Goal: Task Accomplishment & Management: Use online tool/utility

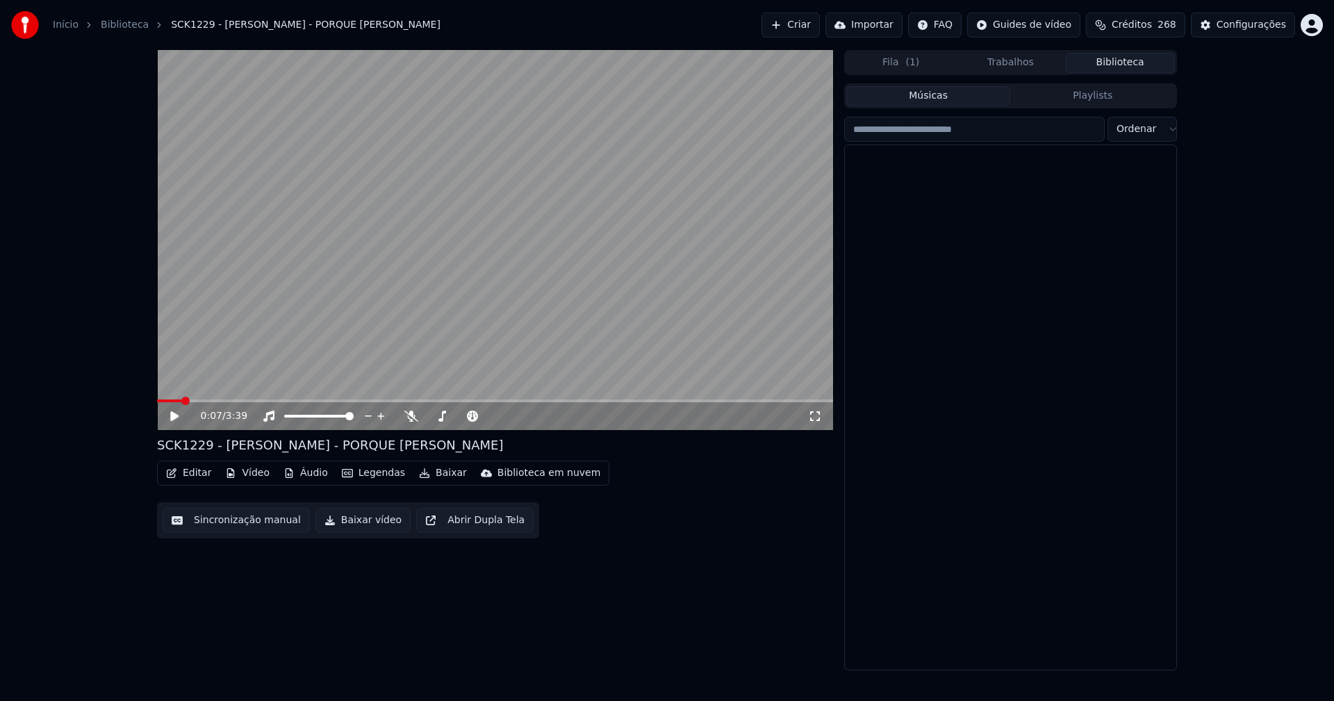
scroll to position [2711, 0]
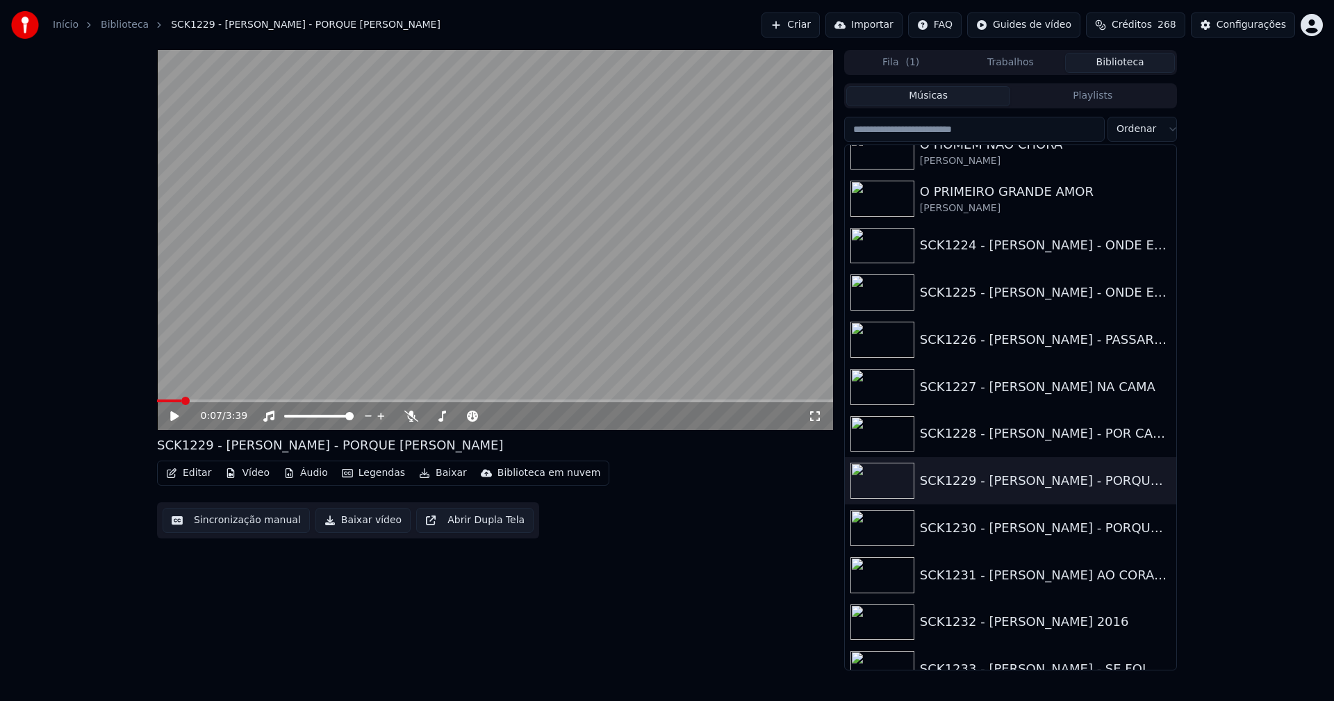
click at [174, 416] on icon at bounding box center [174, 416] width 8 height 10
click at [177, 411] on icon at bounding box center [184, 416] width 33 height 11
click at [309, 476] on button "Áudio" at bounding box center [306, 473] width 56 height 19
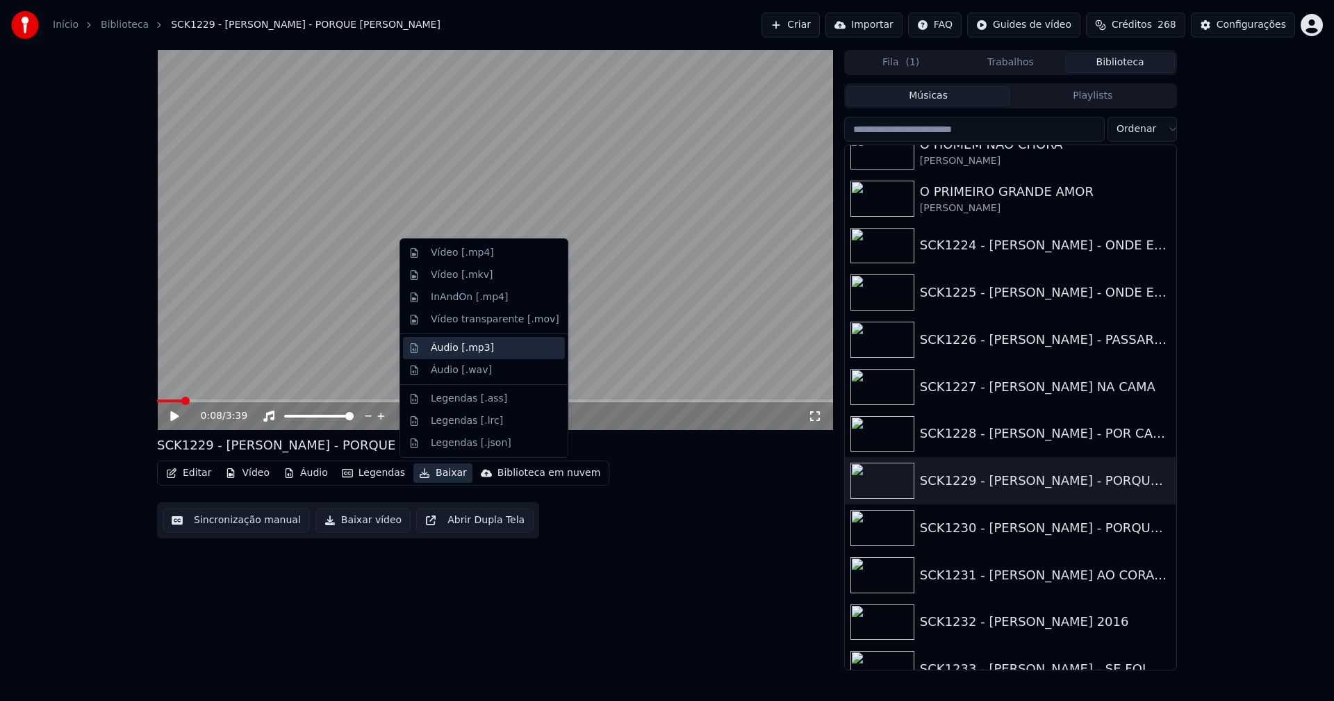
click at [466, 349] on div "Áudio [.mp3]" at bounding box center [462, 348] width 63 height 14
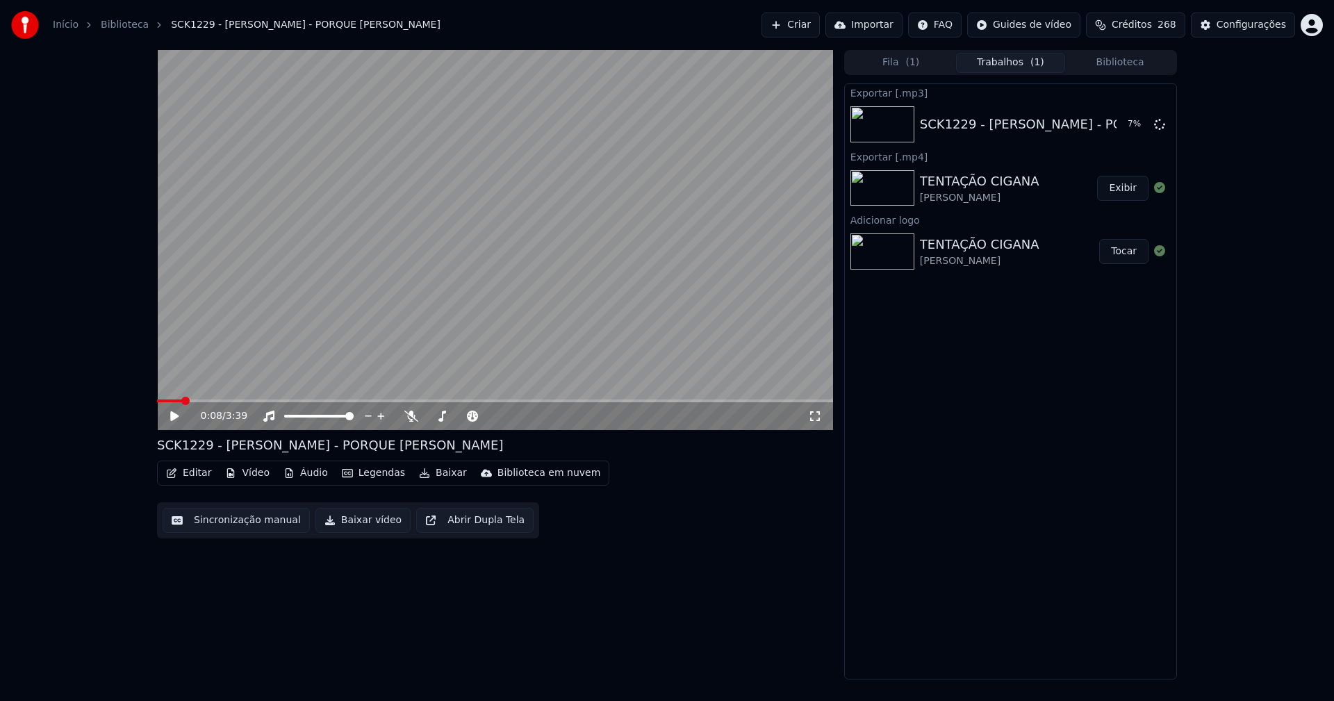
click at [246, 475] on button "Vídeo" at bounding box center [248, 473] width 56 height 19
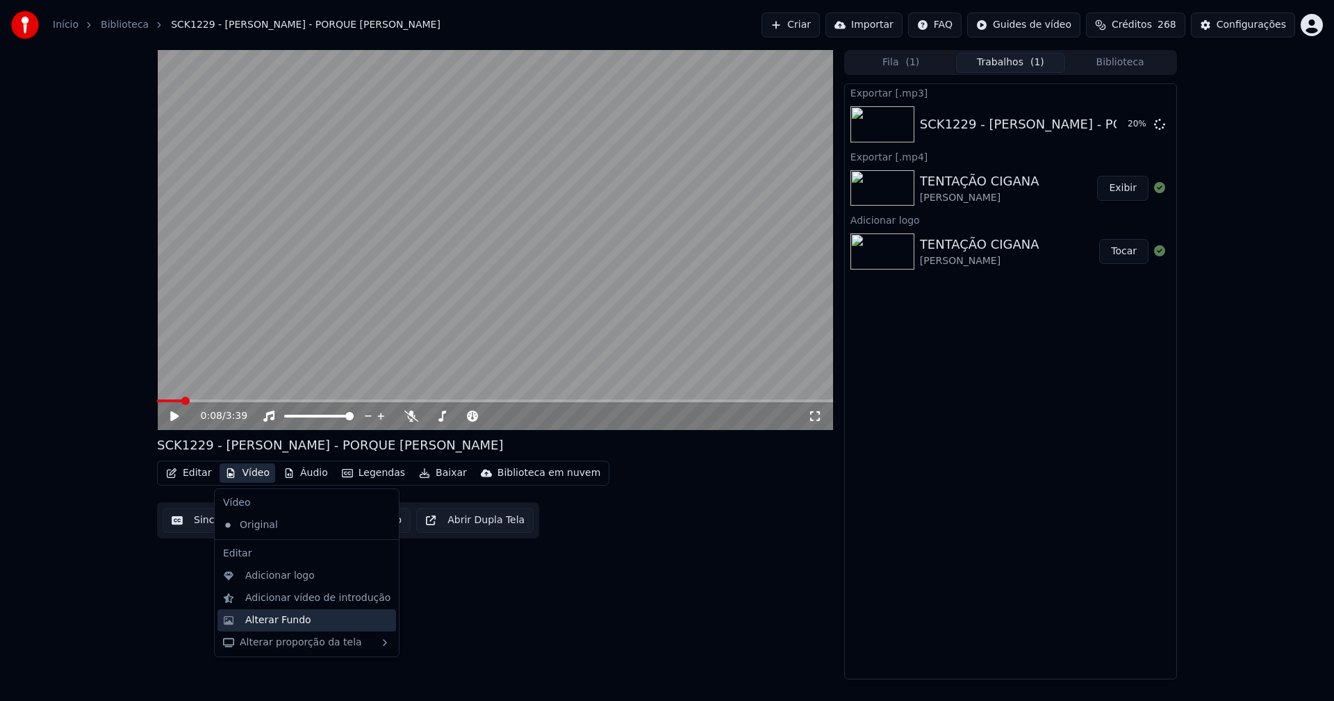
click at [284, 623] on div "Alterar Fundo" at bounding box center [278, 621] width 66 height 14
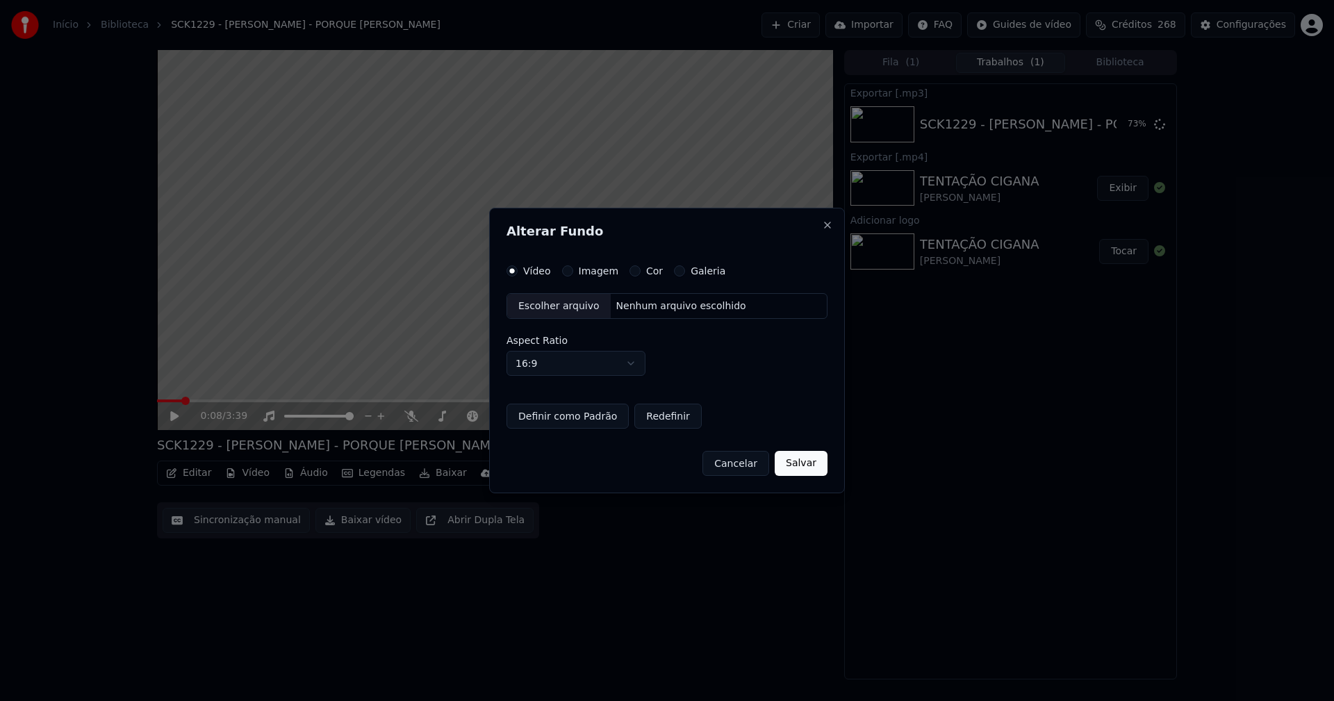
click at [552, 304] on div "Escolher arquivo" at bounding box center [559, 306] width 104 height 25
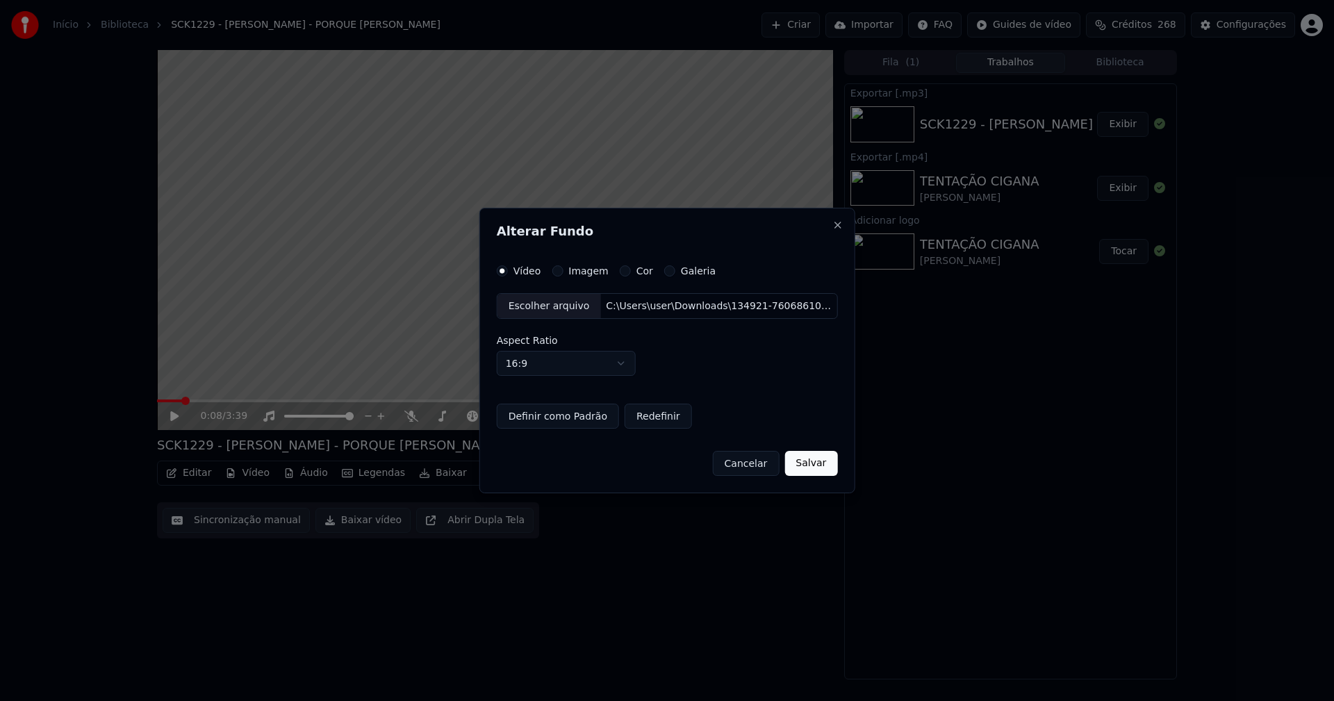
click at [807, 457] on button "Salvar" at bounding box center [811, 463] width 53 height 25
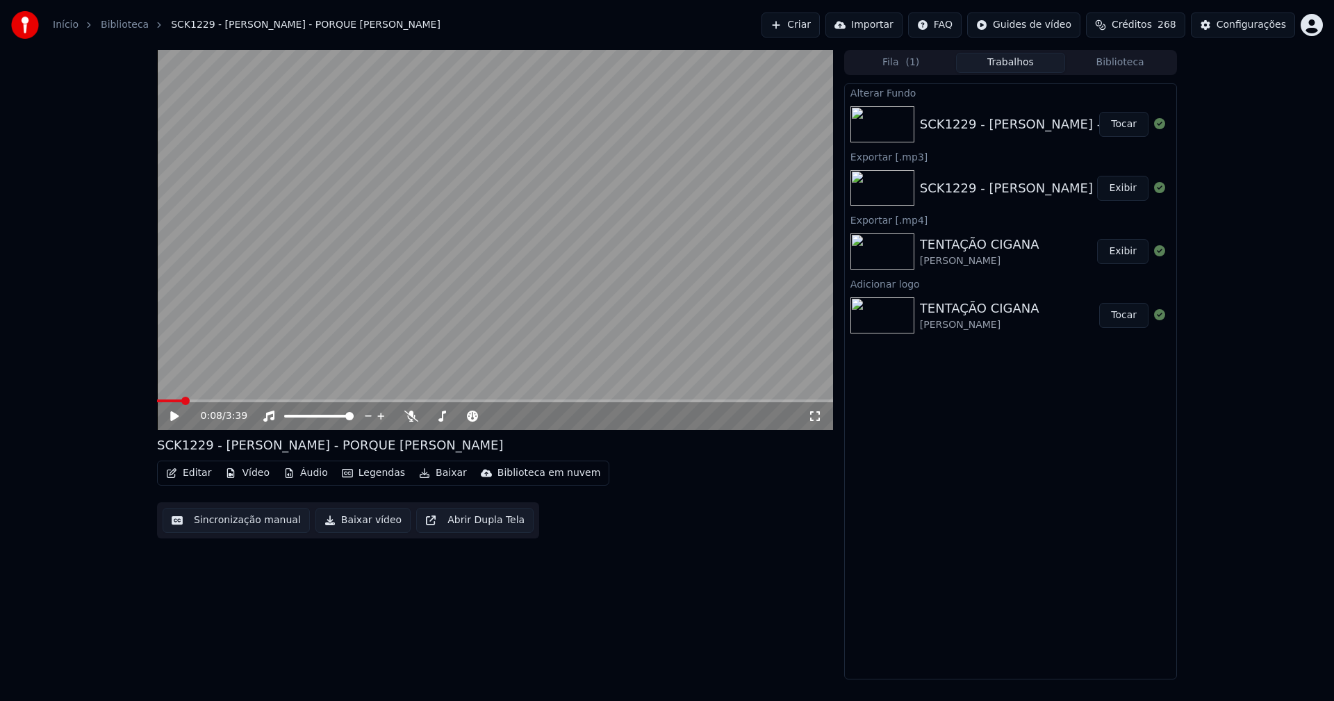
click at [253, 477] on button "Vídeo" at bounding box center [248, 473] width 56 height 19
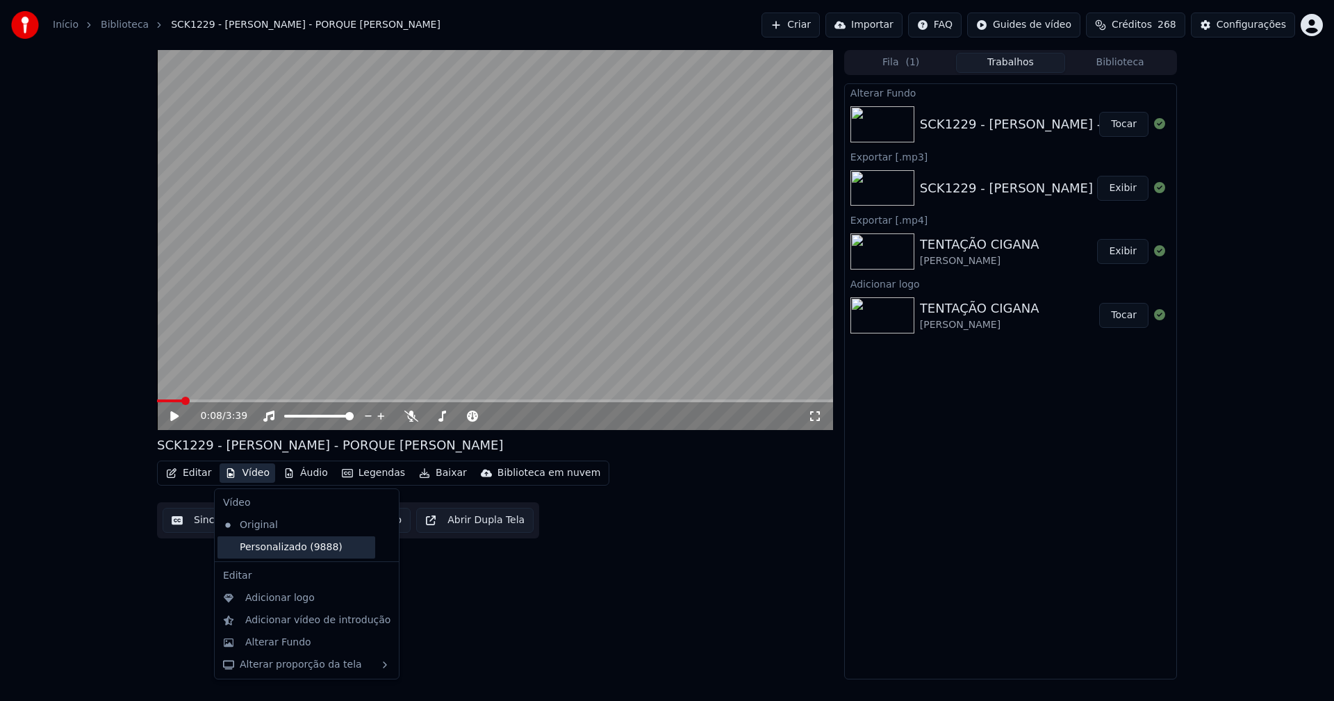
click at [253, 548] on div "Personalizado (9888)" at bounding box center [297, 548] width 158 height 22
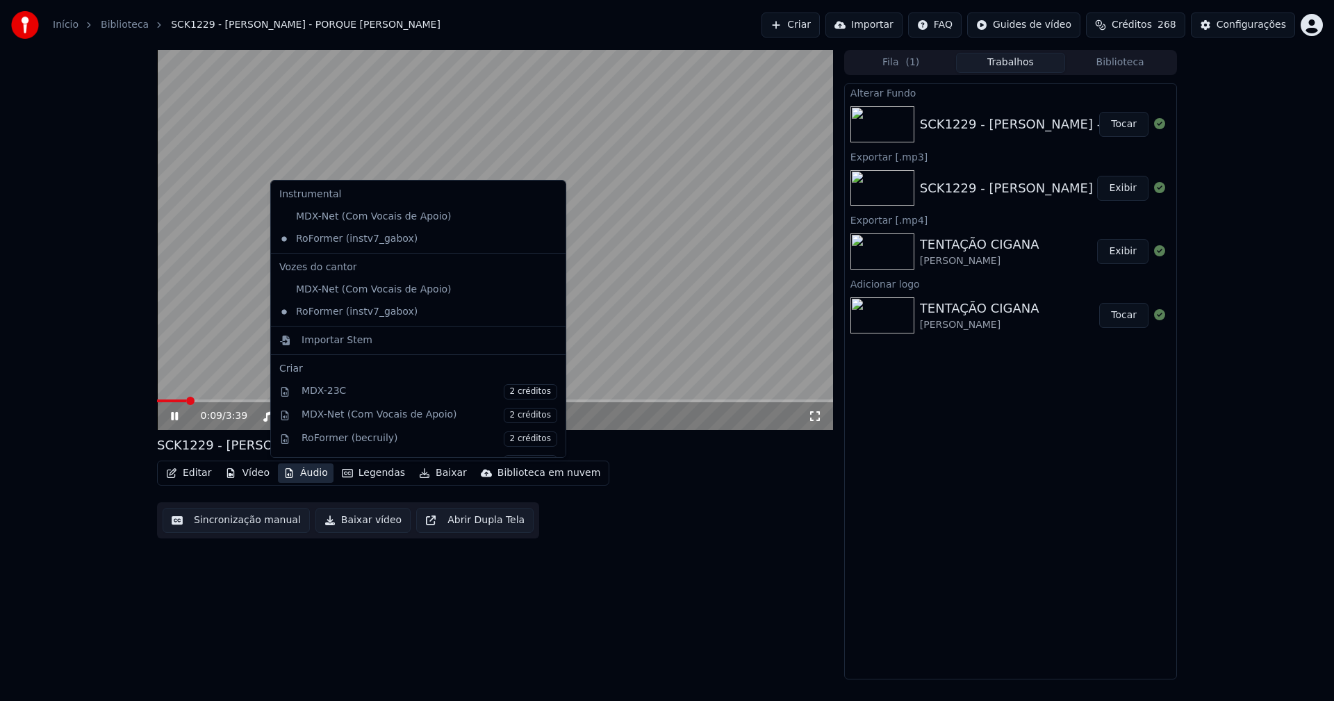
click at [309, 476] on button "Áudio" at bounding box center [306, 473] width 56 height 19
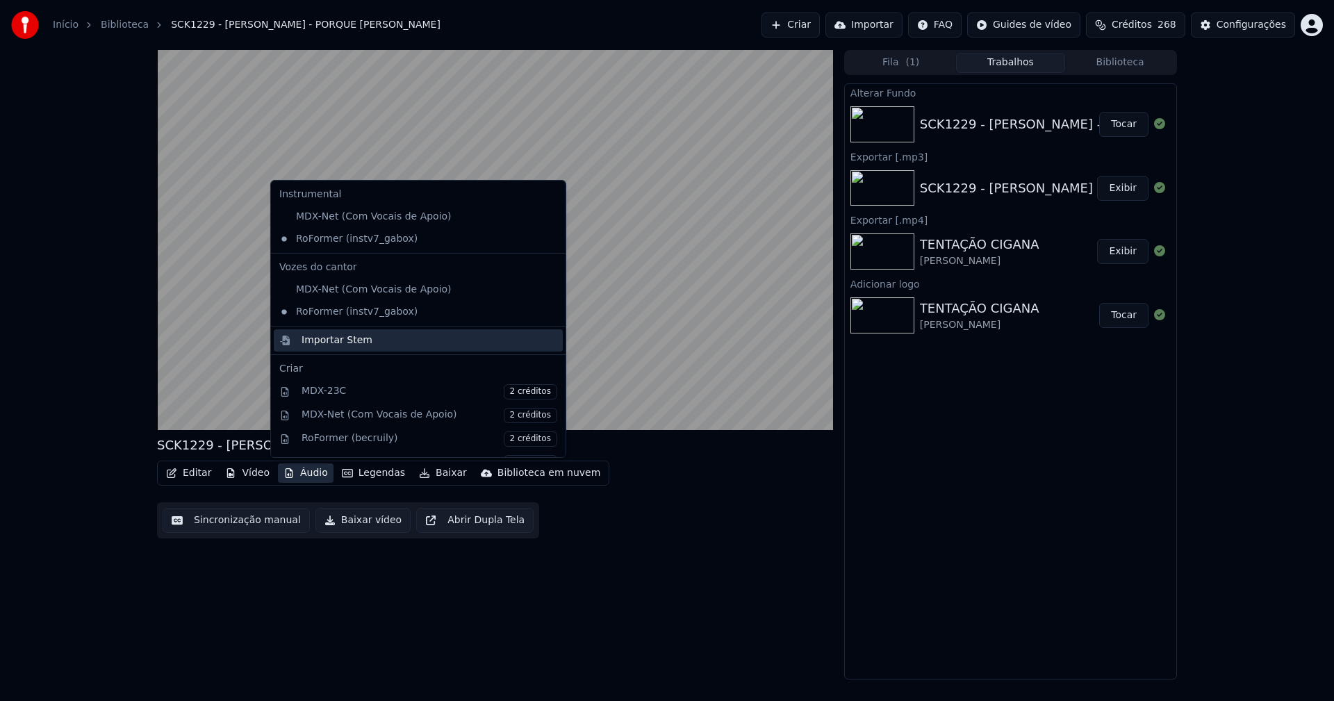
click at [333, 341] on div "Importar Stem" at bounding box center [337, 341] width 71 height 14
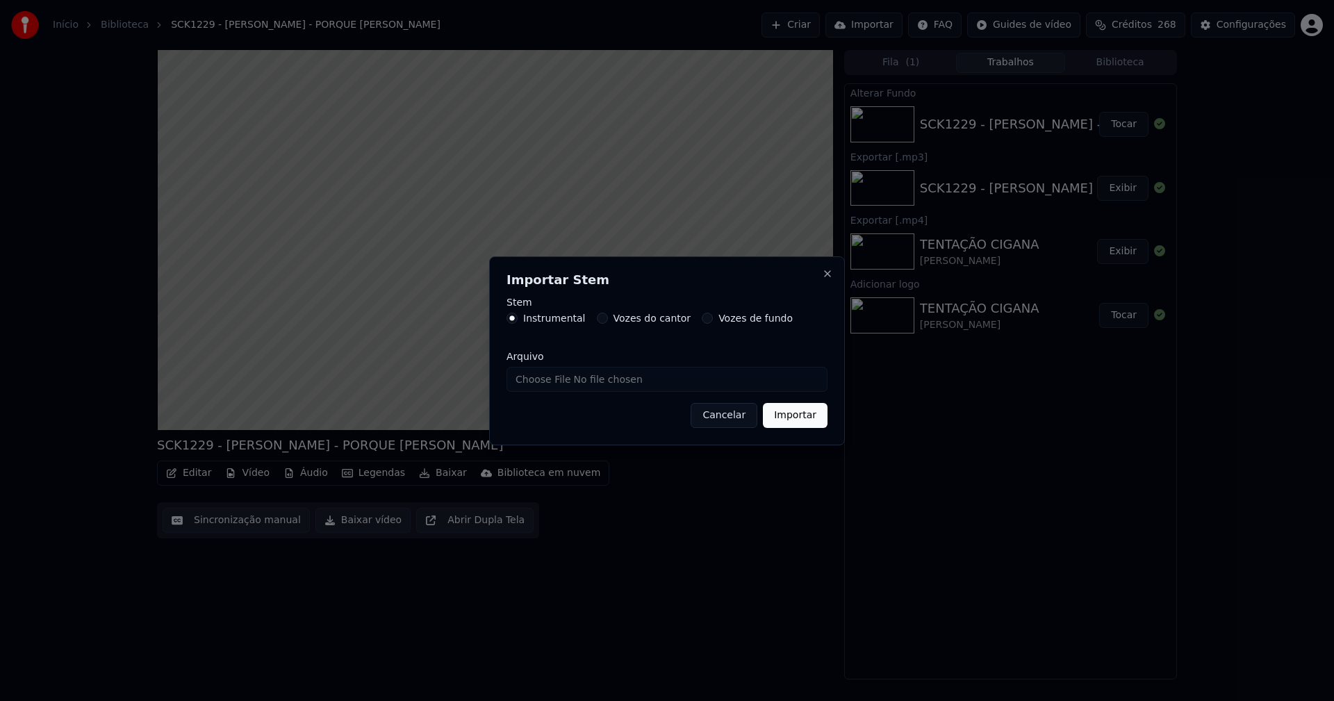
click at [553, 381] on input "Arquivo" at bounding box center [667, 379] width 321 height 25
type input "**********"
click at [796, 421] on button "Importar" at bounding box center [795, 415] width 65 height 25
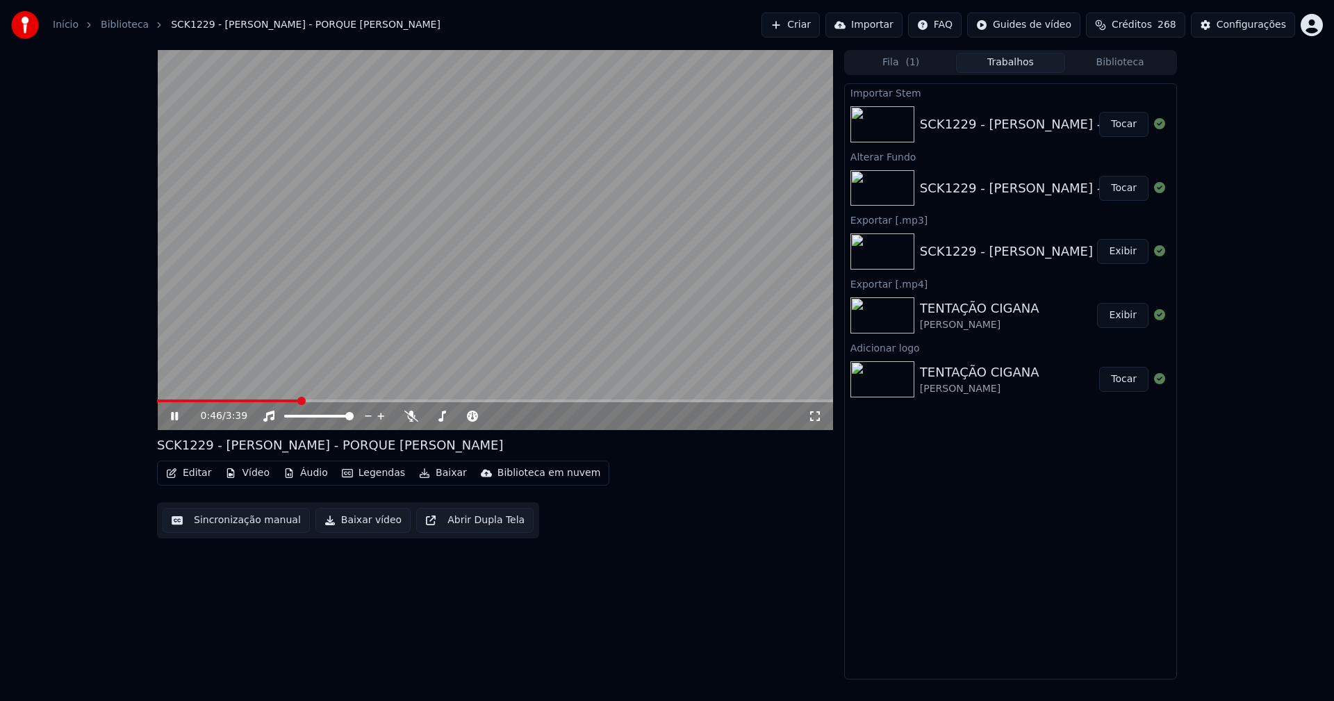
click at [304, 480] on button "Áudio" at bounding box center [306, 473] width 56 height 19
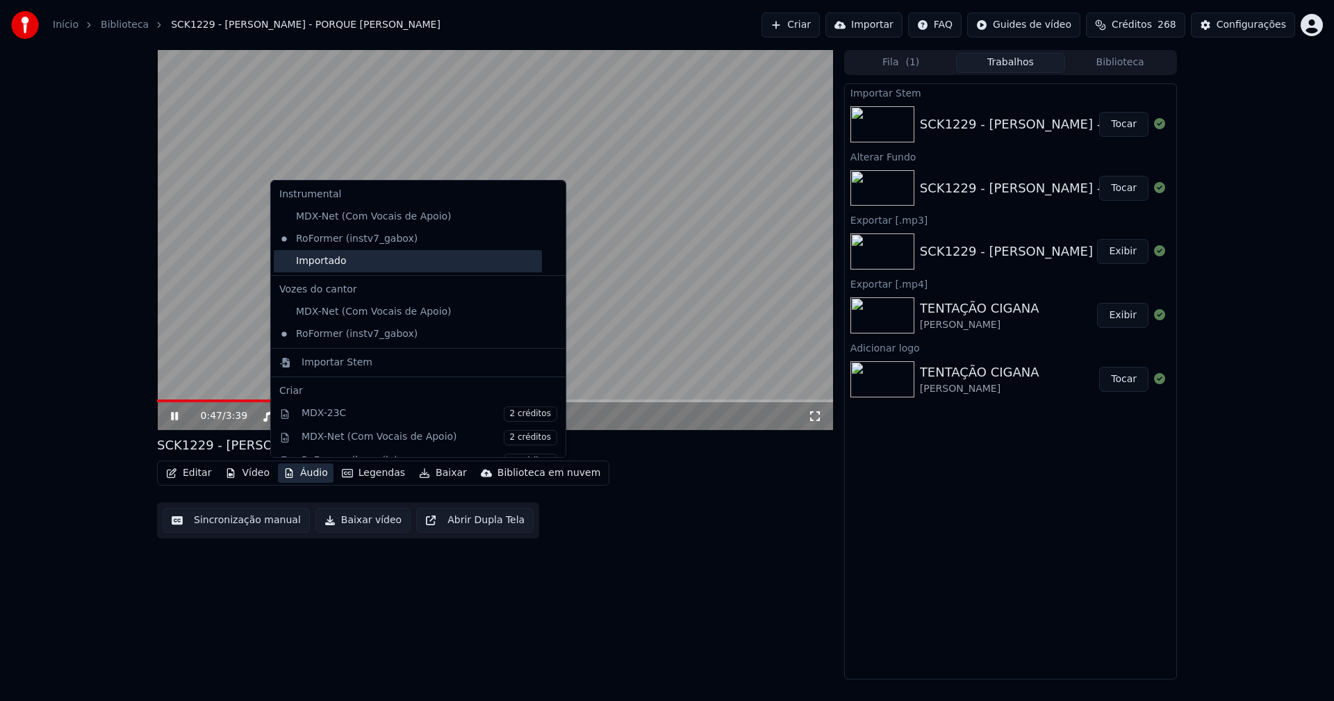
click at [286, 262] on div "Importado" at bounding box center [408, 261] width 268 height 22
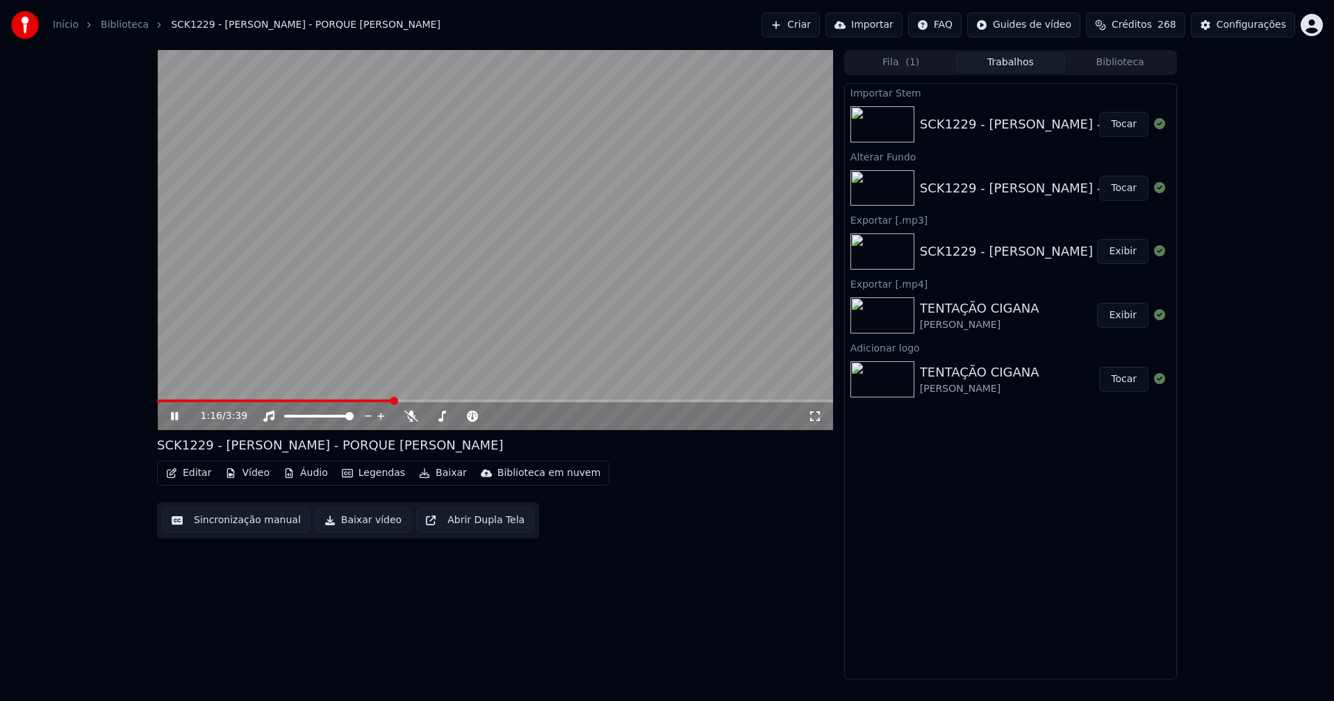
click at [174, 417] on icon at bounding box center [184, 416] width 33 height 11
click at [1255, 19] on div "Configurações" at bounding box center [1252, 25] width 70 height 14
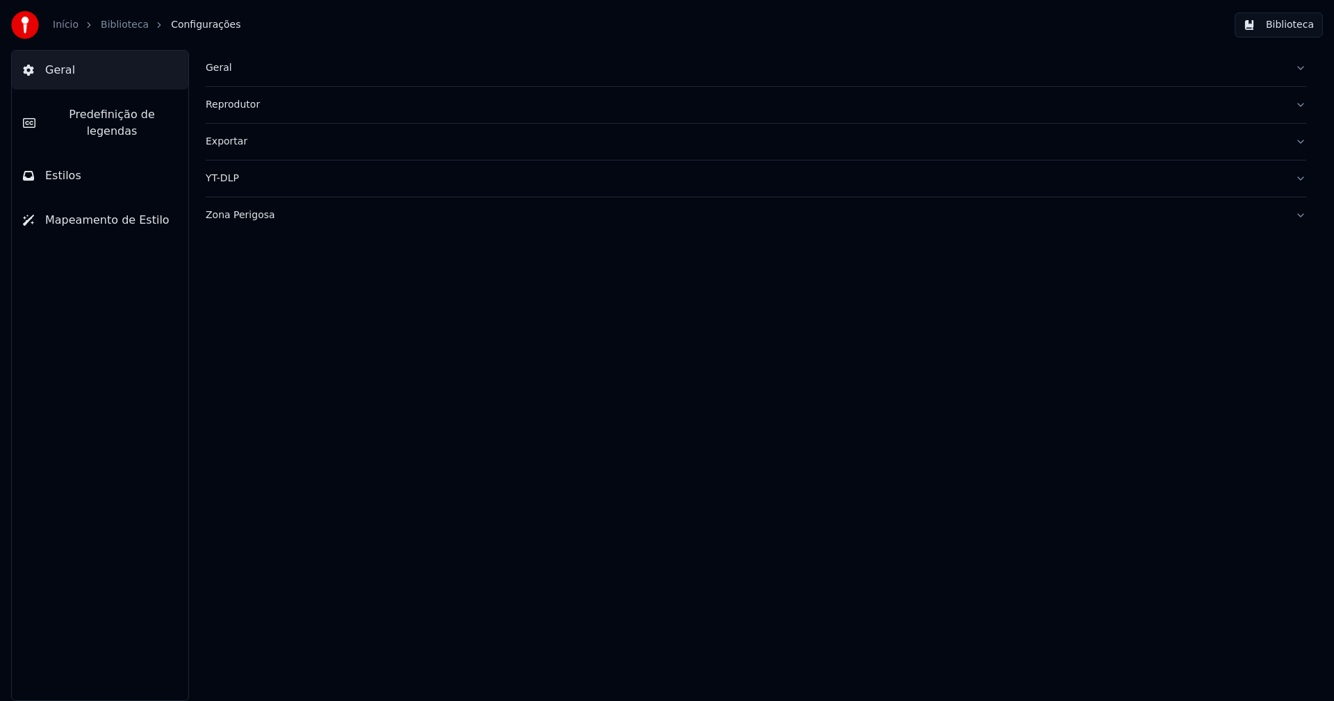
click at [215, 69] on div "Geral" at bounding box center [745, 68] width 1079 height 14
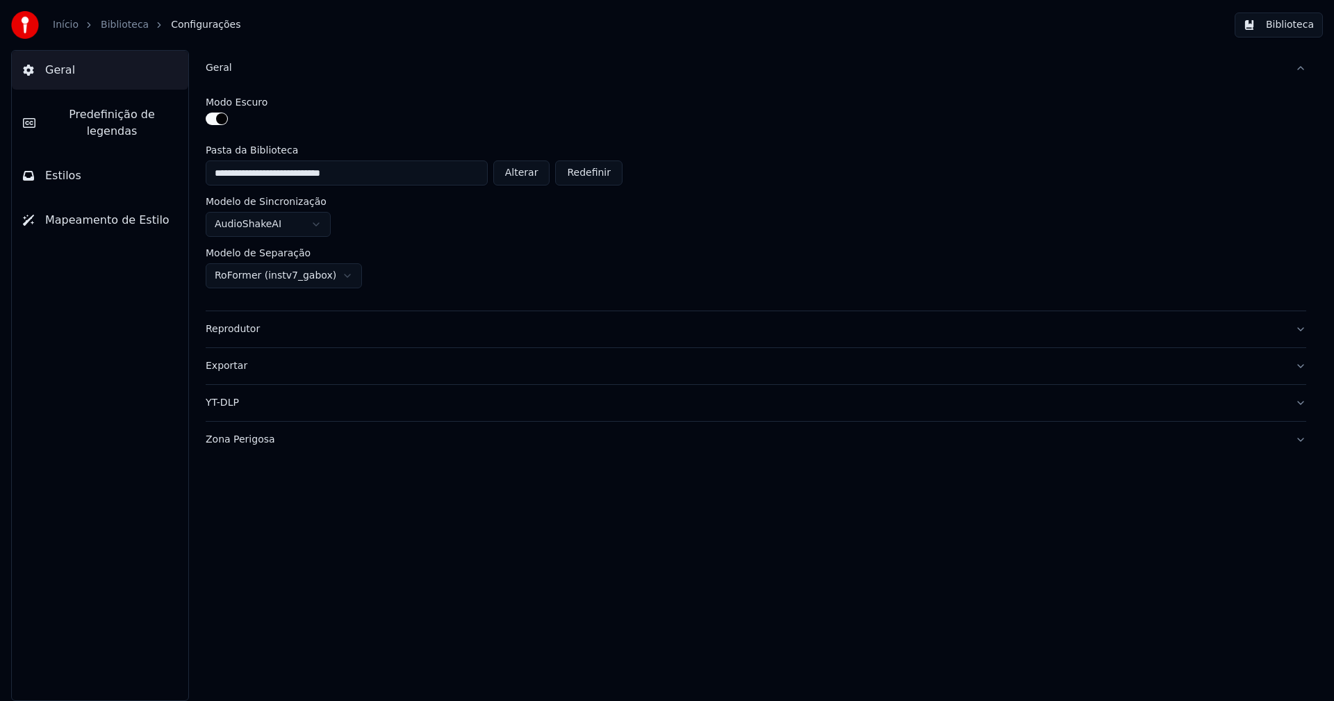
click at [533, 179] on button "Alterar" at bounding box center [521, 173] width 57 height 25
type input "**********"
click at [1296, 26] on button "Biblioteca" at bounding box center [1279, 25] width 88 height 25
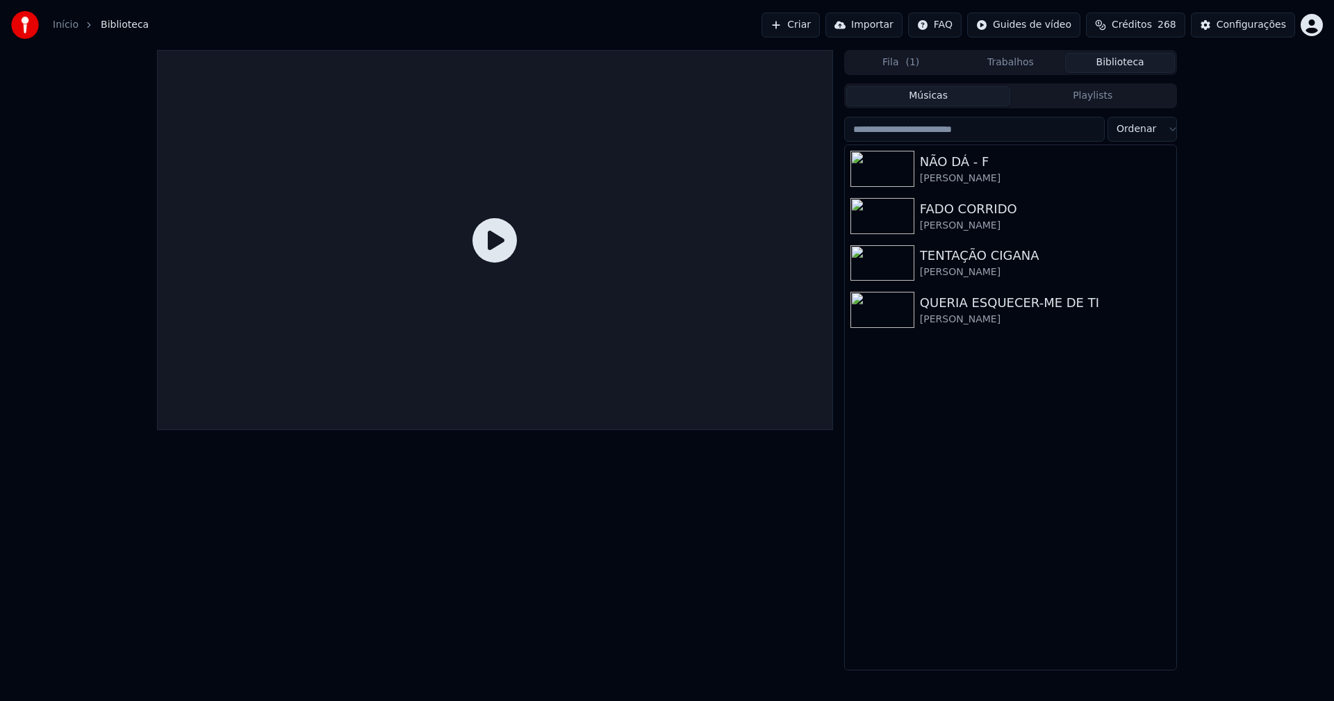
click at [63, 23] on link "Início" at bounding box center [66, 25] width 26 height 14
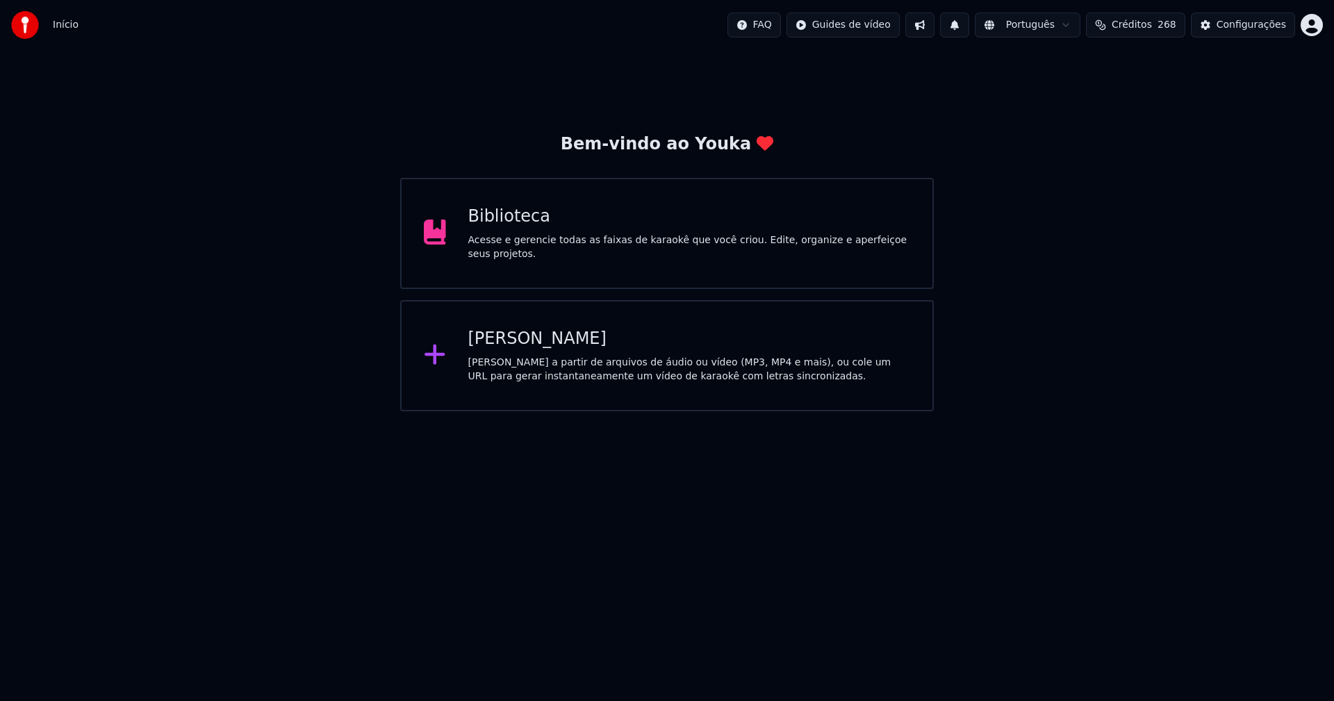
click at [523, 343] on div "[PERSON_NAME]" at bounding box center [689, 339] width 443 height 22
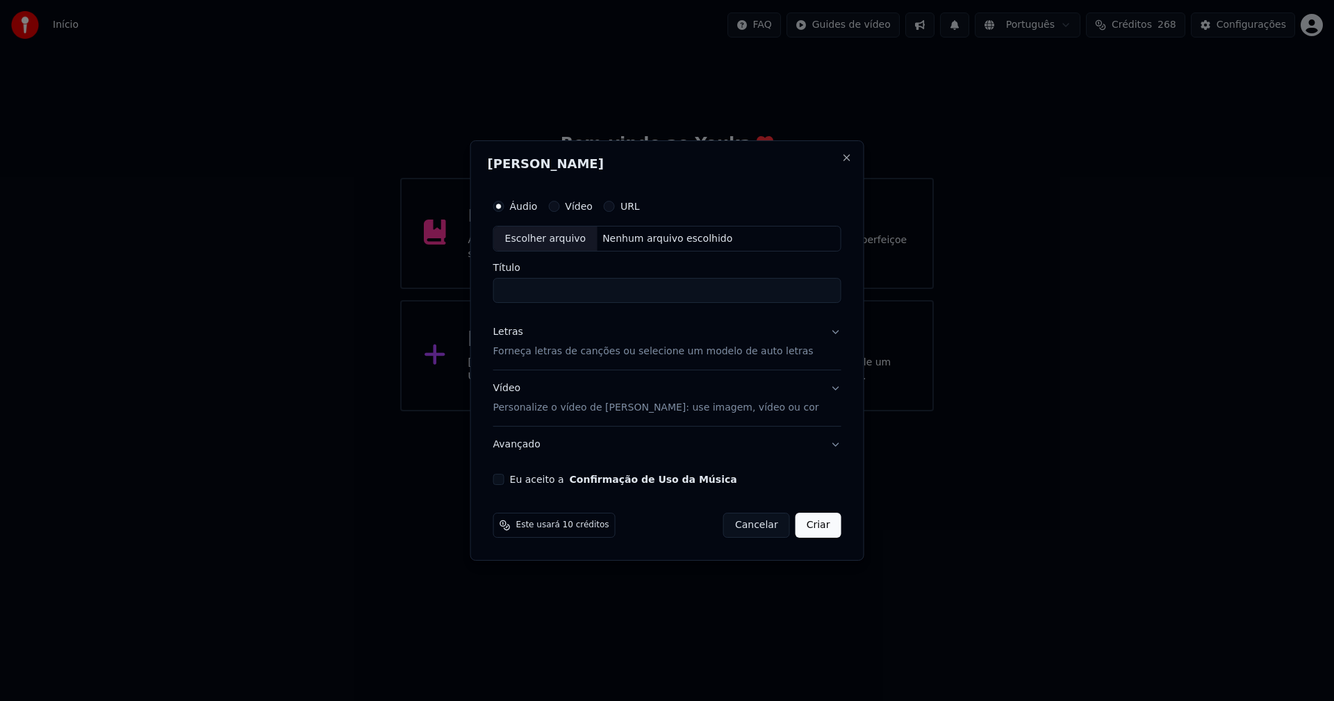
click at [568, 243] on div "Escolher arquivo" at bounding box center [546, 239] width 104 height 25
type input "**********"
drag, startPoint x: 510, startPoint y: 337, endPoint x: 518, endPoint y: 339, distance: 7.9
click at [510, 337] on div "Letras" at bounding box center [508, 333] width 30 height 14
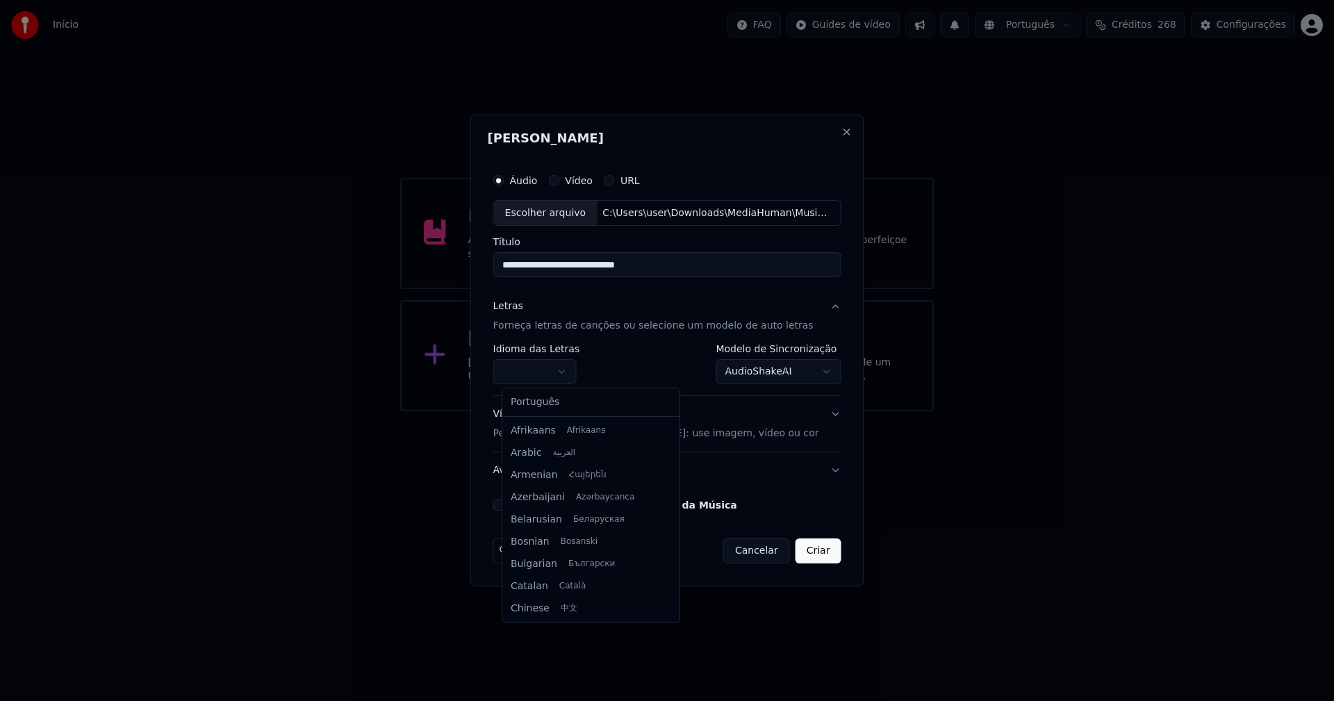
click at [544, 371] on body "**********" at bounding box center [667, 205] width 1334 height 411
select select "**"
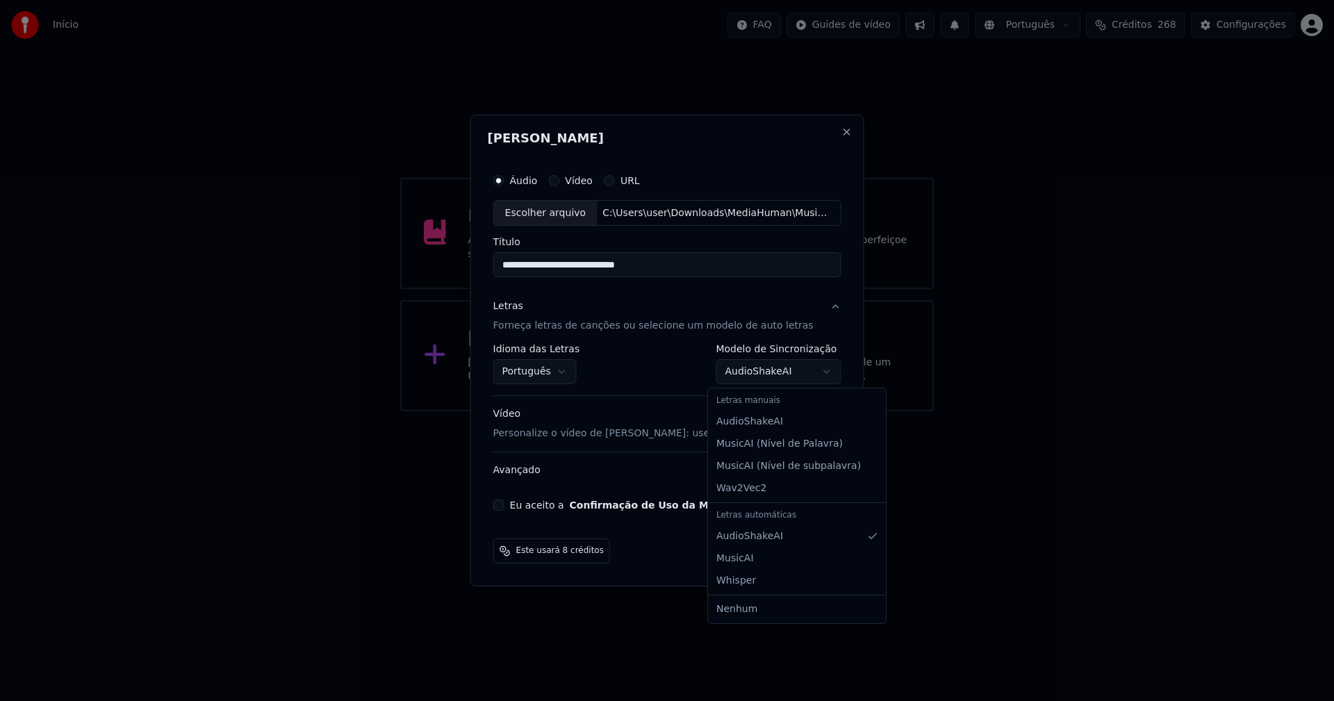
click at [778, 373] on body "**********" at bounding box center [667, 205] width 1334 height 411
select select "**********"
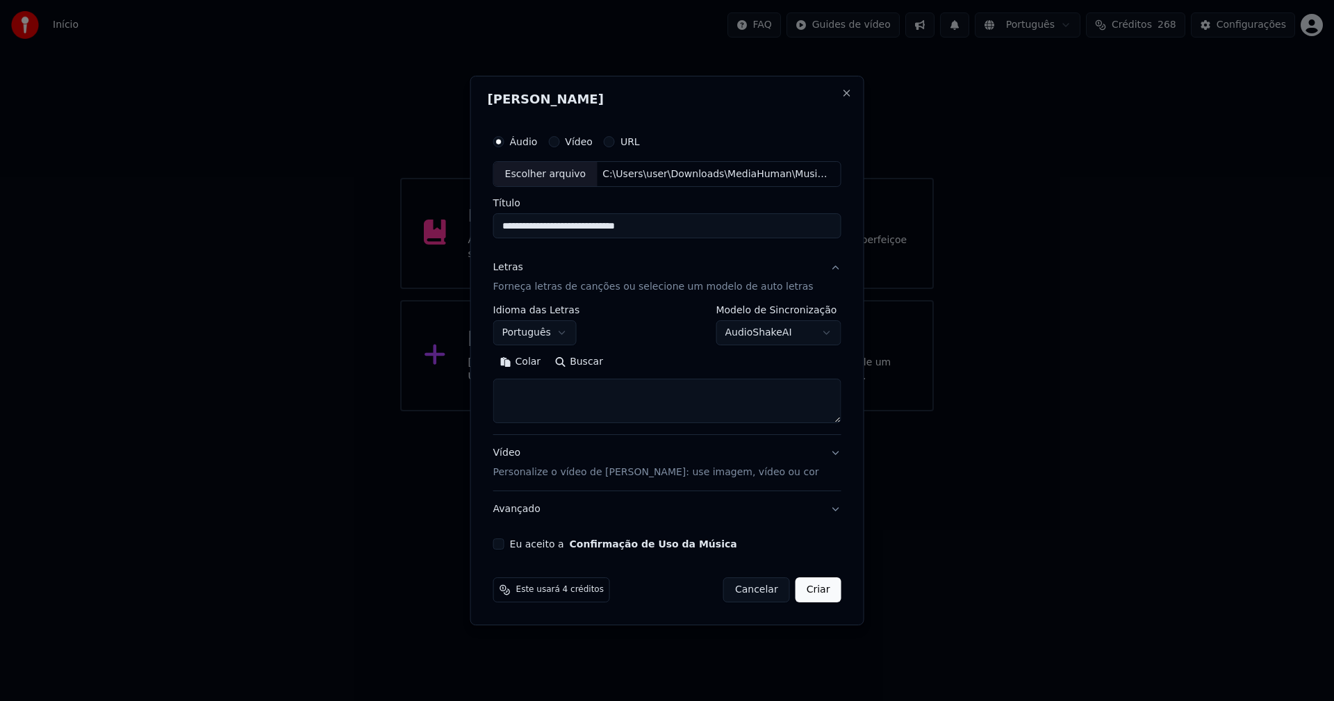
click at [530, 362] on button "Colar" at bounding box center [520, 363] width 55 height 22
click at [664, 361] on button "Expandir" at bounding box center [655, 363] width 72 height 22
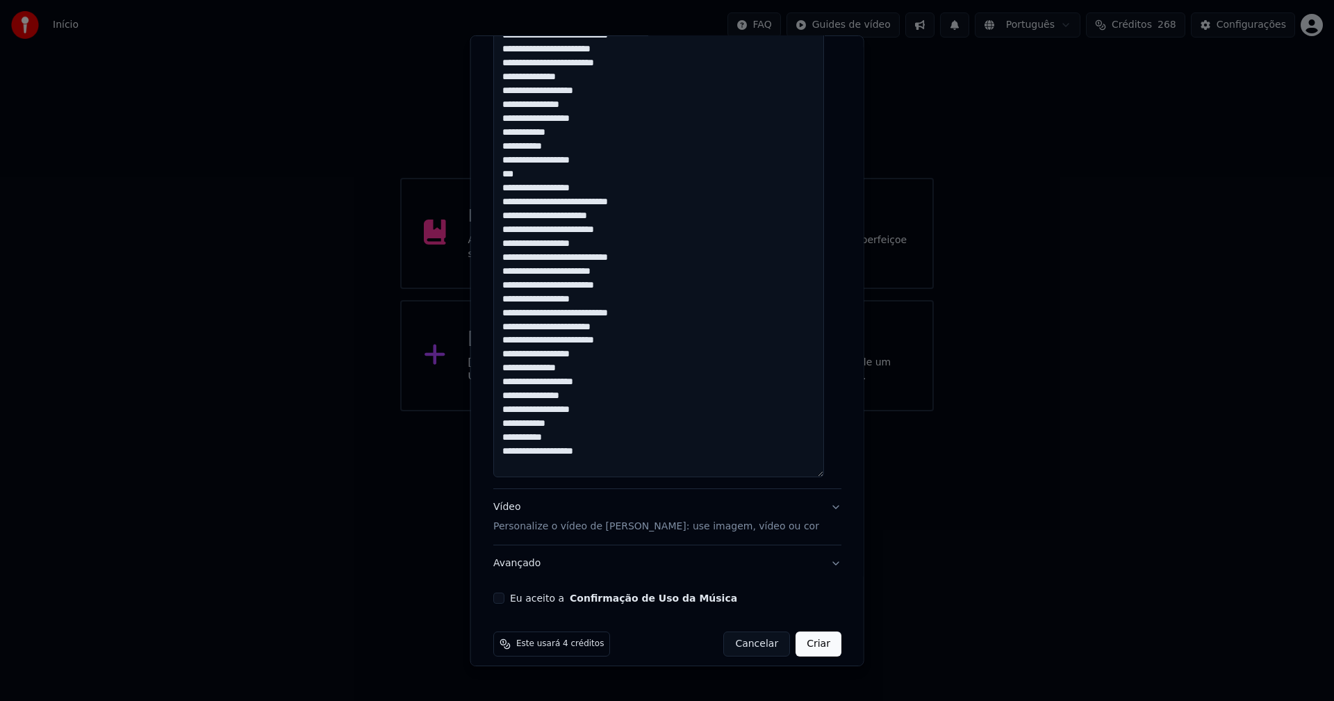
scroll to position [885, 0]
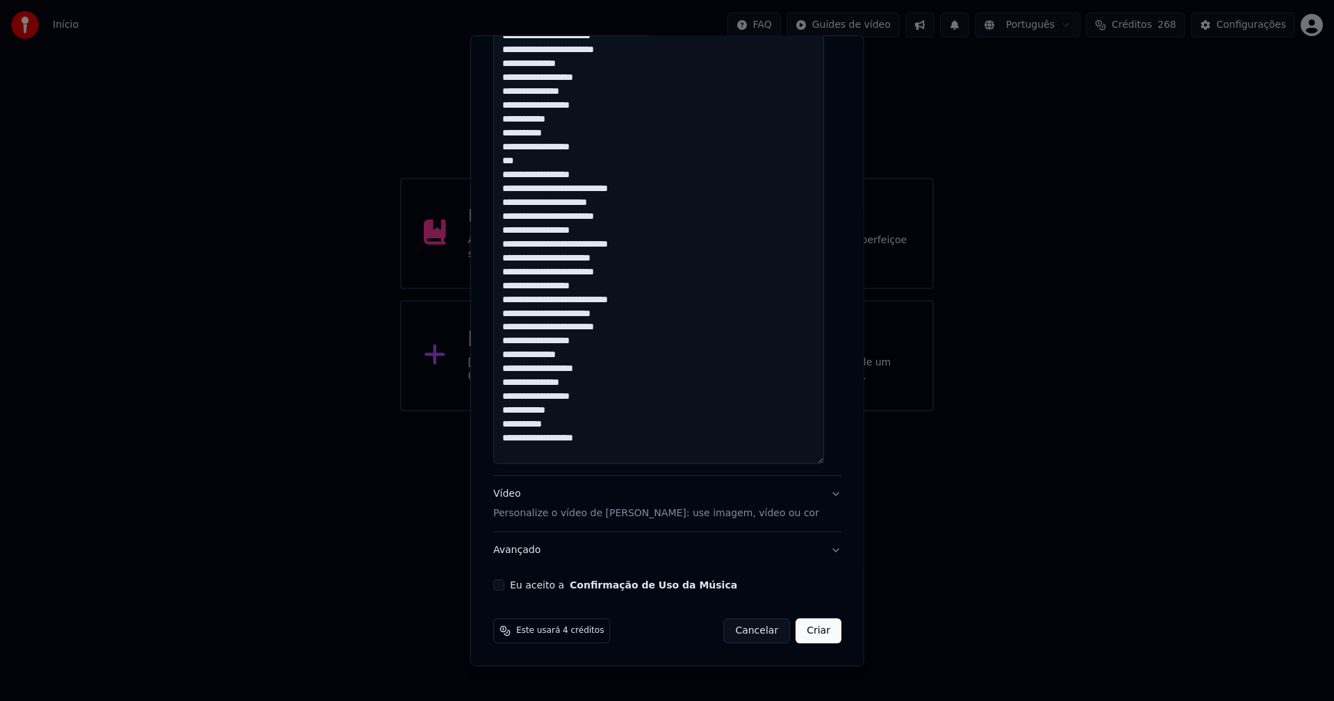
drag, startPoint x: 503, startPoint y: 586, endPoint x: 712, endPoint y: 639, distance: 215.9
click at [503, 585] on button "Eu aceito a Confirmação de Uso da Música" at bounding box center [498, 585] width 11 height 11
click at [808, 632] on button "Criar" at bounding box center [819, 631] width 46 height 25
type textarea "**********"
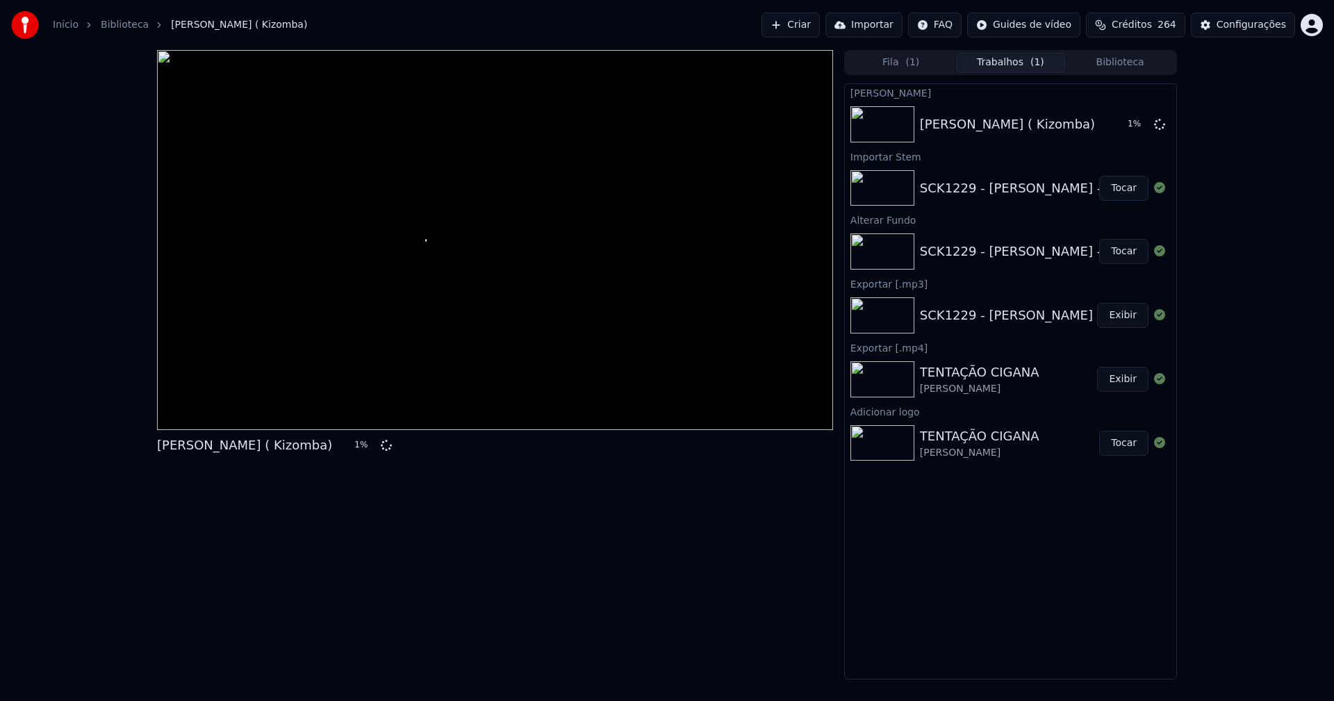
click at [1127, 67] on button "Biblioteca" at bounding box center [1120, 63] width 110 height 20
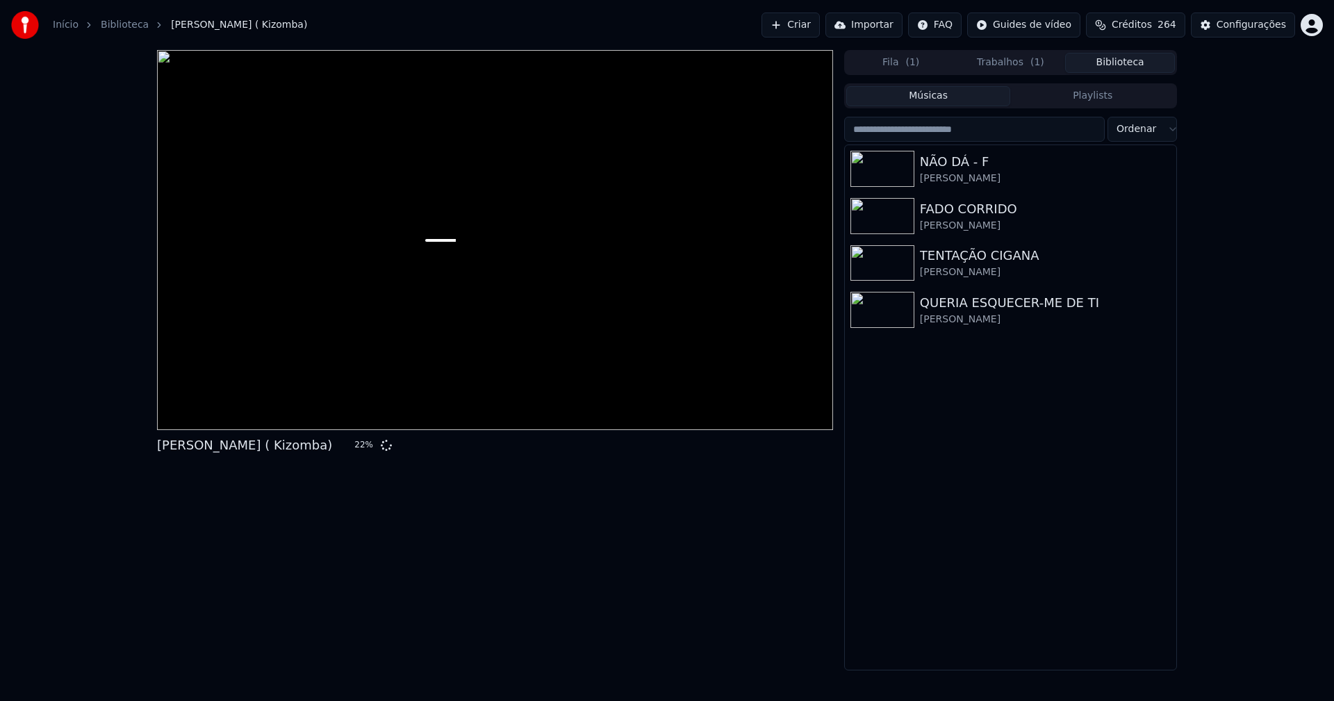
click at [994, 68] on button "Trabalhos ( 1 )" at bounding box center [1011, 63] width 110 height 20
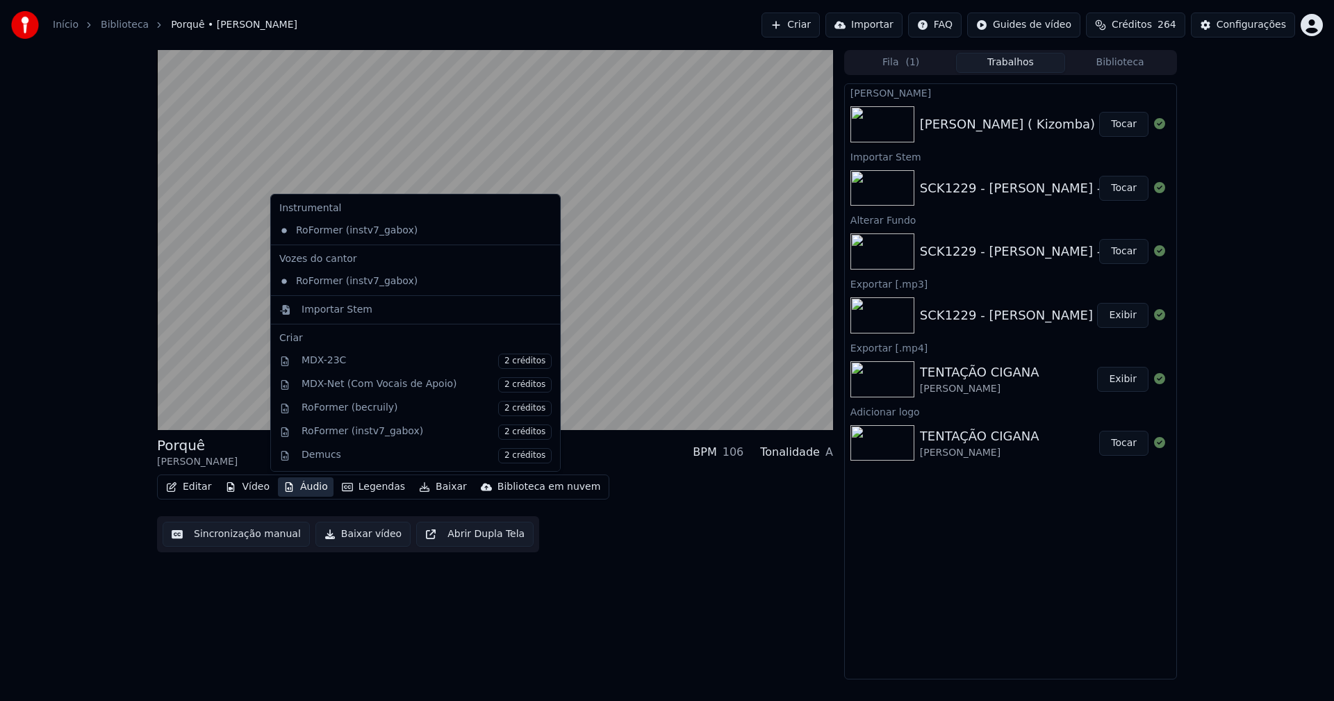
click at [303, 493] on button "Áudio" at bounding box center [306, 486] width 56 height 19
click at [308, 308] on div "Importar Stem" at bounding box center [337, 310] width 71 height 14
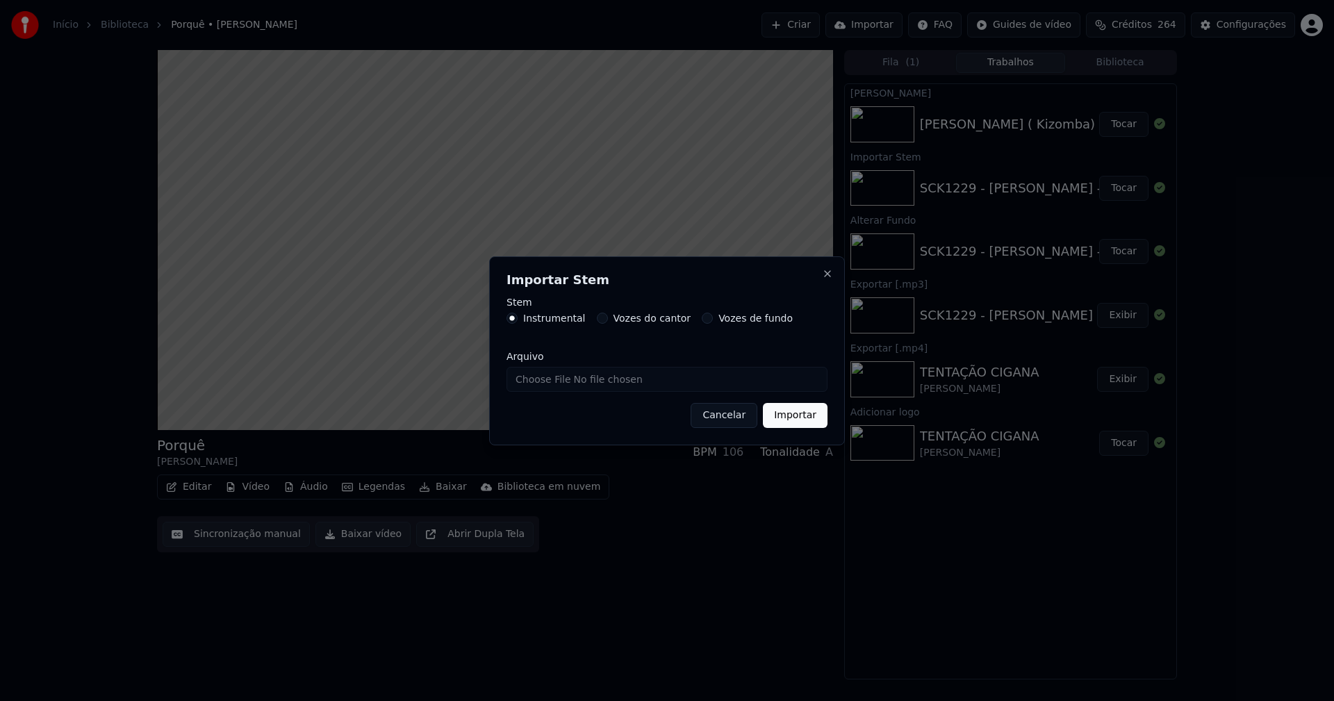
click at [559, 382] on input "Arquivo" at bounding box center [667, 379] width 321 height 25
type input "**********"
click at [792, 417] on button "Importar" at bounding box center [795, 415] width 65 height 25
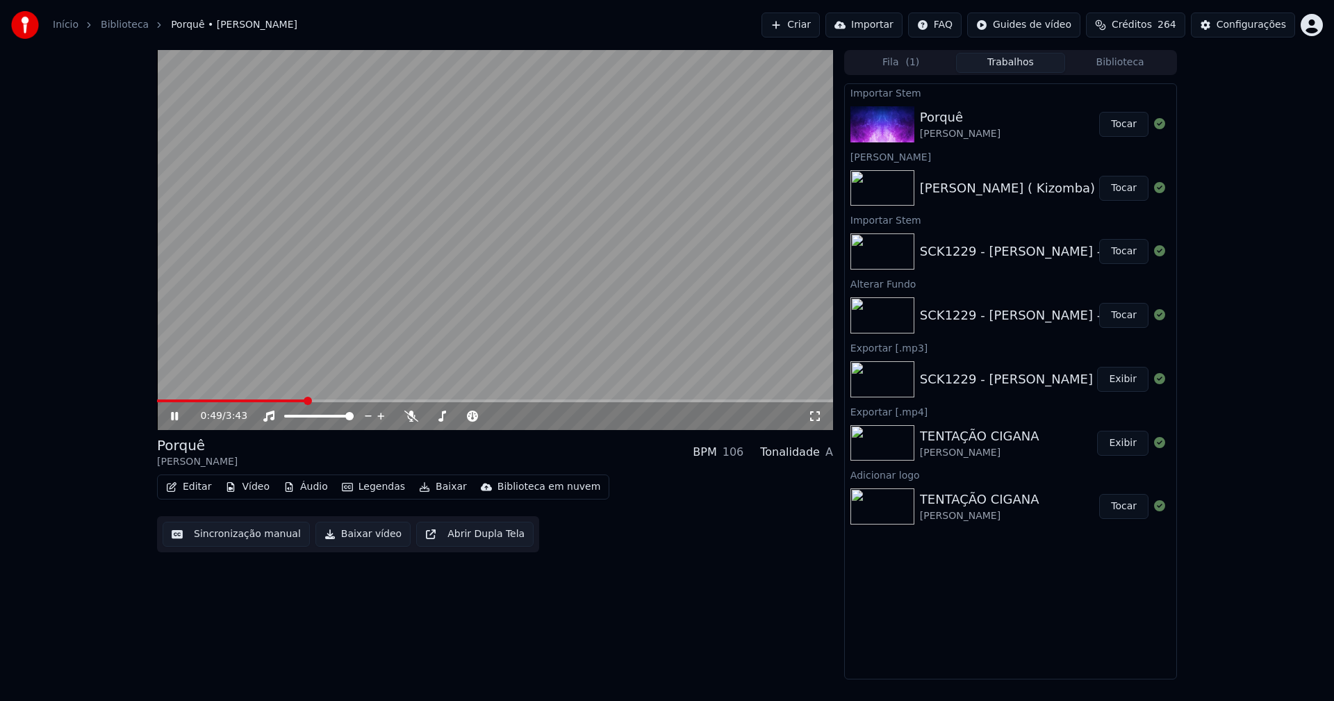
click at [260, 492] on button "Vídeo" at bounding box center [248, 486] width 56 height 19
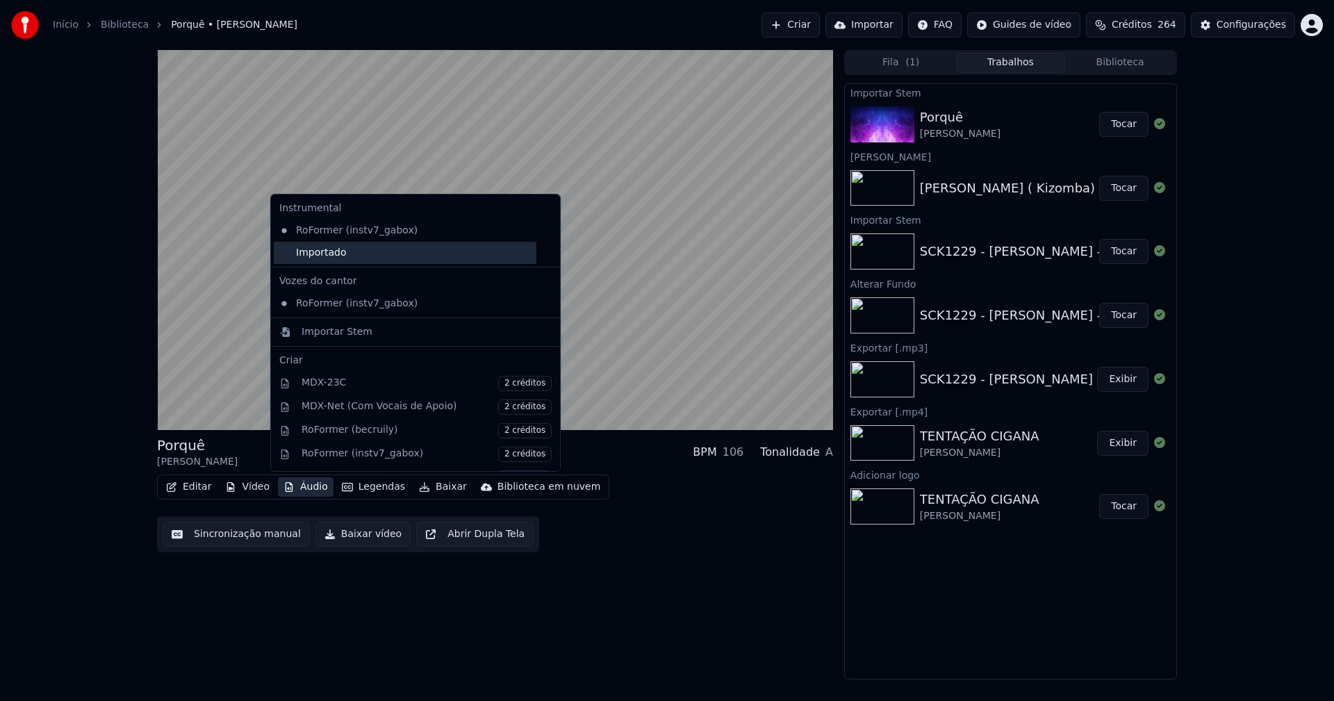
click at [287, 254] on div "Importado" at bounding box center [405, 253] width 263 height 22
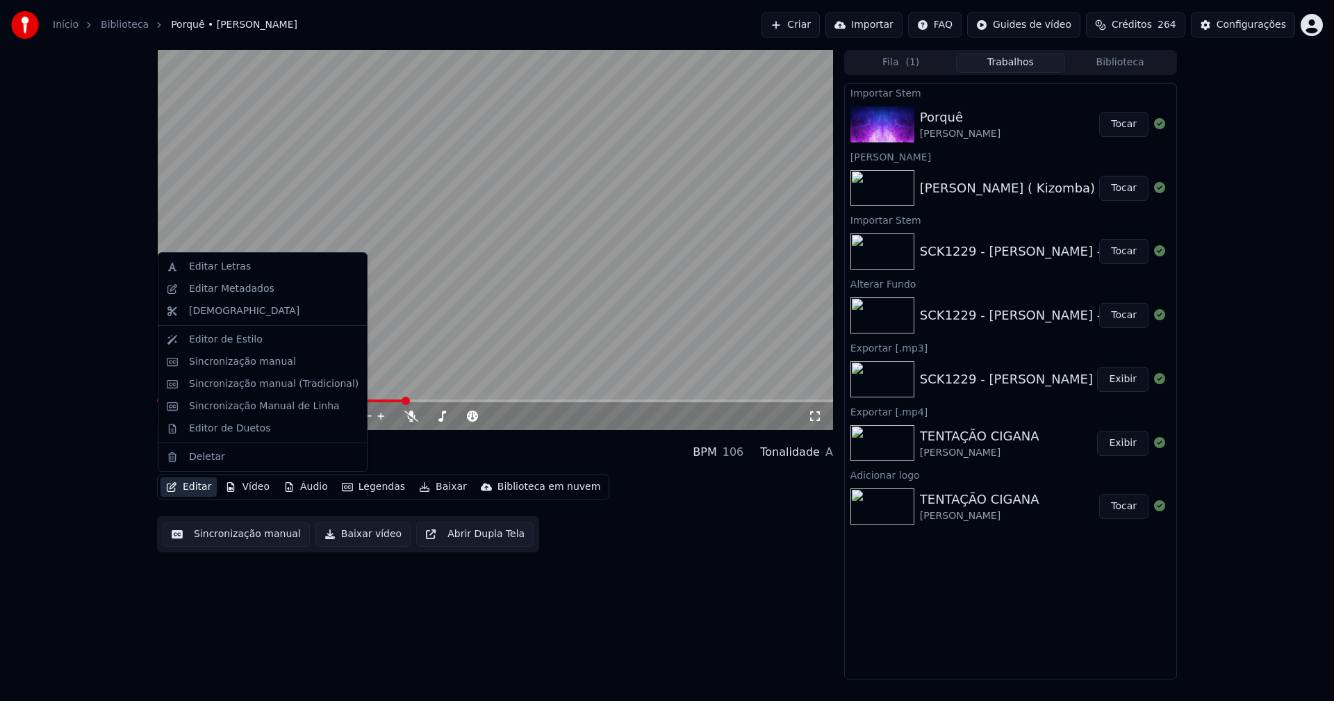
click at [202, 484] on button "Editar" at bounding box center [189, 486] width 56 height 19
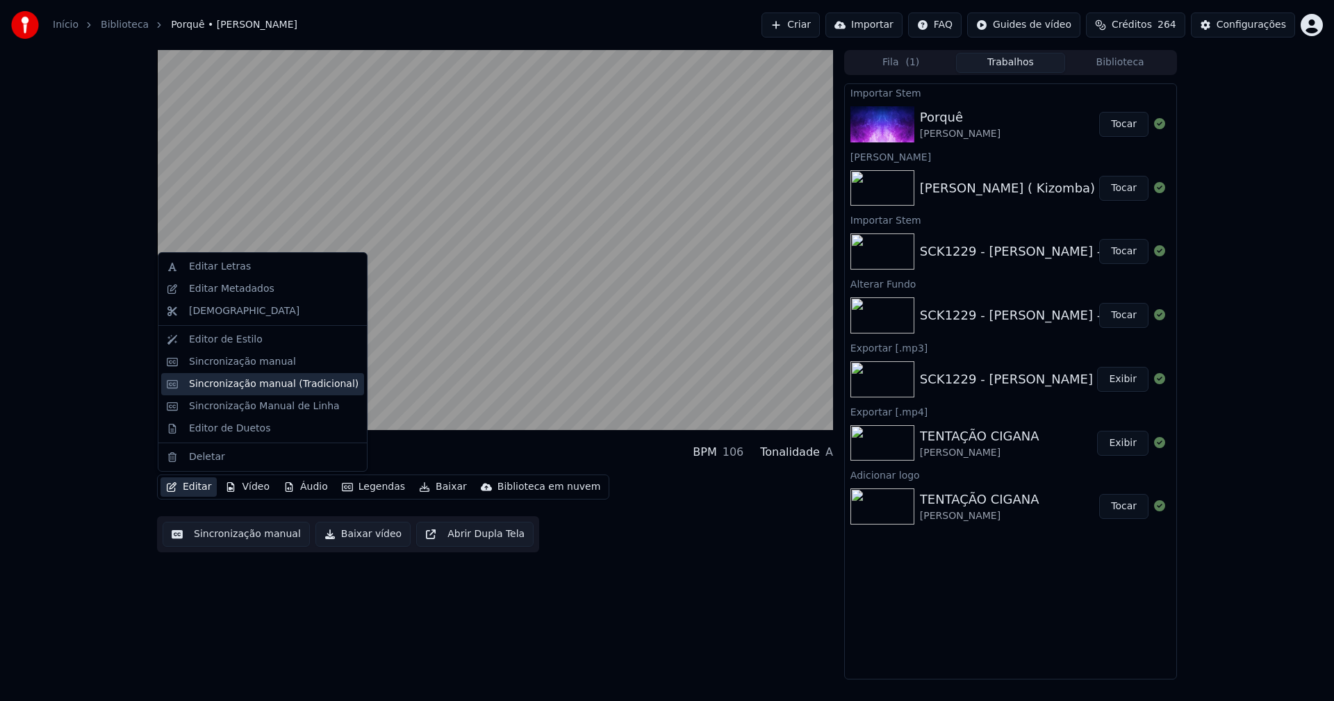
click at [237, 389] on div "Sincronização manual (Tradicional)" at bounding box center [274, 384] width 170 height 14
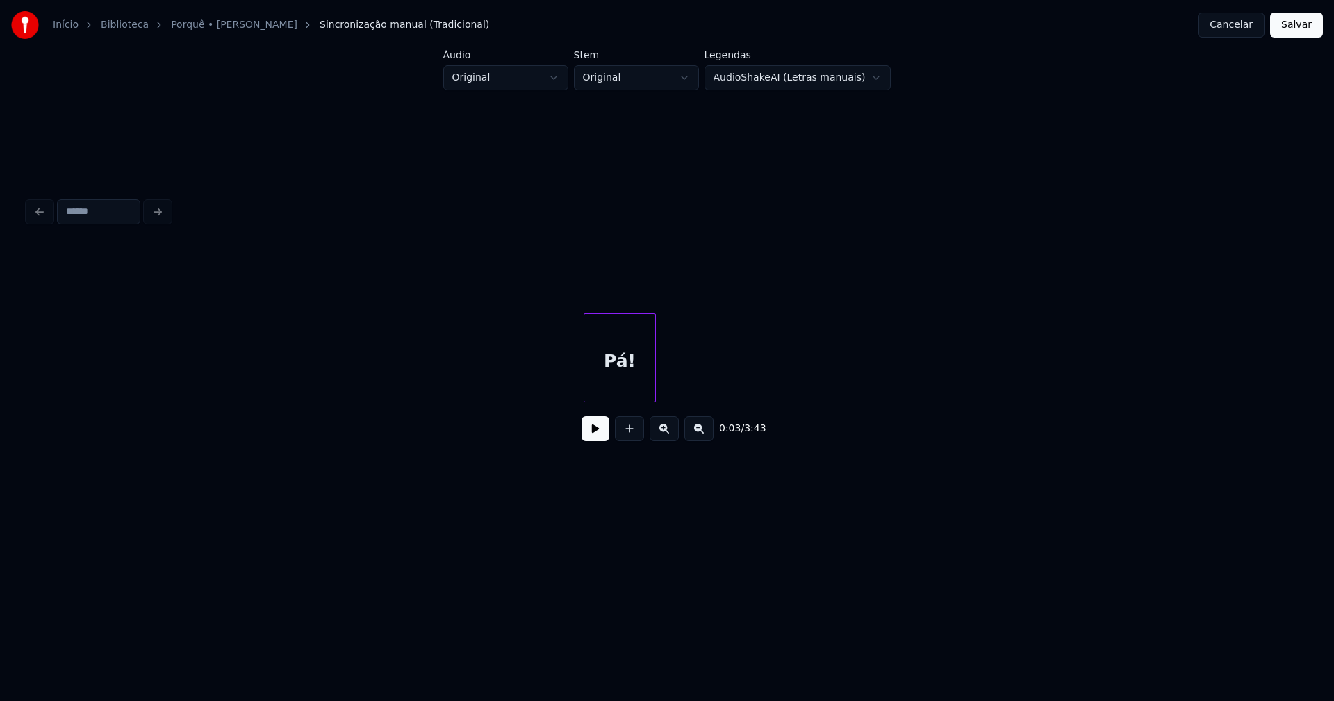
click at [598, 368] on div "Pá!" at bounding box center [620, 361] width 71 height 95
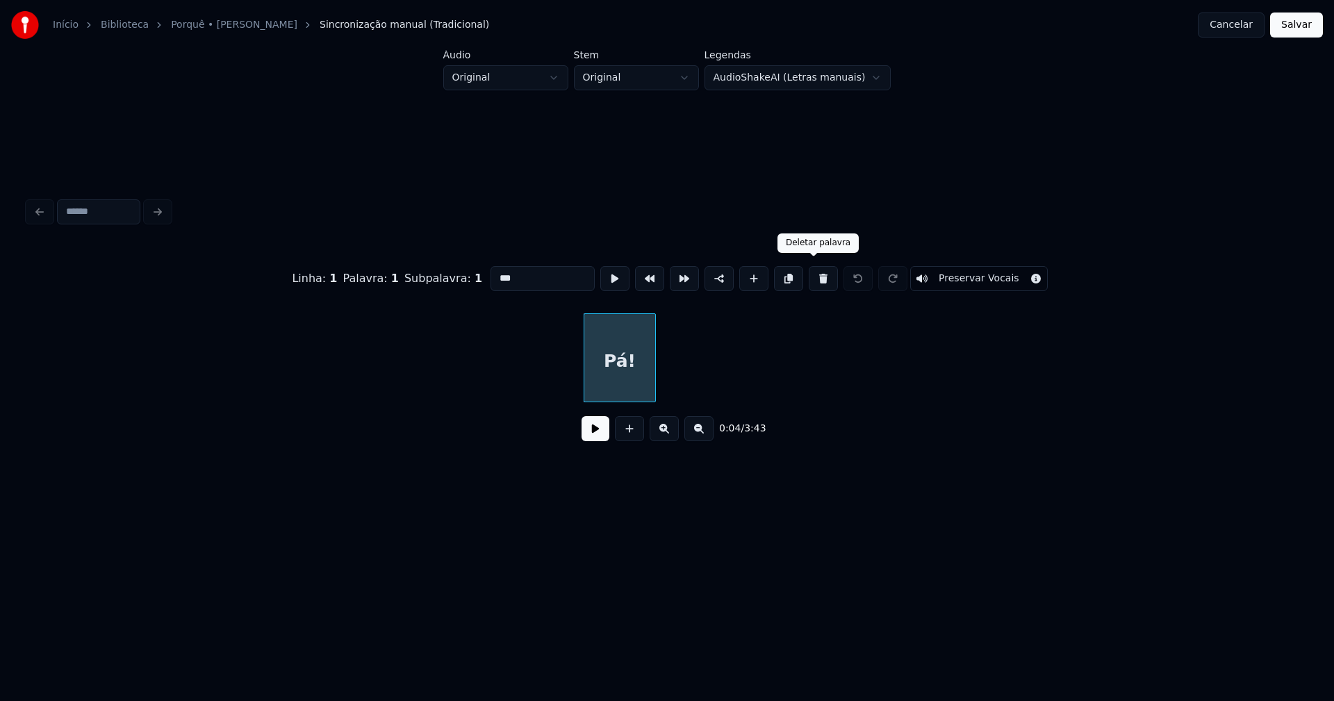
click at [812, 279] on button at bounding box center [823, 278] width 29 height 25
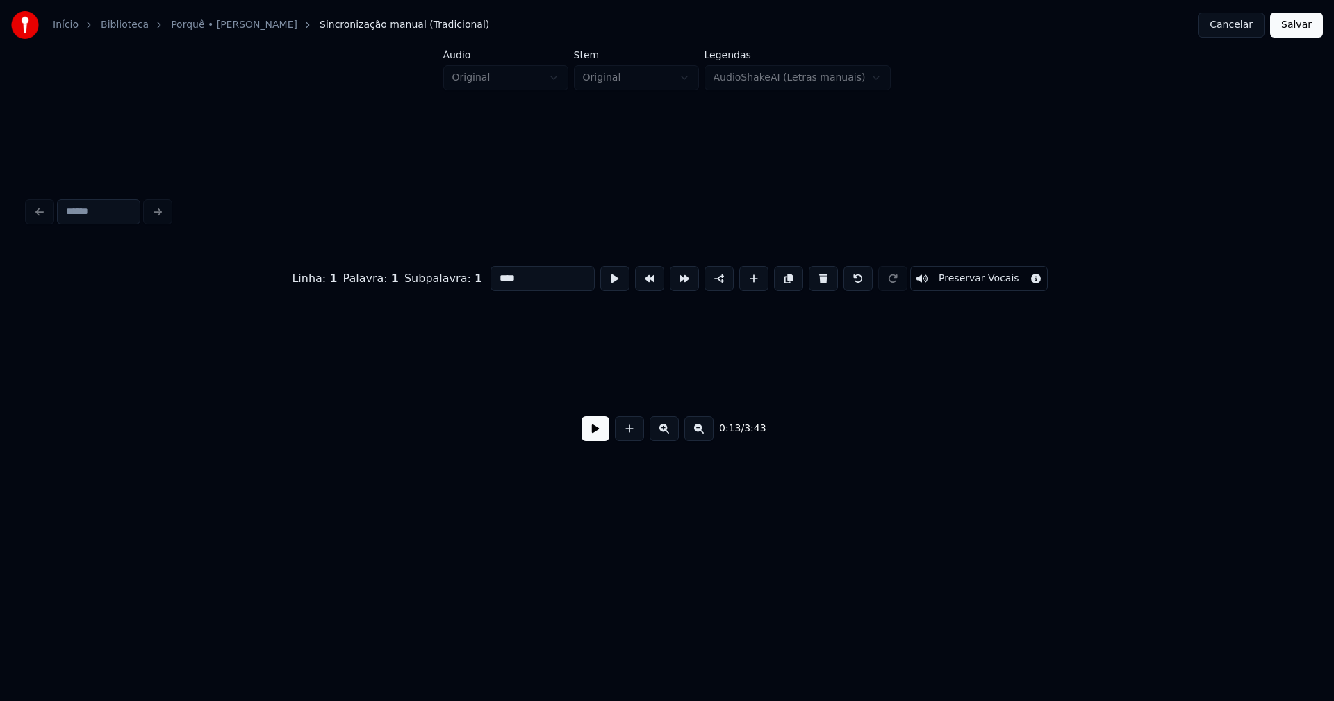
scroll to position [0, 1890]
click at [79, 359] on div "Olé!" at bounding box center [65, 361] width 74 height 95
click at [812, 272] on button at bounding box center [823, 278] width 29 height 25
type input "*"
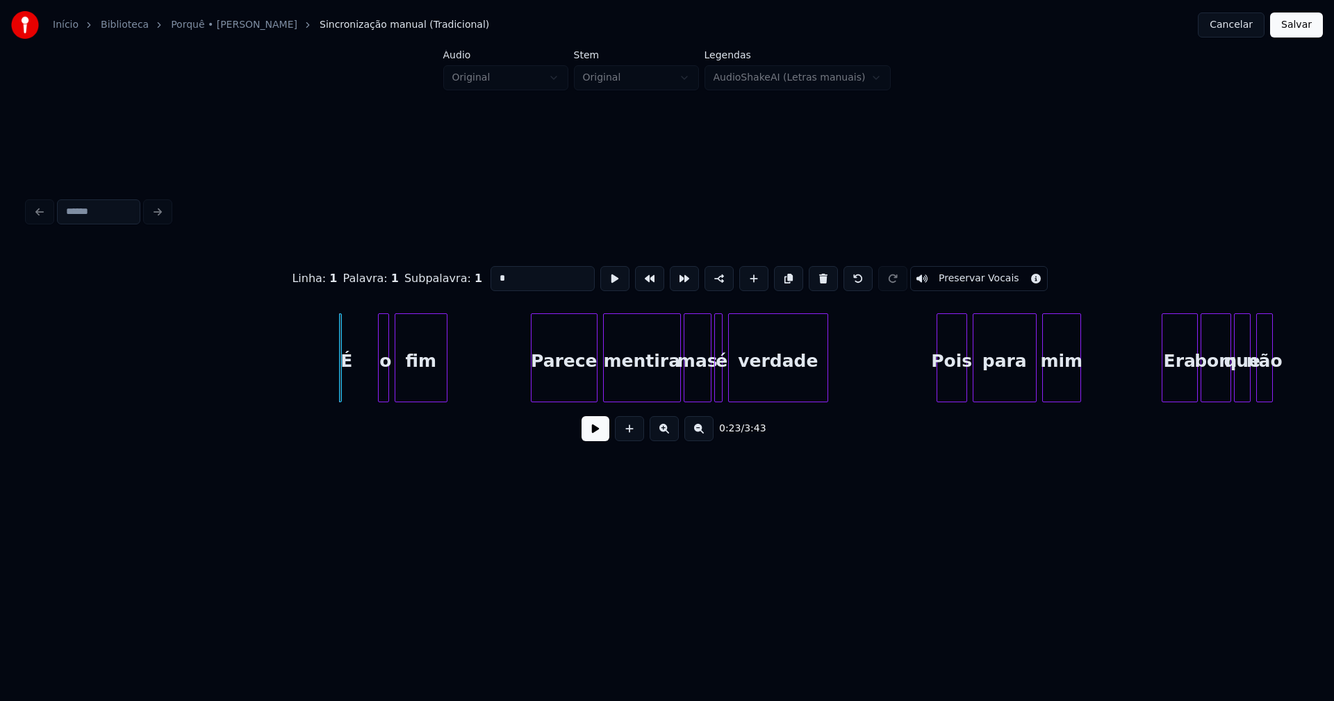
scroll to position [0, 2868]
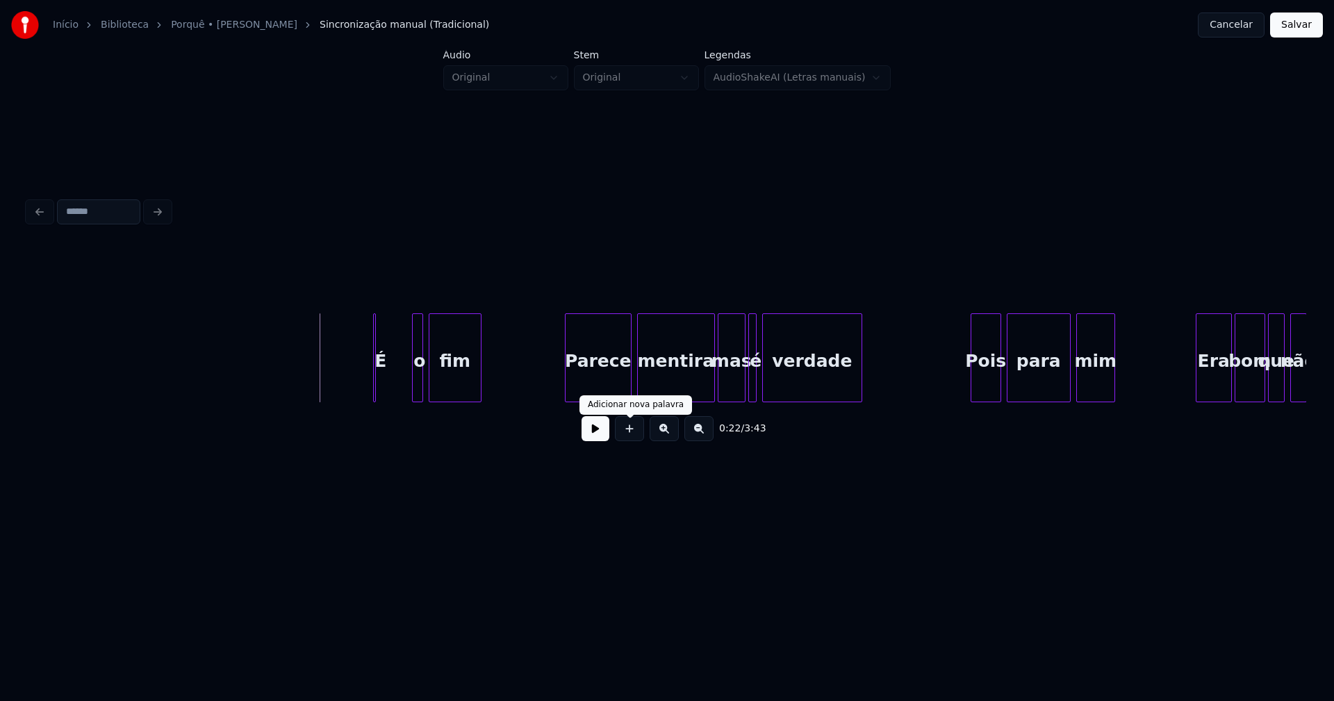
click at [599, 438] on button at bounding box center [596, 428] width 28 height 25
click at [589, 433] on button at bounding box center [596, 428] width 28 height 25
click at [376, 394] on div "É" at bounding box center [371, 357] width 9 height 89
click at [407, 393] on div at bounding box center [406, 358] width 4 height 88
click at [591, 436] on button at bounding box center [596, 428] width 28 height 25
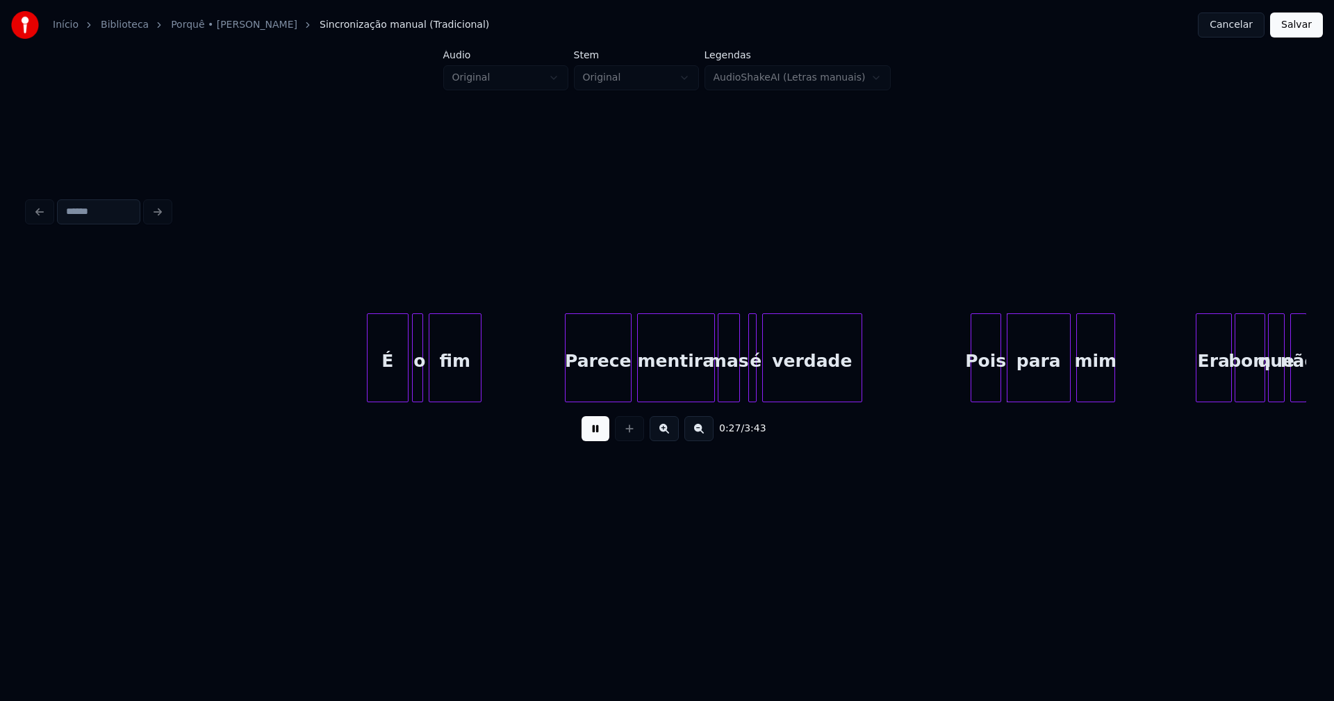
click at [737, 395] on div at bounding box center [737, 358] width 4 height 88
click at [744, 393] on div at bounding box center [746, 358] width 4 height 88
click at [984, 380] on div "Pois" at bounding box center [984, 361] width 29 height 95
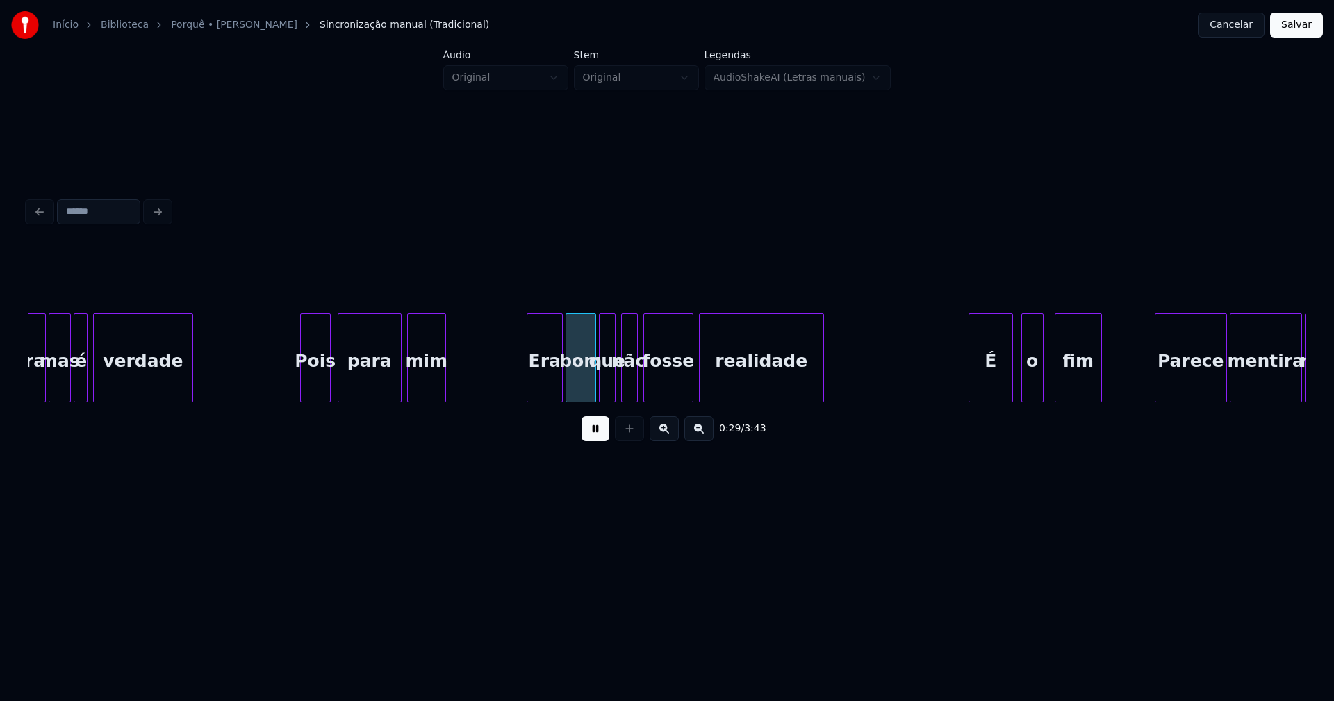
scroll to position [0, 3572]
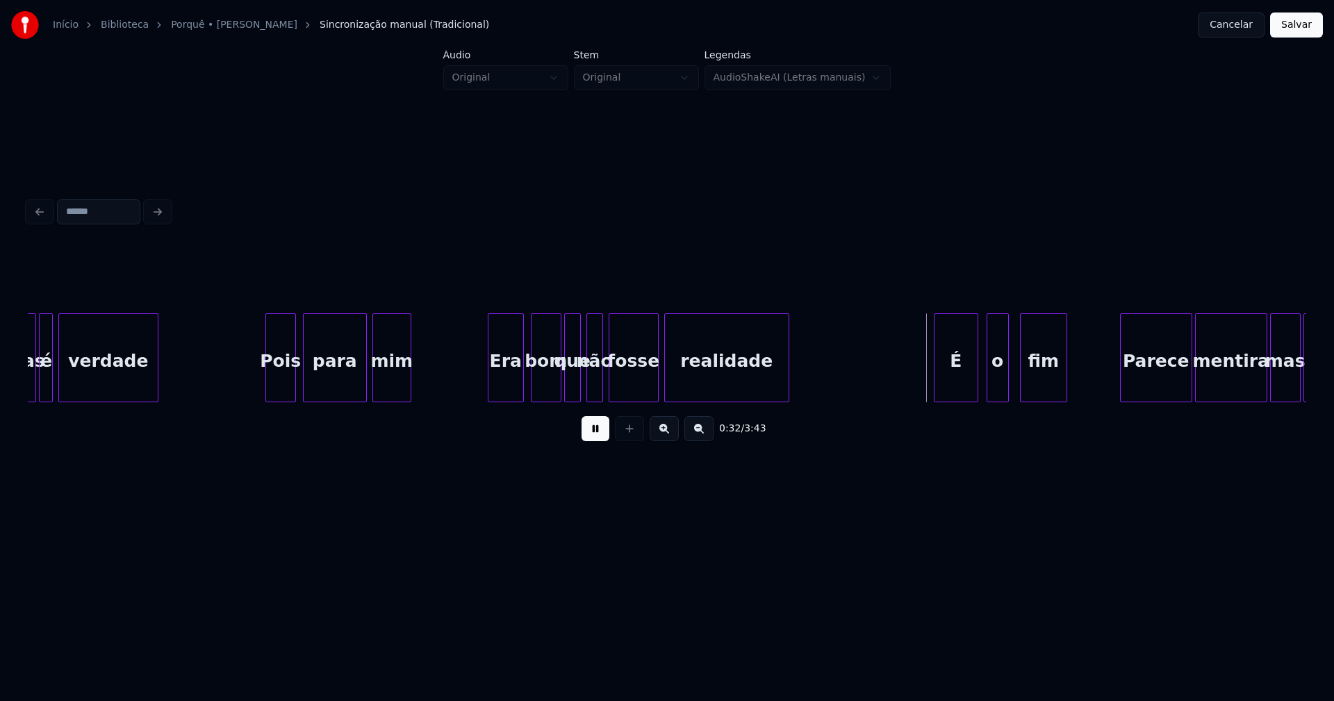
click at [512, 393] on div "Era" at bounding box center [506, 361] width 35 height 95
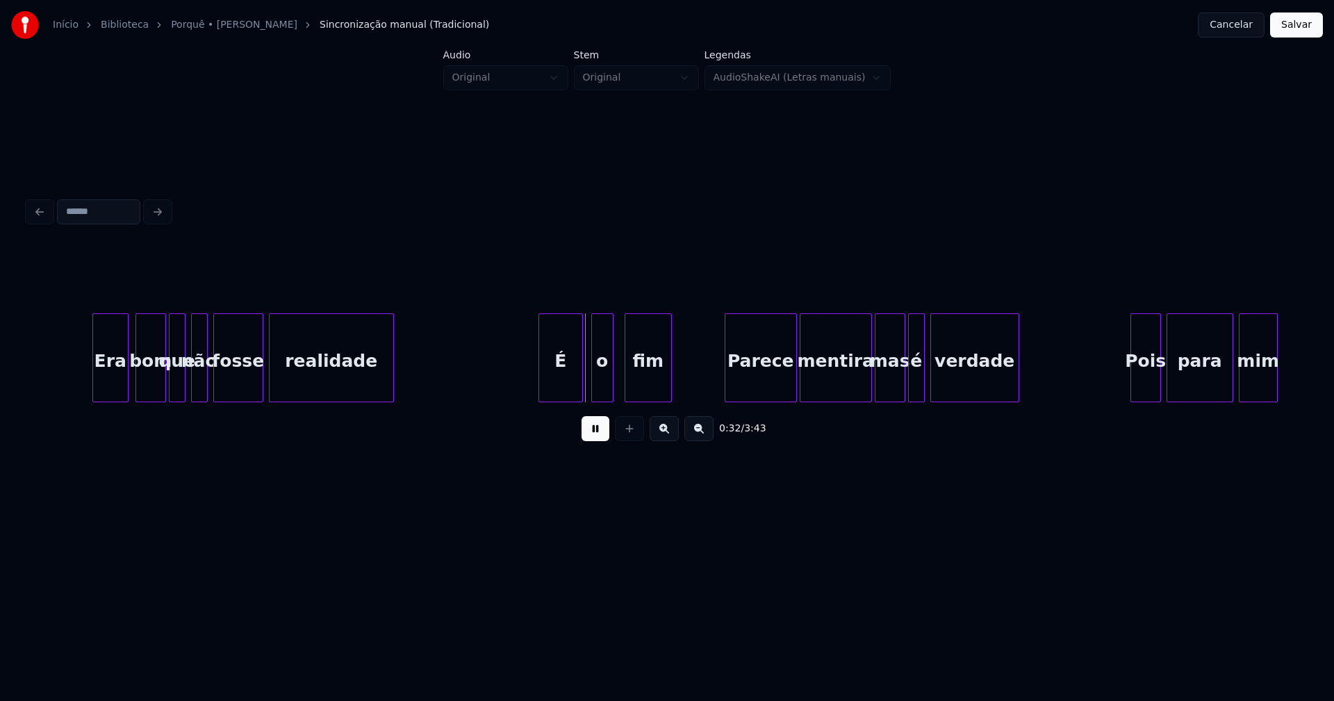
scroll to position [0, 4053]
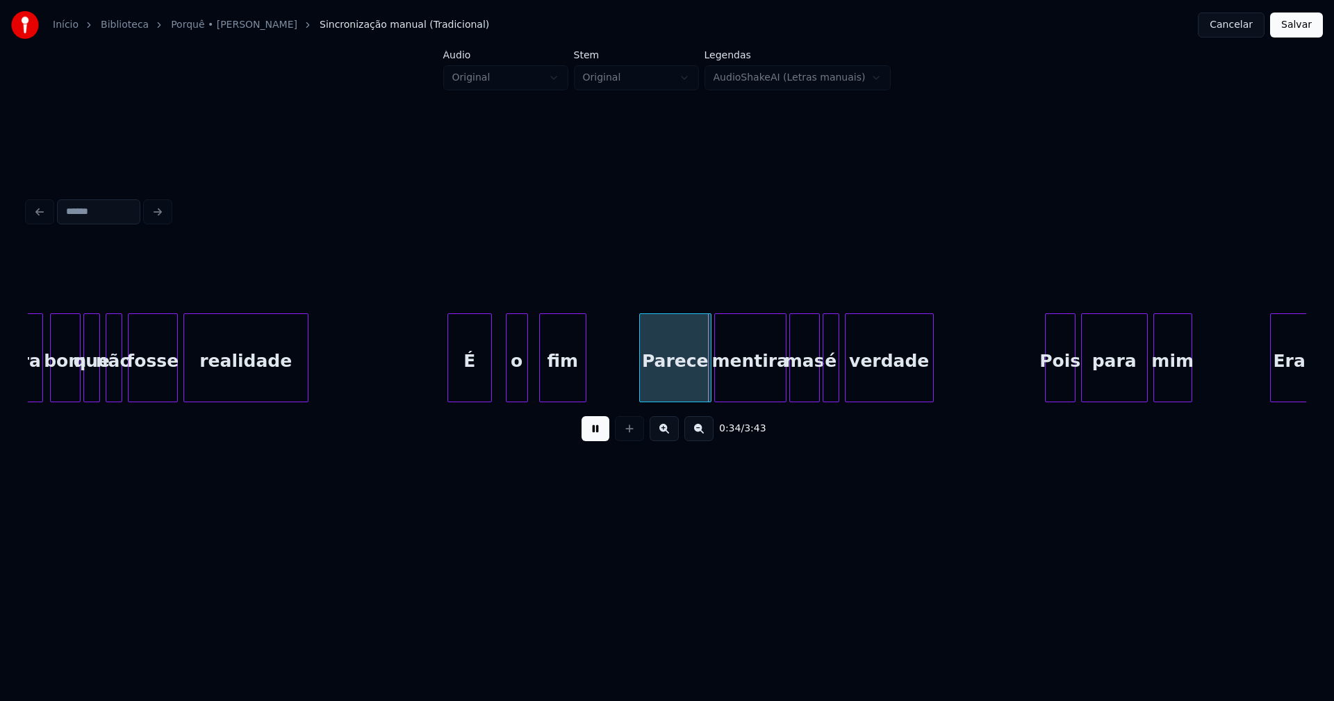
click at [464, 383] on div "É" at bounding box center [469, 361] width 43 height 95
click at [515, 384] on div "o" at bounding box center [511, 361] width 21 height 95
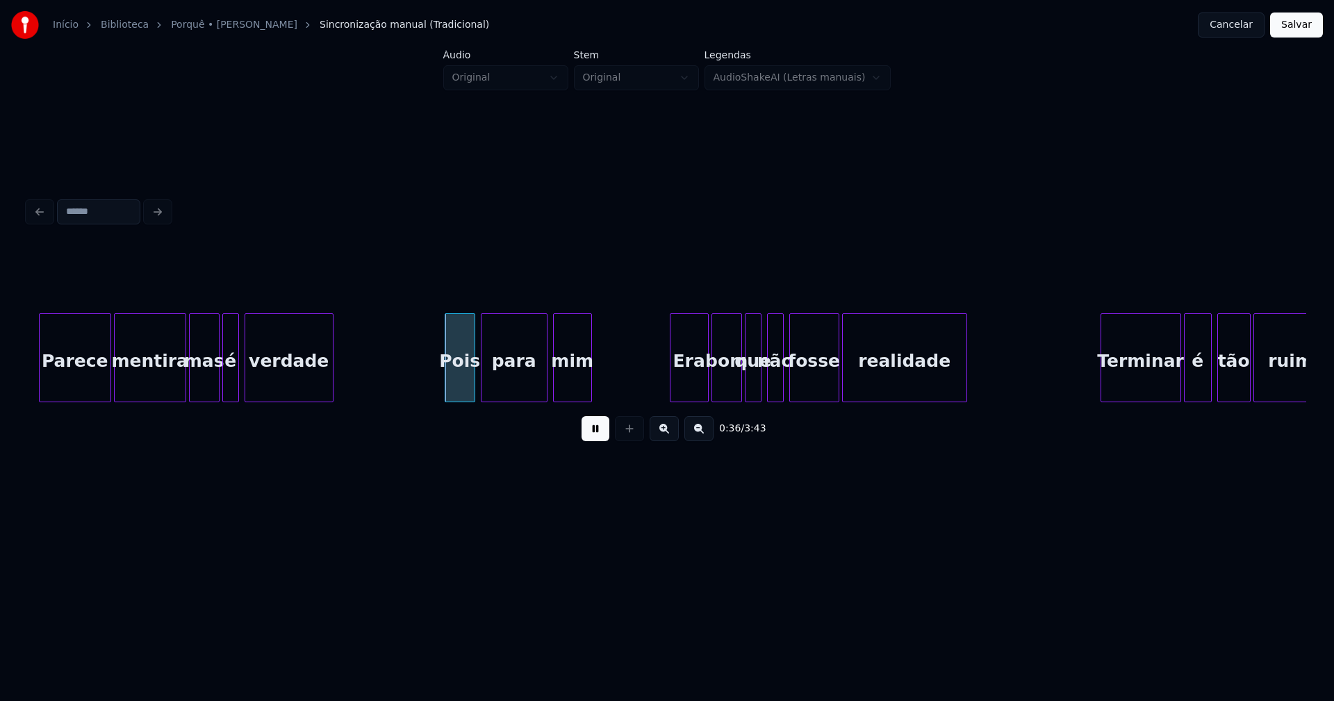
scroll to position [0, 4689]
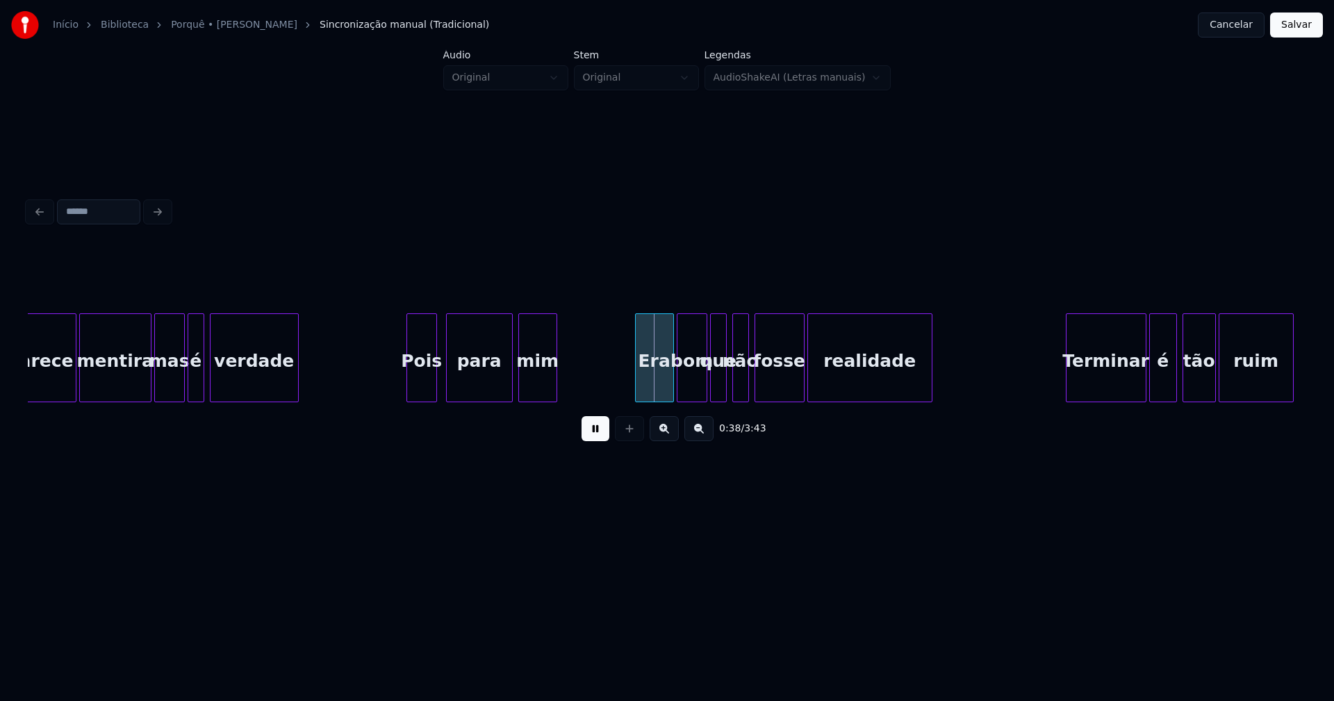
click at [426, 384] on div "Pois" at bounding box center [421, 361] width 29 height 95
click at [651, 395] on div "Era" at bounding box center [652, 361] width 38 height 95
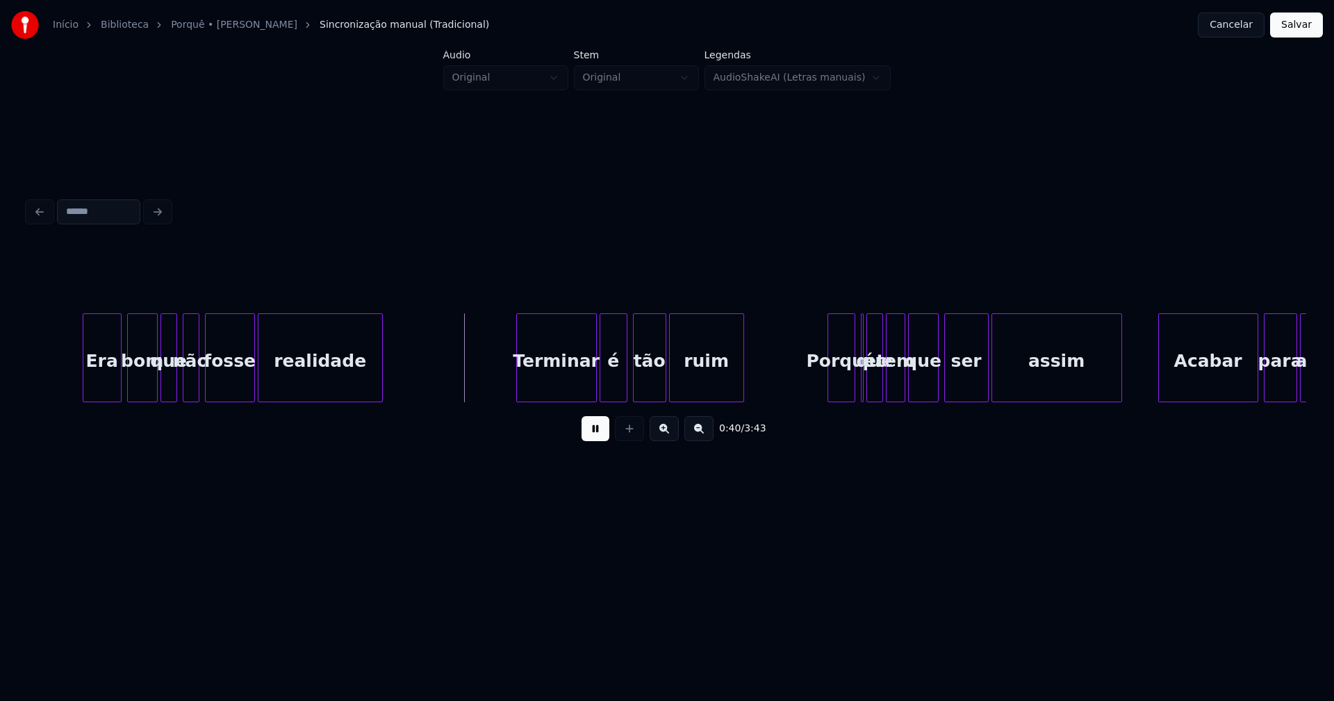
scroll to position [0, 5341]
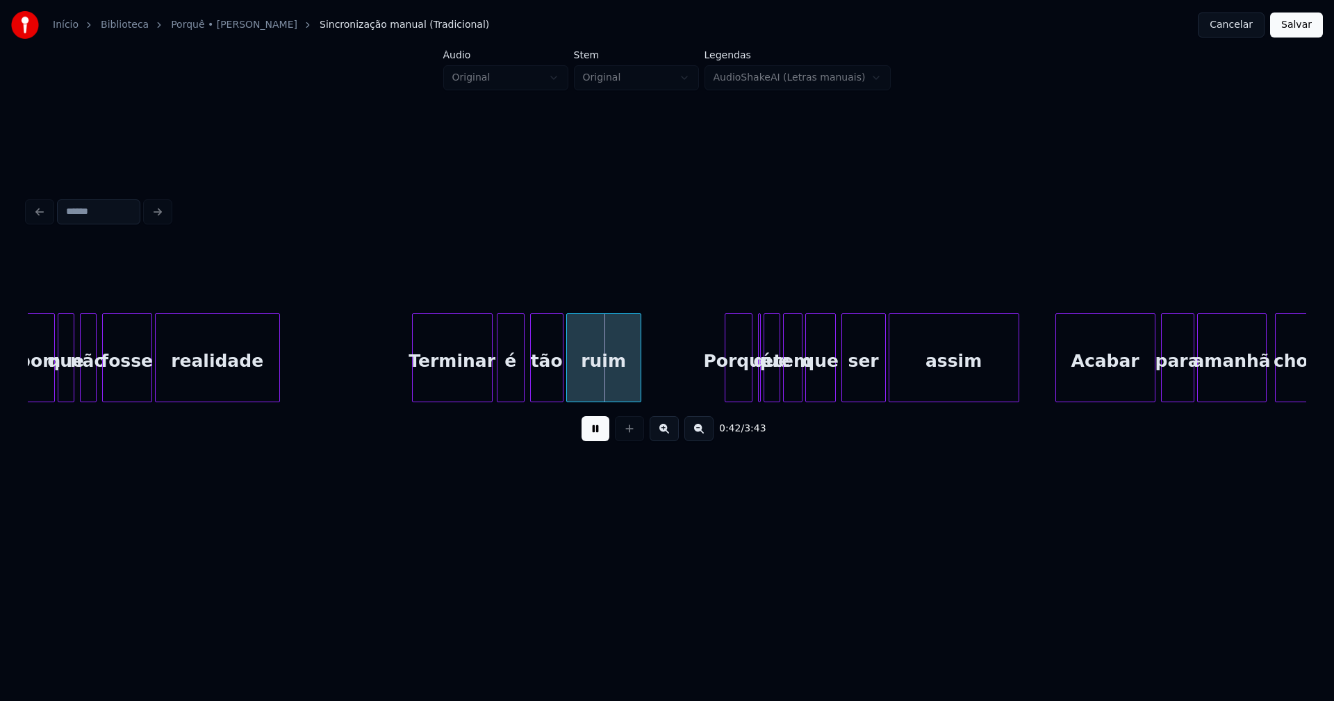
click at [446, 385] on div "Terminar" at bounding box center [452, 361] width 79 height 95
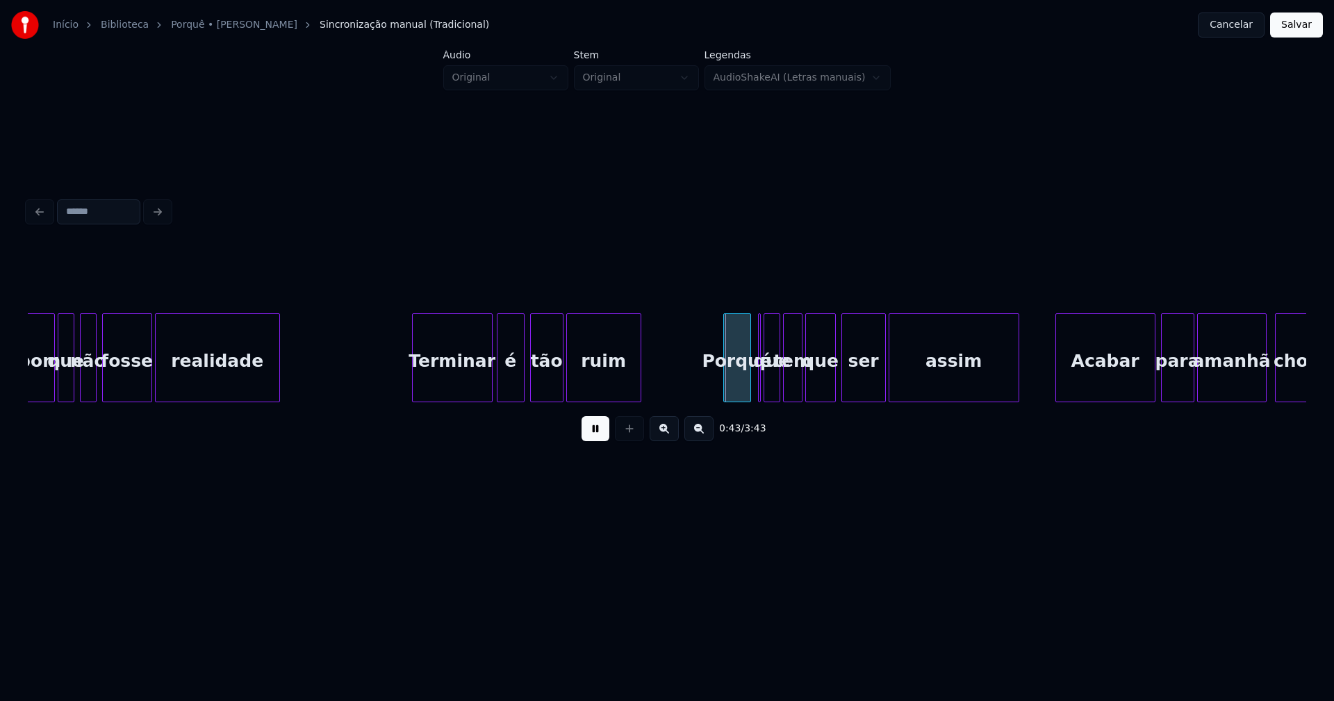
click at [740, 393] on div "Porque" at bounding box center [737, 361] width 26 height 95
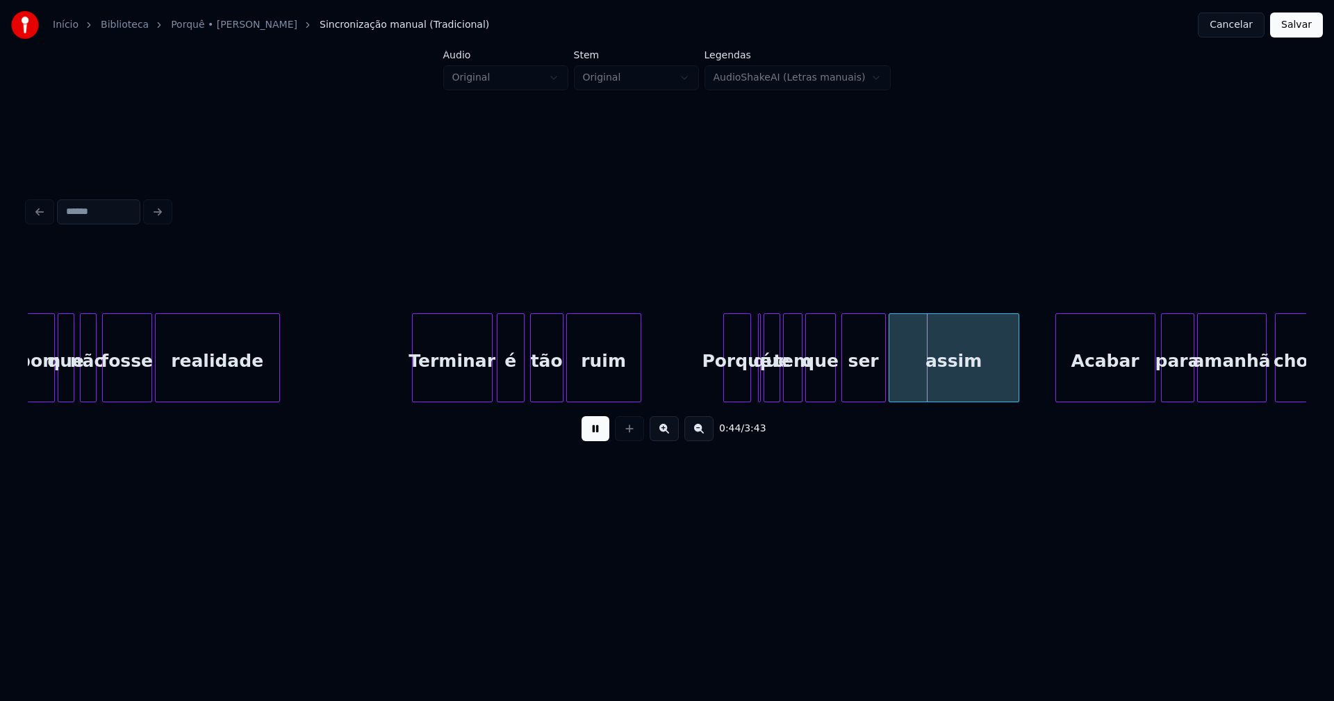
drag, startPoint x: 594, startPoint y: 435, endPoint x: 694, endPoint y: 404, distance: 104.9
click at [594, 435] on button at bounding box center [596, 428] width 28 height 25
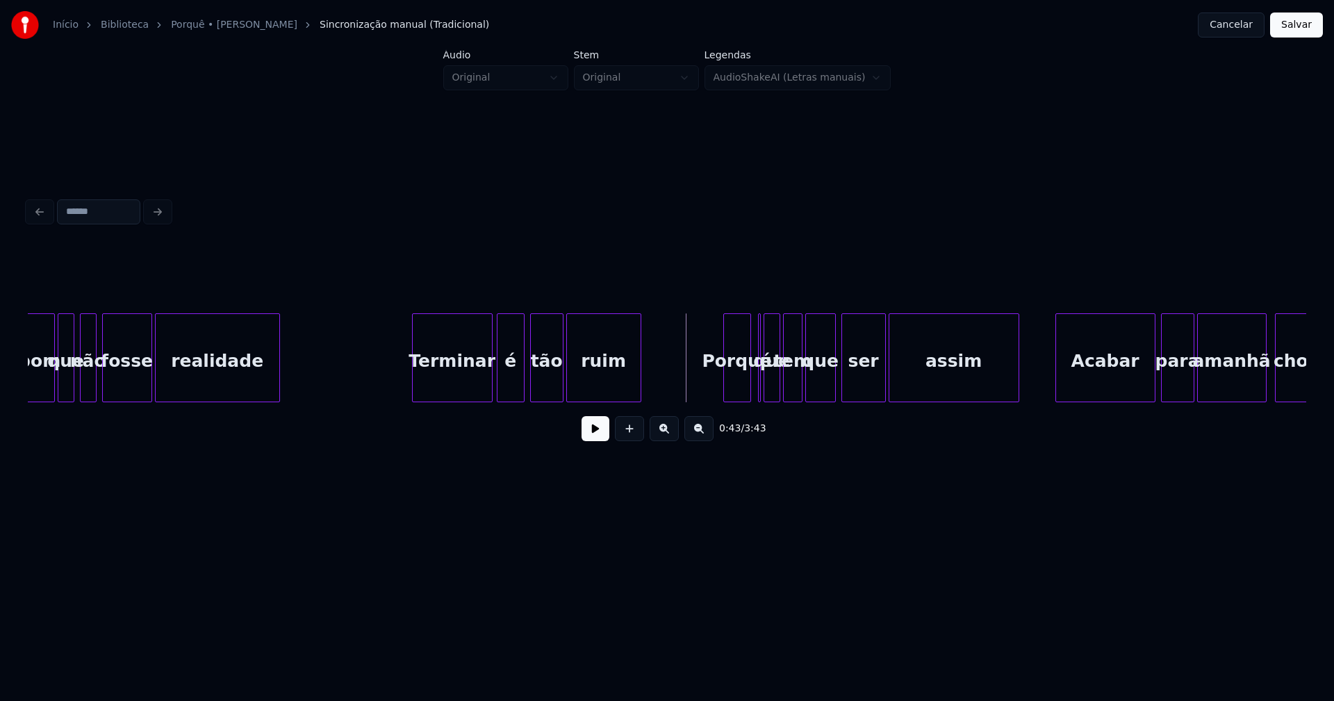
drag, startPoint x: 584, startPoint y: 441, endPoint x: 591, endPoint y: 439, distance: 7.3
click at [586, 441] on button at bounding box center [596, 428] width 28 height 25
click at [628, 427] on div at bounding box center [629, 428] width 35 height 25
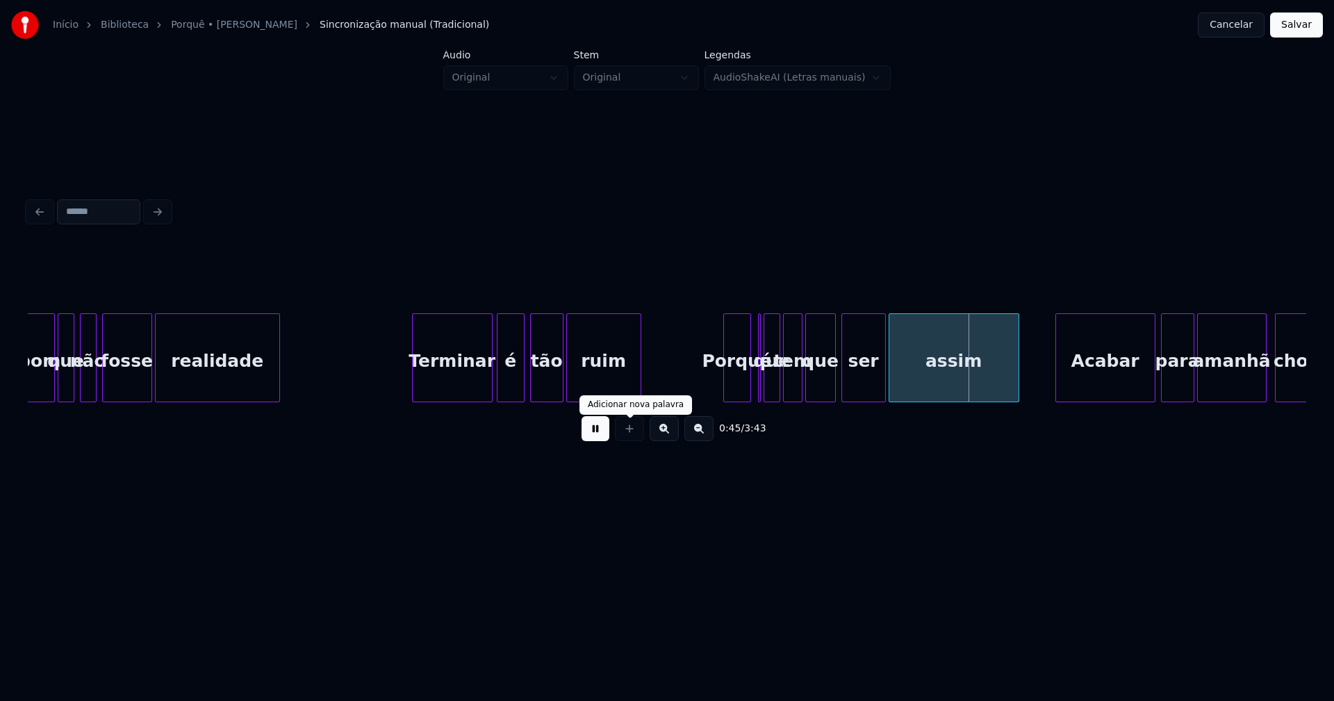
click at [590, 432] on button at bounding box center [596, 428] width 28 height 25
click at [760, 392] on div at bounding box center [760, 358] width 4 height 88
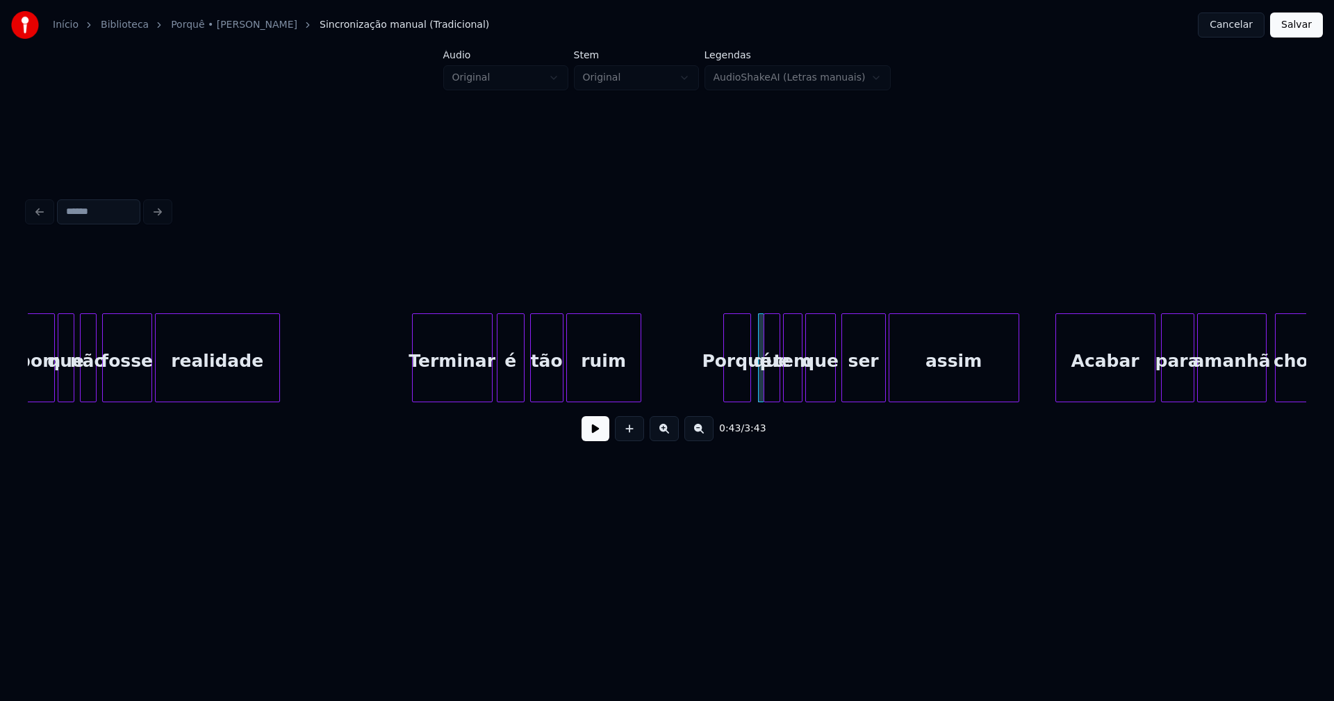
click at [760, 384] on div at bounding box center [762, 358] width 4 height 88
click at [755, 320] on div "é" at bounding box center [758, 357] width 6 height 89
click at [590, 439] on button at bounding box center [596, 428] width 28 height 25
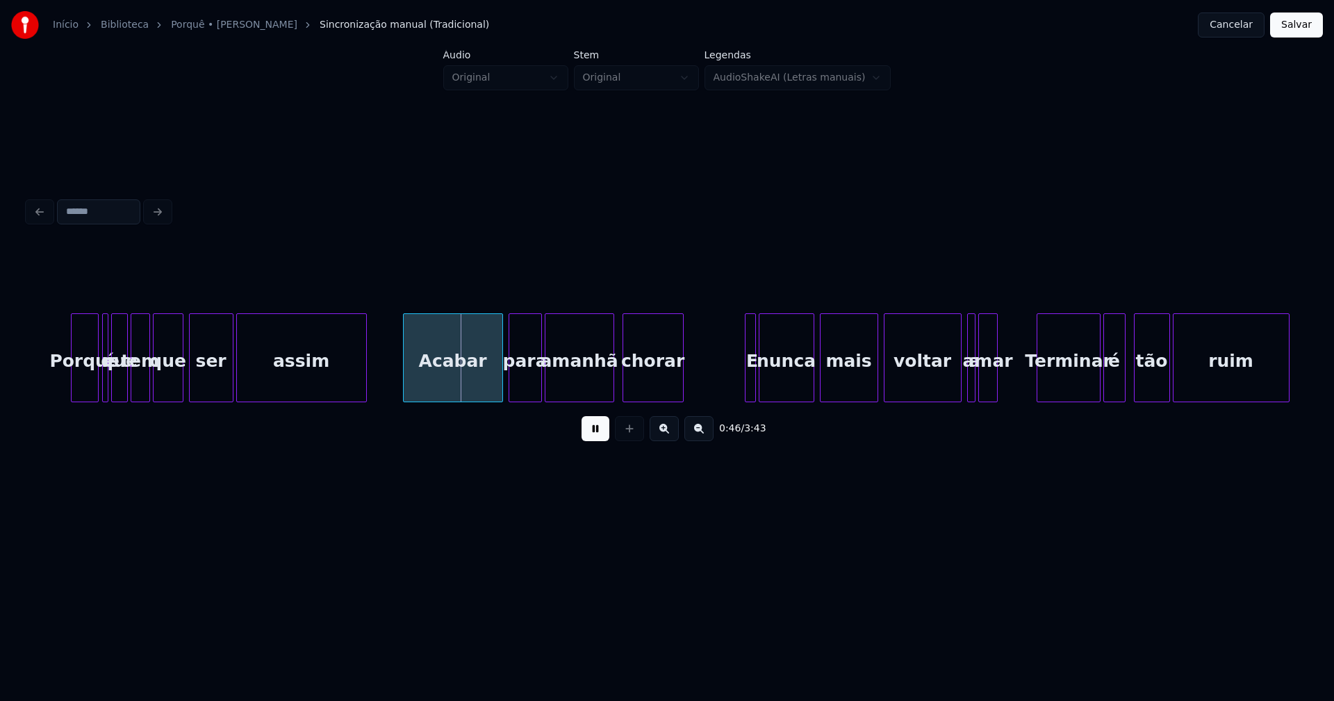
scroll to position [0, 6079]
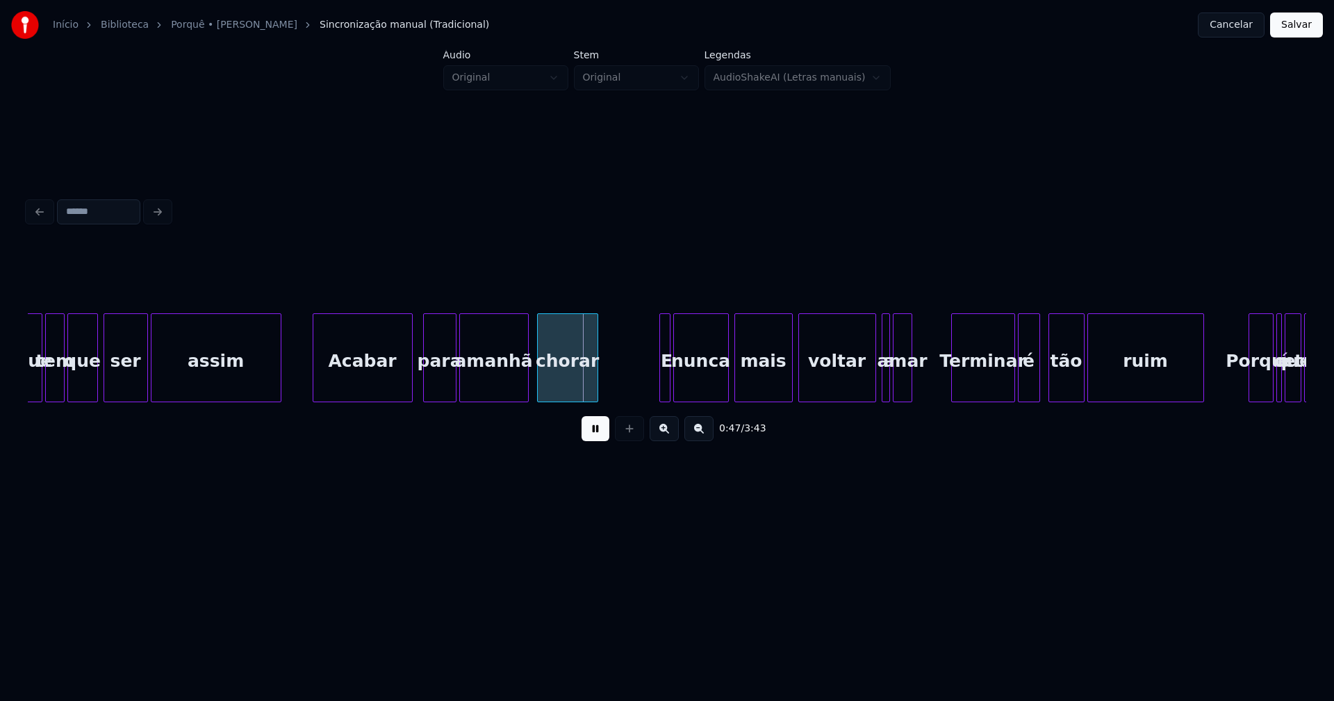
click at [357, 384] on div "Acabar" at bounding box center [362, 361] width 99 height 95
click at [658, 390] on div at bounding box center [658, 358] width 4 height 88
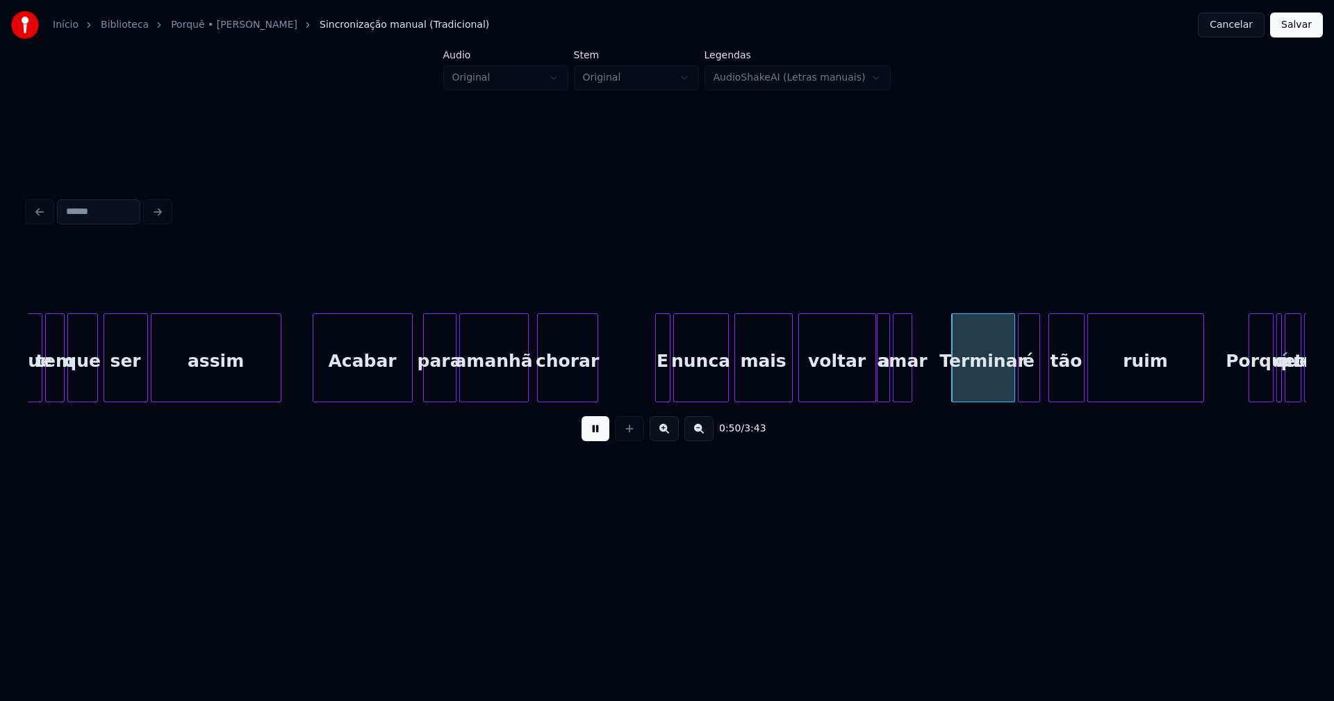
click at [879, 385] on div at bounding box center [880, 358] width 4 height 88
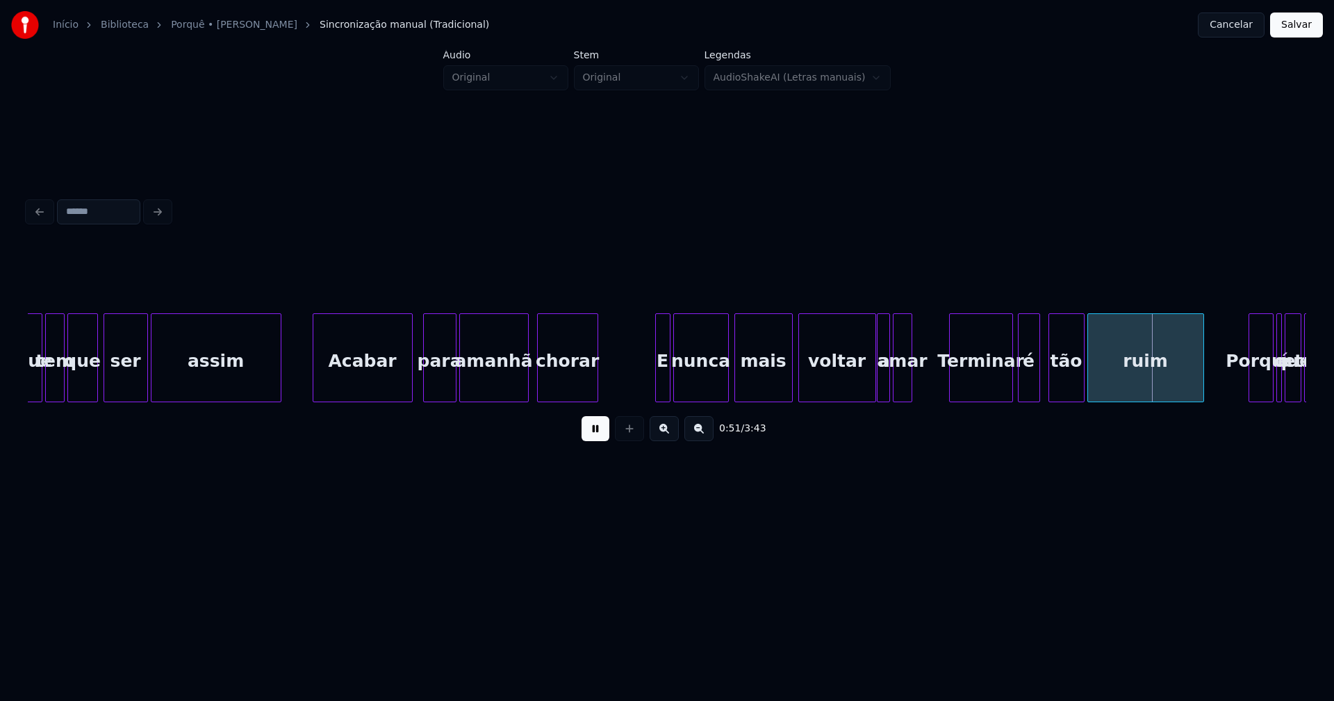
click at [969, 393] on div "Terminar" at bounding box center [981, 361] width 63 height 95
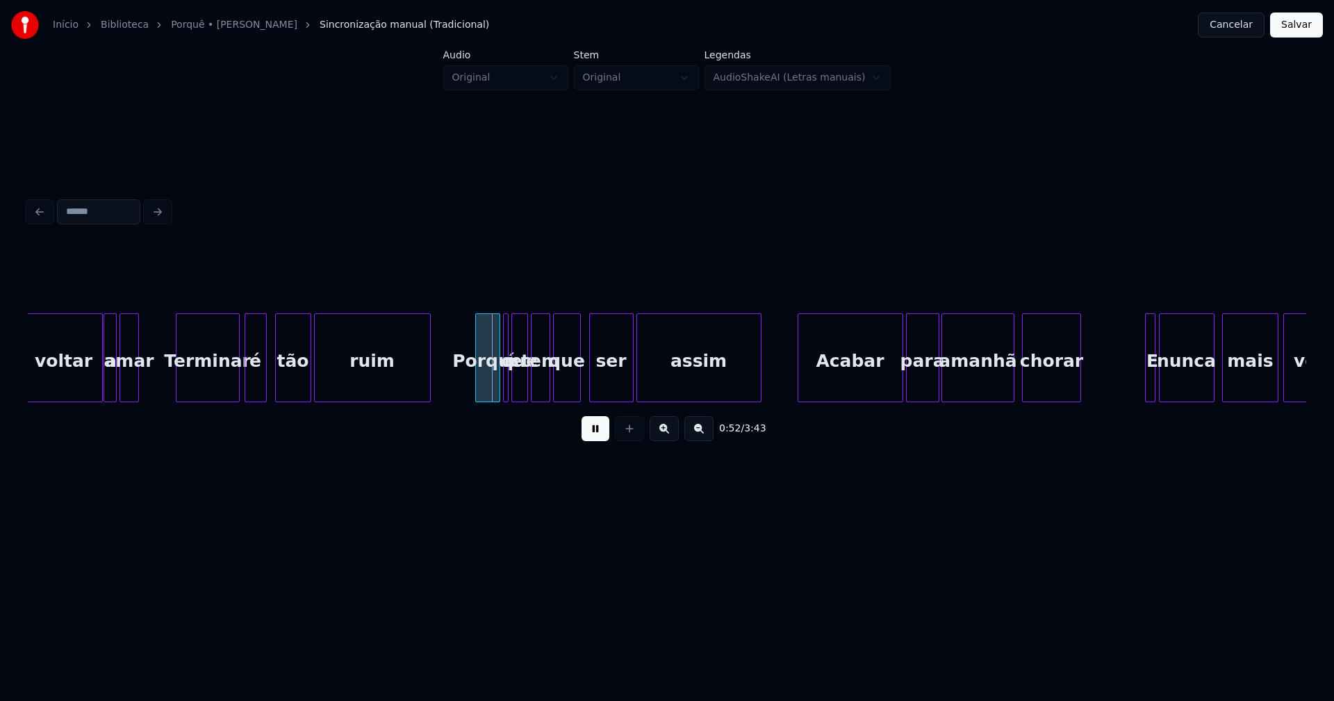
scroll to position [0, 6921]
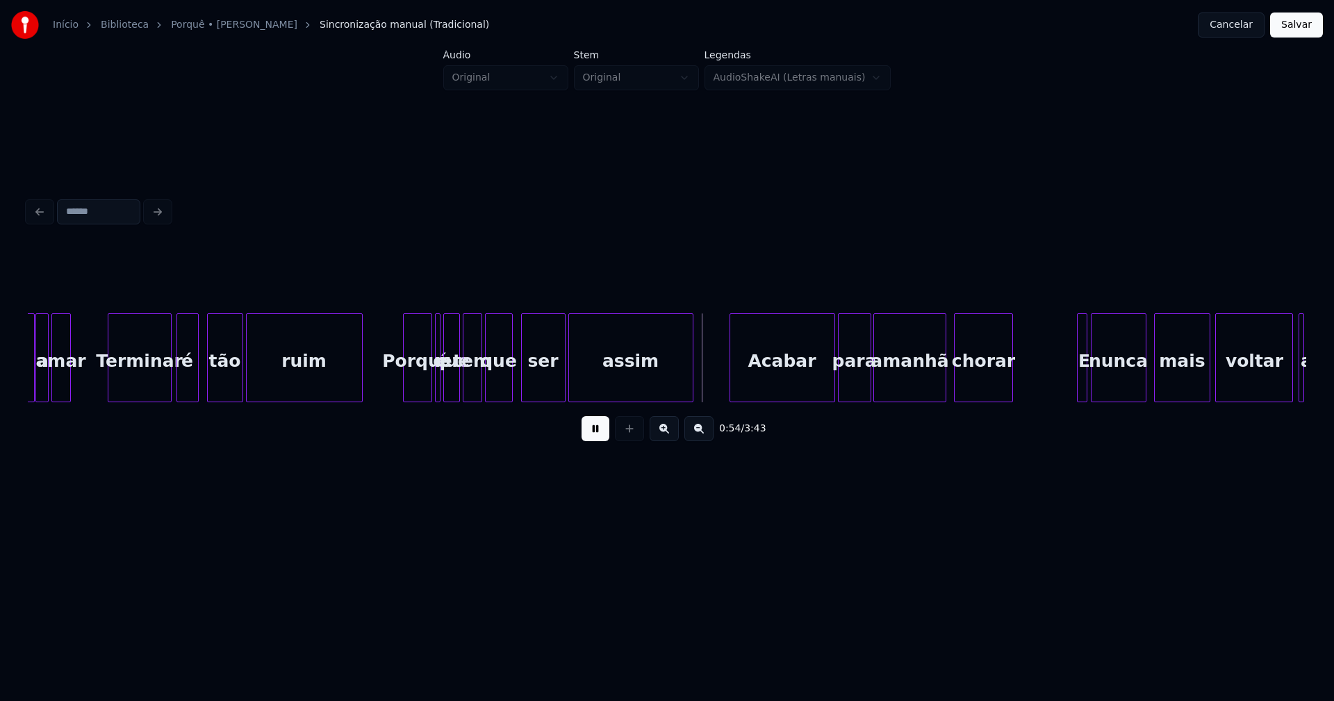
click at [406, 390] on div at bounding box center [406, 358] width 4 height 88
click at [780, 386] on div "Acabar" at bounding box center [778, 361] width 104 height 95
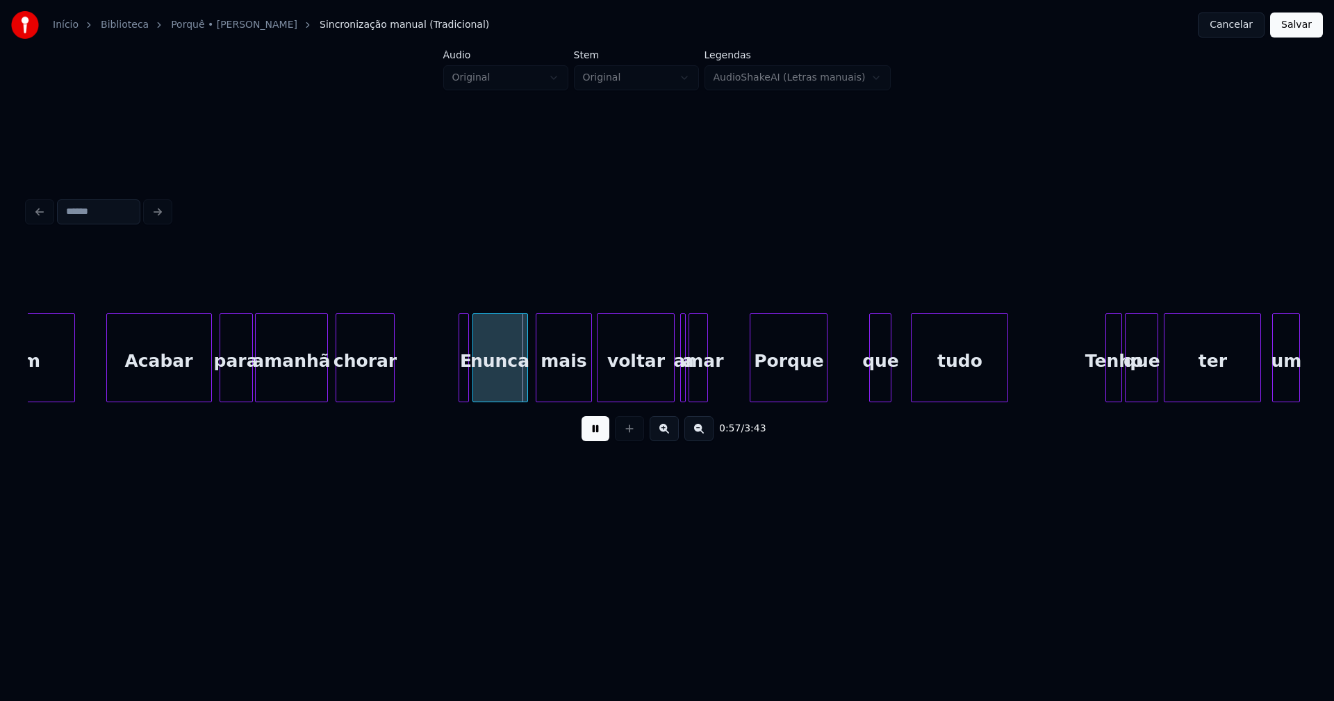
scroll to position [0, 7557]
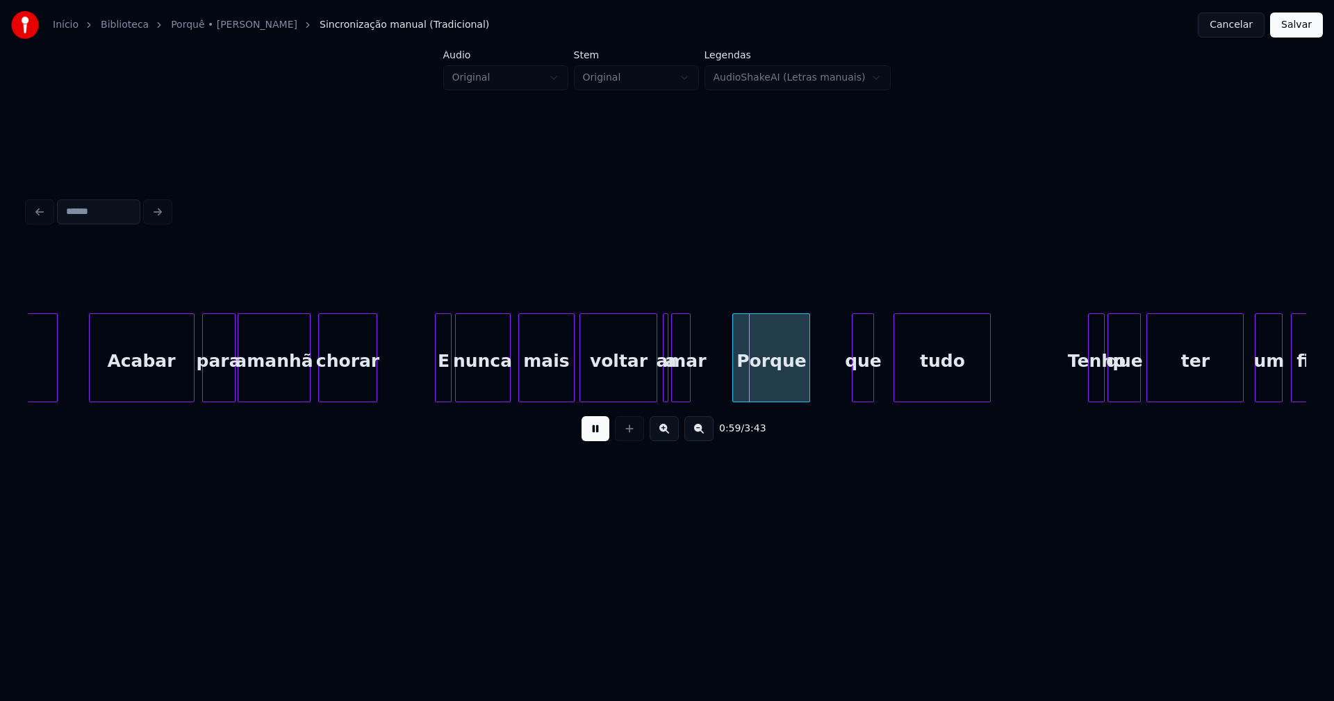
click at [436, 384] on div at bounding box center [438, 358] width 4 height 88
click at [665, 389] on div at bounding box center [667, 358] width 4 height 88
click at [658, 384] on div at bounding box center [660, 358] width 4 height 88
click at [852, 390] on div at bounding box center [851, 358] width 4 height 88
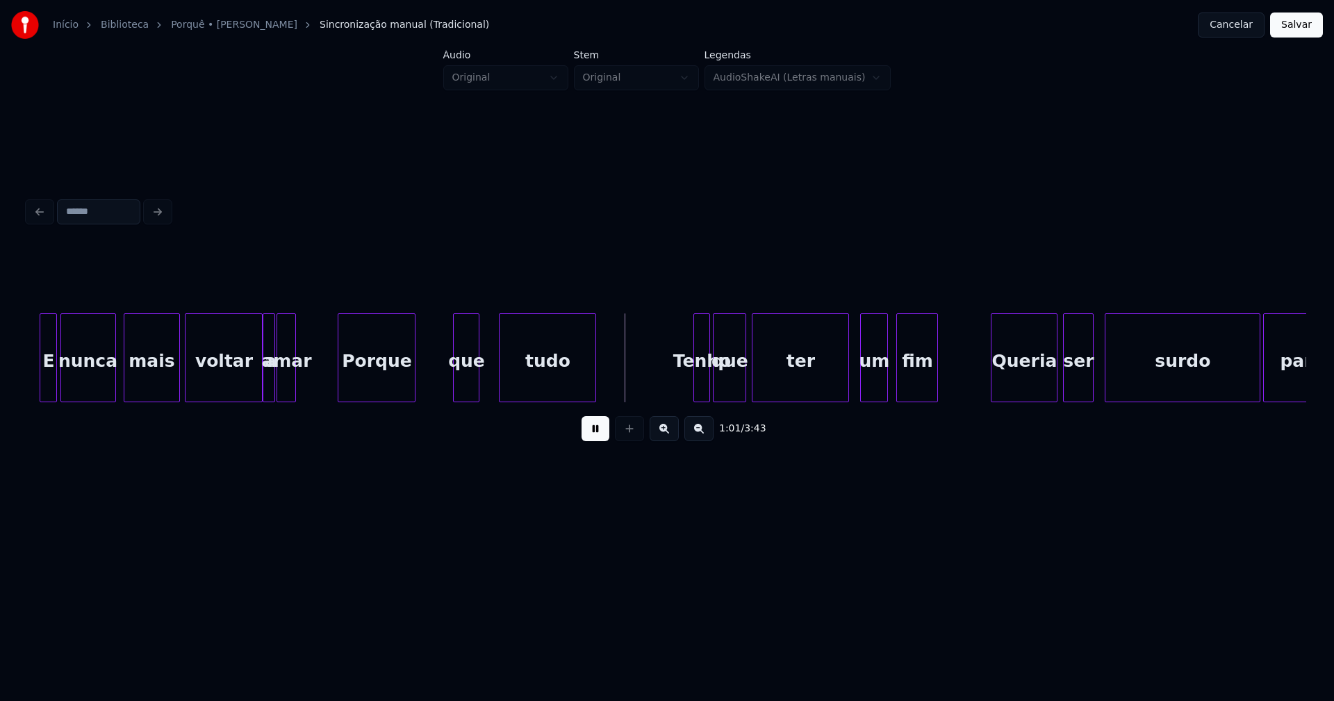
scroll to position [0, 8175]
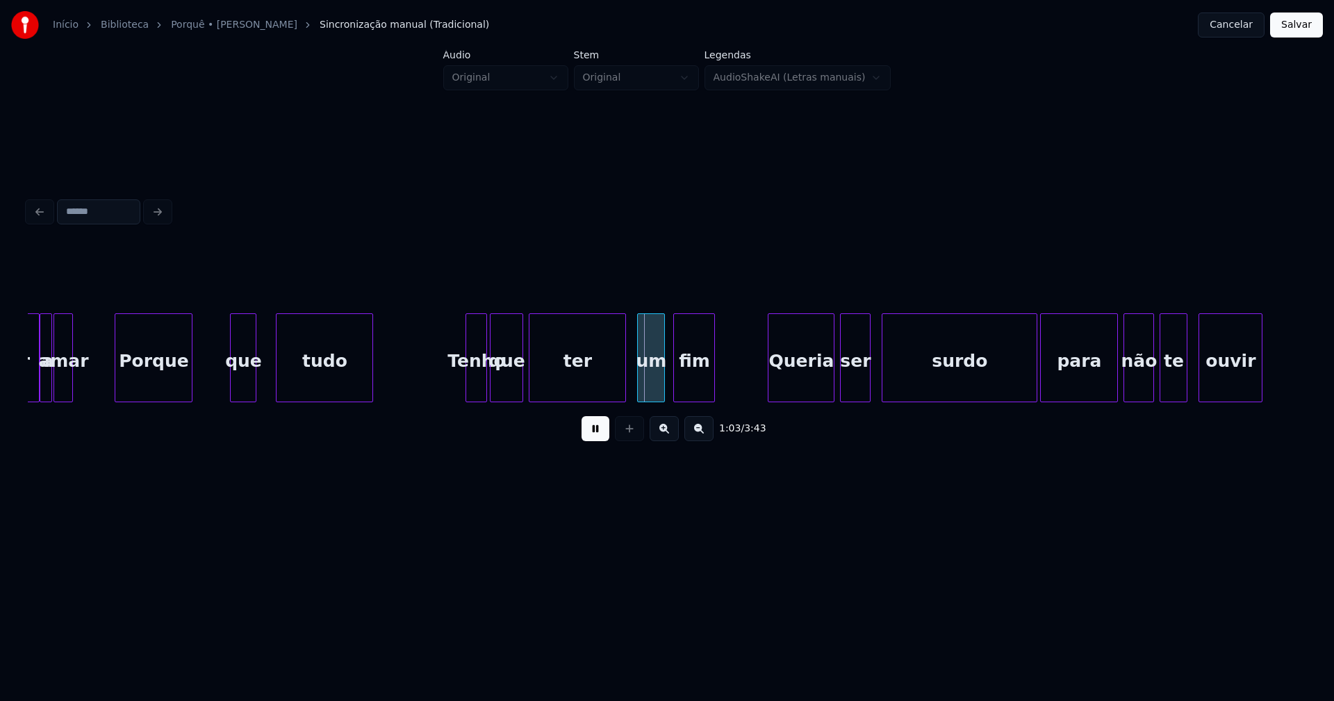
click at [468, 391] on div at bounding box center [468, 358] width 4 height 88
click at [644, 391] on div "um" at bounding box center [646, 361] width 26 height 95
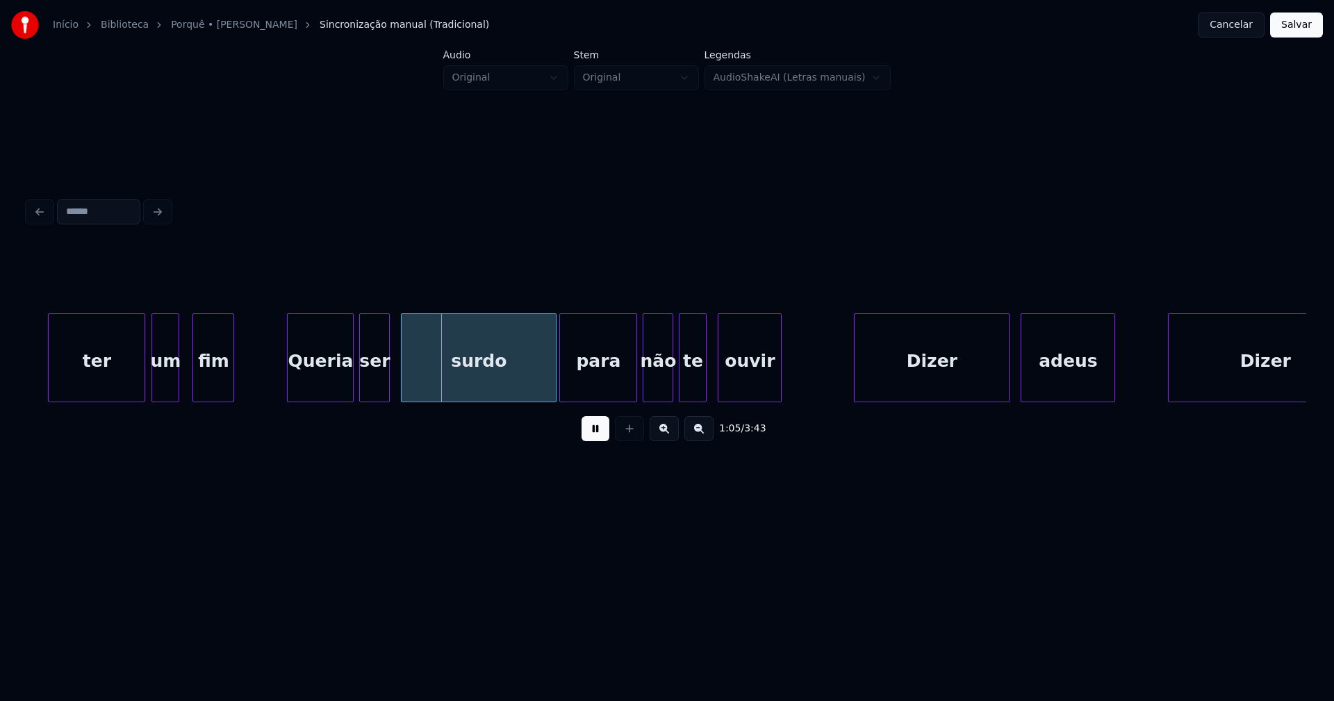
scroll to position [0, 8707]
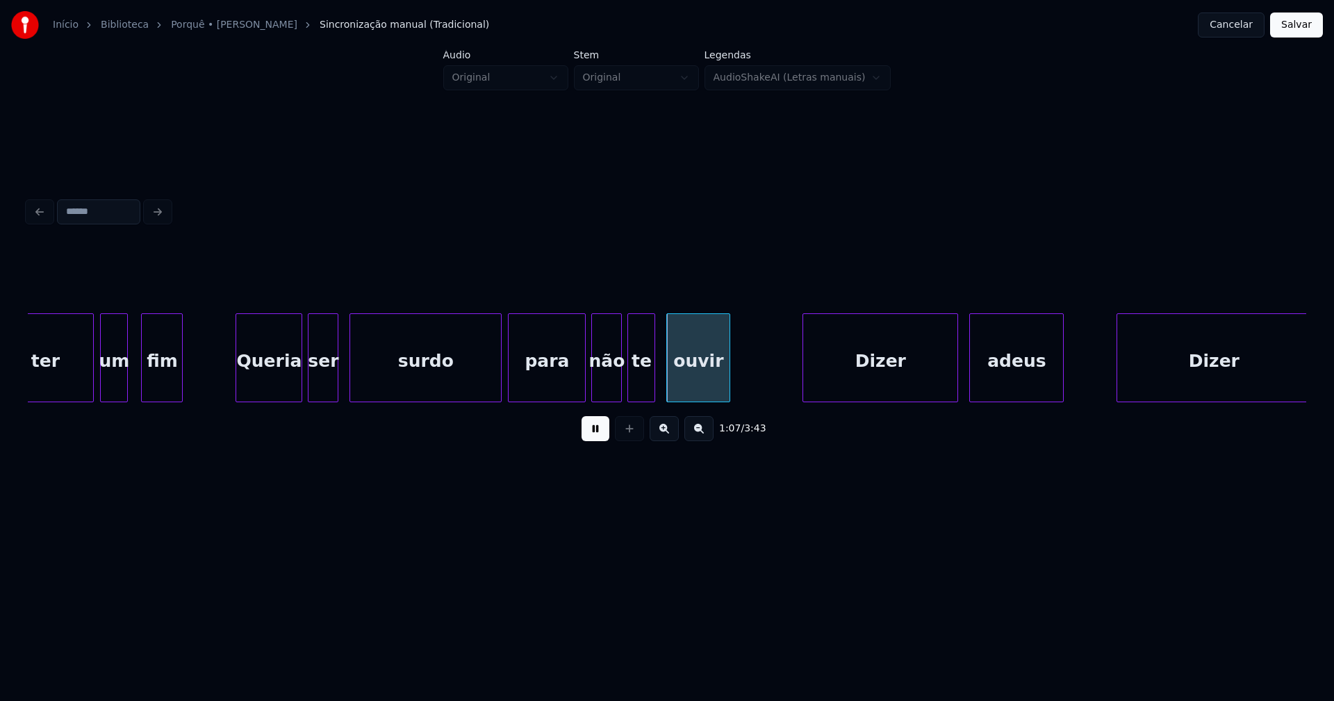
click at [498, 393] on div at bounding box center [499, 358] width 4 height 88
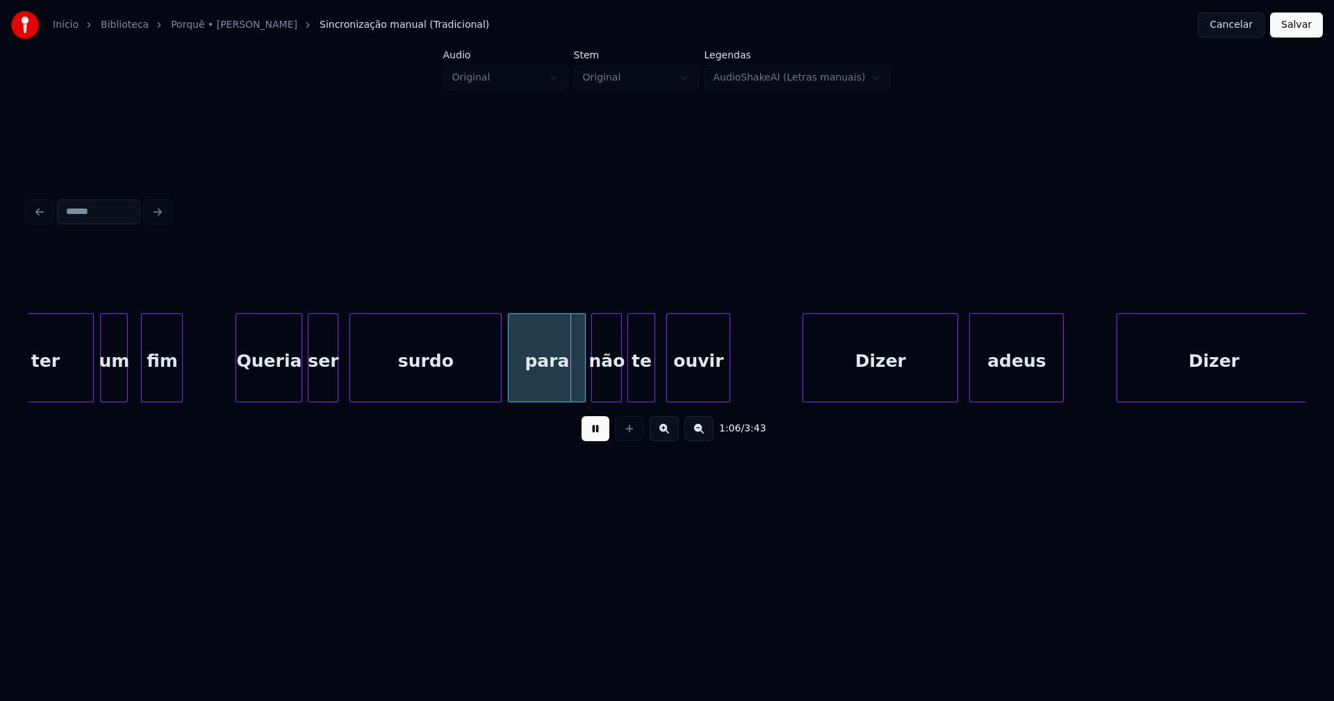
click at [599, 441] on button at bounding box center [596, 428] width 28 height 25
click at [412, 378] on div "surdo" at bounding box center [425, 361] width 151 height 95
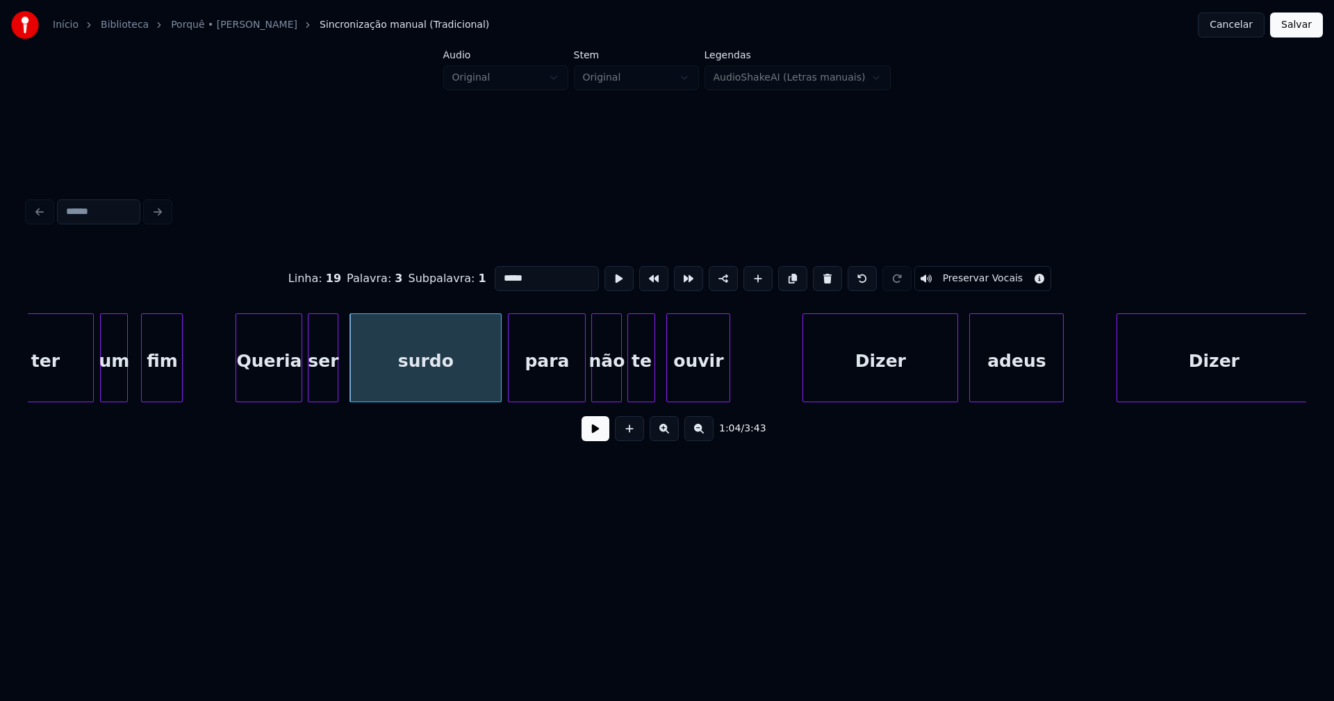
drag, startPoint x: 527, startPoint y: 270, endPoint x: 539, endPoint y: 268, distance: 12.6
click at [529, 269] on input "*****" at bounding box center [547, 278] width 104 height 25
click at [571, 402] on div "ter um fim Queria ser surtudo para não te ouvir Dizer adeus Dizer" at bounding box center [667, 357] width 1279 height 89
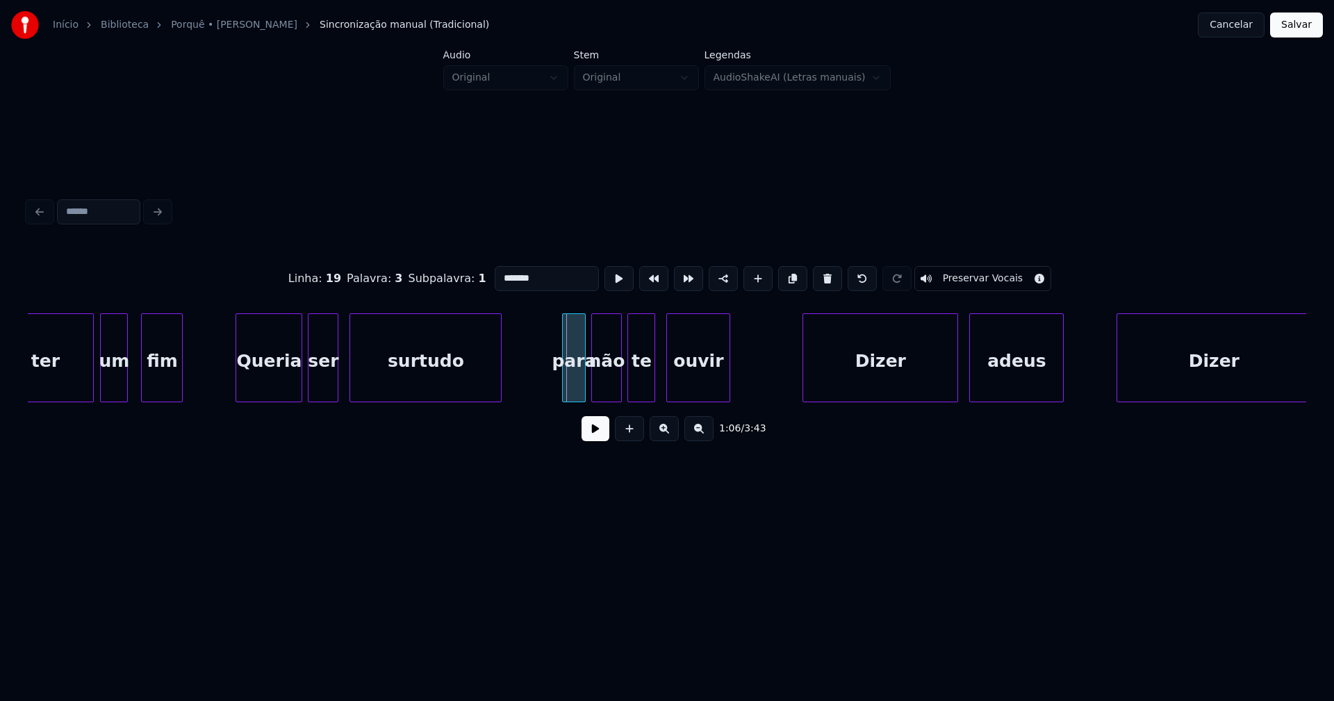
click at [565, 386] on div at bounding box center [565, 358] width 4 height 88
type input "*******"
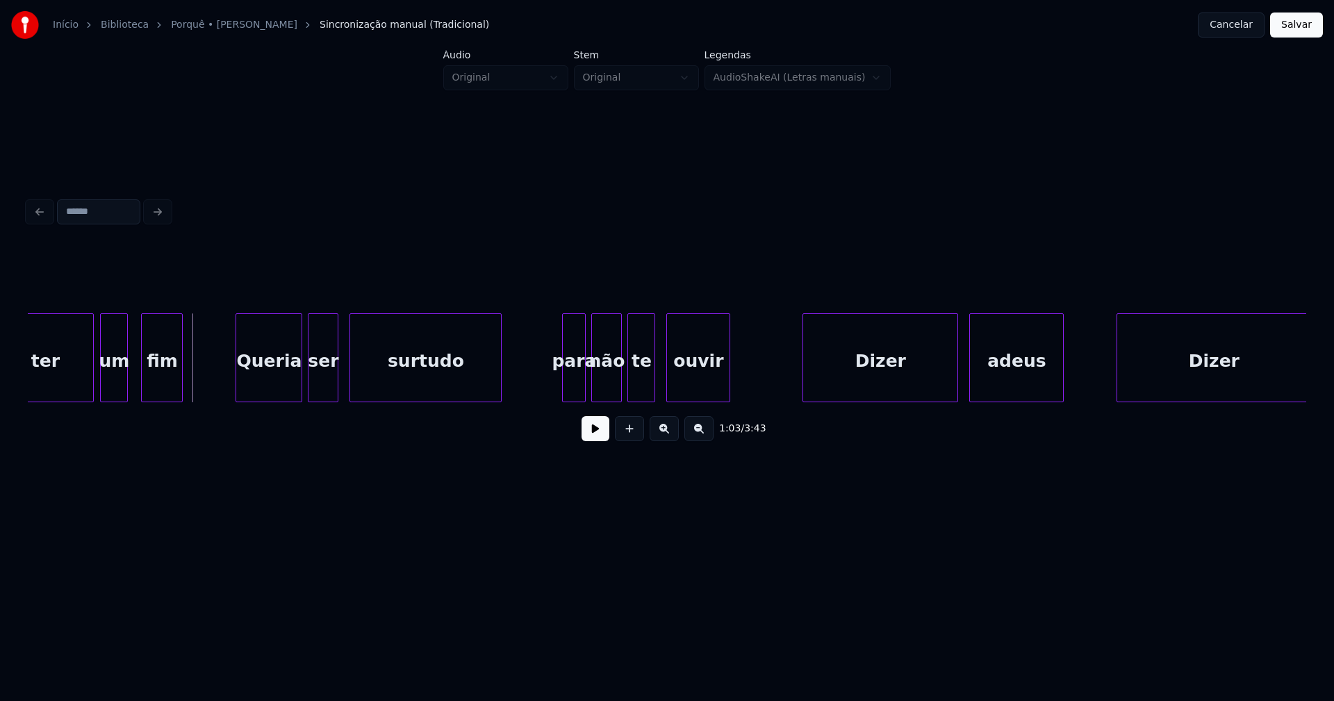
click at [594, 436] on button at bounding box center [596, 428] width 28 height 25
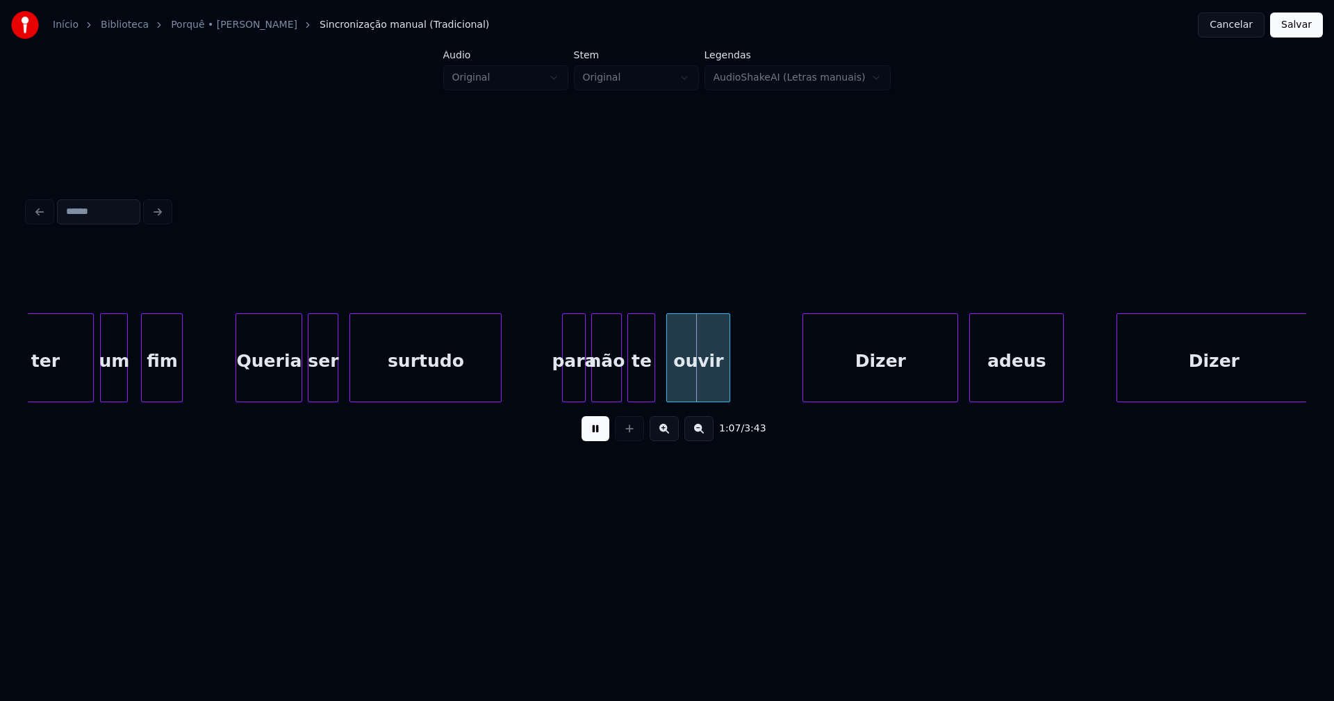
click at [593, 434] on button at bounding box center [596, 428] width 28 height 25
click at [570, 386] on div "para" at bounding box center [574, 361] width 22 height 95
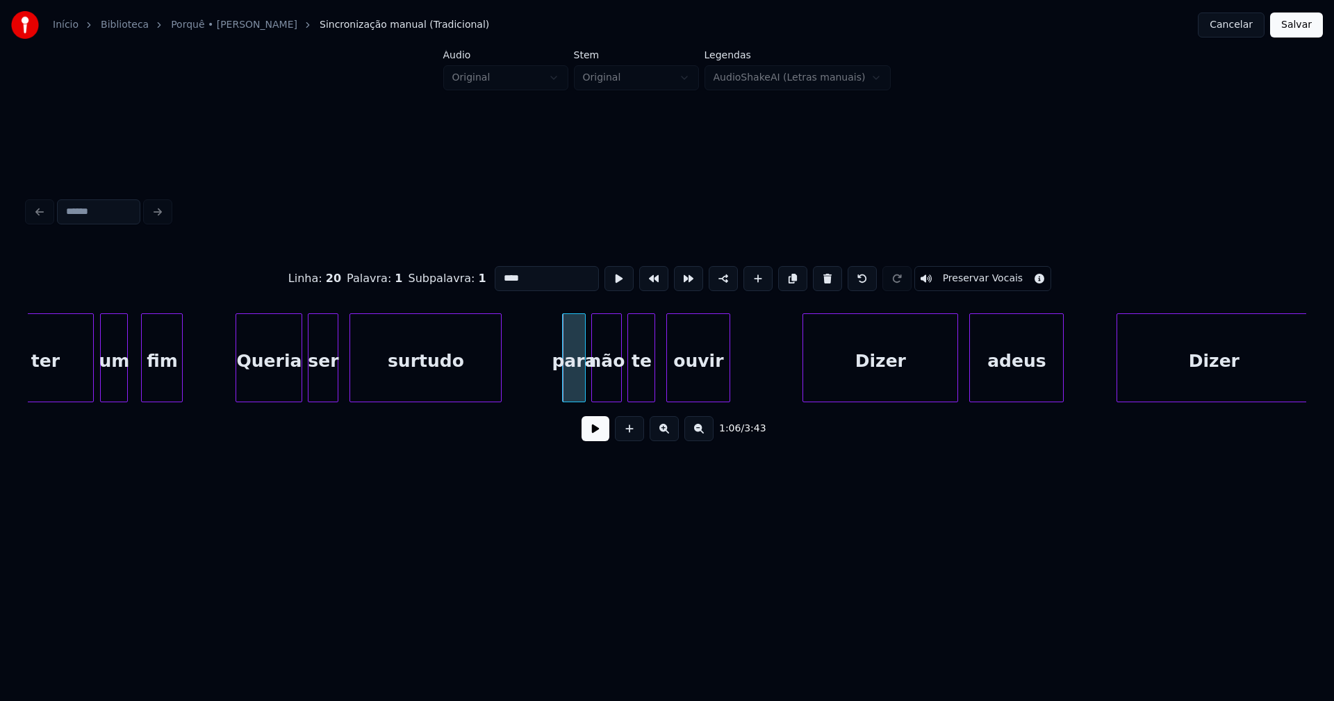
click at [594, 433] on button at bounding box center [596, 428] width 28 height 25
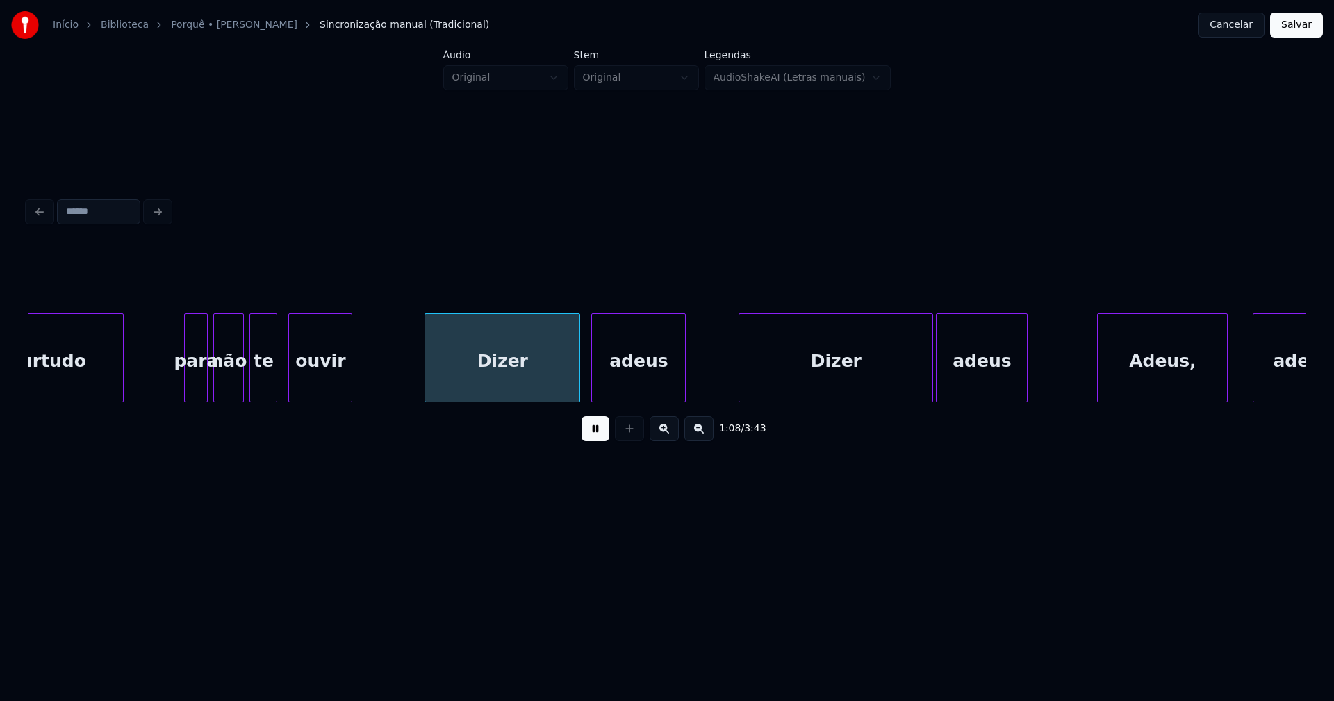
scroll to position [0, 9188]
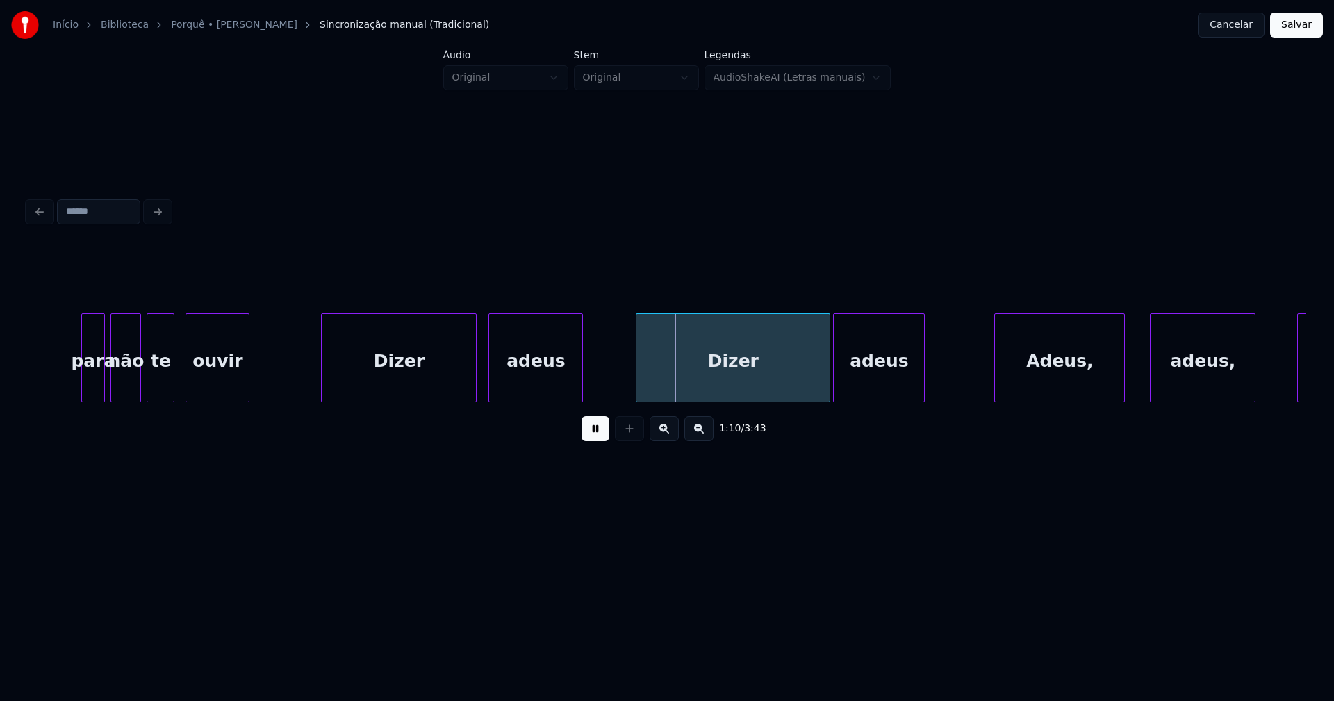
click at [406, 387] on div "Dizer" at bounding box center [399, 361] width 154 height 95
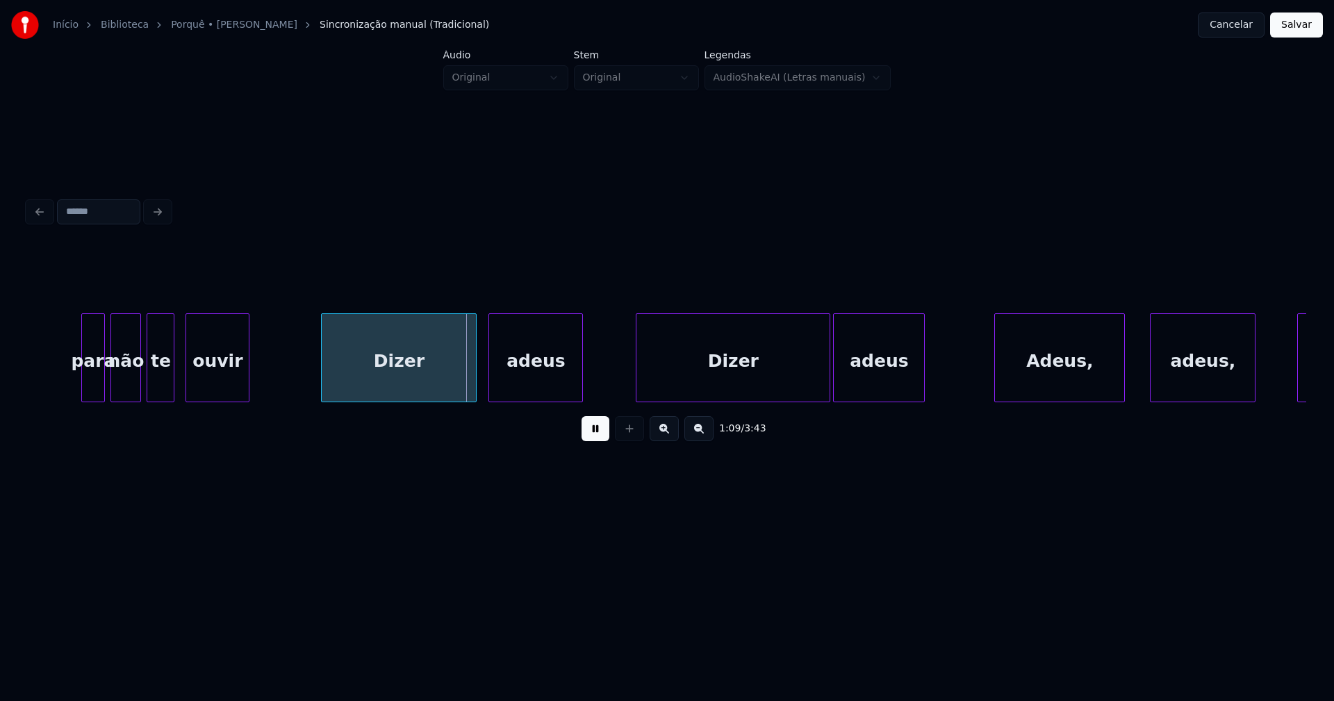
click at [521, 373] on div "adeus" at bounding box center [535, 361] width 93 height 95
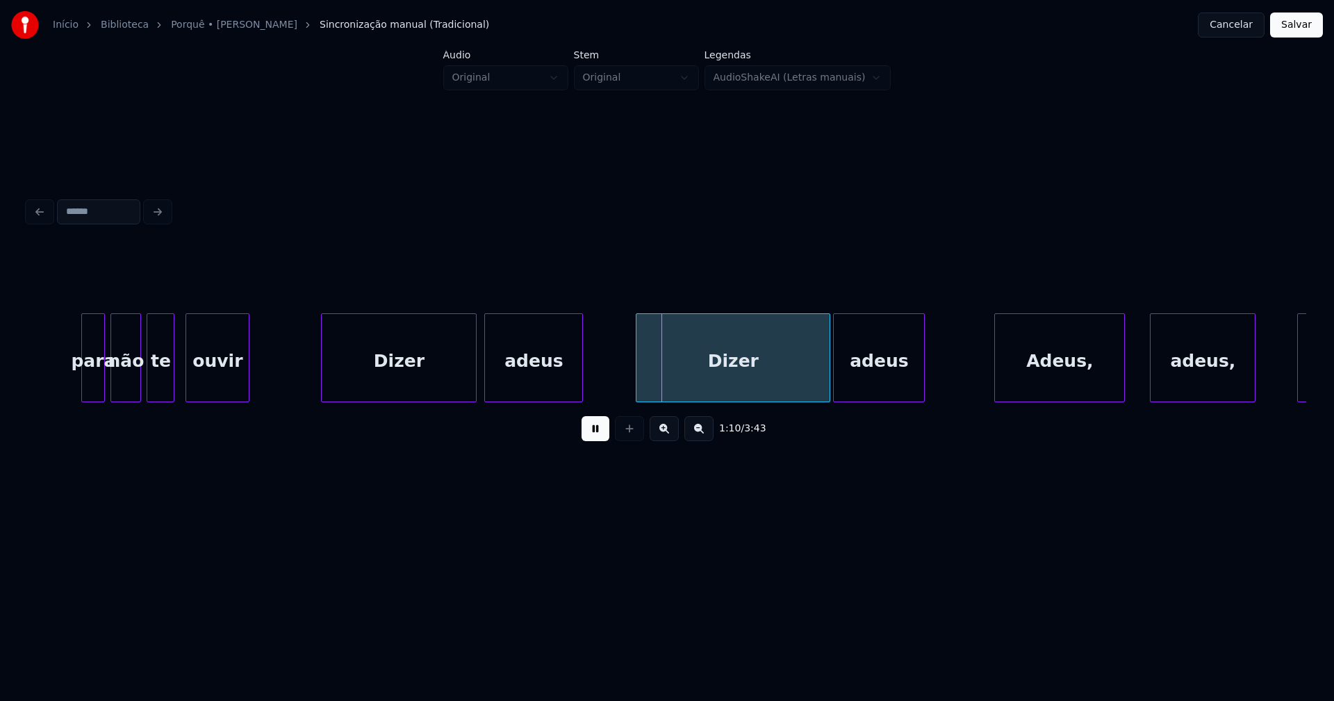
click at [488, 384] on div at bounding box center [487, 358] width 4 height 88
click at [706, 374] on div "Dizer" at bounding box center [731, 361] width 193 height 95
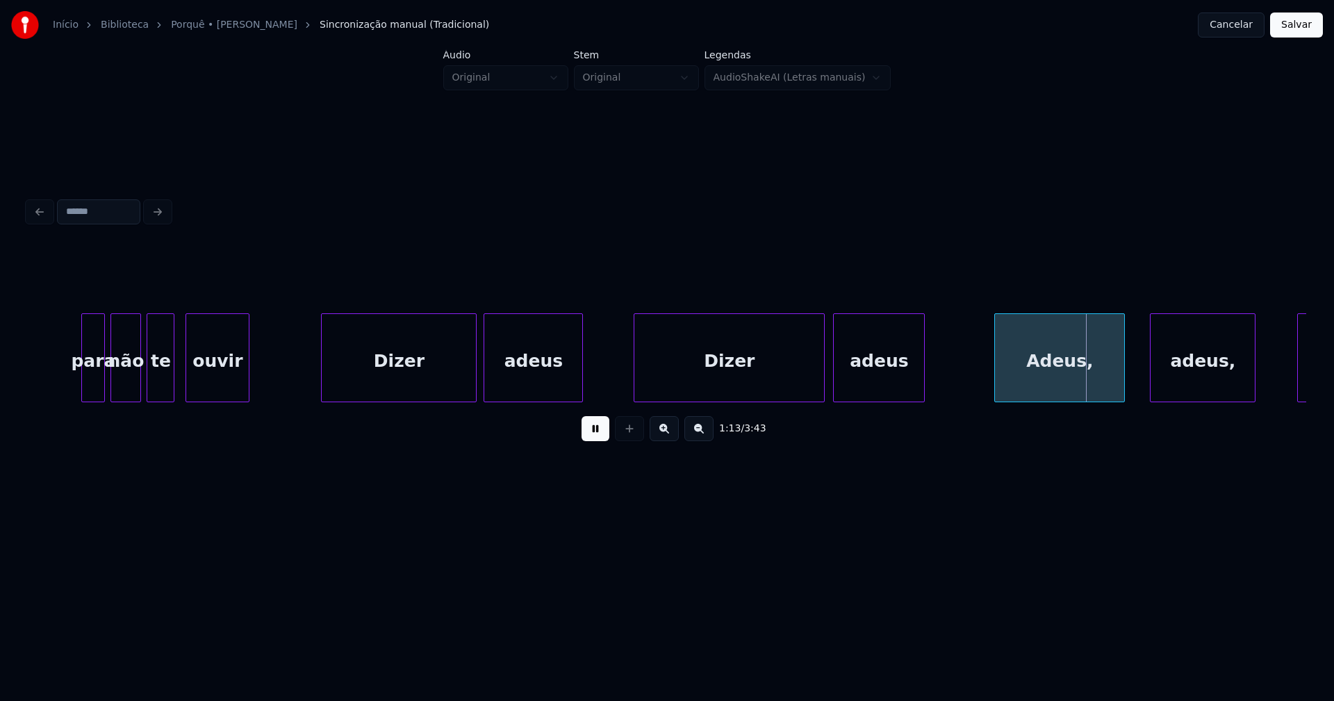
click at [824, 391] on div at bounding box center [822, 358] width 4 height 88
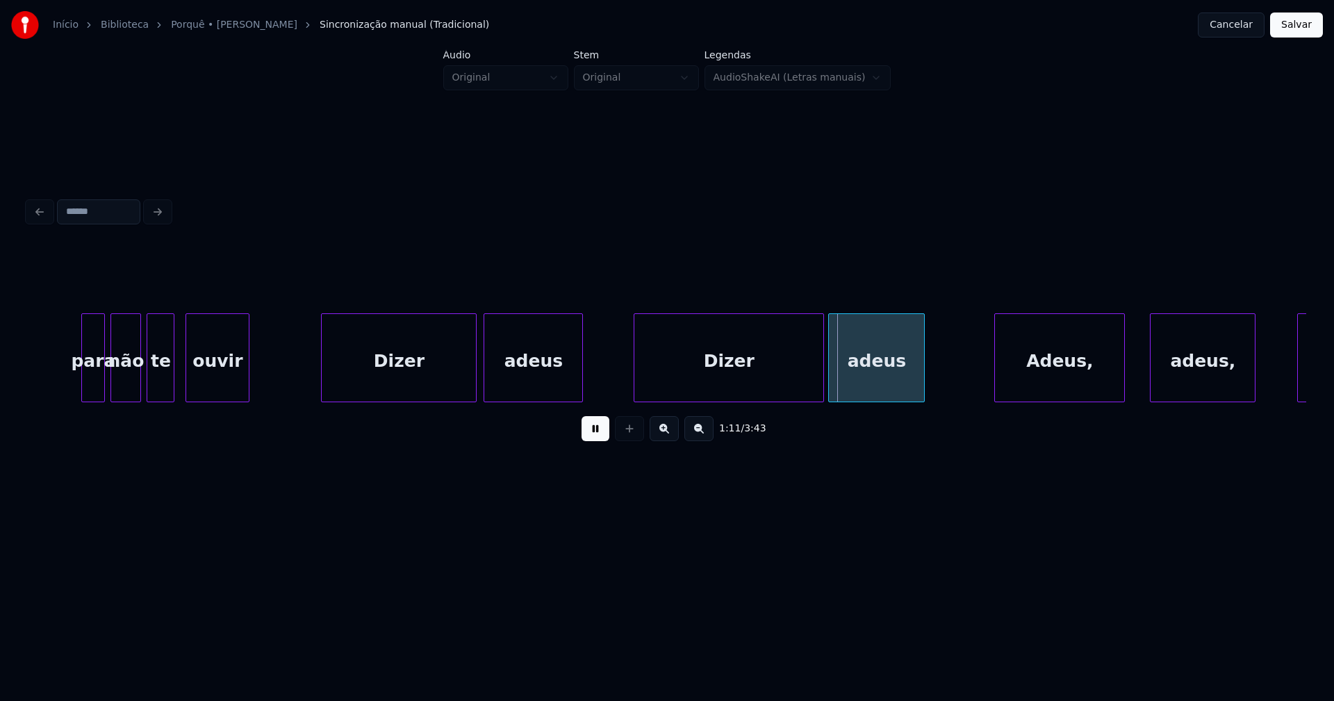
click at [830, 391] on div at bounding box center [831, 358] width 4 height 88
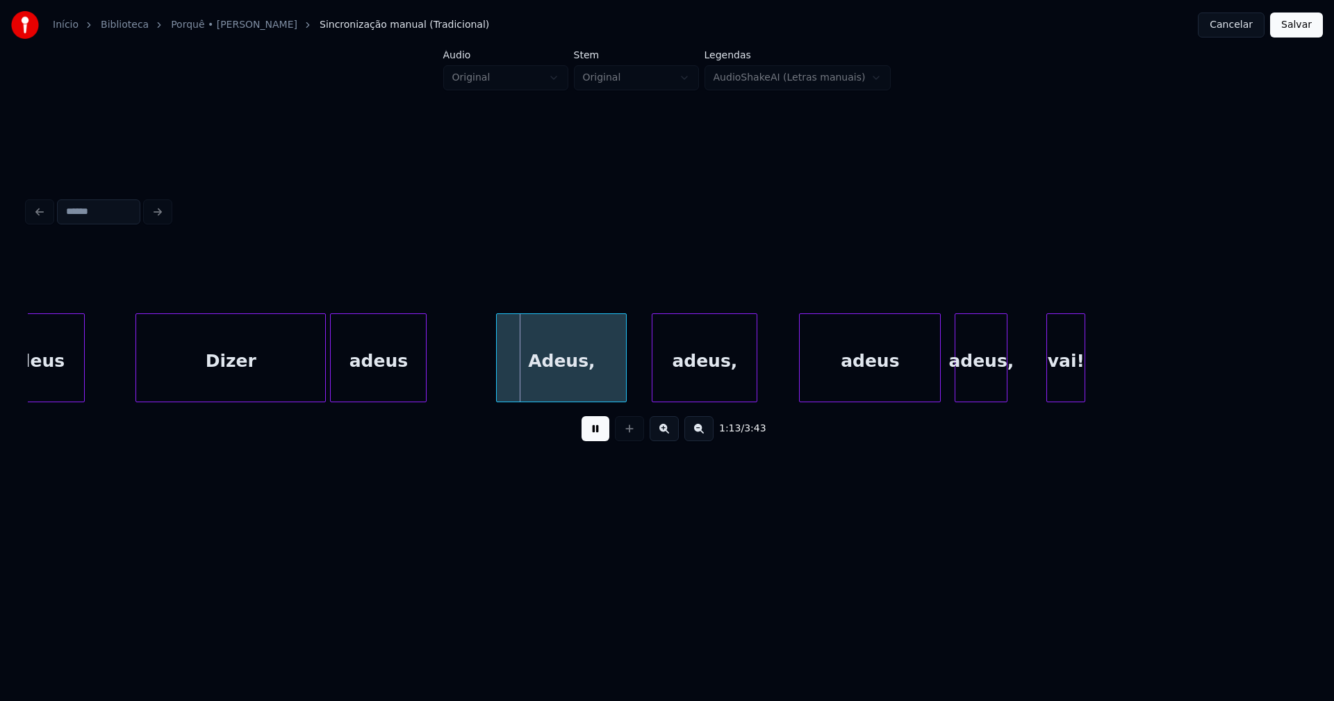
scroll to position [0, 9789]
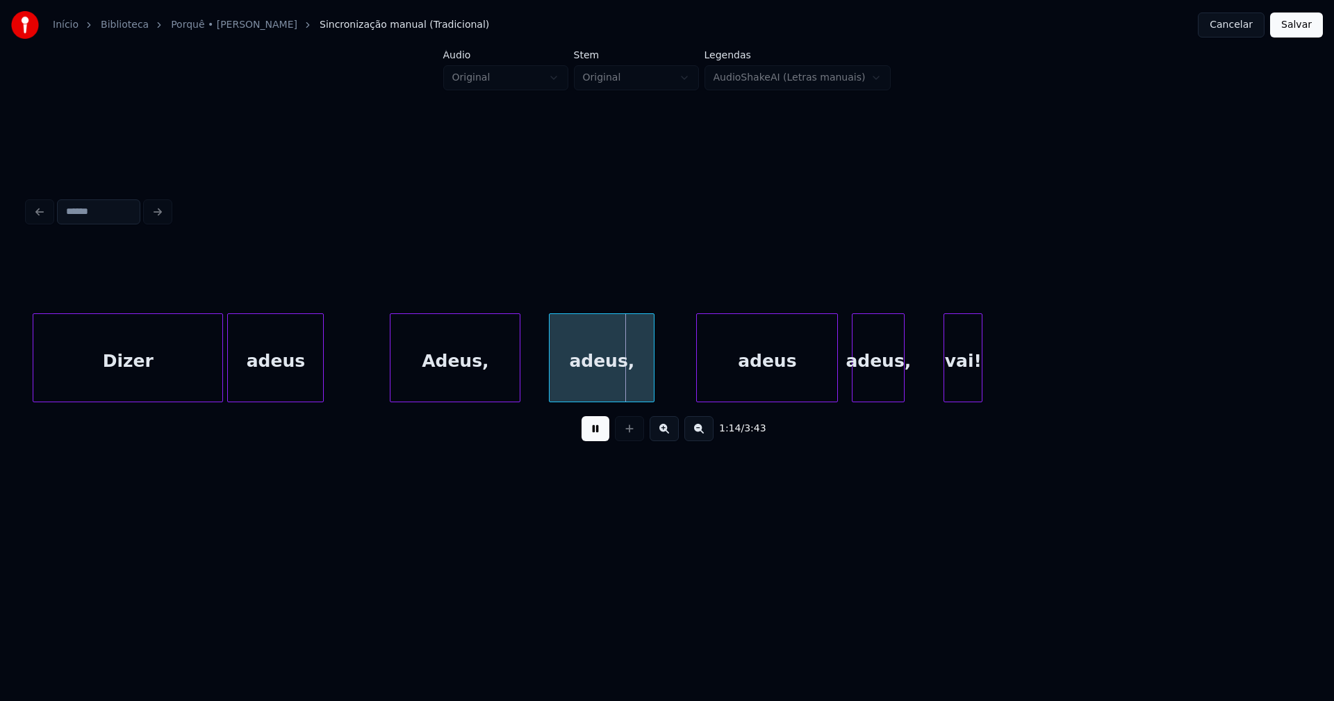
click at [456, 391] on div "Adeus," at bounding box center [455, 361] width 129 height 95
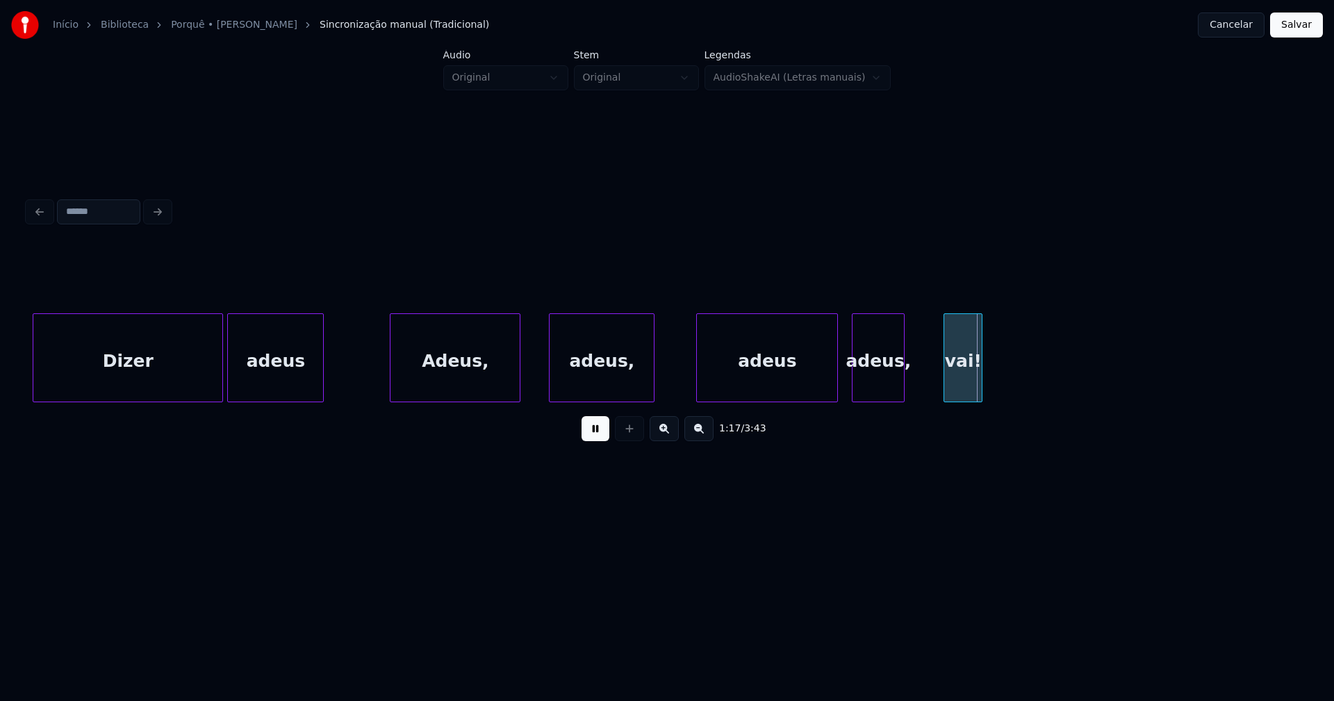
click at [591, 436] on button at bounding box center [596, 428] width 28 height 25
click at [963, 365] on div "vai!" at bounding box center [964, 361] width 38 height 95
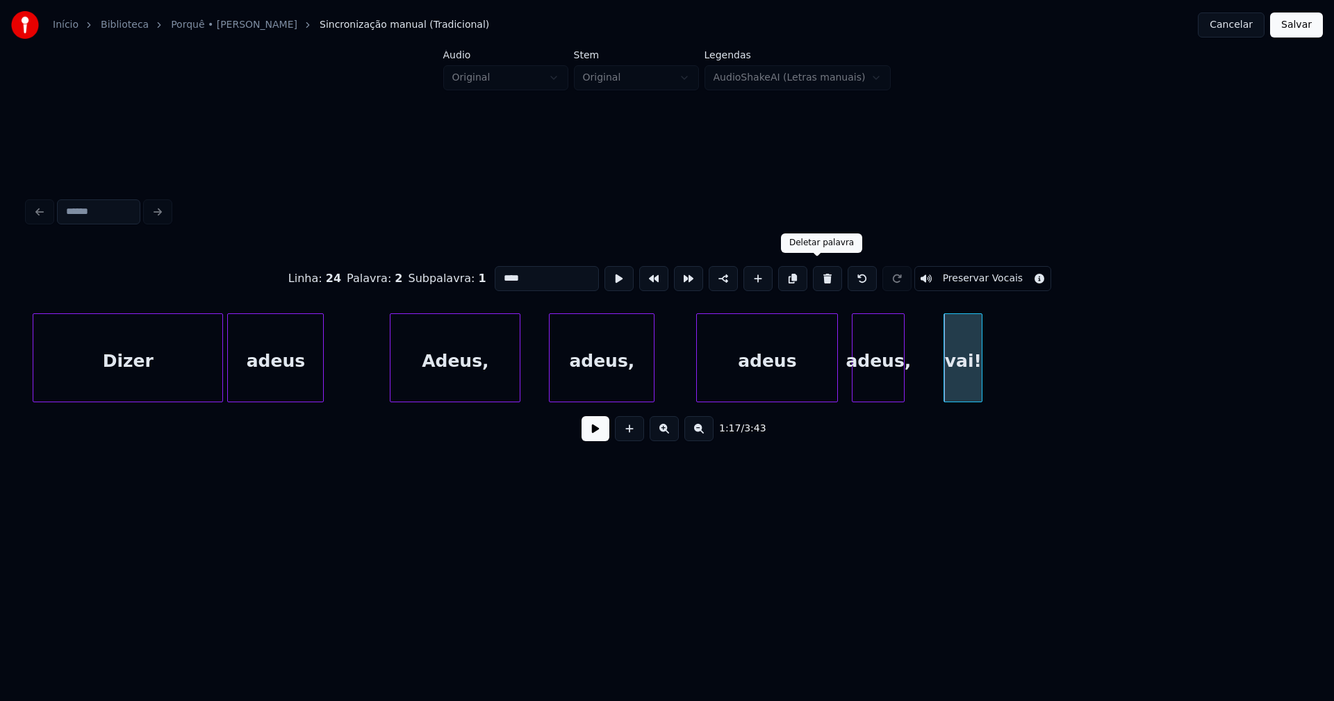
click at [814, 272] on button at bounding box center [827, 278] width 29 height 25
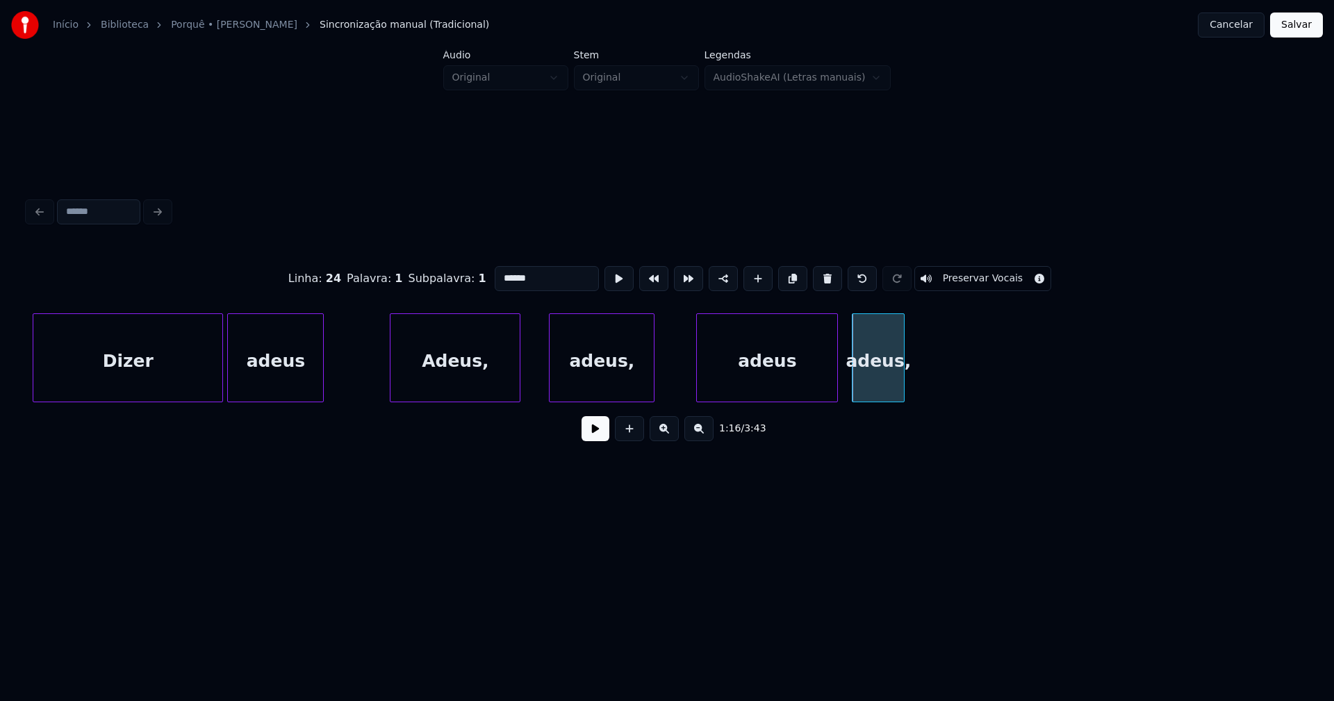
drag, startPoint x: 814, startPoint y: 272, endPoint x: 864, endPoint y: 288, distance: 52.5
click at [813, 272] on button at bounding box center [827, 278] width 29 height 25
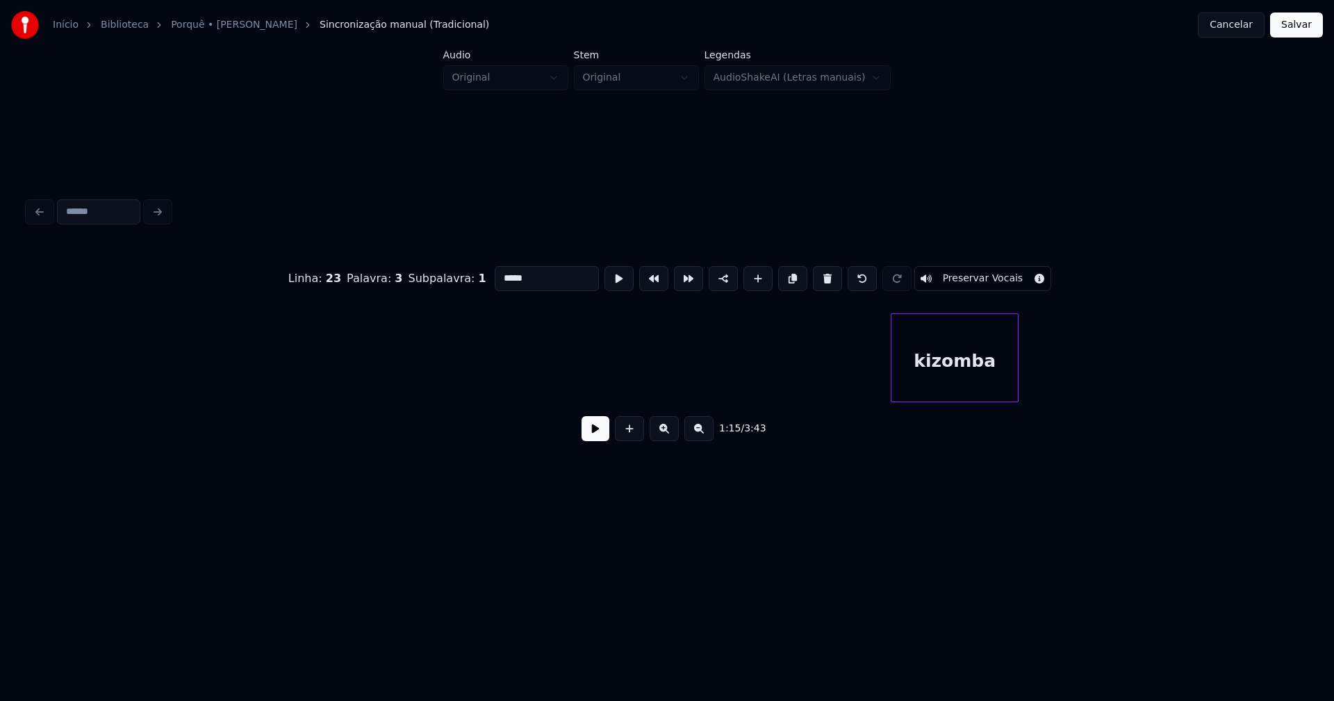
scroll to position [0, 11318]
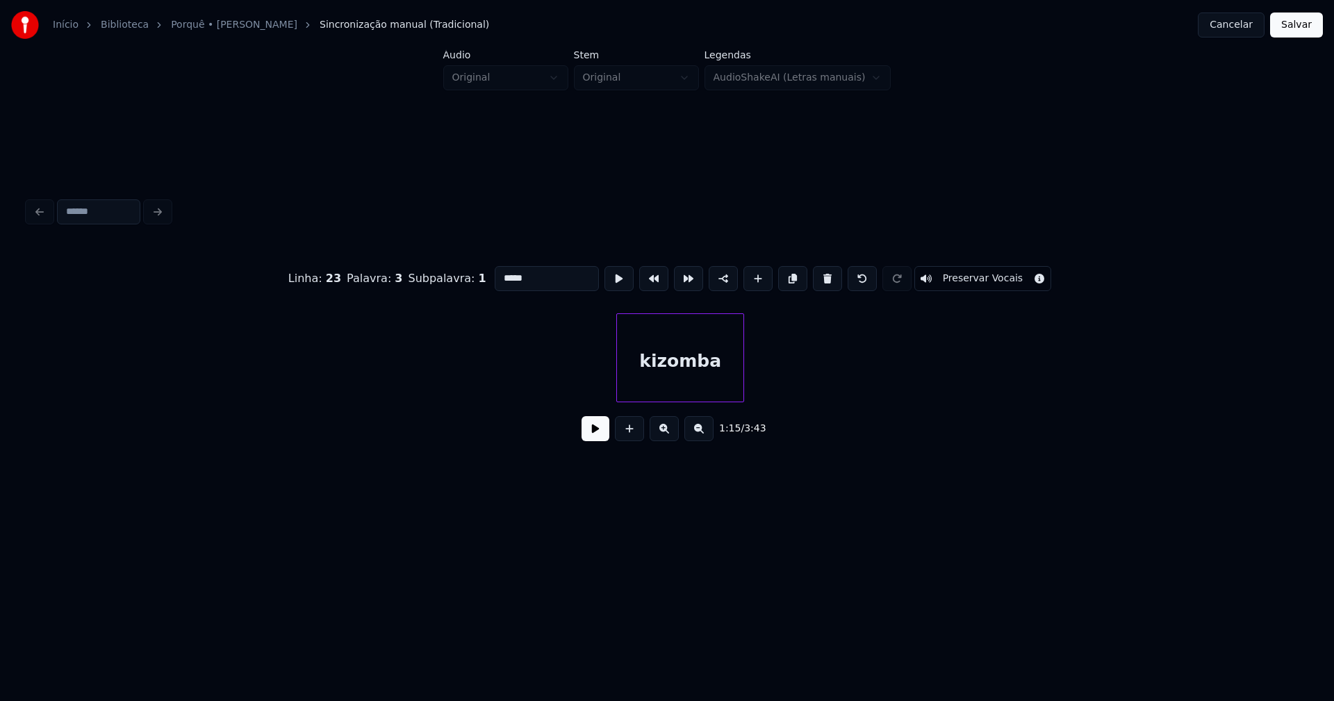
click at [657, 377] on div "kizomba" at bounding box center [680, 361] width 126 height 95
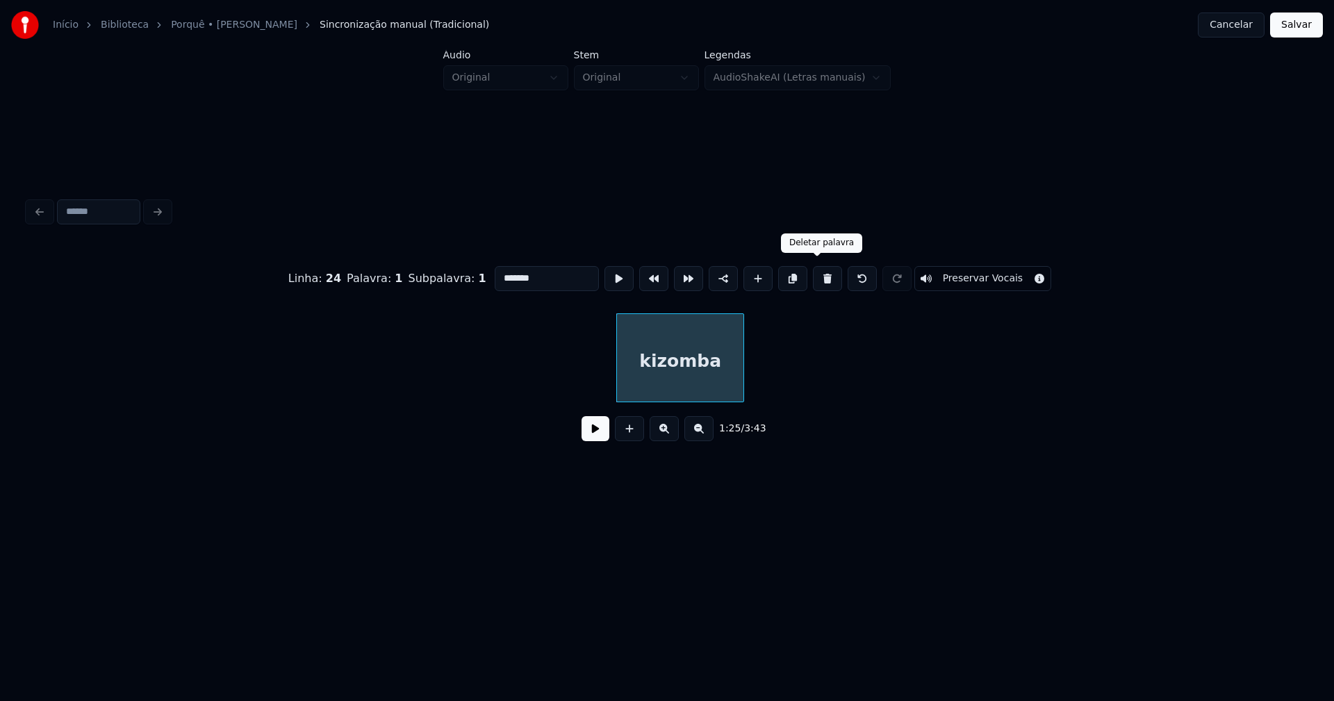
click at [823, 279] on button at bounding box center [827, 278] width 29 height 25
type input "*****"
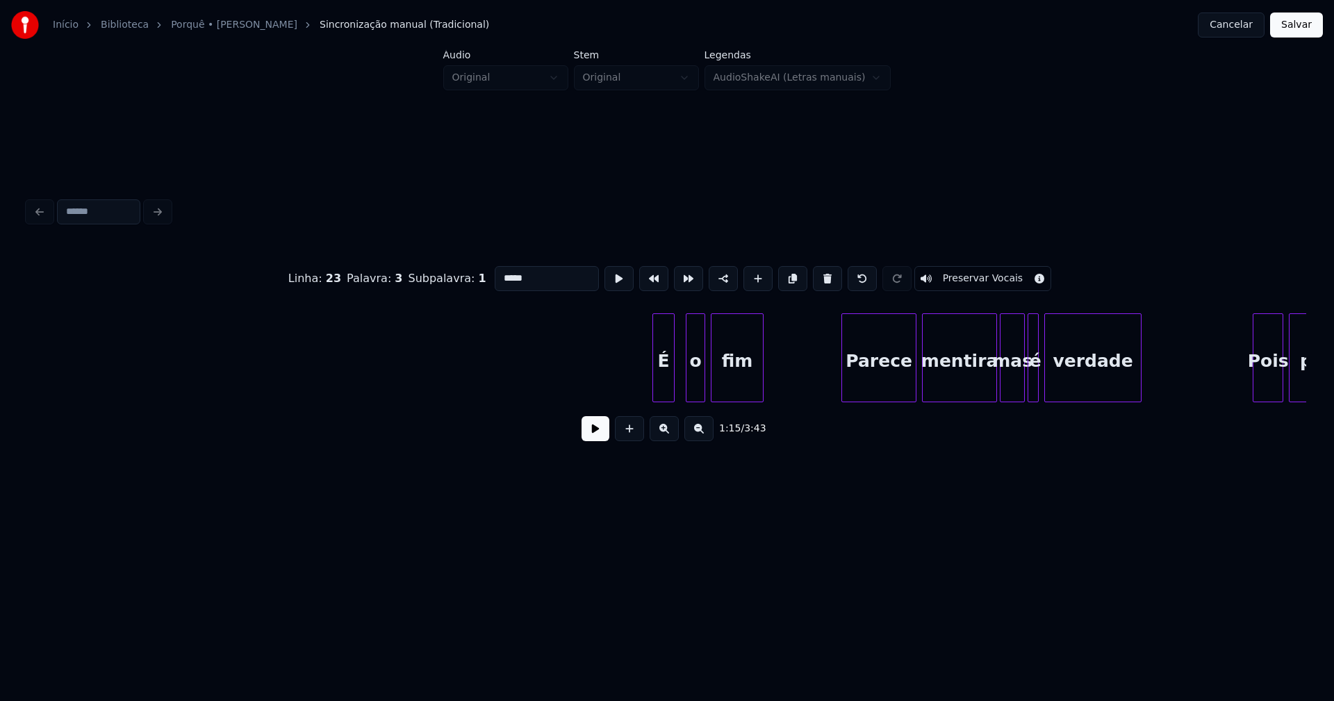
scroll to position [0, 12727]
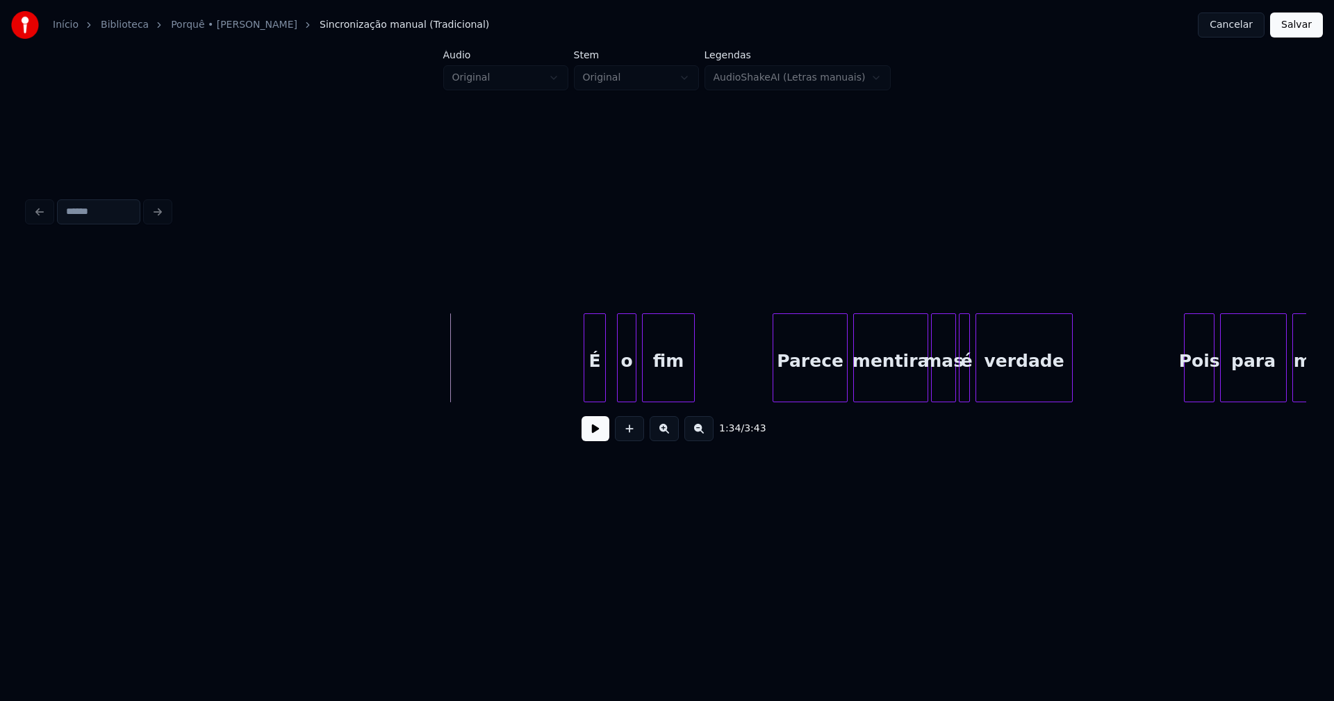
drag, startPoint x: 599, startPoint y: 430, endPoint x: 592, endPoint y: 405, distance: 26.6
click at [599, 431] on button at bounding box center [596, 428] width 28 height 25
click at [584, 378] on div "É" at bounding box center [595, 357] width 22 height 89
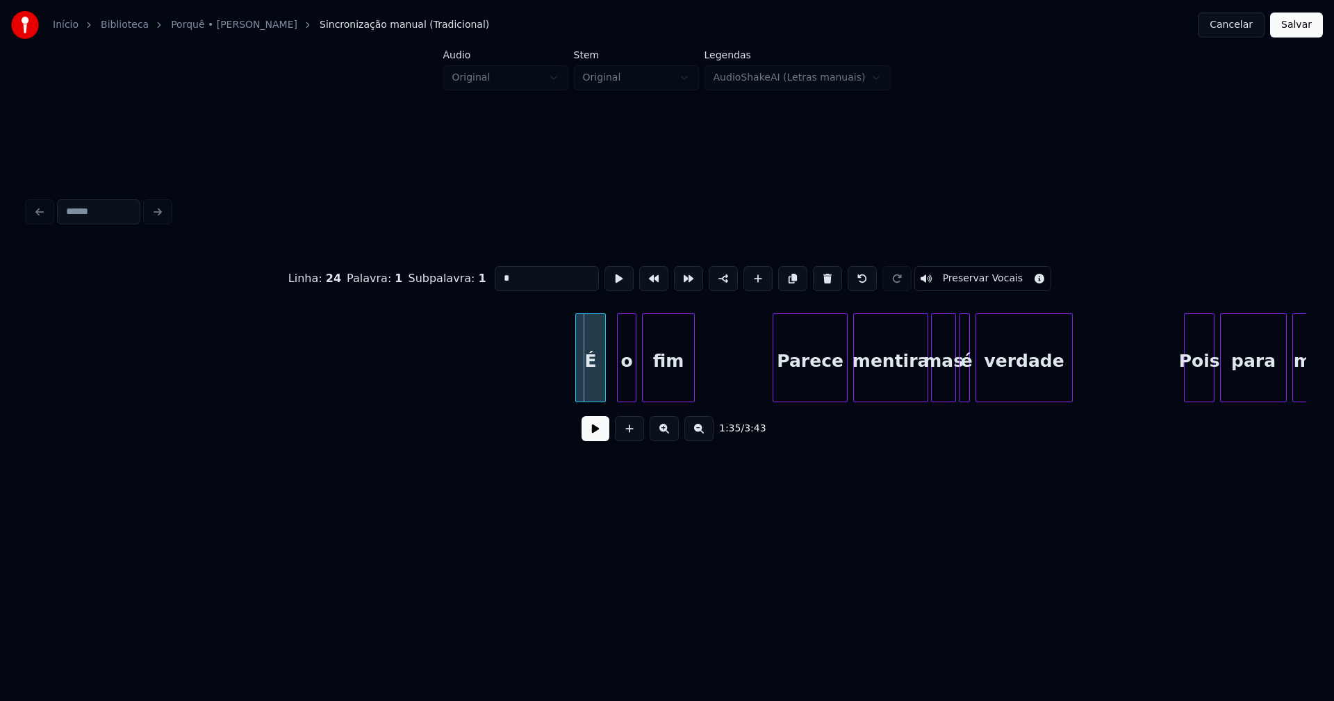
click at [580, 382] on div at bounding box center [578, 358] width 4 height 88
click at [597, 440] on button at bounding box center [596, 428] width 28 height 25
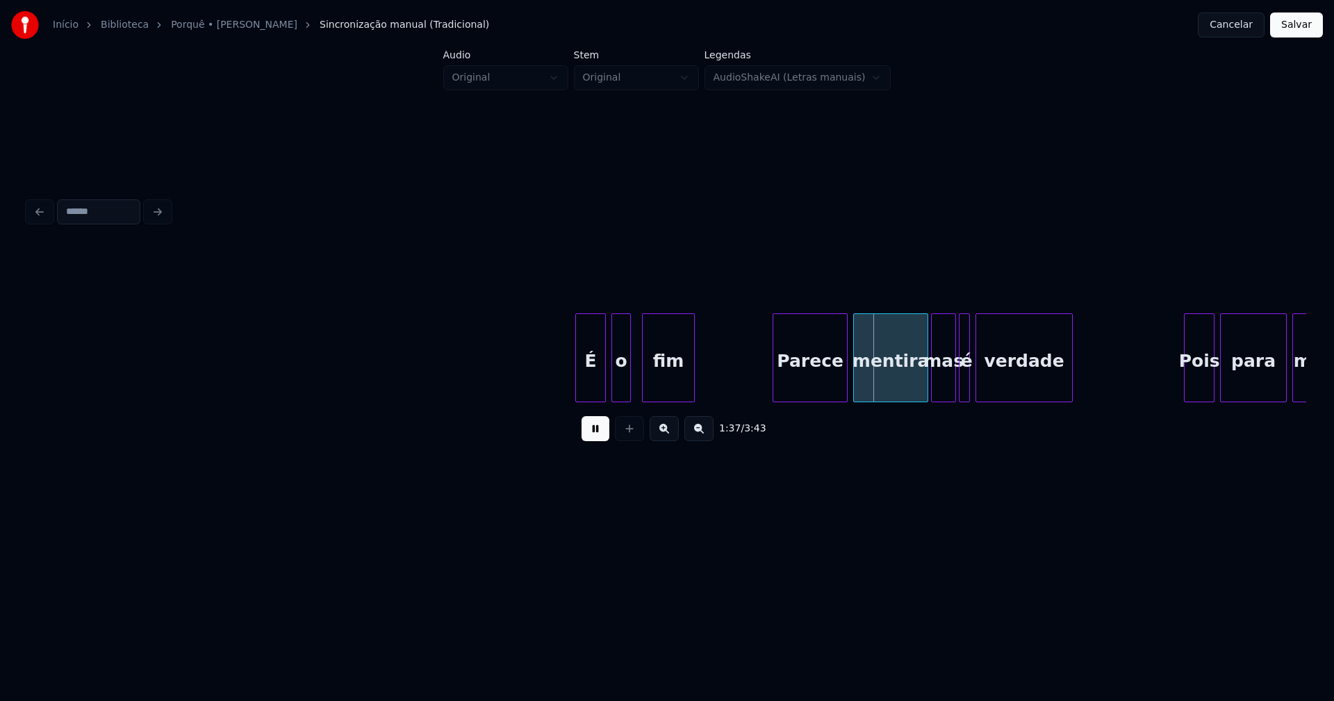
click at [620, 398] on div "É o fim Parece mentira mas é verdade Pois para mim" at bounding box center [667, 357] width 1279 height 89
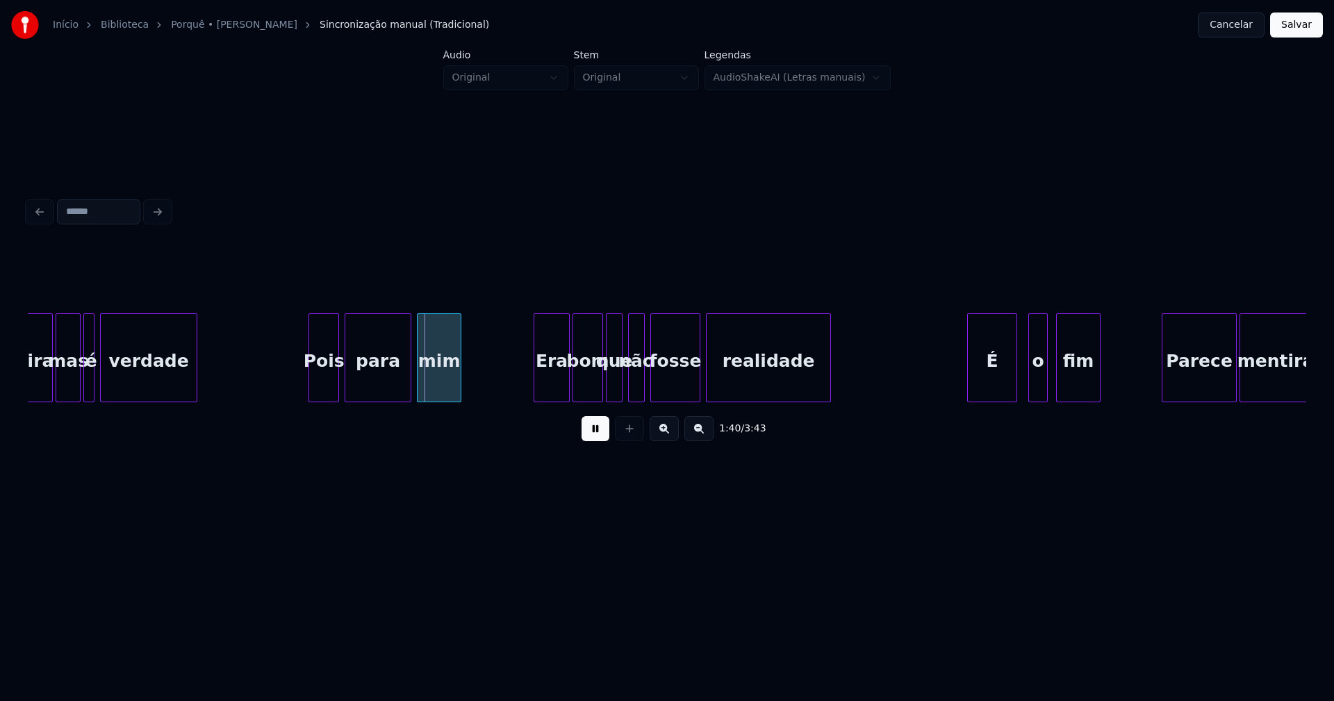
scroll to position [0, 13619]
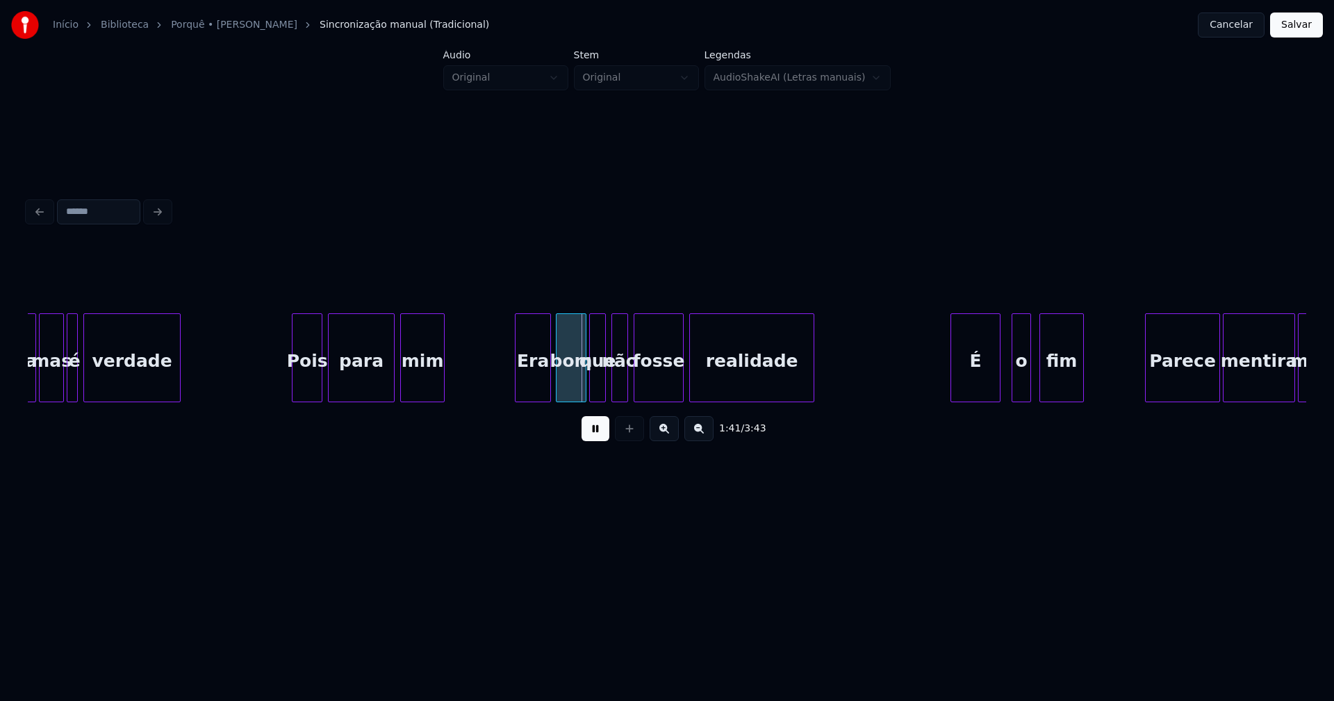
click at [536, 384] on div "Era" at bounding box center [533, 361] width 35 height 95
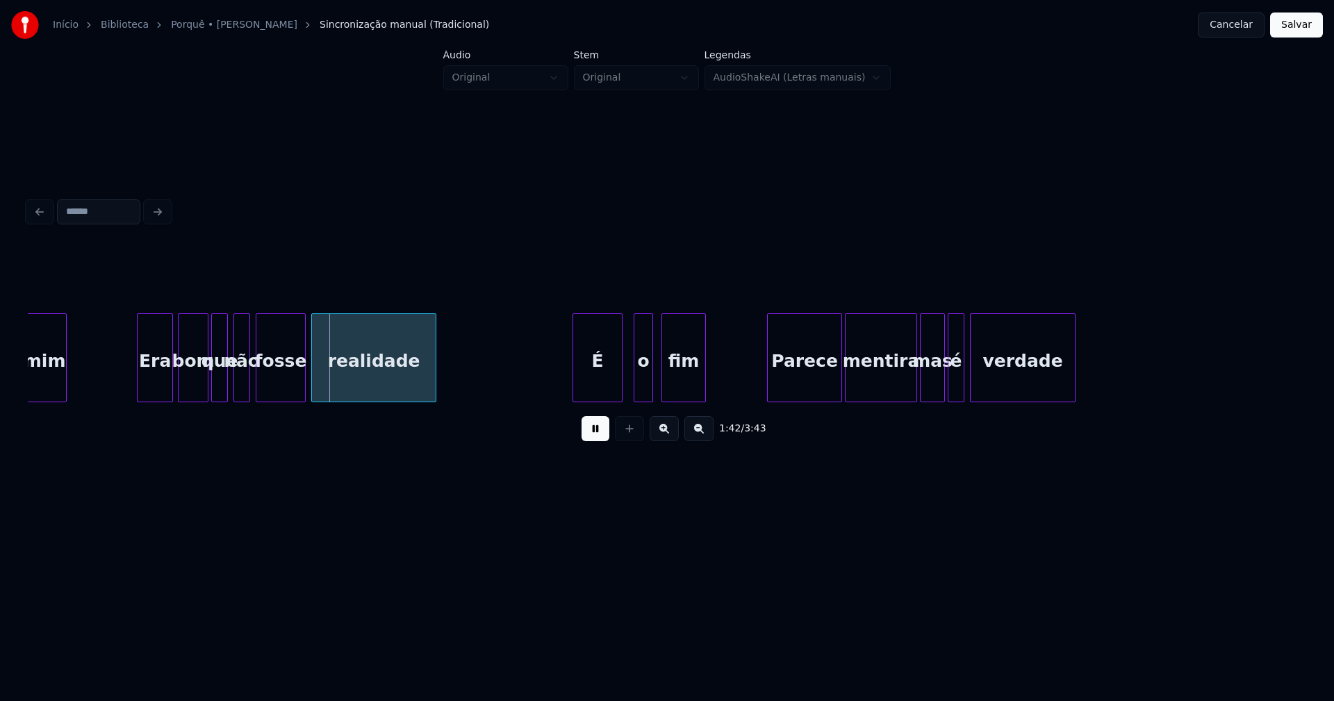
scroll to position [0, 14117]
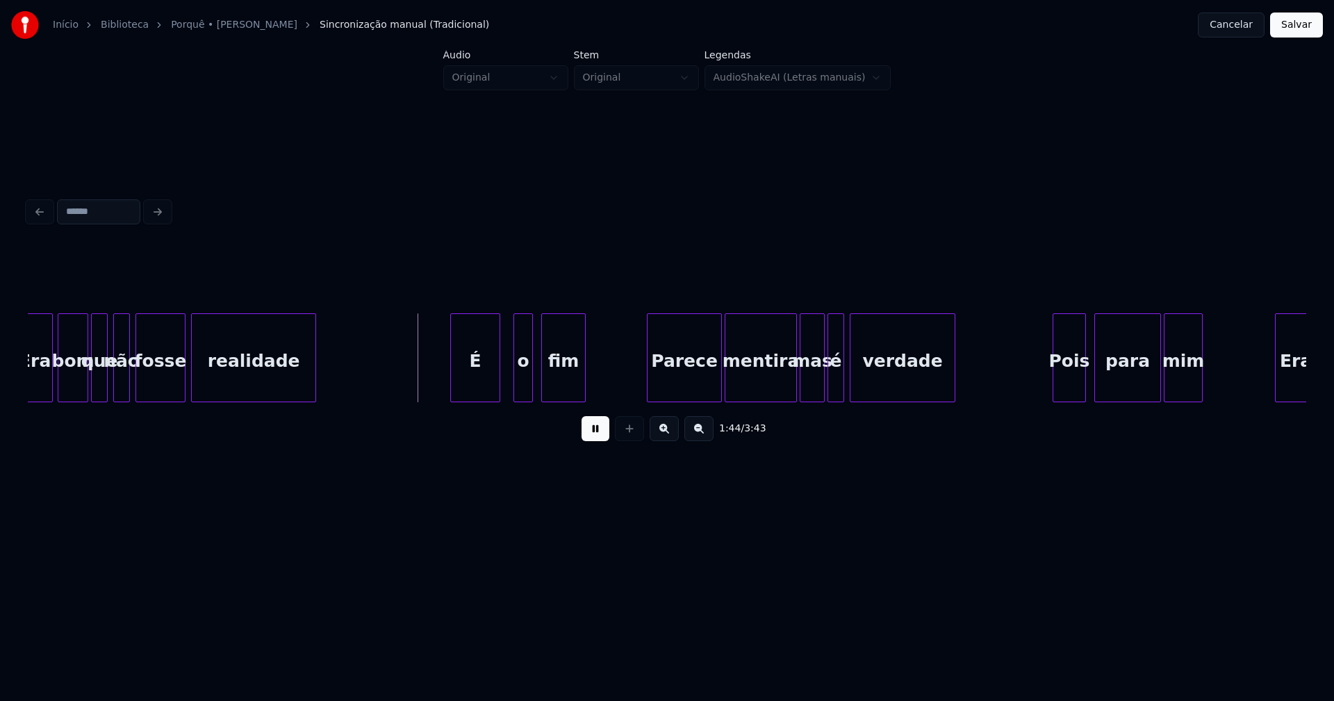
click at [477, 390] on div "É" at bounding box center [475, 361] width 49 height 95
click at [518, 388] on div "o" at bounding box center [516, 361] width 18 height 95
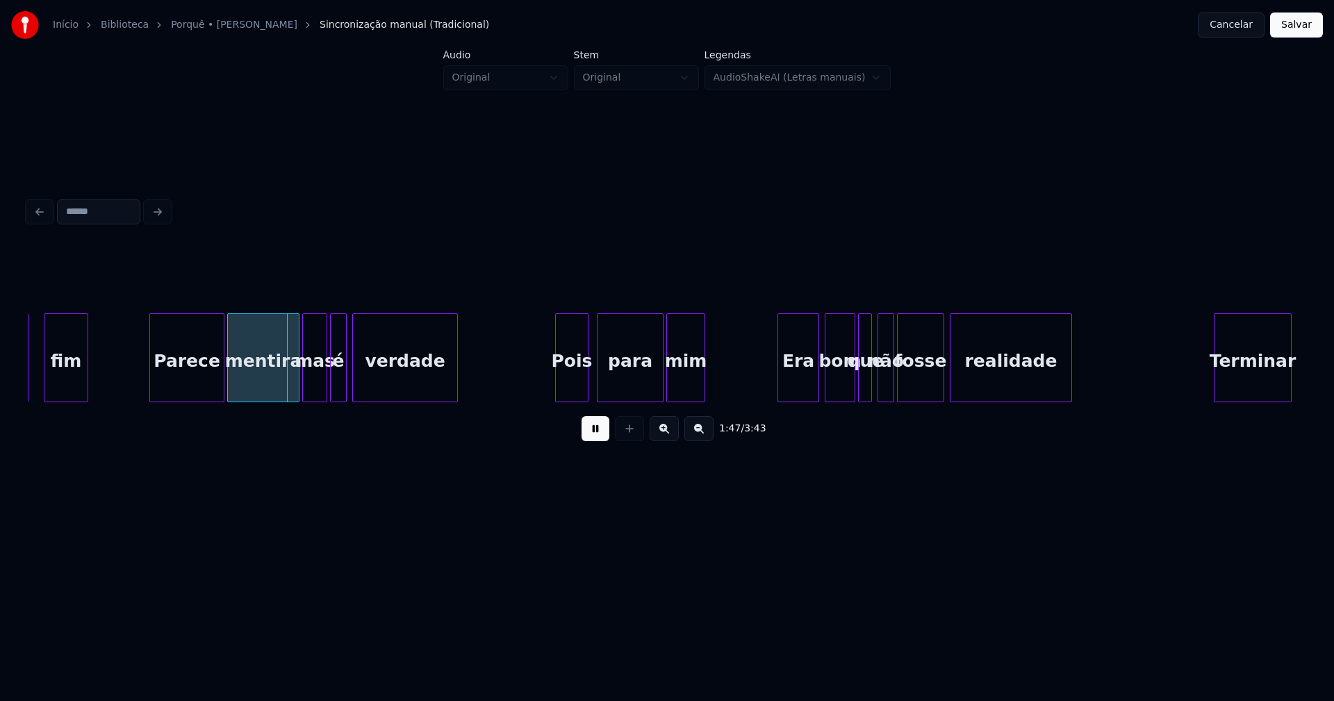
scroll to position [0, 14650]
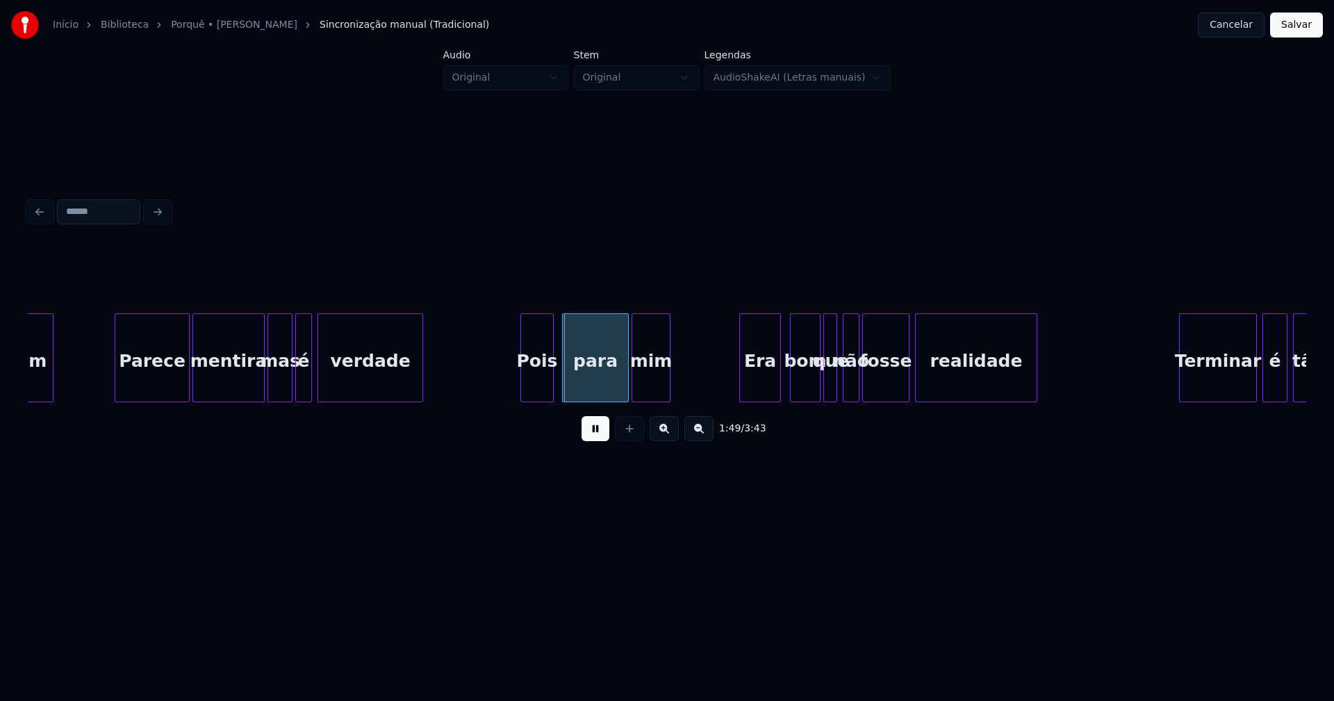
click at [755, 391] on div "Era" at bounding box center [760, 361] width 40 height 95
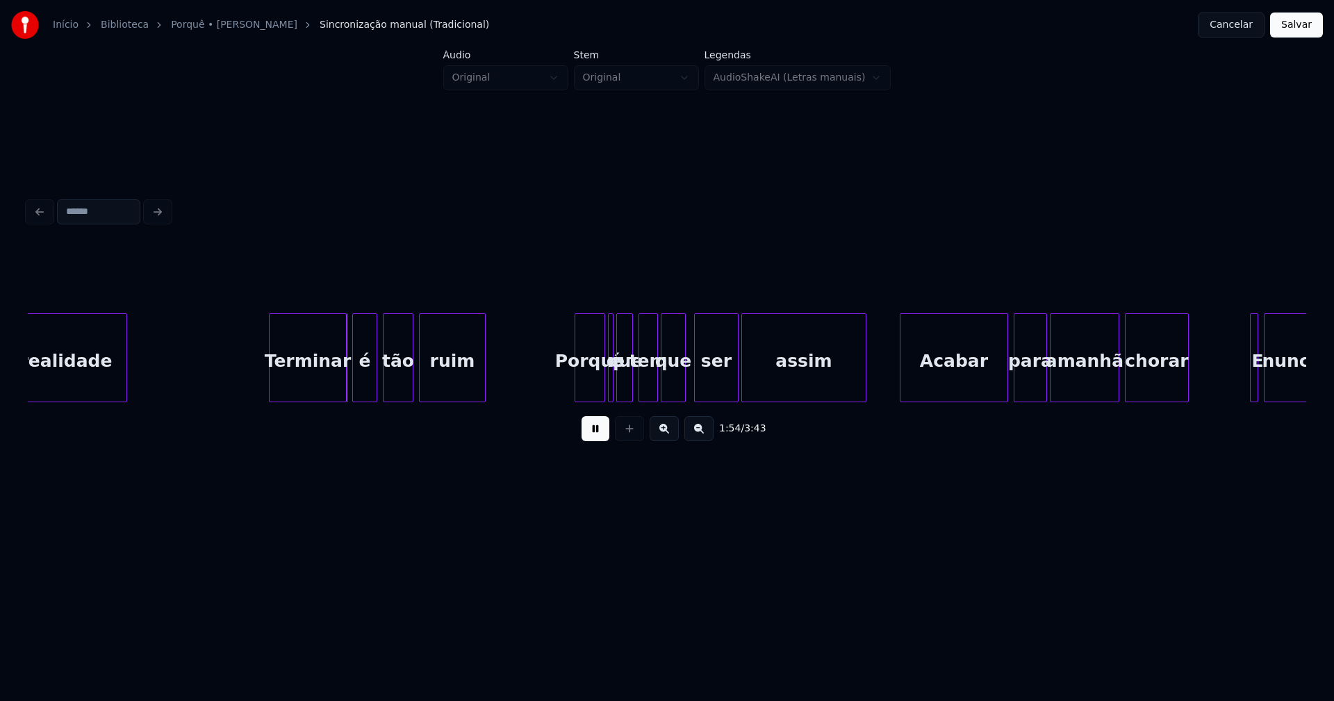
scroll to position [0, 15646]
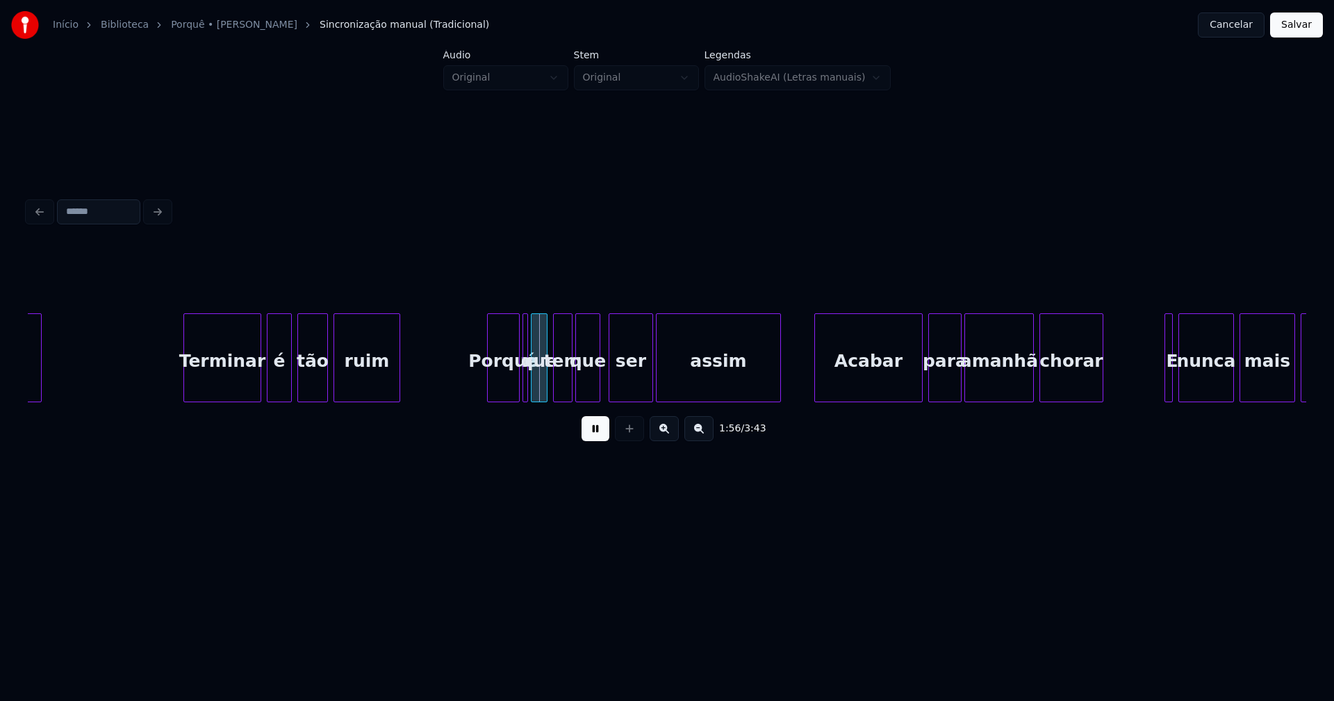
click at [491, 387] on div at bounding box center [490, 358] width 4 height 88
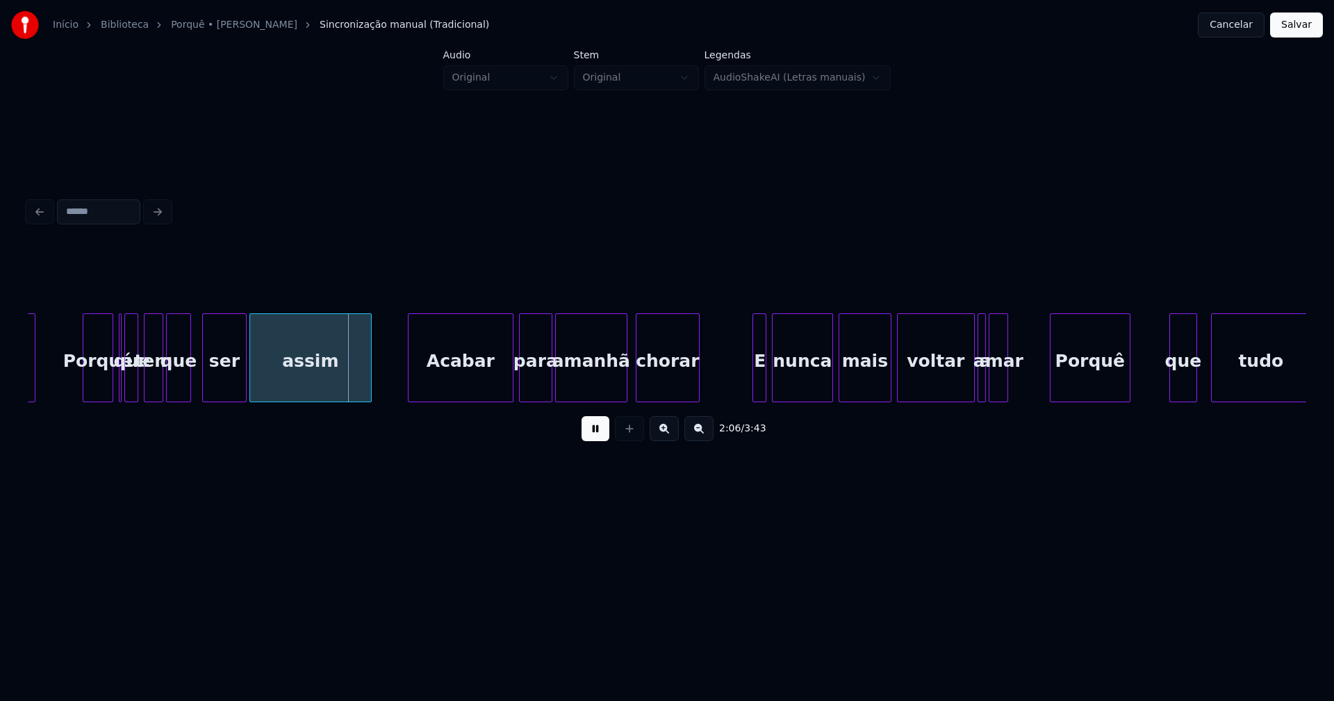
scroll to position [0, 17380]
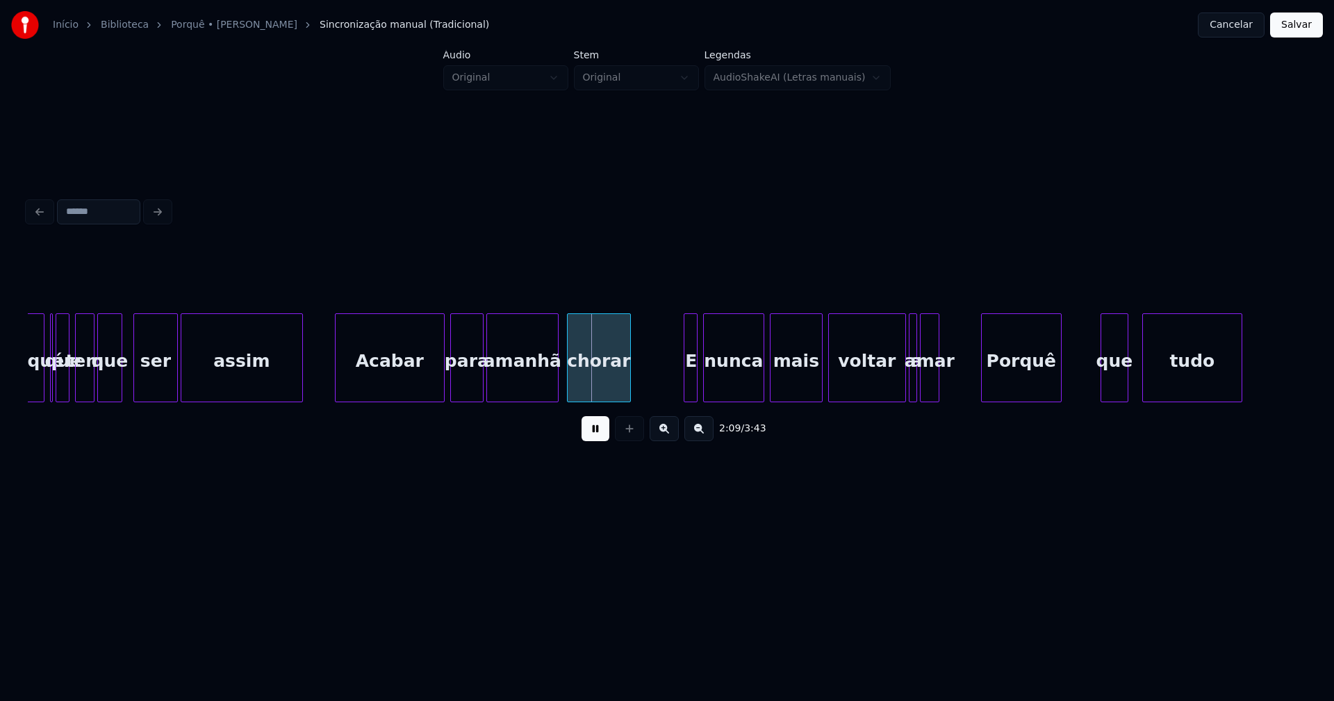
click at [338, 380] on div at bounding box center [338, 358] width 4 height 88
click at [685, 389] on div at bounding box center [683, 358] width 4 height 88
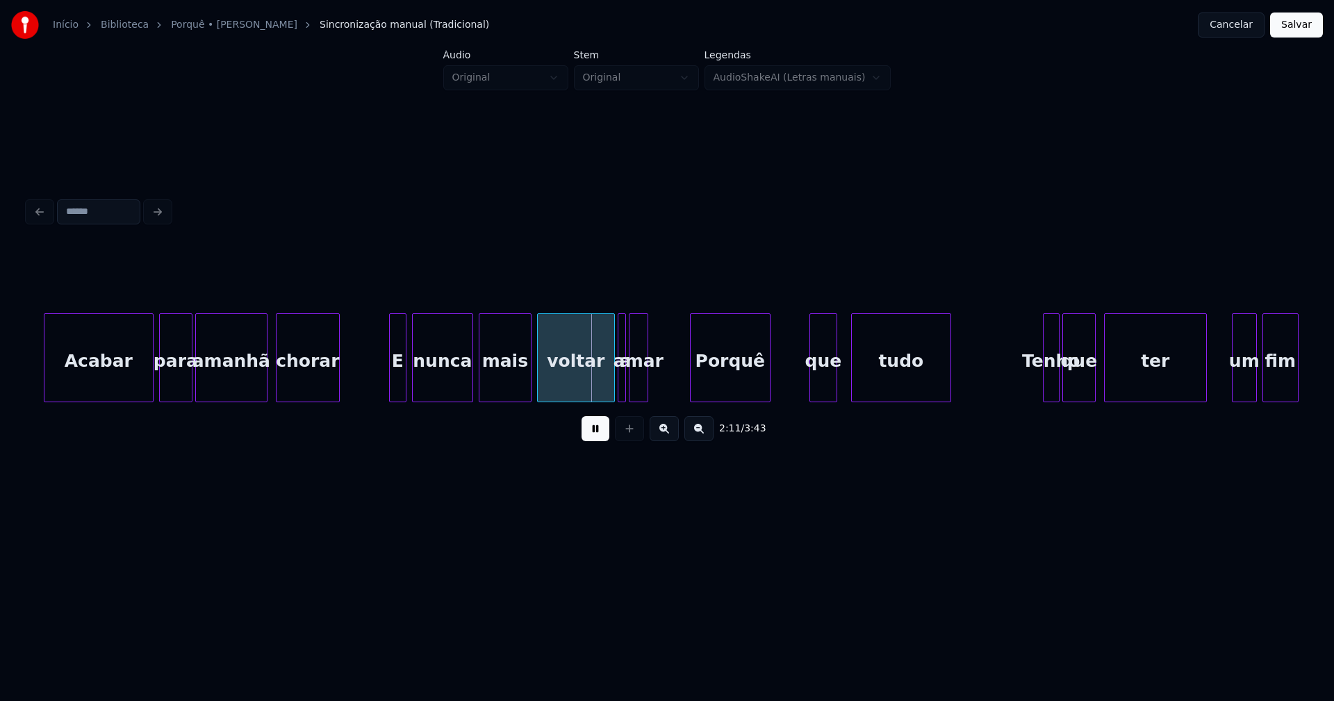
scroll to position [0, 17775]
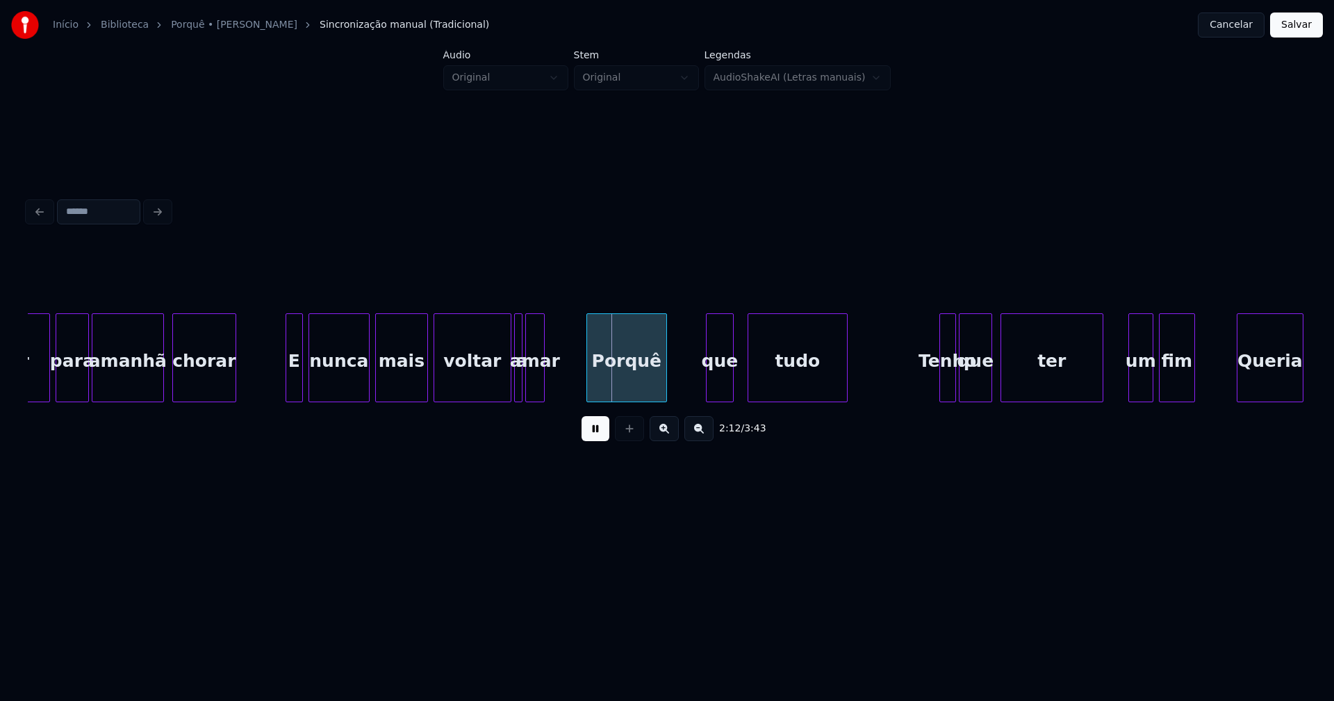
click at [601, 440] on button at bounding box center [596, 428] width 28 height 25
click at [519, 386] on div at bounding box center [520, 358] width 4 height 88
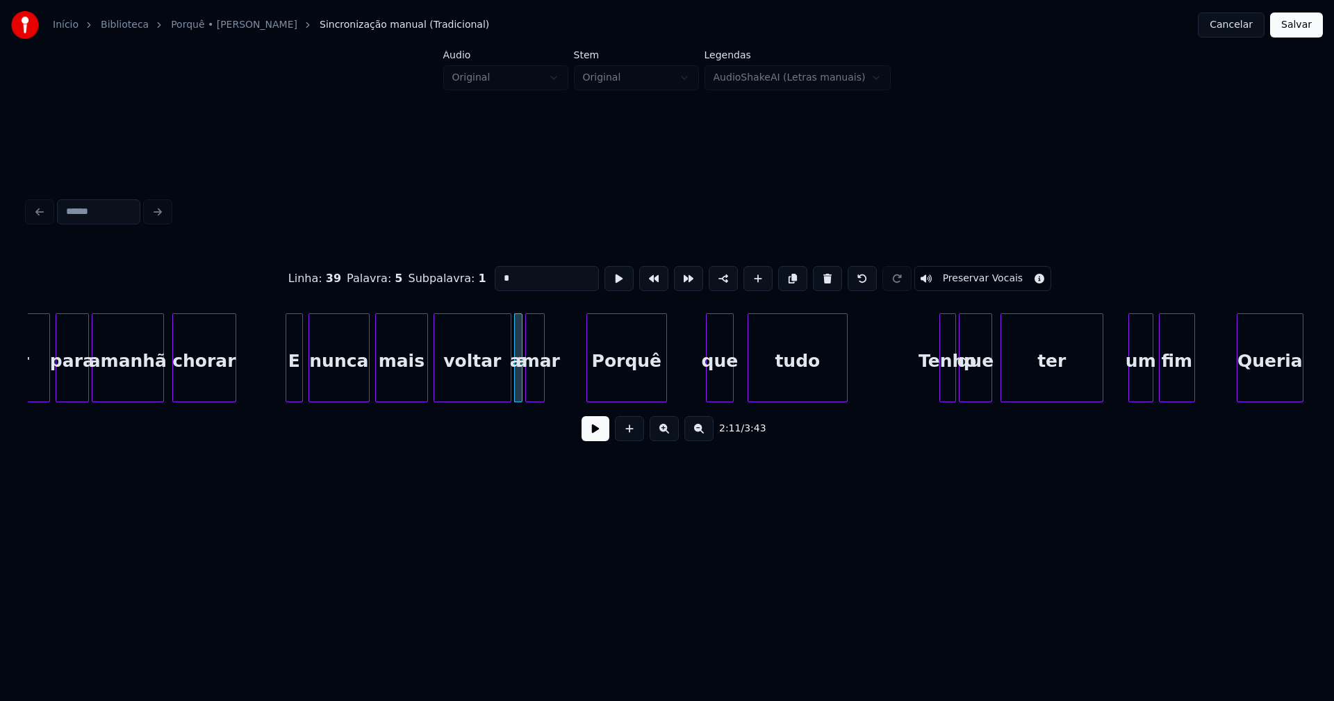
click at [817, 277] on button at bounding box center [827, 278] width 29 height 25
type input "******"
click at [514, 385] on div at bounding box center [516, 358] width 4 height 88
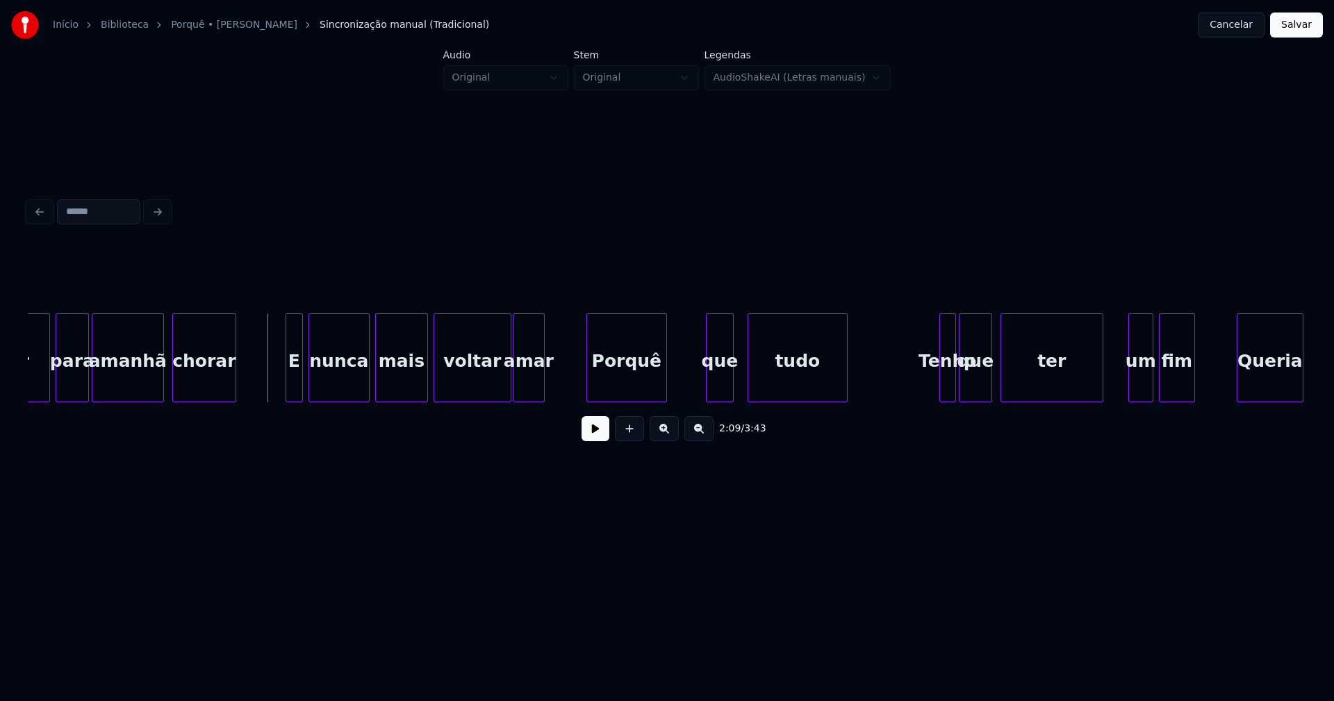
click at [596, 438] on button at bounding box center [596, 428] width 28 height 25
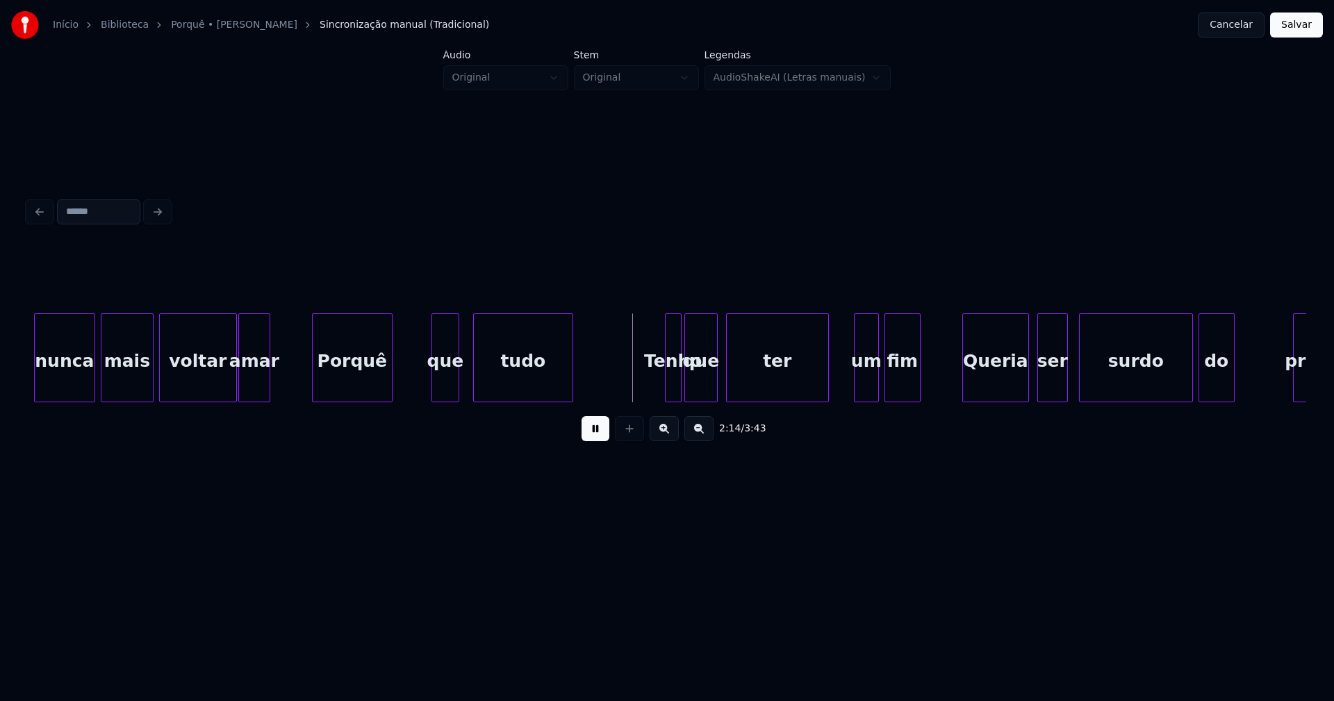
scroll to position [0, 18102]
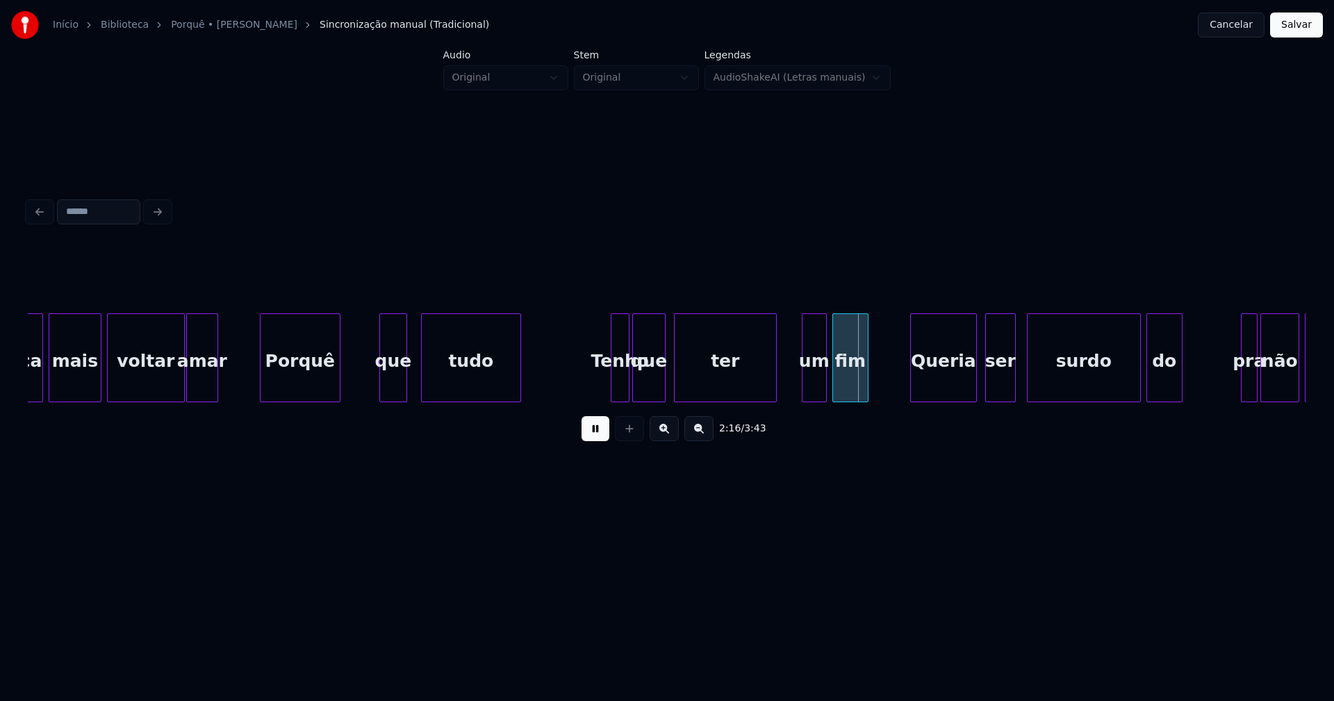
click at [613, 379] on div at bounding box center [614, 358] width 4 height 88
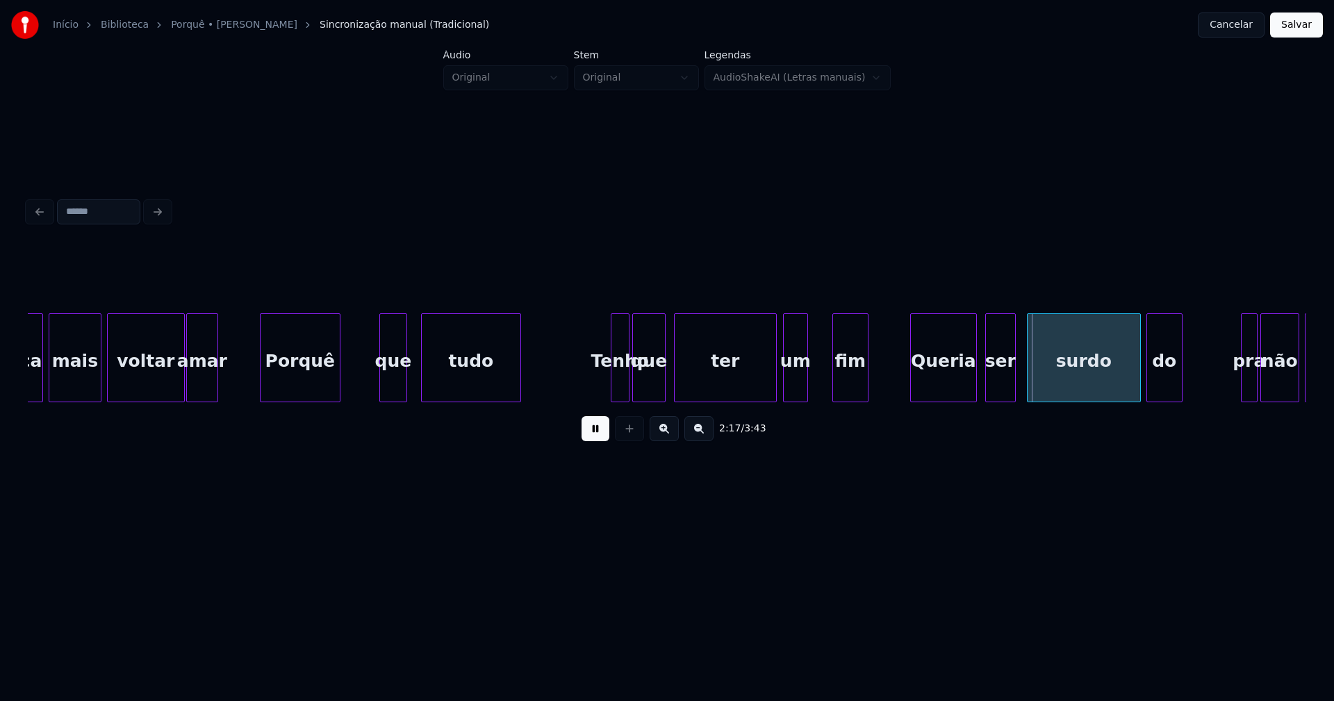
click at [783, 398] on div "nunca mais voltar amar Porquê que tudo Tenho que ter um fim Queria ser surdo do…" at bounding box center [667, 357] width 1279 height 89
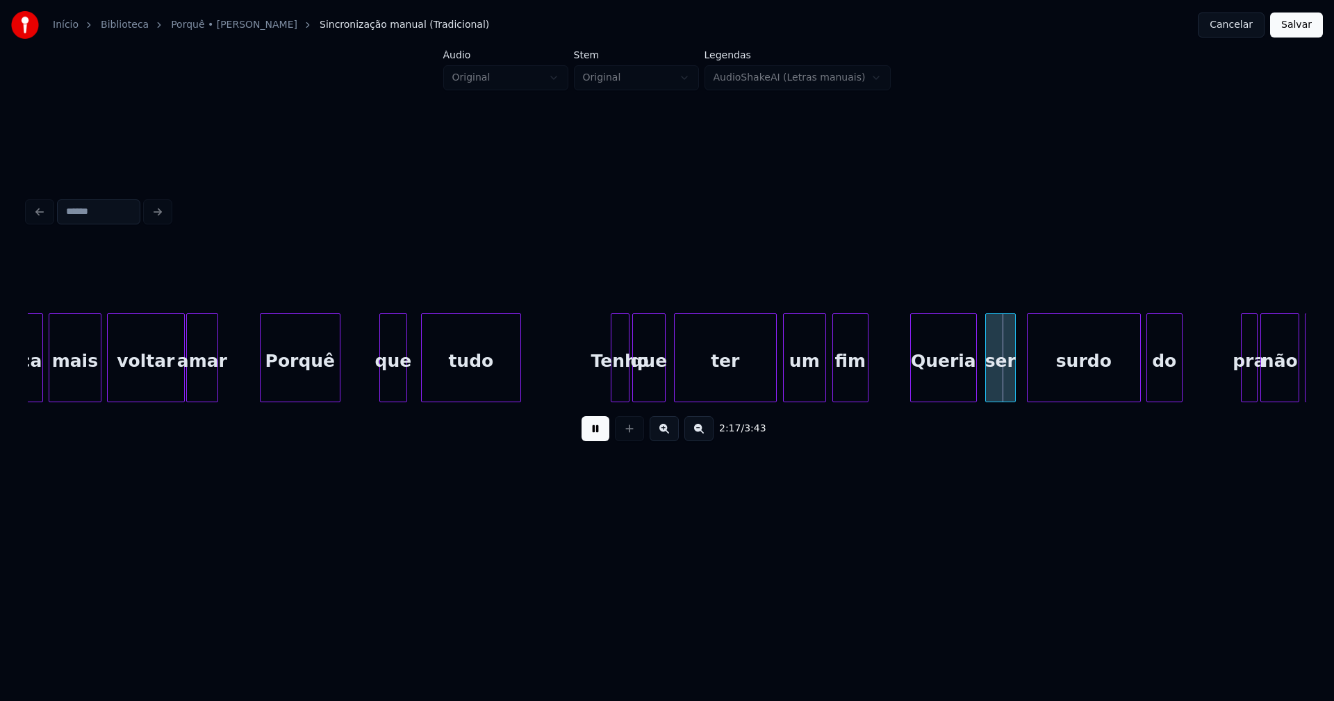
click at [824, 383] on div at bounding box center [824, 358] width 4 height 88
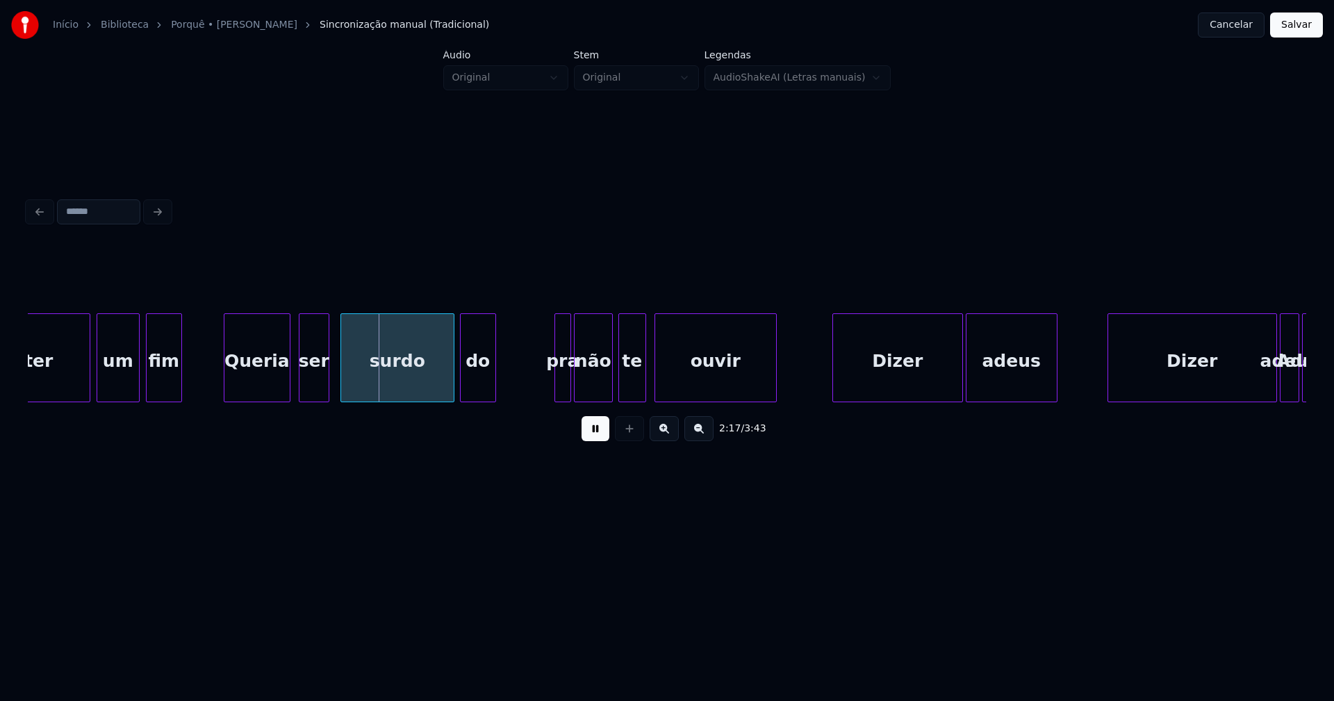
scroll to position [0, 18806]
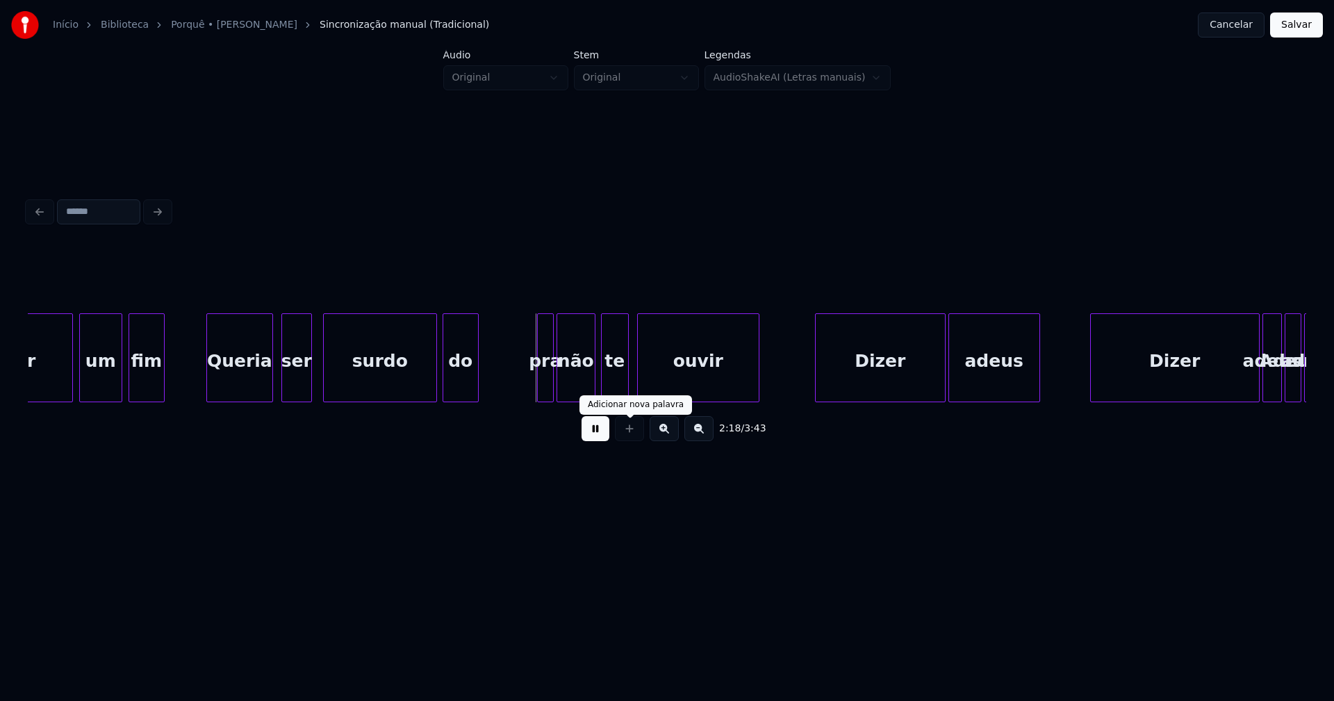
drag, startPoint x: 596, startPoint y: 436, endPoint x: 564, endPoint y: 424, distance: 33.4
click at [596, 436] on button at bounding box center [596, 428] width 28 height 25
click at [461, 385] on div "do" at bounding box center [460, 361] width 35 height 95
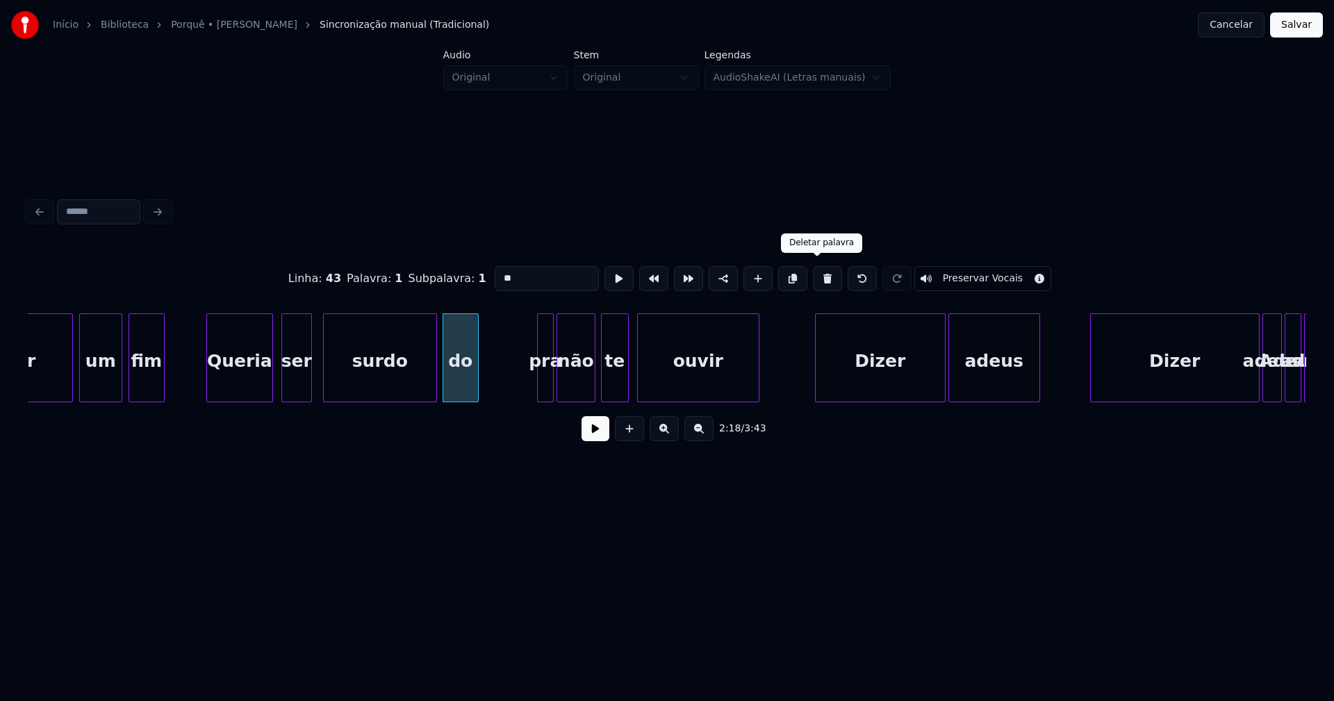
click at [815, 273] on button at bounding box center [827, 278] width 29 height 25
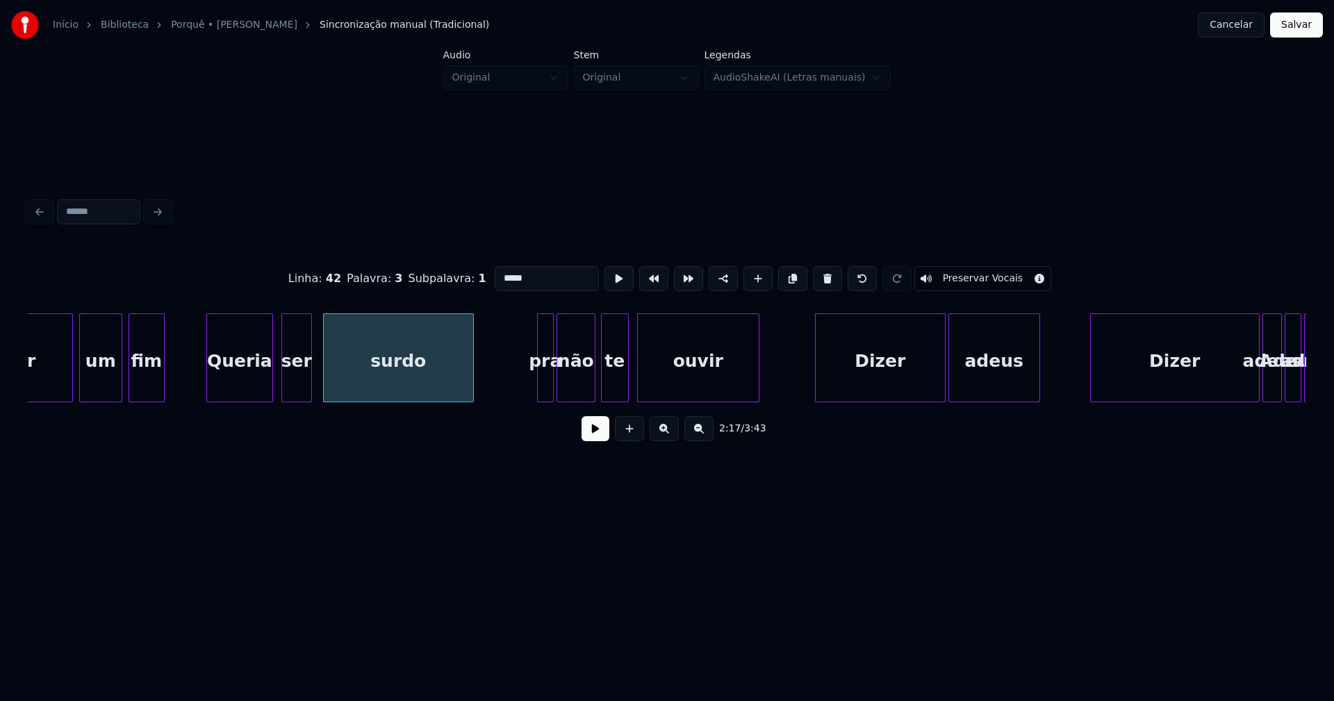
click at [471, 379] on div at bounding box center [471, 358] width 4 height 88
click at [424, 382] on div "surdo" at bounding box center [398, 361] width 149 height 95
click at [523, 282] on input "*****" at bounding box center [547, 278] width 104 height 25
click at [387, 360] on div "surtudo" at bounding box center [398, 361] width 149 height 95
click at [388, 361] on div "surtudo" at bounding box center [398, 361] width 149 height 95
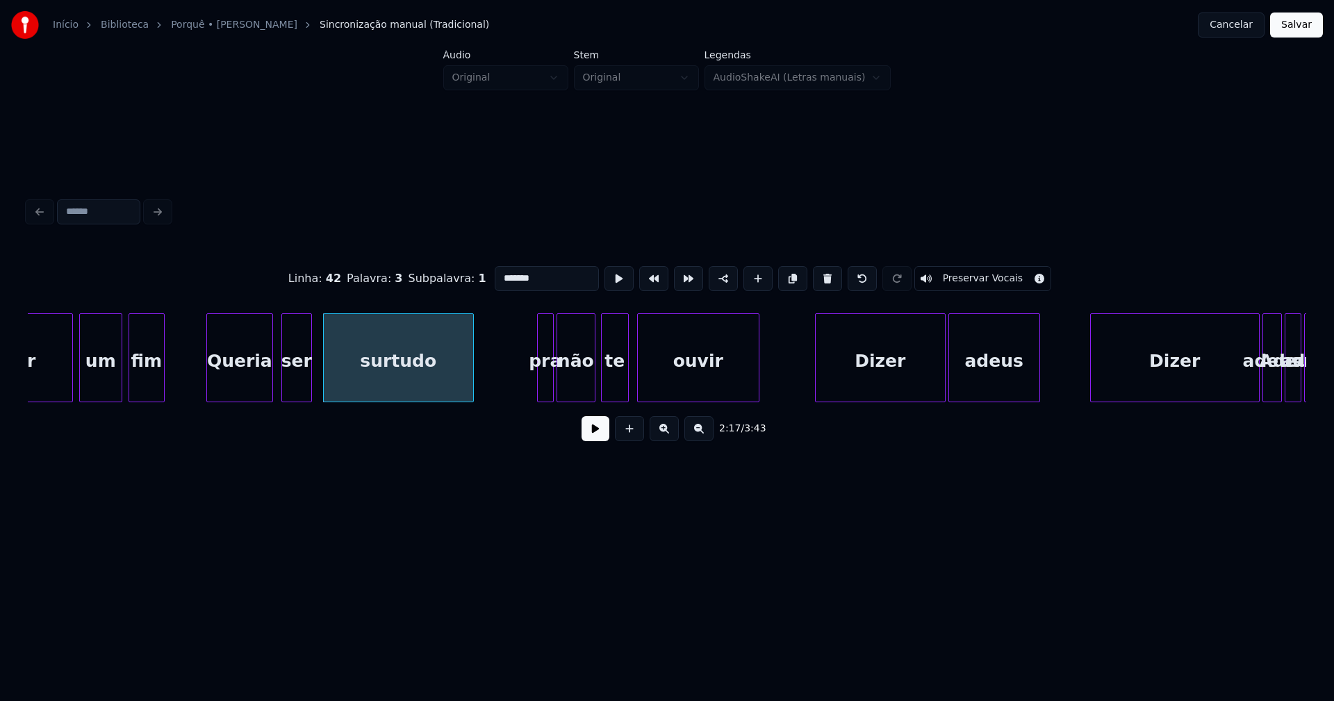
click at [388, 361] on div "surtudo" at bounding box center [398, 361] width 149 height 95
click at [504, 273] on input "*******" at bounding box center [547, 278] width 104 height 25
type input "*******"
click at [607, 439] on button at bounding box center [596, 428] width 28 height 25
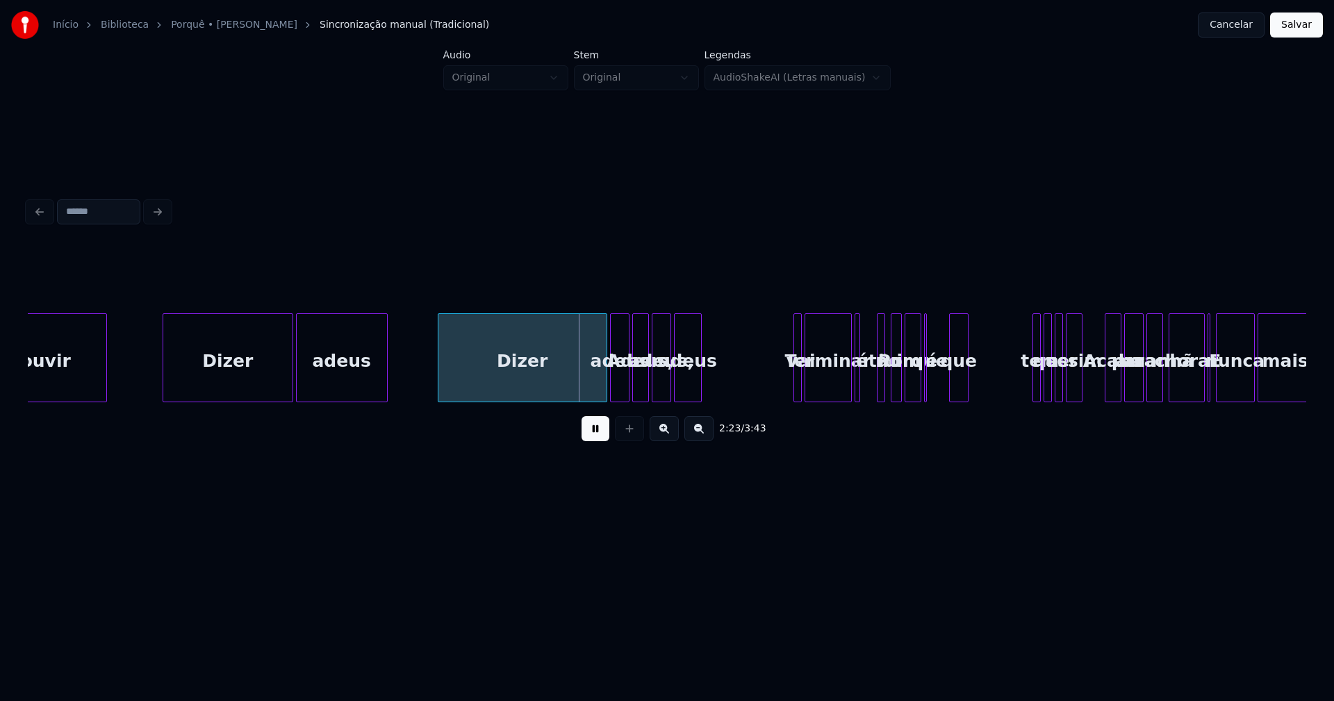
scroll to position [0, 19475]
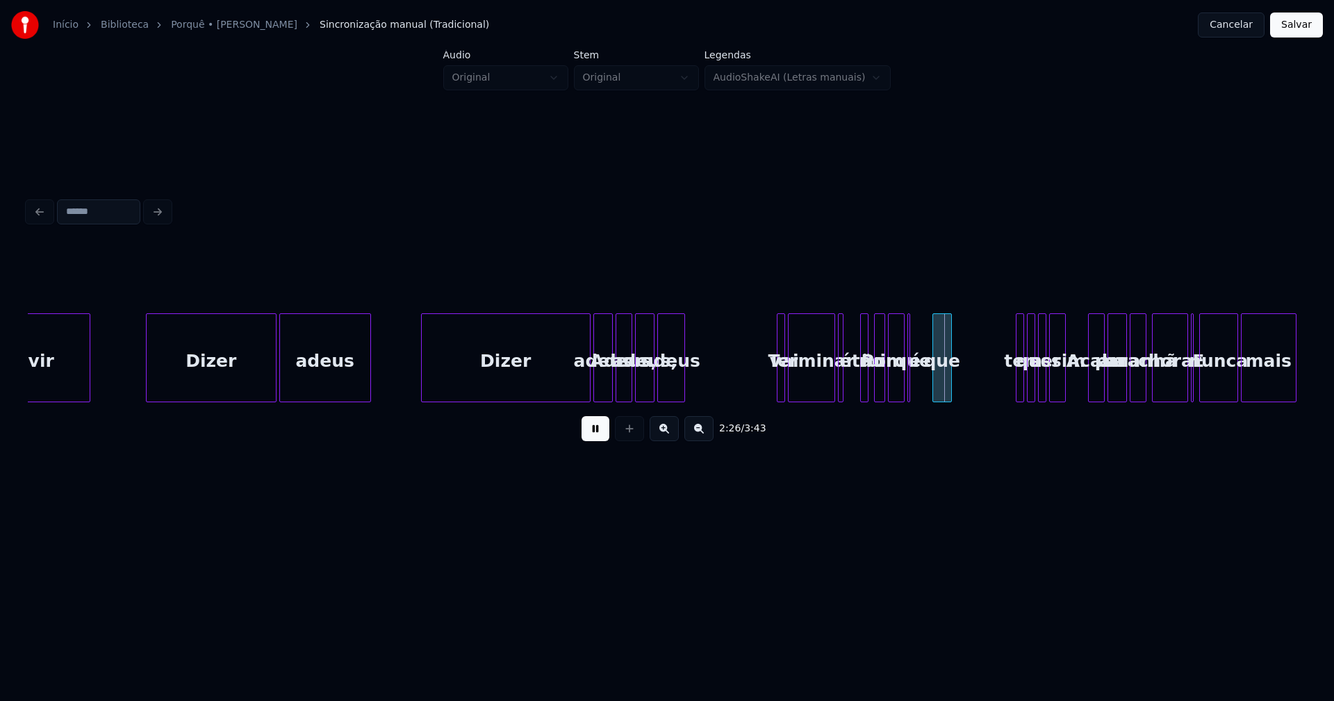
click at [599, 435] on button at bounding box center [596, 428] width 28 height 25
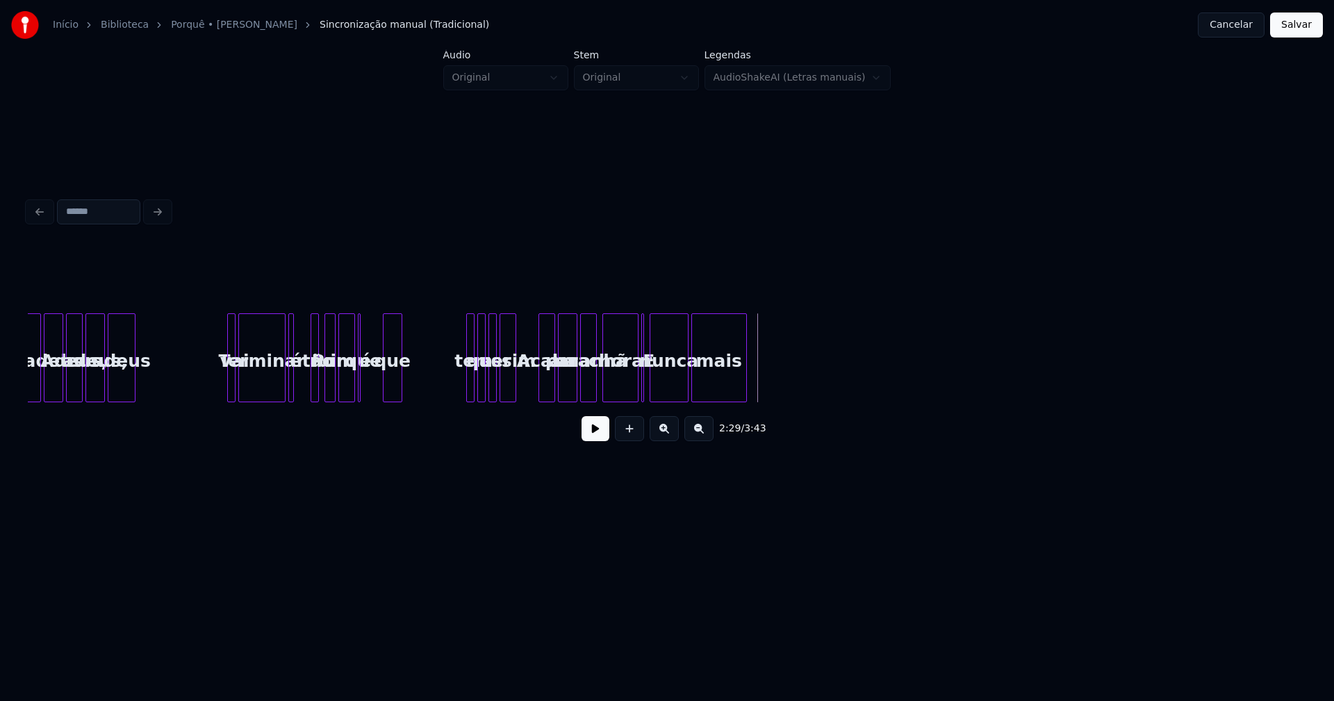
scroll to position [0, 19750]
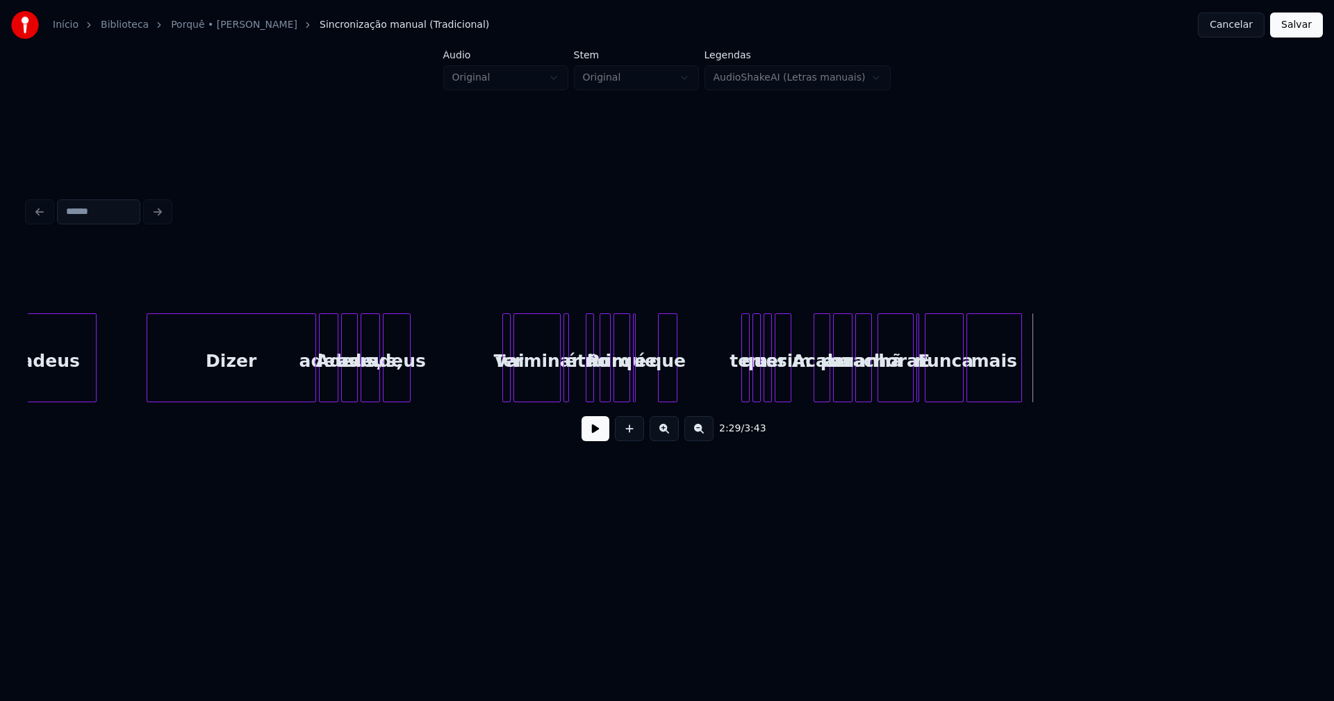
click at [596, 437] on button at bounding box center [596, 428] width 28 height 25
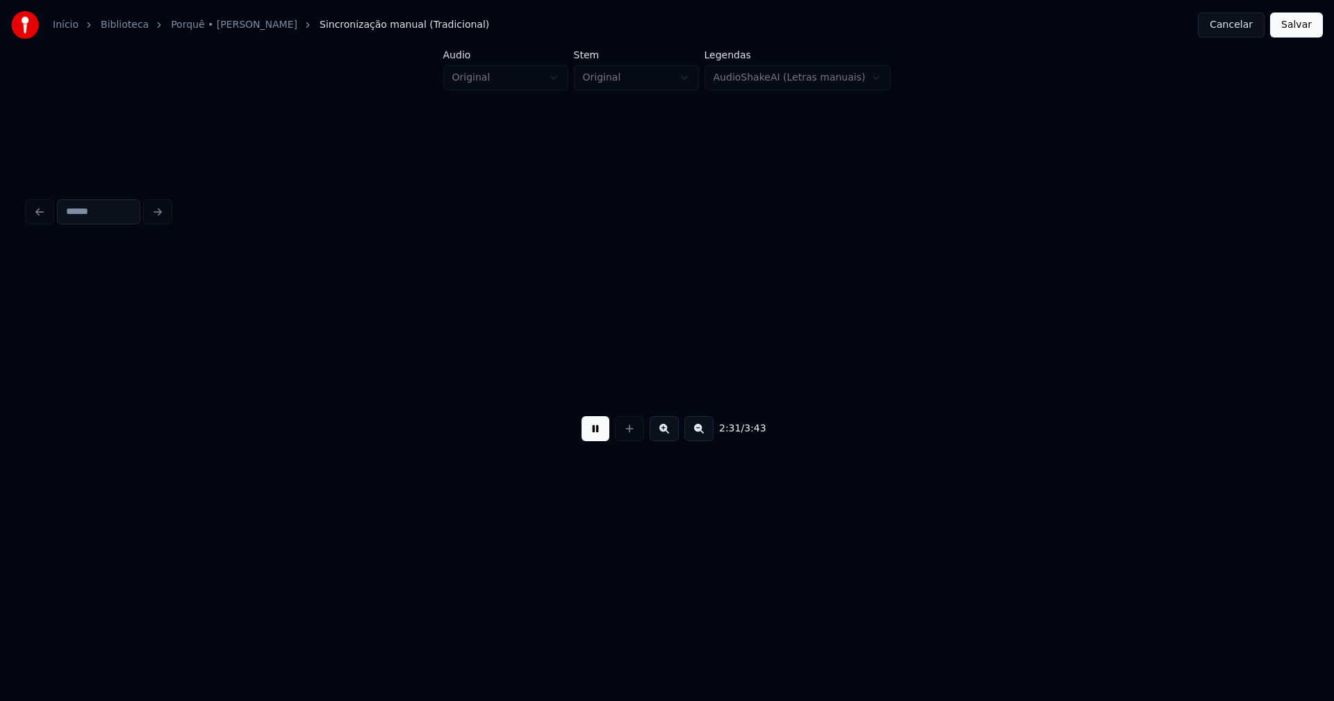
scroll to position [0, 21029]
click at [597, 440] on button at bounding box center [596, 428] width 28 height 25
click at [1238, 31] on button "Cancelar" at bounding box center [1231, 25] width 67 height 25
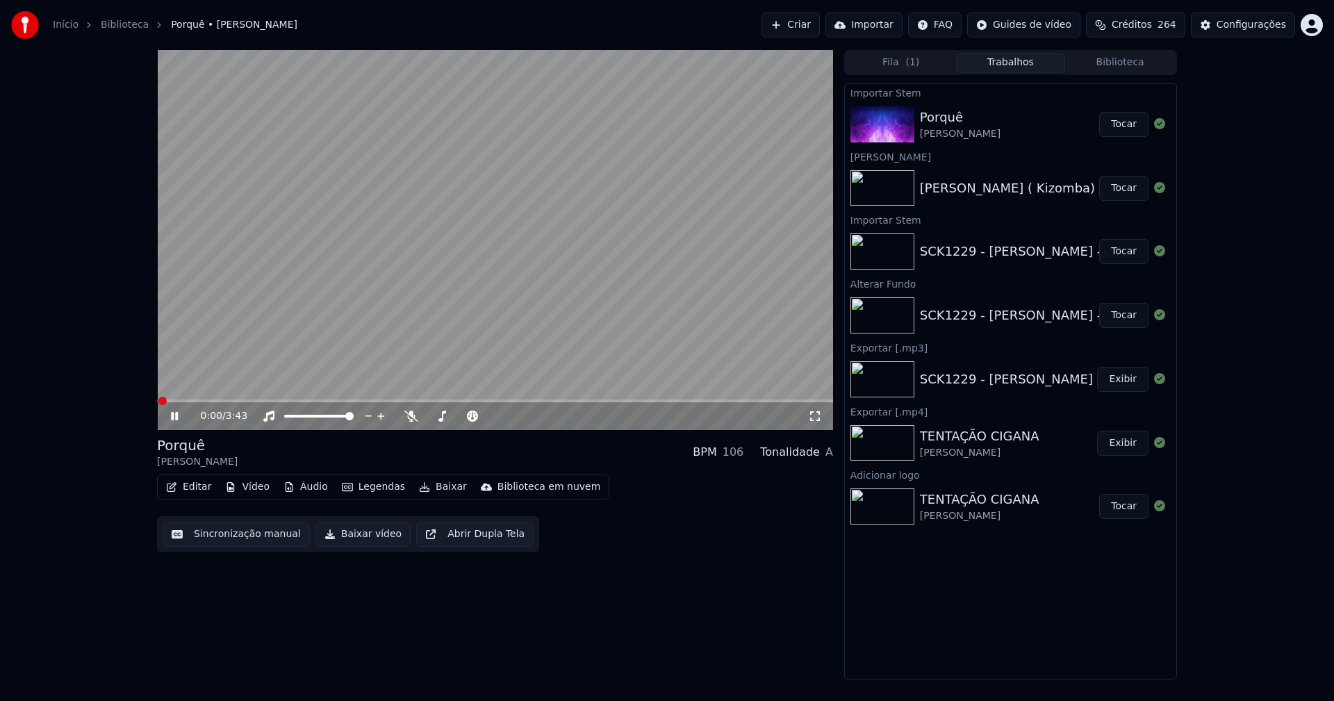
click at [174, 417] on icon at bounding box center [174, 416] width 7 height 8
click at [200, 494] on button "Editar" at bounding box center [189, 486] width 56 height 19
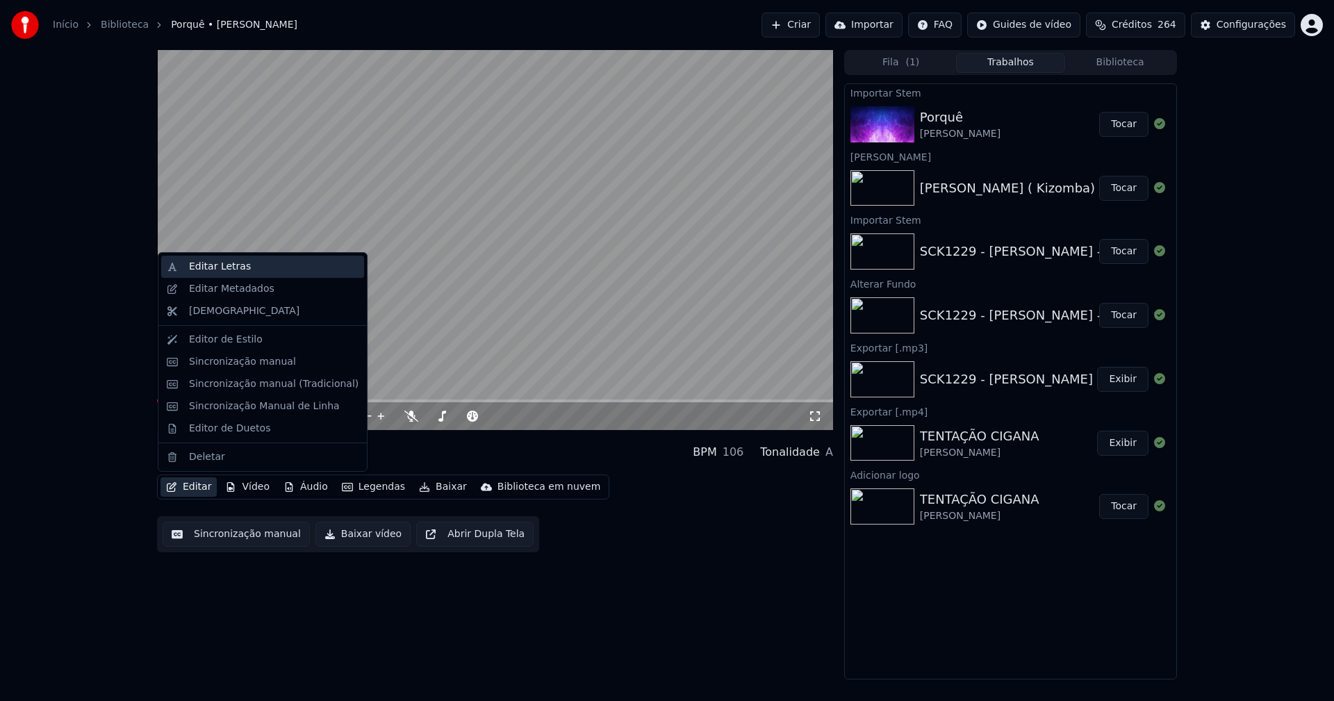
click at [207, 270] on div "Editar Letras" at bounding box center [220, 267] width 62 height 14
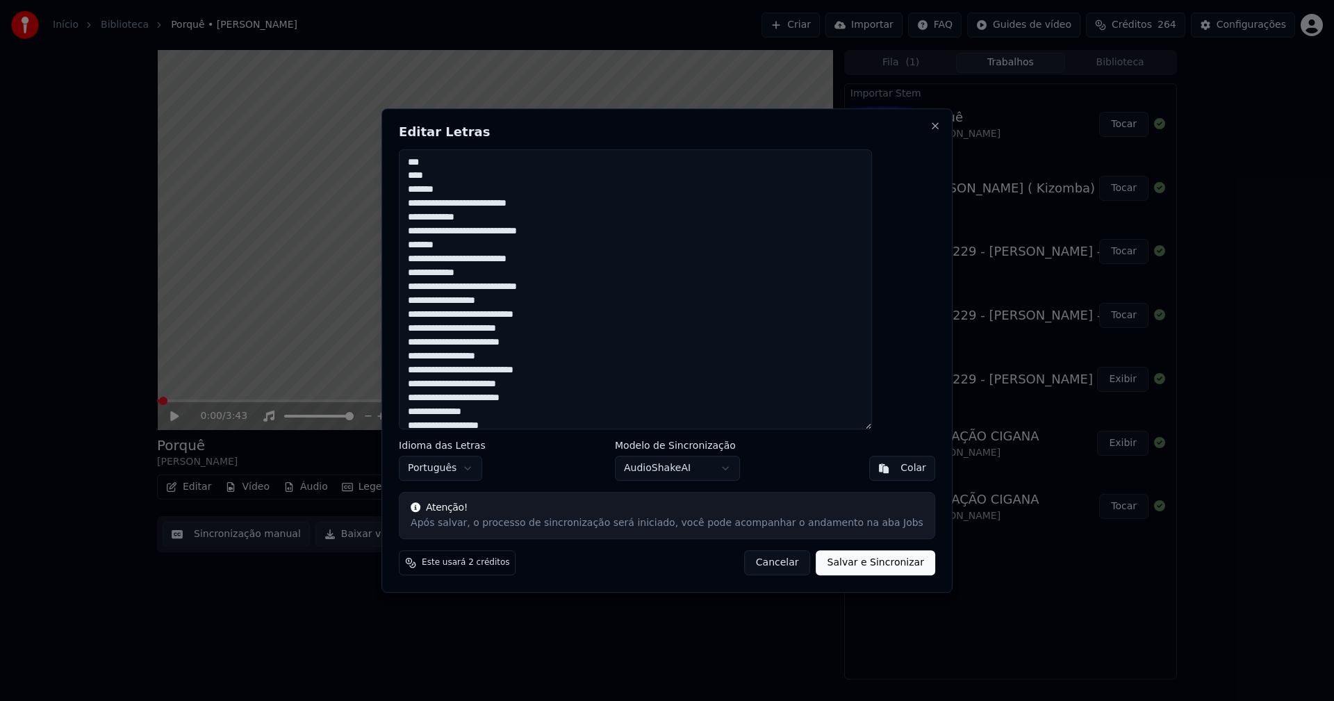
drag, startPoint x: 492, startPoint y: 424, endPoint x: 373, endPoint y: -16, distance: 455.9
click at [373, 0] on html "Início Biblioteca Porquê • [PERSON_NAME] Importar FAQ Guides de vídeo Créditos …" at bounding box center [667, 350] width 1334 height 701
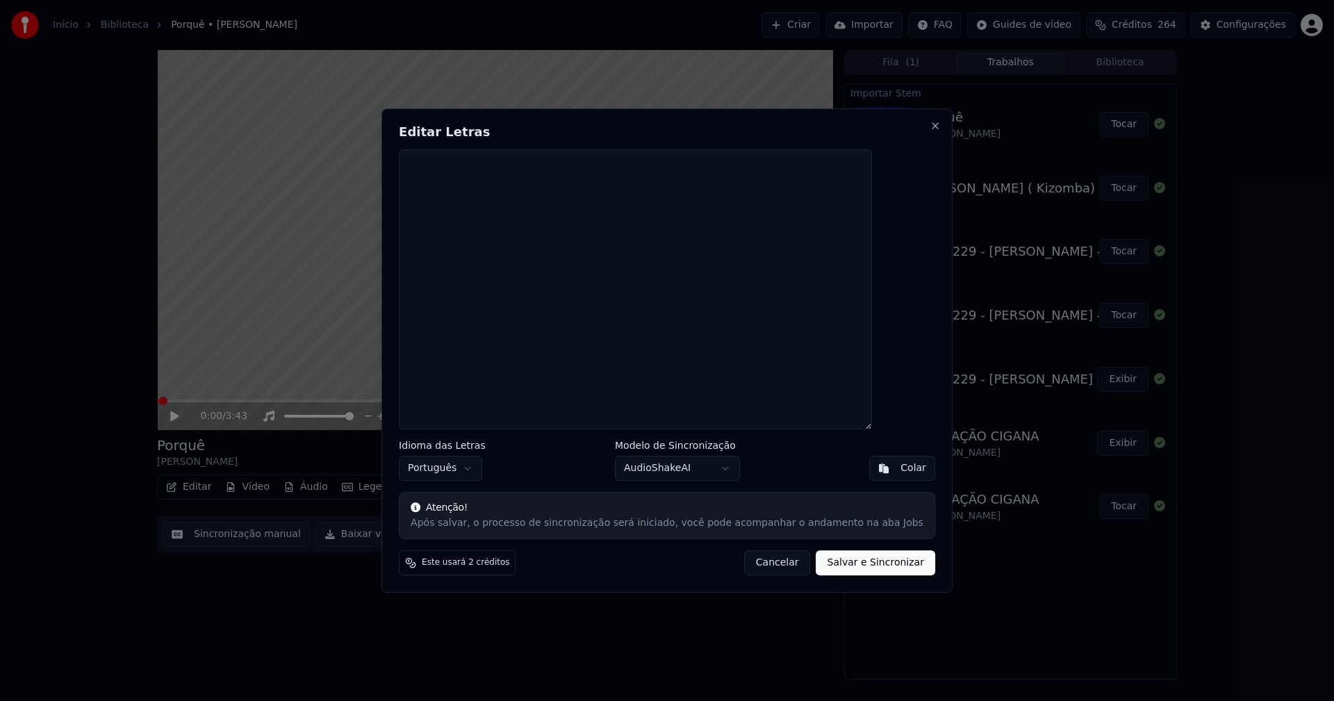
click at [871, 473] on button "Colar" at bounding box center [902, 468] width 66 height 25
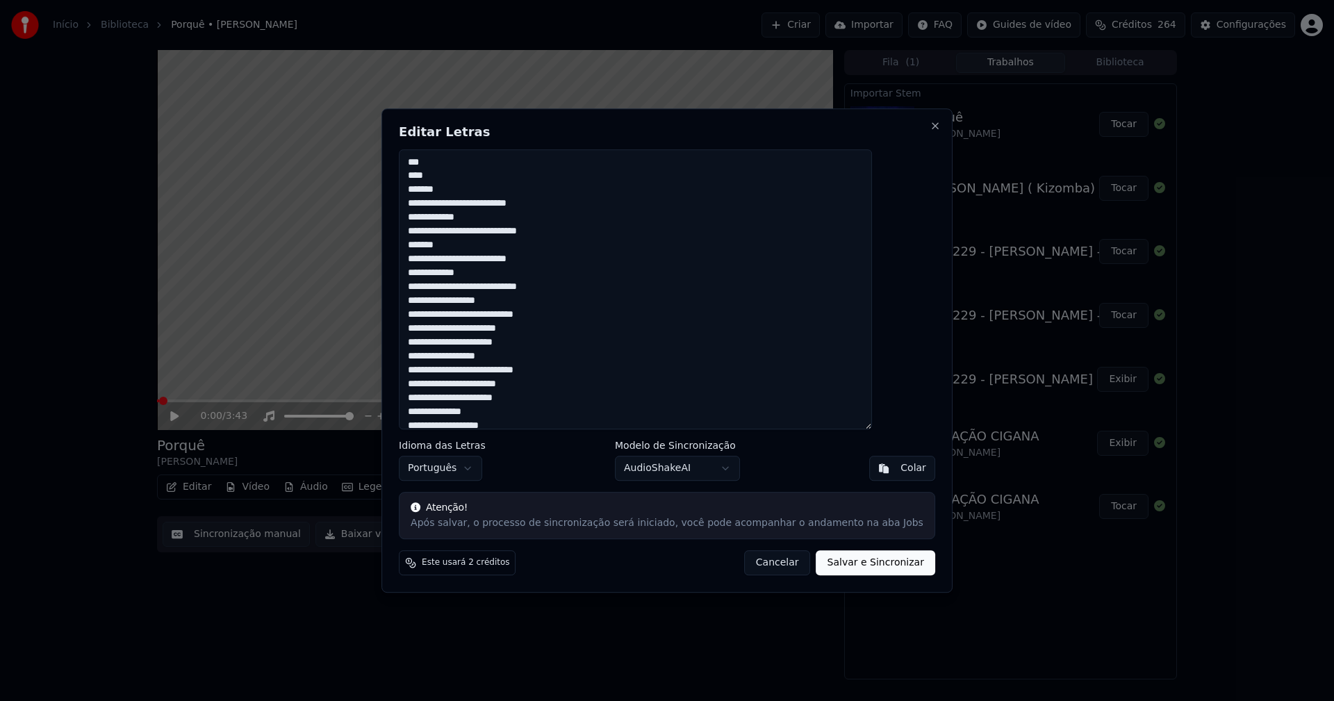
click at [831, 568] on button "Salvar e Sincronizar" at bounding box center [876, 562] width 119 height 25
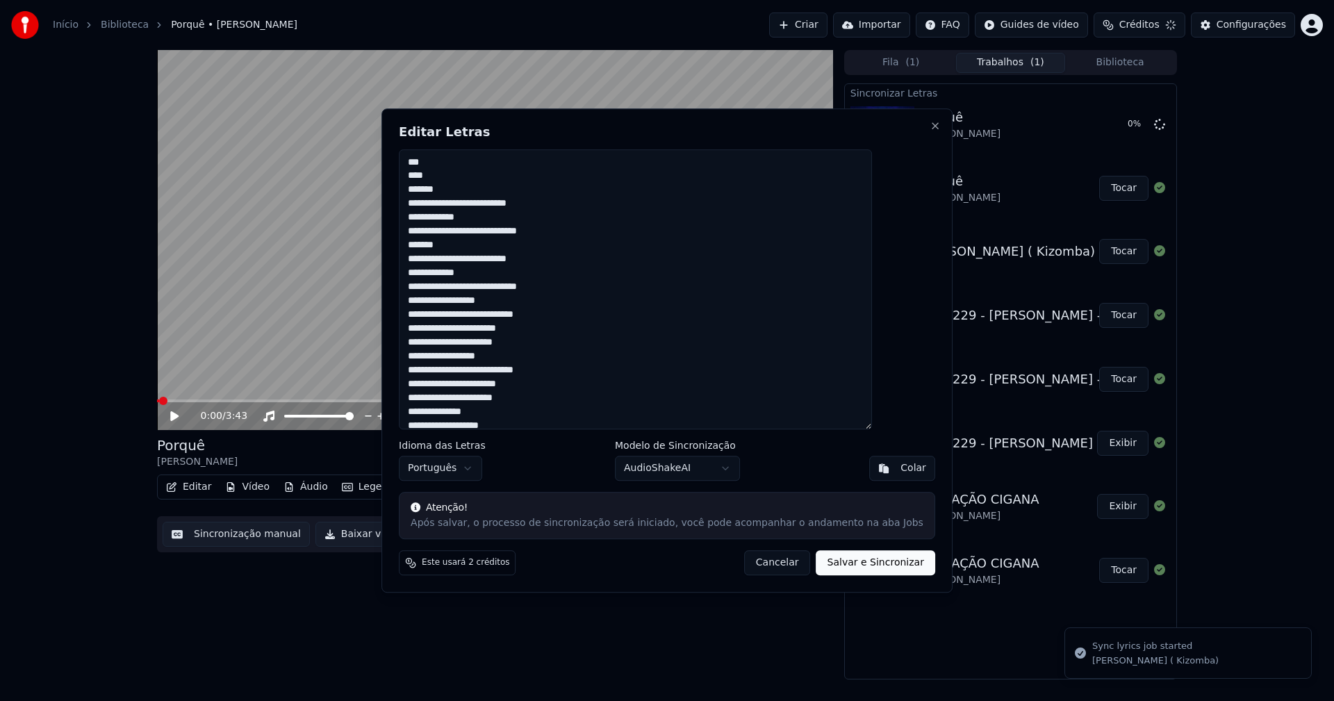
type textarea "**********"
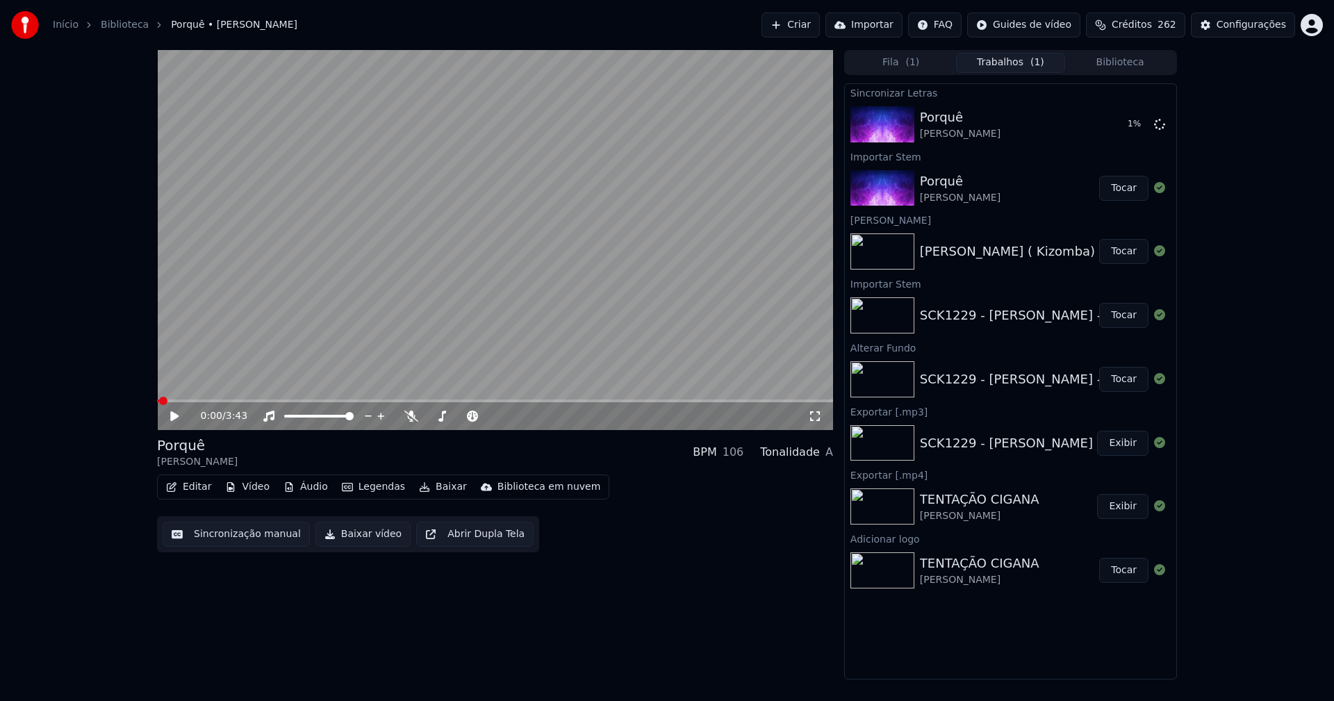
click at [195, 491] on button "Editar" at bounding box center [189, 486] width 56 height 19
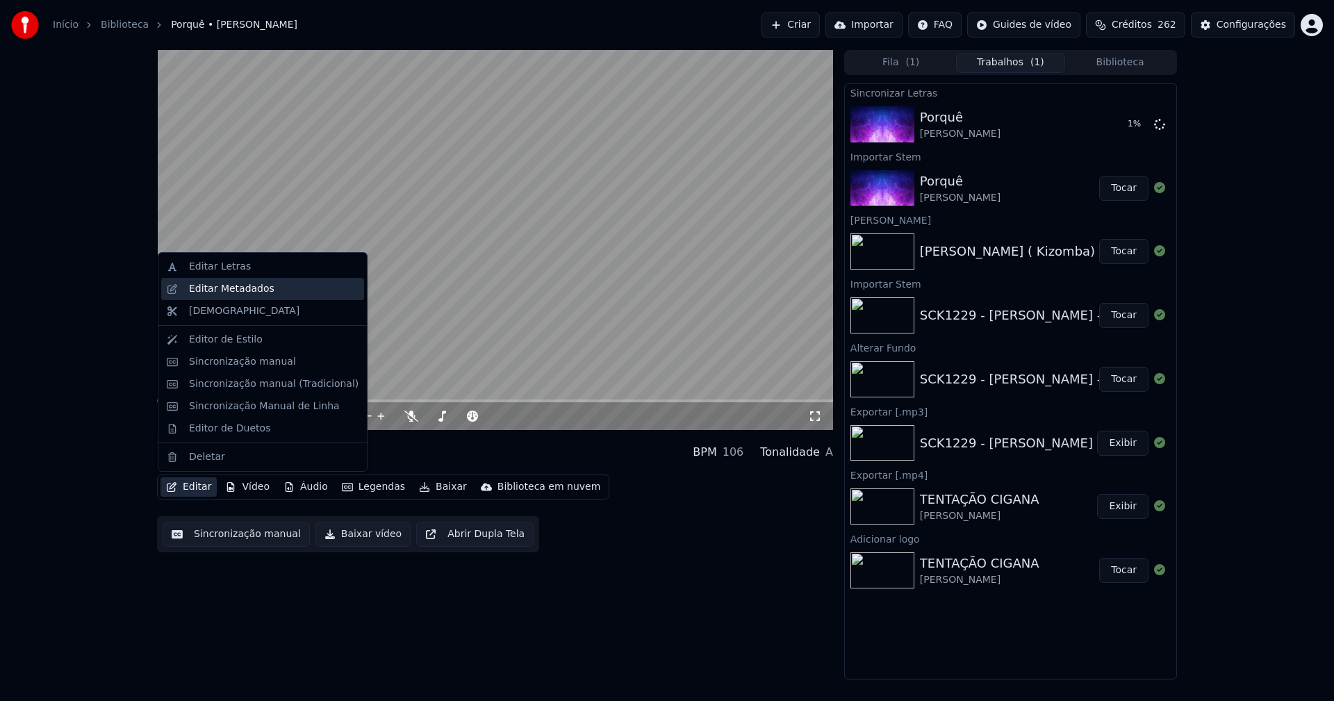
click at [243, 290] on div "Editar Metadados" at bounding box center [231, 289] width 85 height 14
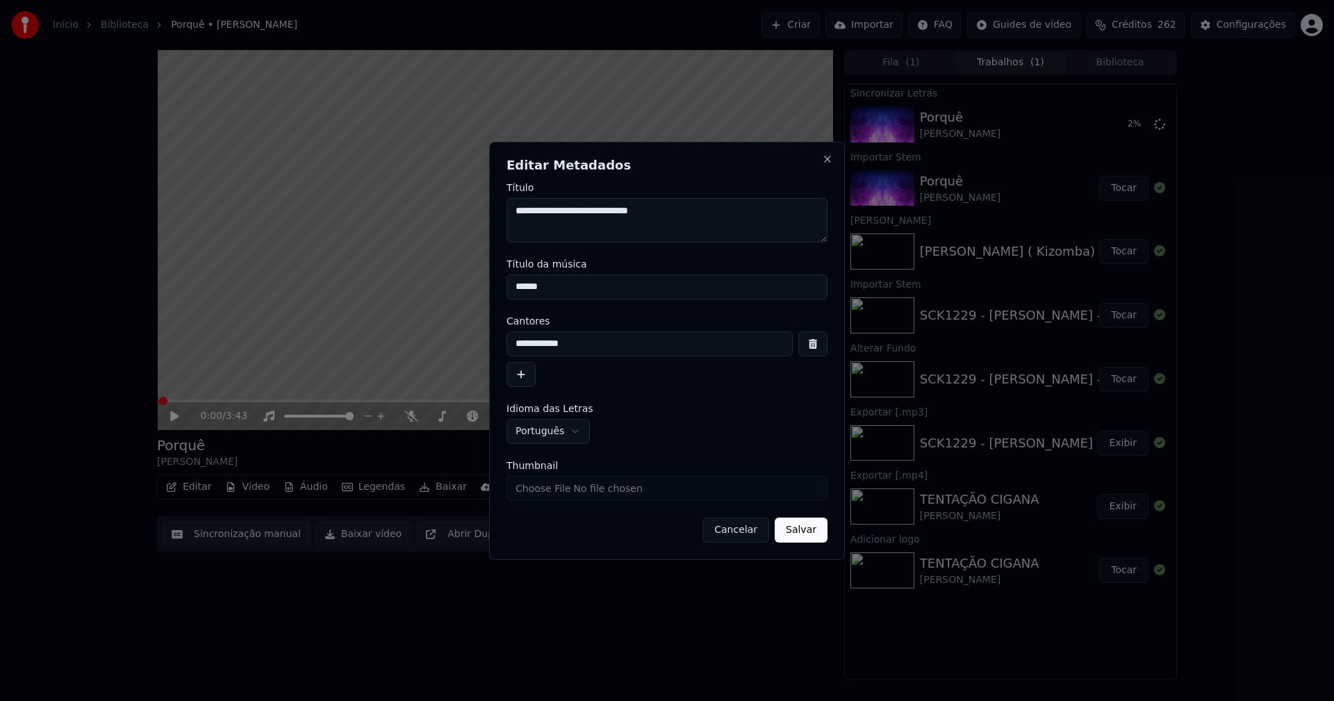
drag, startPoint x: 569, startPoint y: 286, endPoint x: 438, endPoint y: 277, distance: 131.0
click at [438, 278] on body "**********" at bounding box center [667, 350] width 1334 height 701
type input "******"
click at [796, 530] on button "Salvar" at bounding box center [801, 530] width 53 height 25
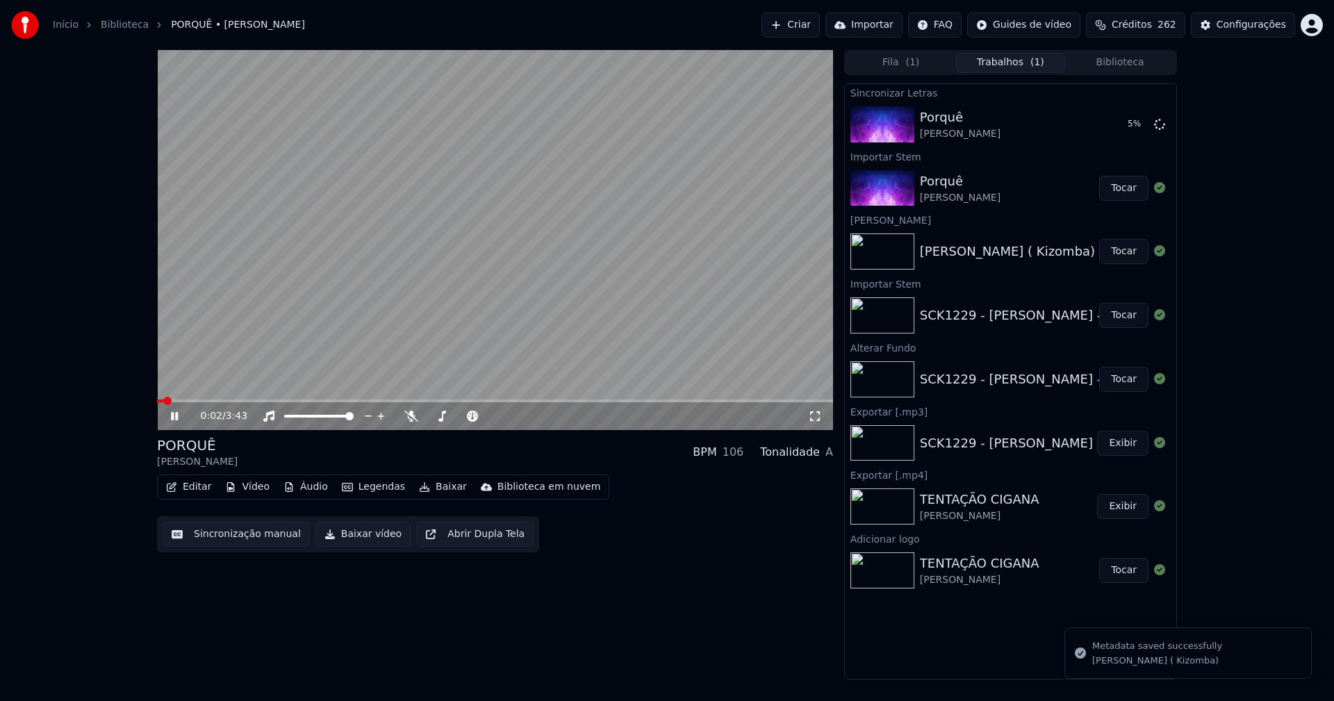
click at [174, 418] on icon at bounding box center [174, 416] width 7 height 8
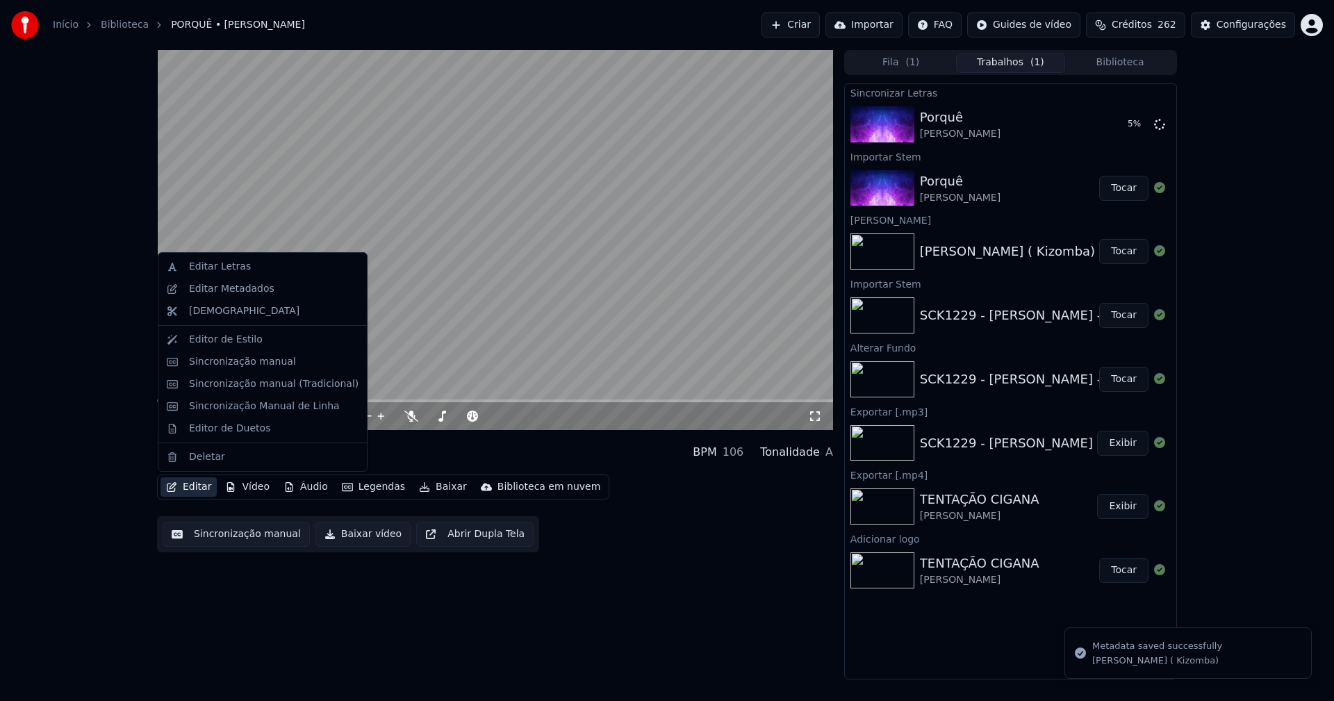
click at [201, 489] on button "Editar" at bounding box center [189, 486] width 56 height 19
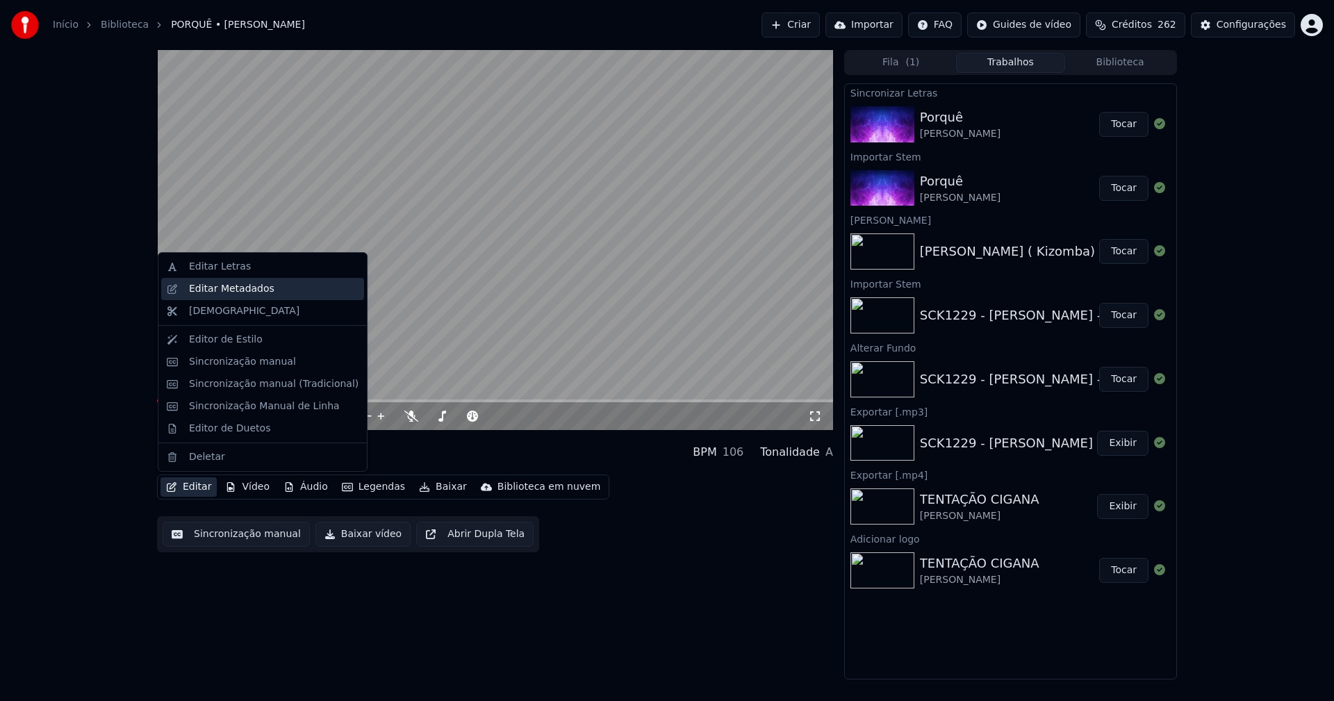
click at [240, 290] on div "Editar Metadados" at bounding box center [231, 289] width 85 height 14
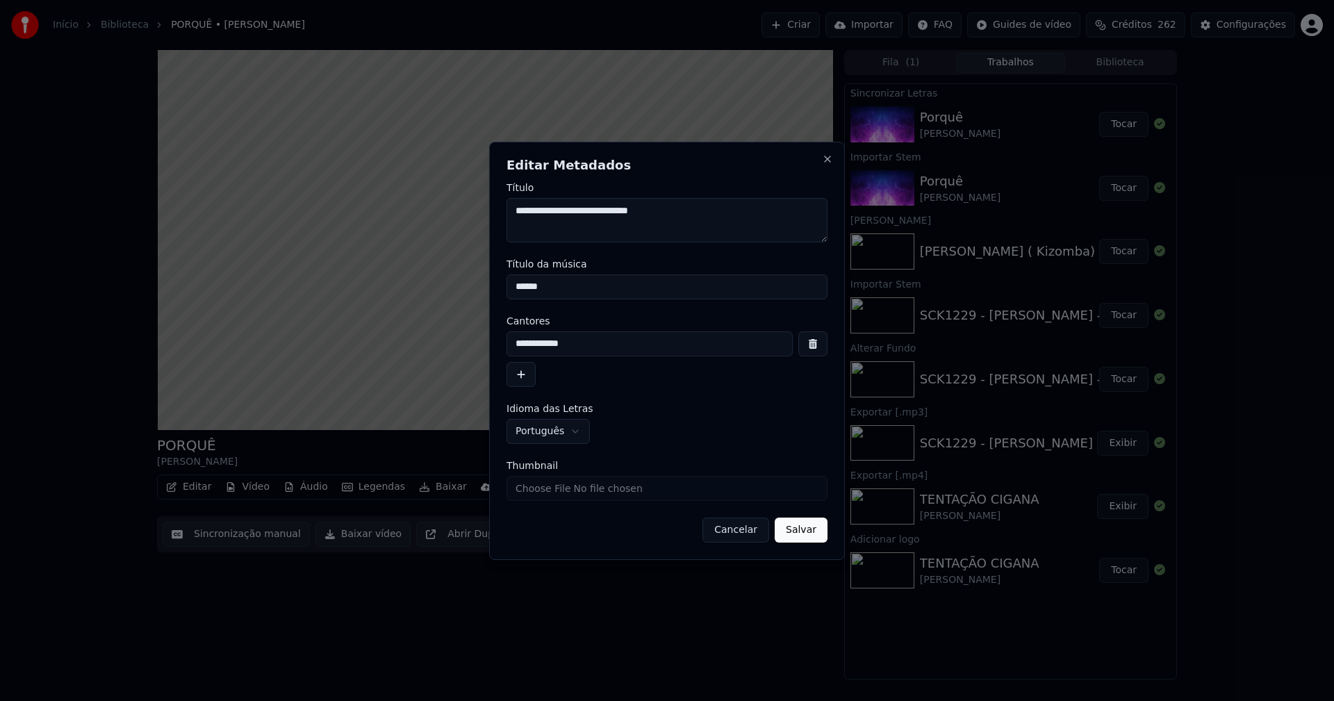
click at [553, 496] on input "Thumbnail" at bounding box center [667, 488] width 321 height 25
type input "**********"
click at [814, 539] on button "Salvar" at bounding box center [801, 530] width 53 height 25
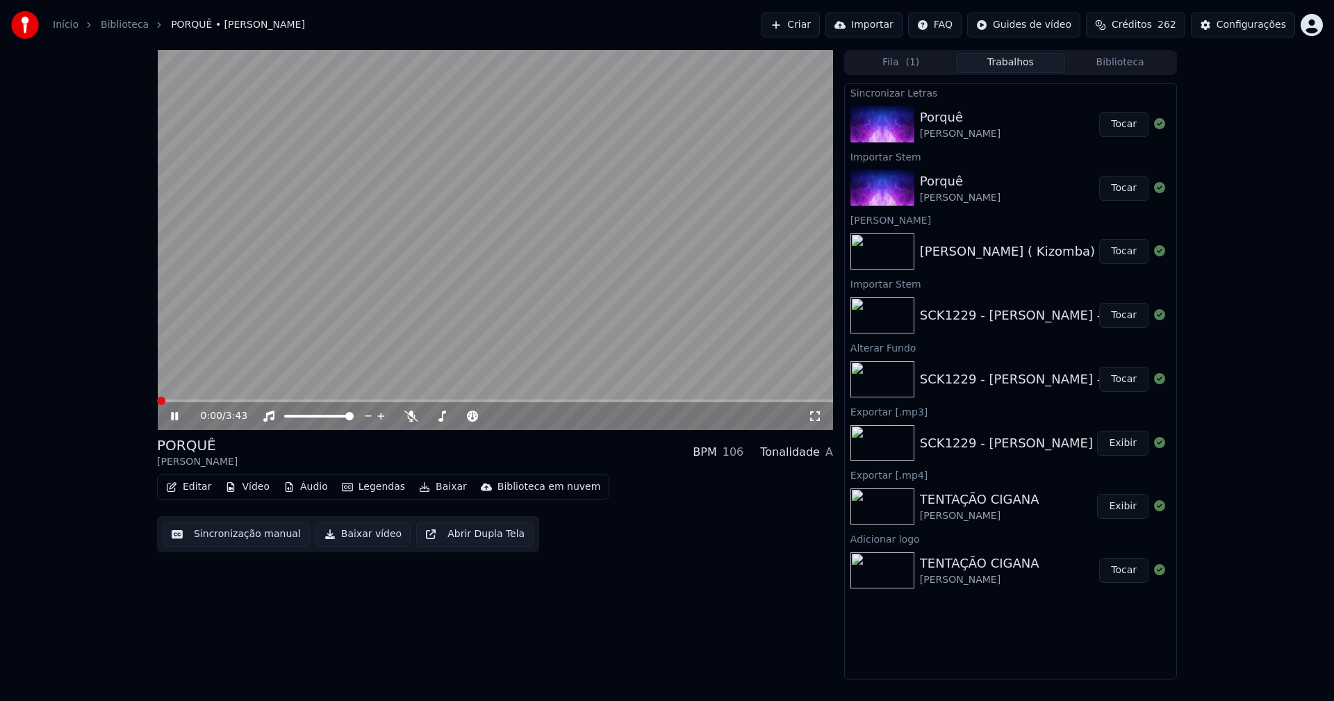
click at [157, 400] on span at bounding box center [157, 401] width 0 height 3
click at [196, 494] on button "Editar" at bounding box center [189, 486] width 56 height 19
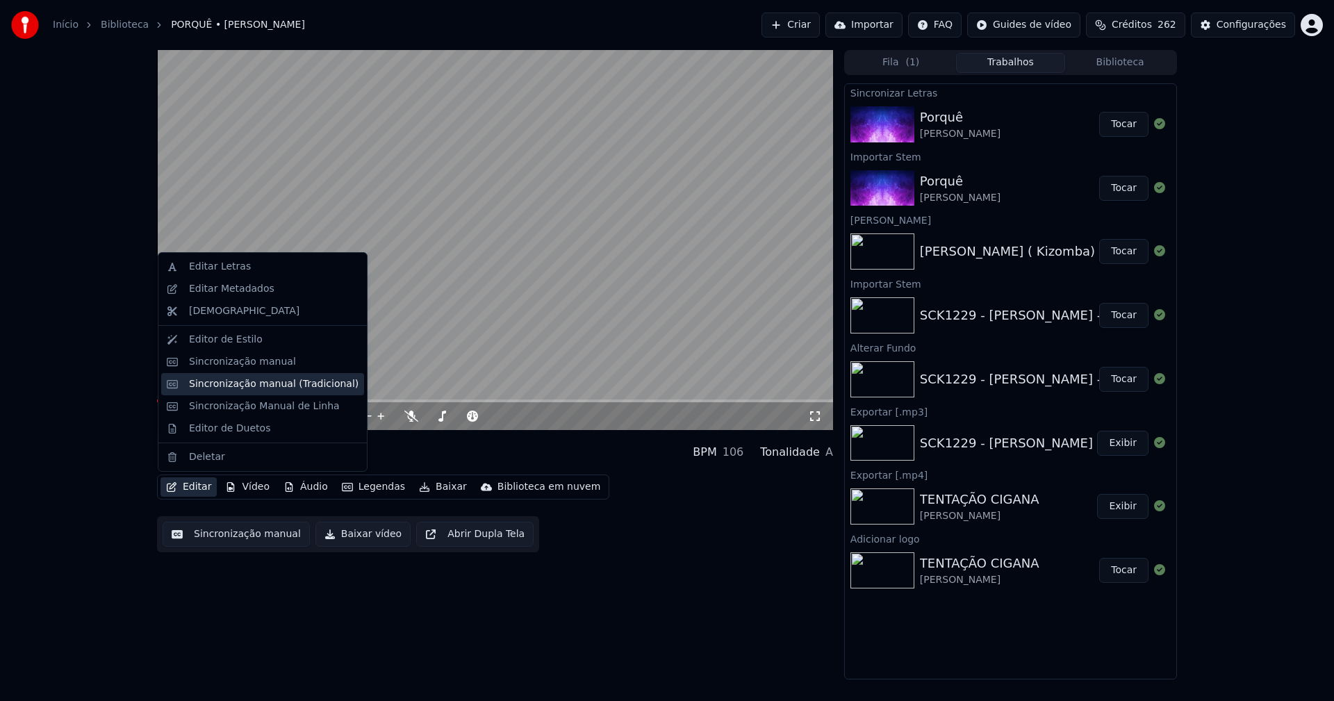
click at [236, 389] on div "Sincronização manual (Tradicional)" at bounding box center [274, 384] width 170 height 14
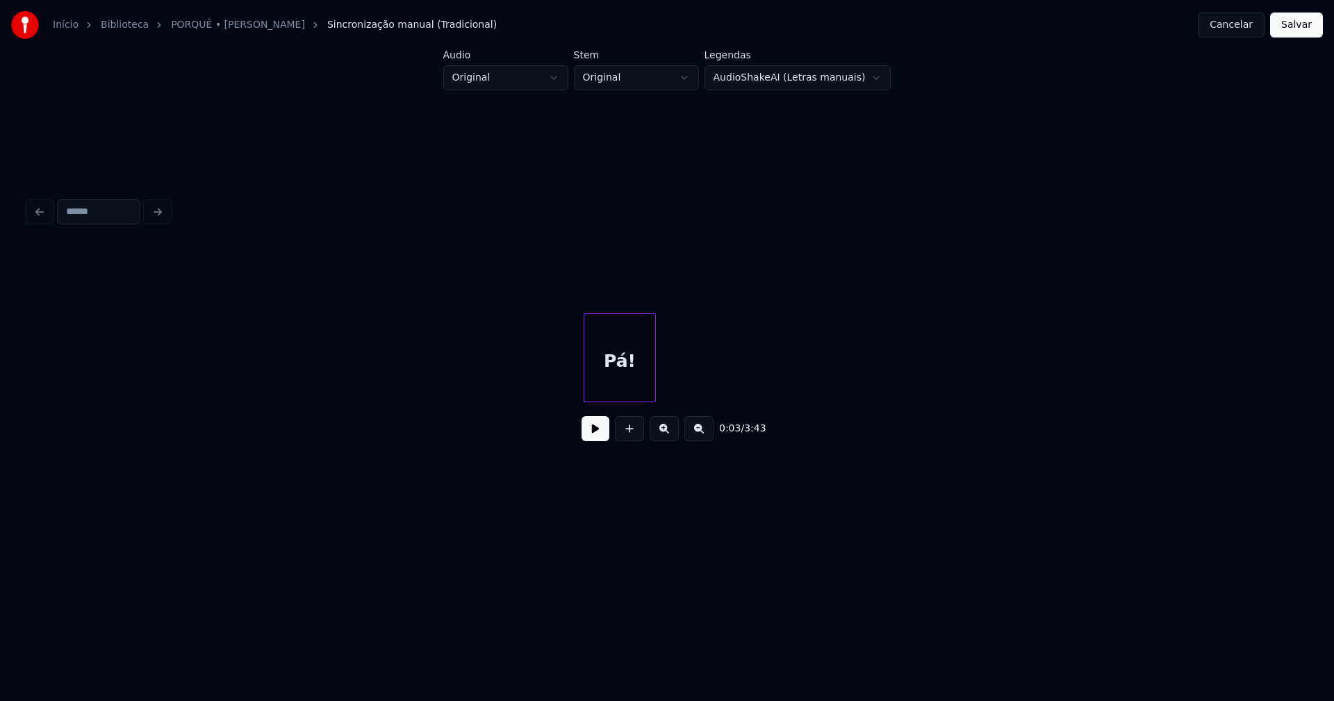
click at [626, 375] on div "Pá!" at bounding box center [620, 361] width 71 height 95
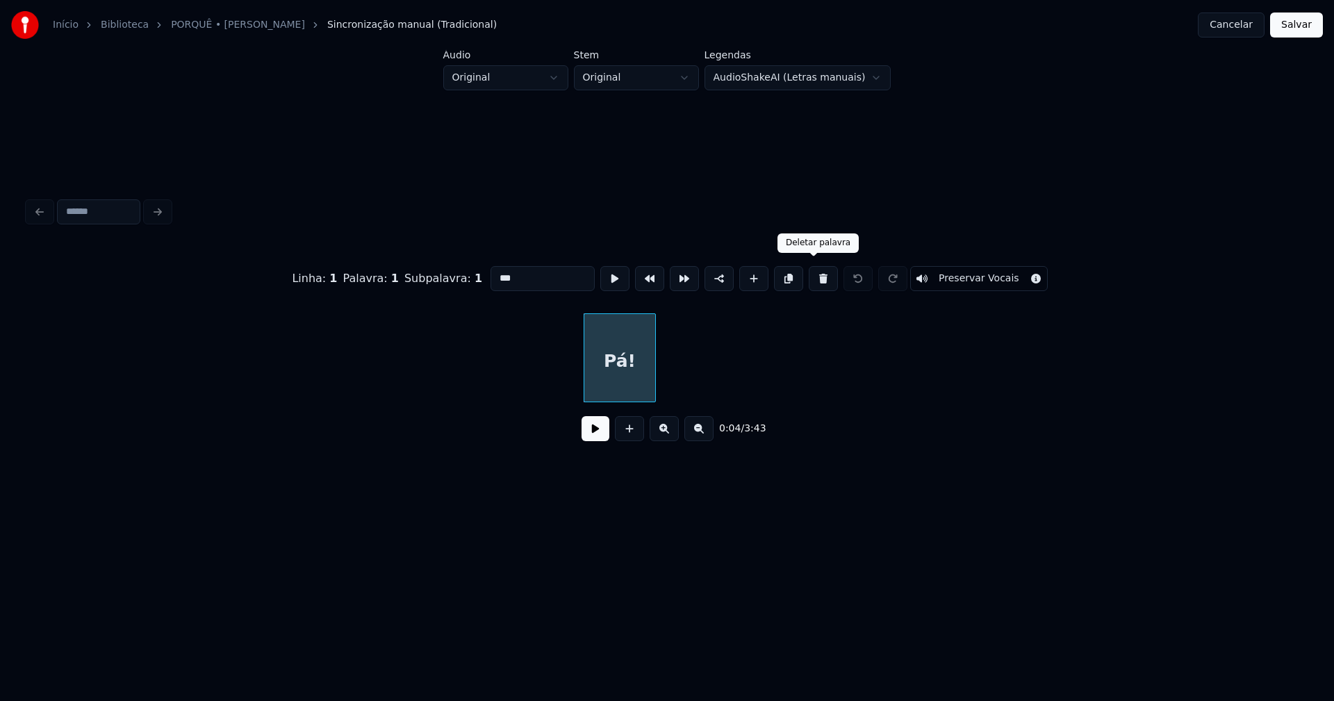
click at [814, 271] on button at bounding box center [823, 278] width 29 height 25
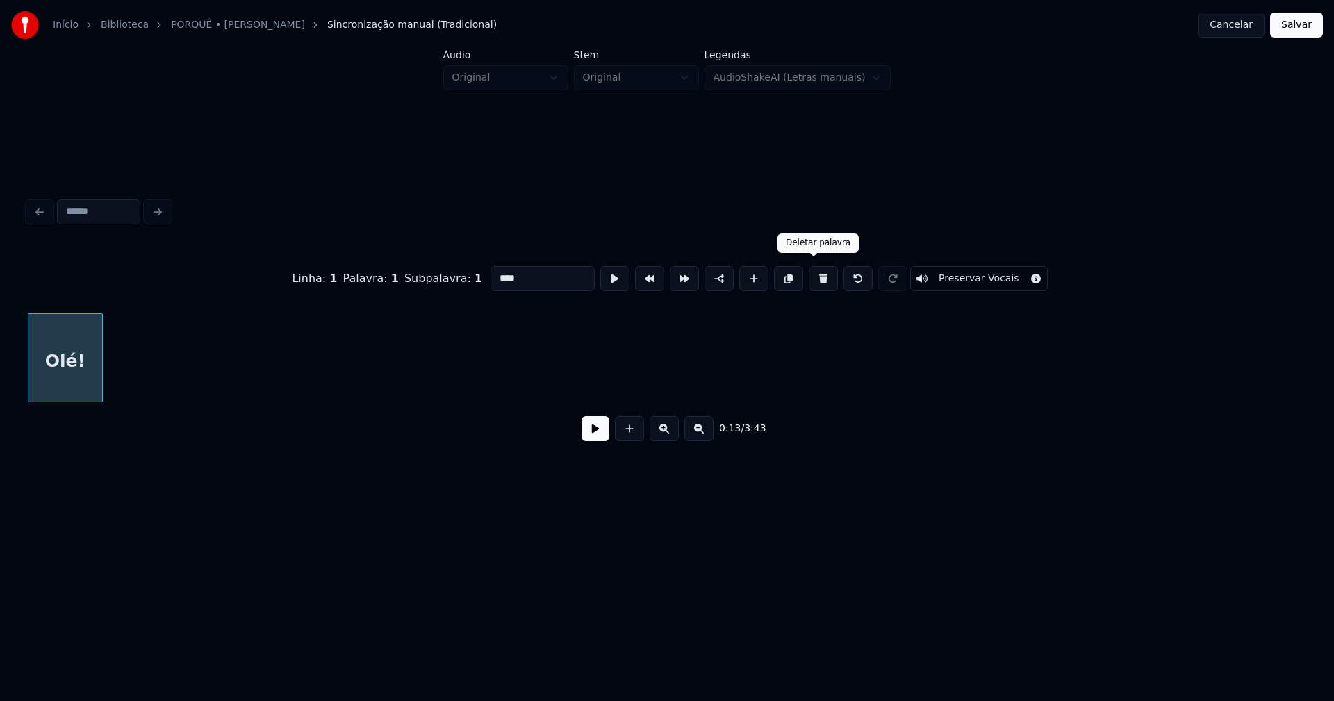
drag, startPoint x: 815, startPoint y: 274, endPoint x: 669, endPoint y: 252, distance: 147.5
click at [816, 274] on button at bounding box center [823, 278] width 29 height 25
type input "*"
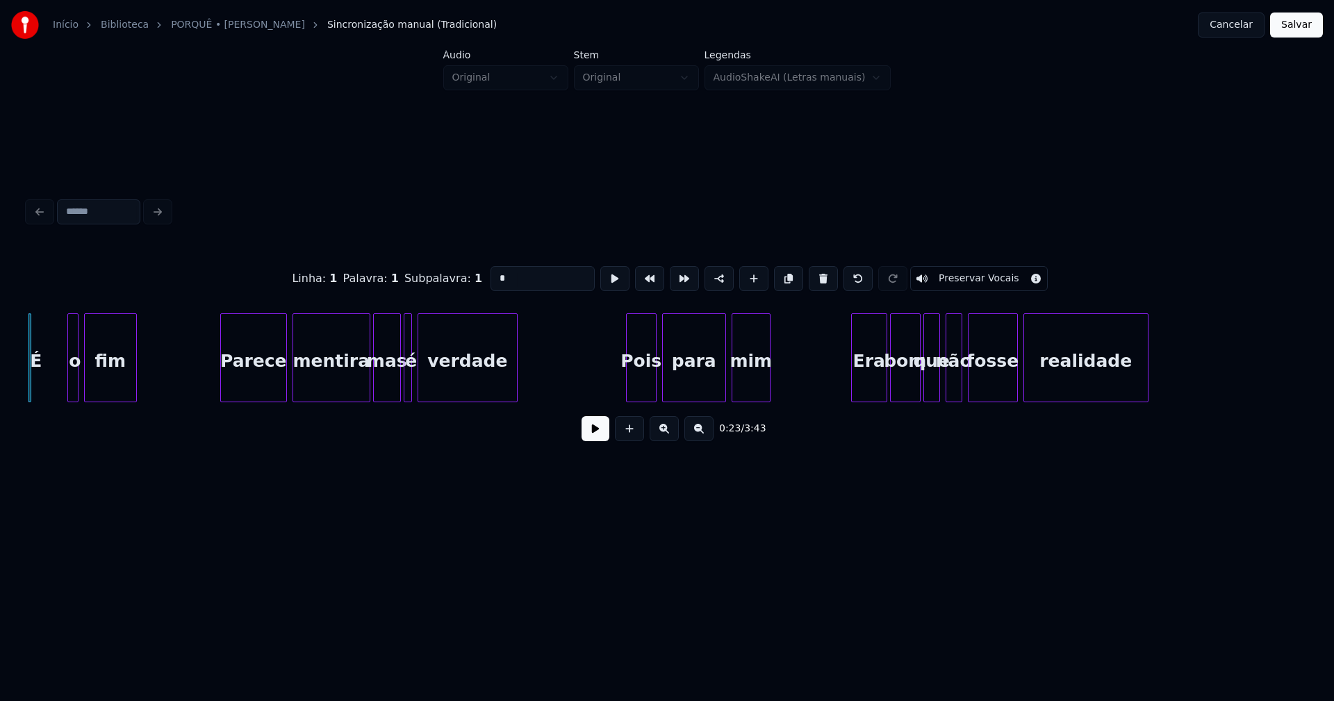
scroll to position [0, 2988]
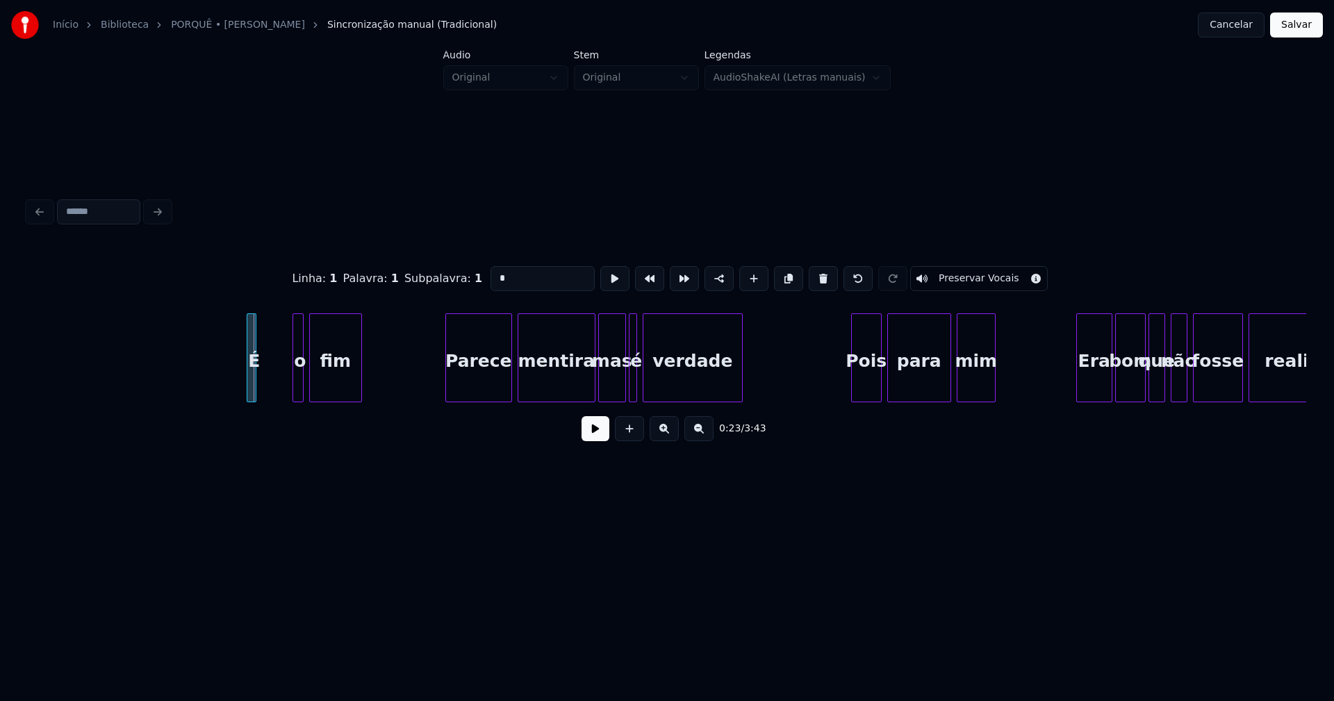
click at [260, 398] on div "É o fim Parece mentira mas é verdade Pois para mim Era bom que não fosse realid…" at bounding box center [667, 357] width 1279 height 89
click at [286, 389] on div at bounding box center [286, 358] width 4 height 88
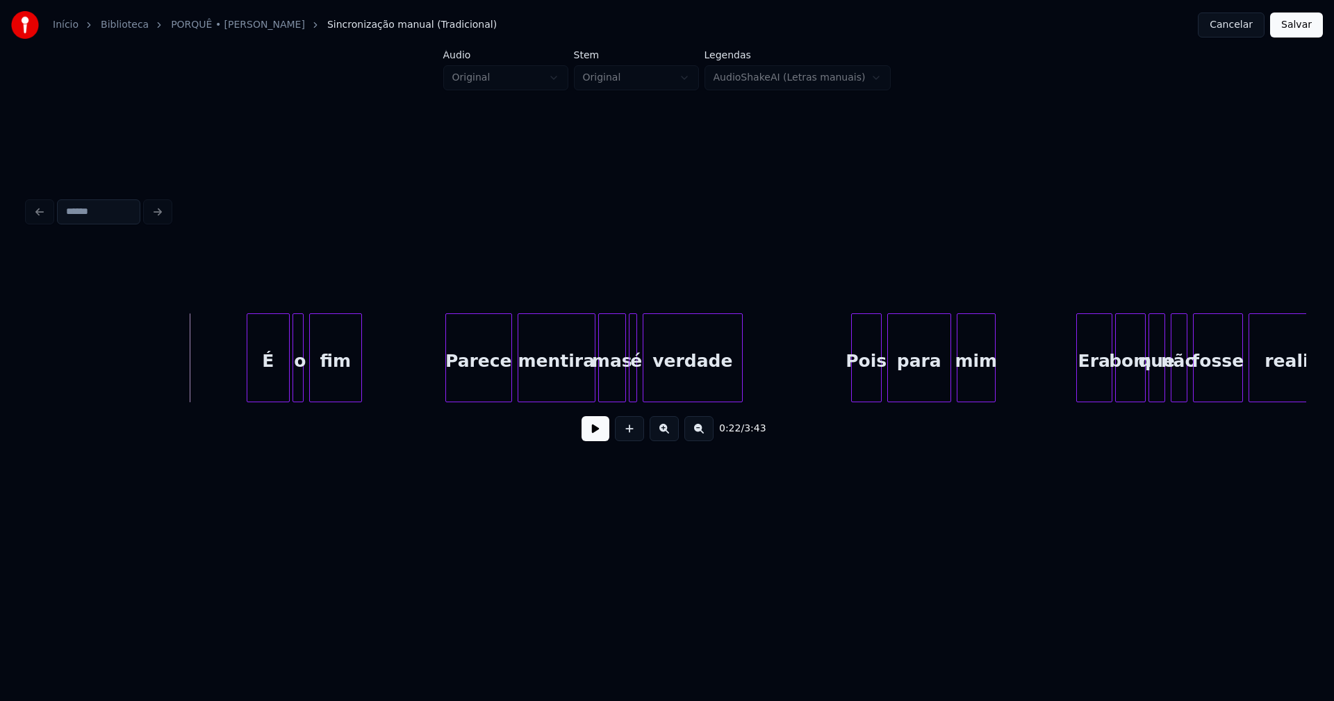
click at [598, 440] on button at bounding box center [596, 428] width 28 height 25
click at [275, 392] on div at bounding box center [276, 358] width 4 height 88
click at [303, 357] on div at bounding box center [304, 358] width 4 height 88
click at [288, 362] on div "o" at bounding box center [290, 361] width 14 height 95
click at [637, 382] on div at bounding box center [638, 358] width 4 height 88
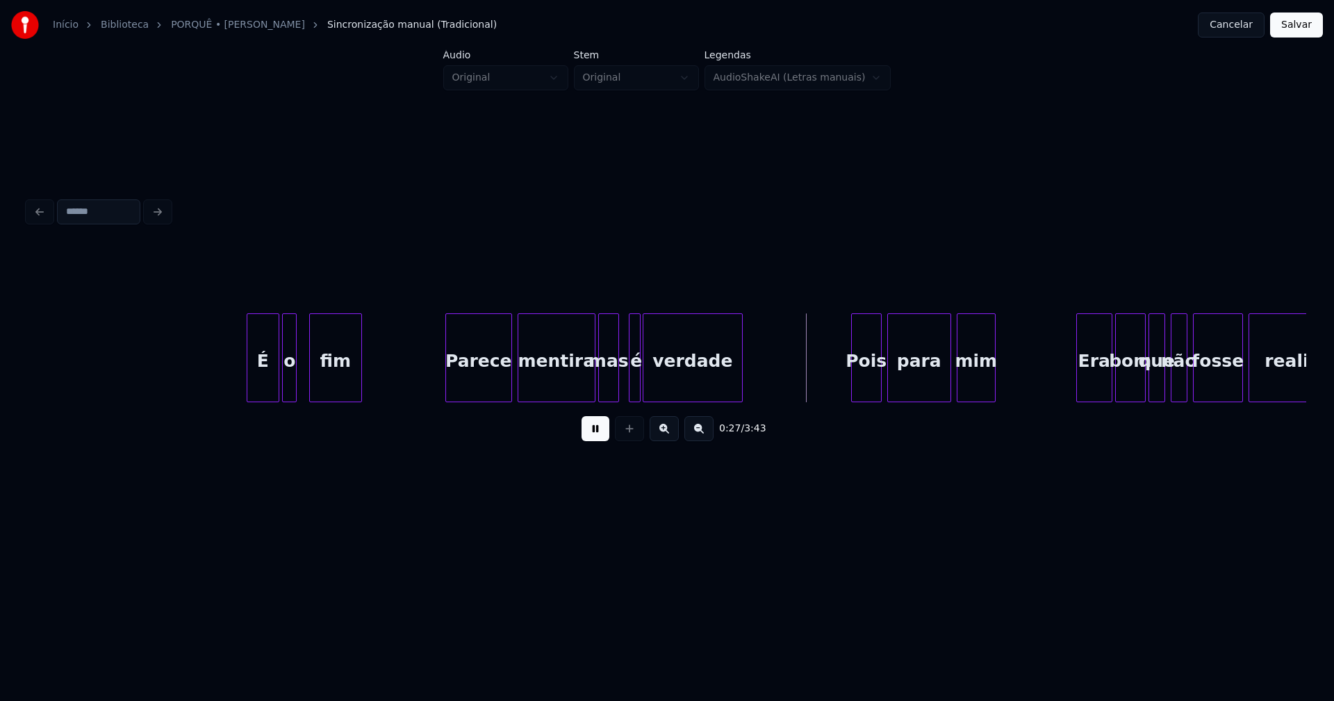
click at [615, 391] on div at bounding box center [616, 358] width 4 height 88
click at [628, 384] on div "é" at bounding box center [630, 361] width 14 height 95
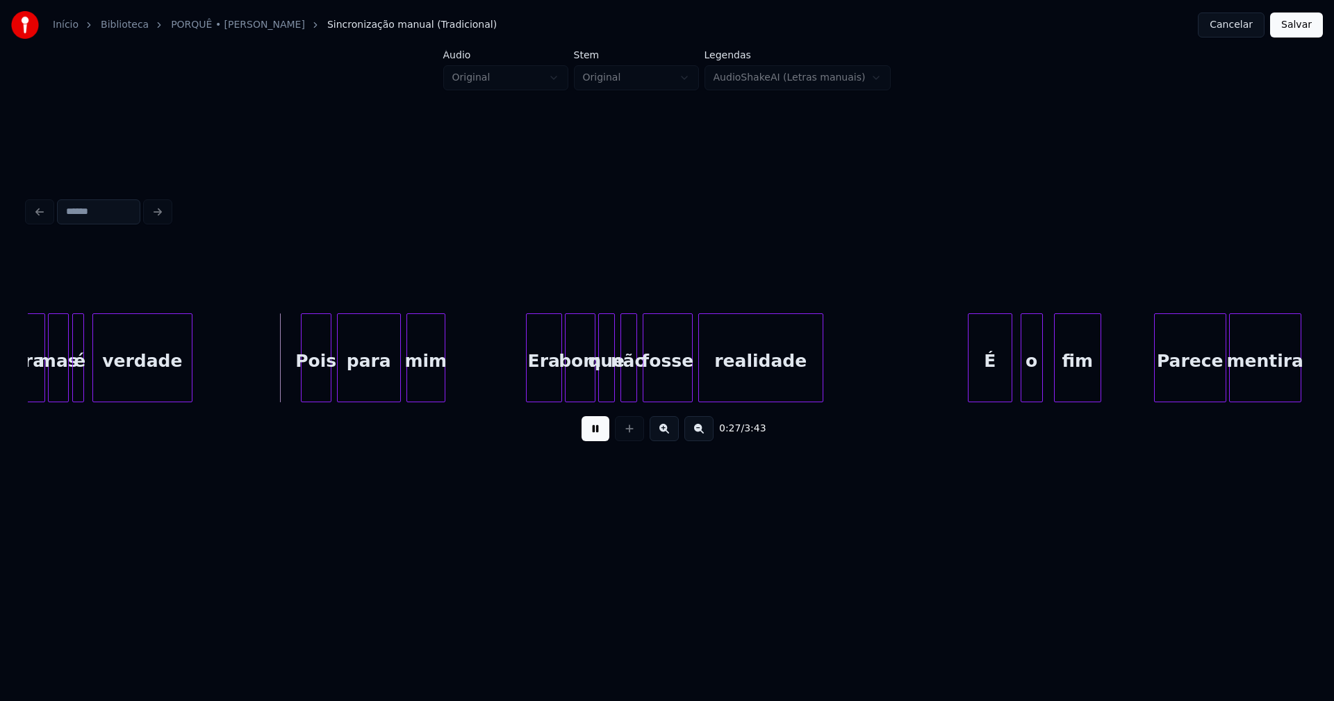
scroll to position [0, 3572]
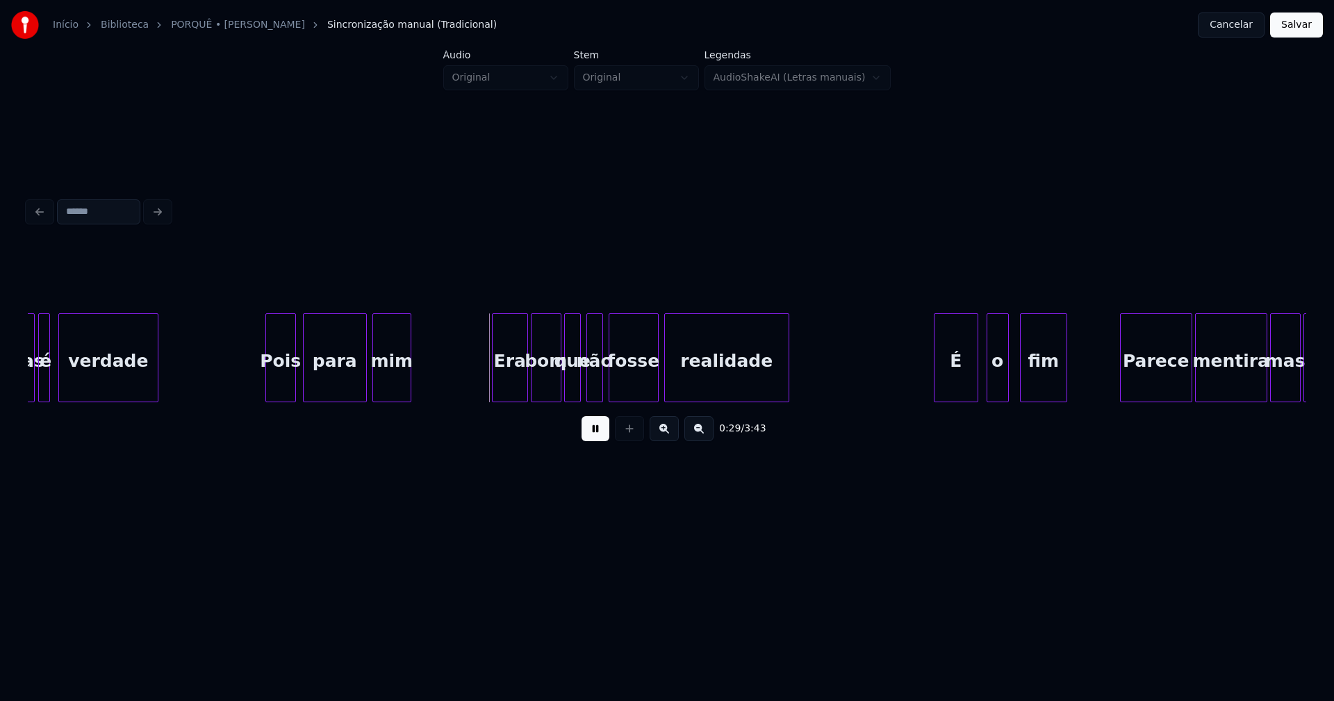
click at [286, 393] on div "Pois" at bounding box center [280, 361] width 29 height 95
click at [510, 387] on div "Era" at bounding box center [508, 361] width 35 height 95
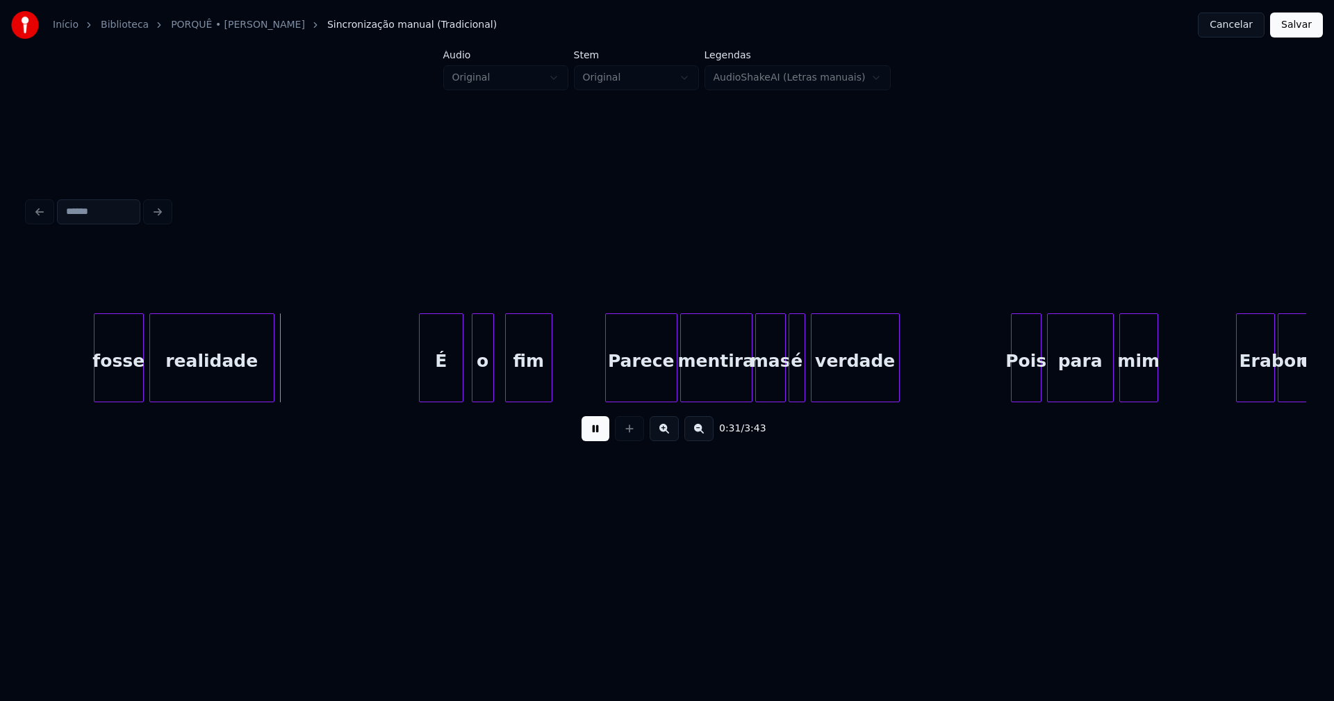
scroll to position [0, 4276]
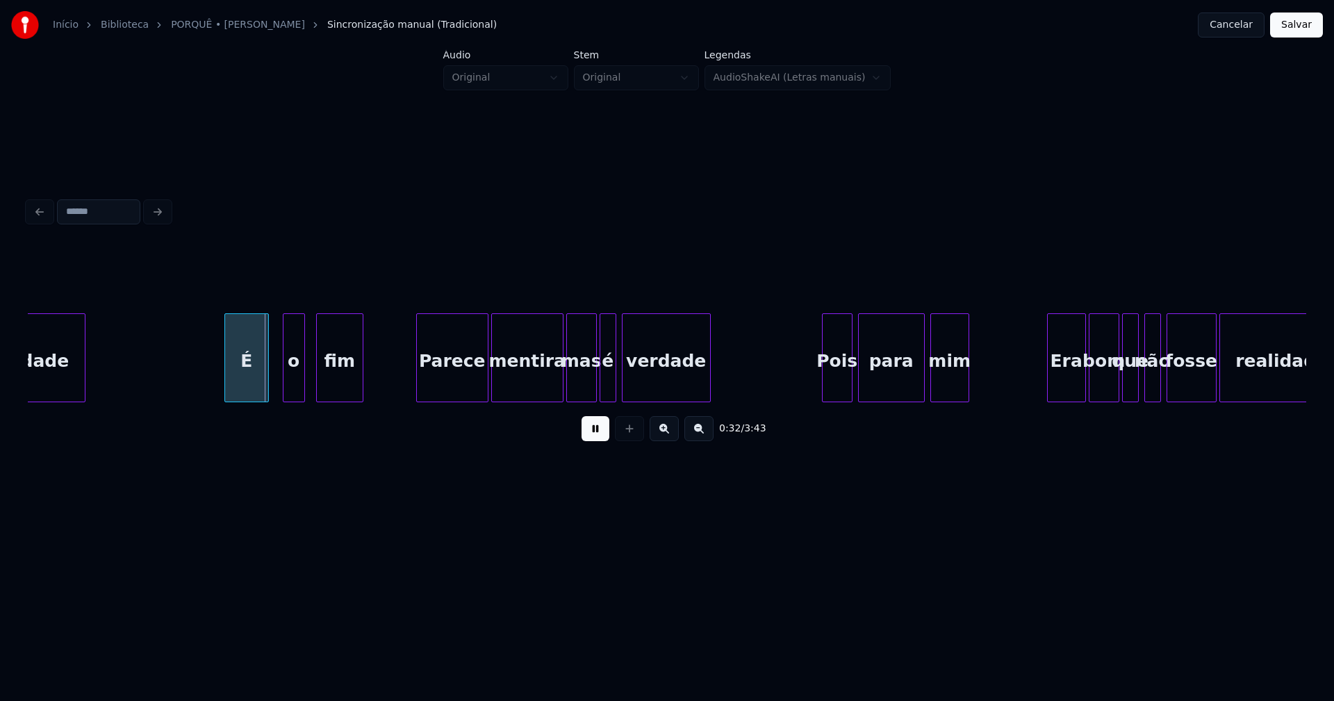
click at [252, 389] on div "É" at bounding box center [246, 361] width 43 height 95
click at [292, 387] on div "o" at bounding box center [288, 361] width 21 height 95
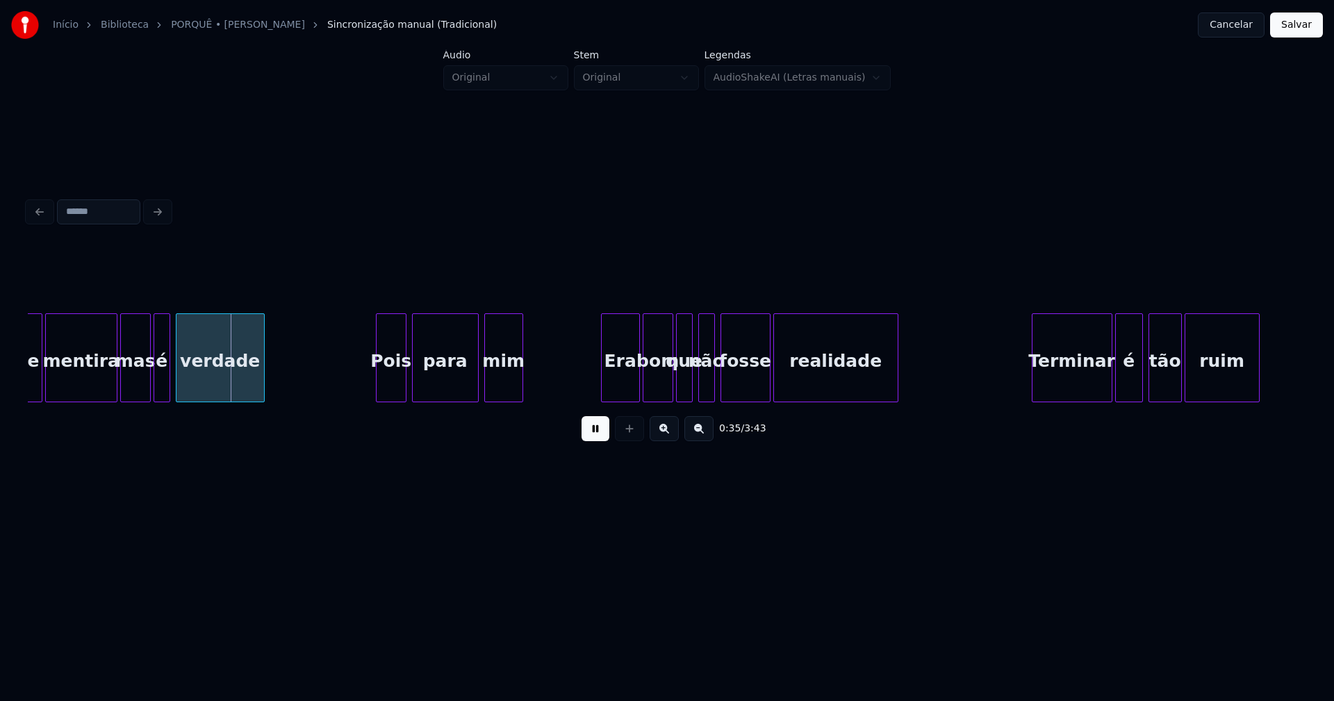
scroll to position [0, 4757]
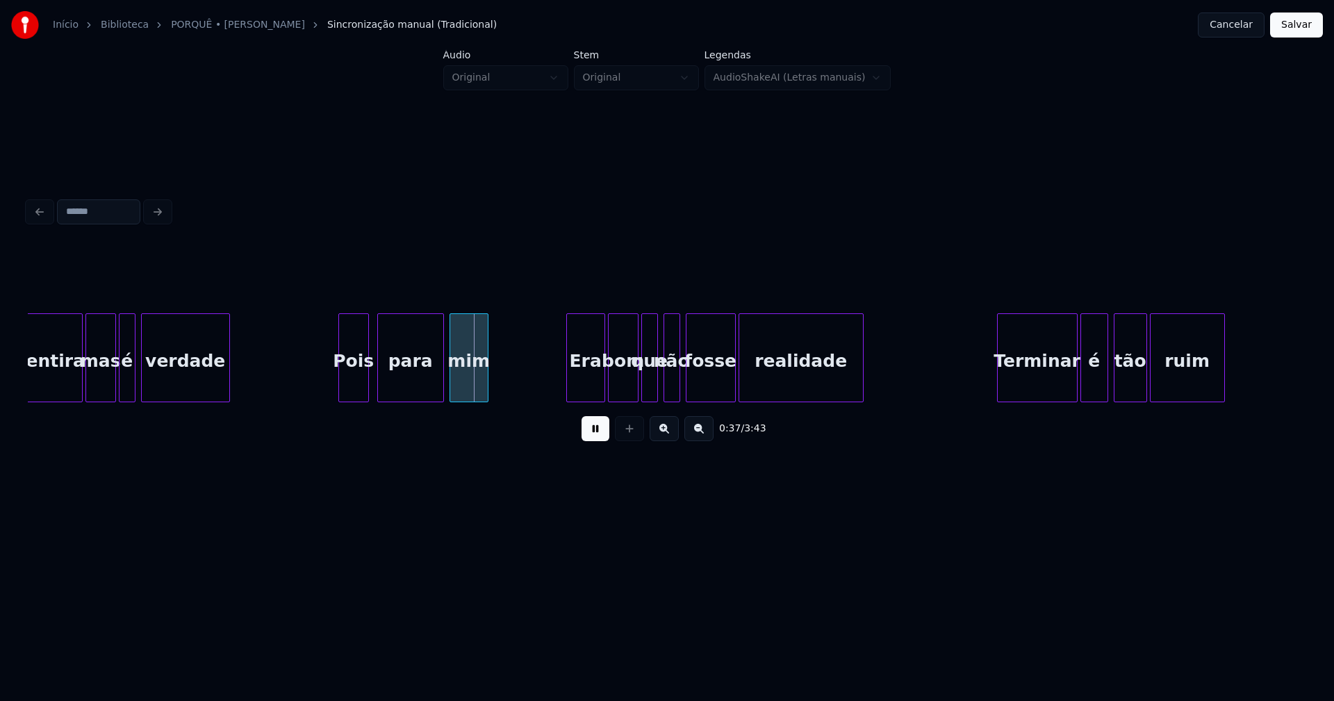
click at [353, 389] on div "Pois" at bounding box center [353, 361] width 29 height 95
click at [582, 384] on div "Era" at bounding box center [584, 361] width 38 height 95
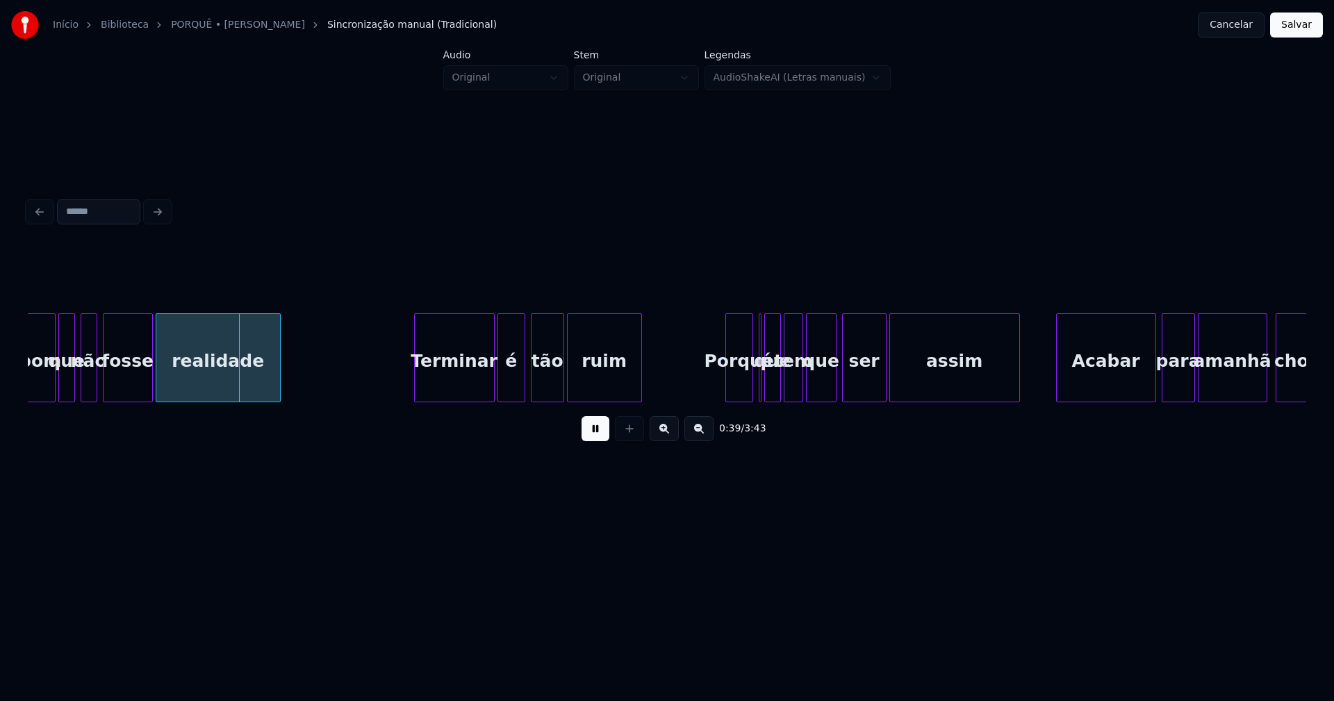
scroll to position [0, 5427]
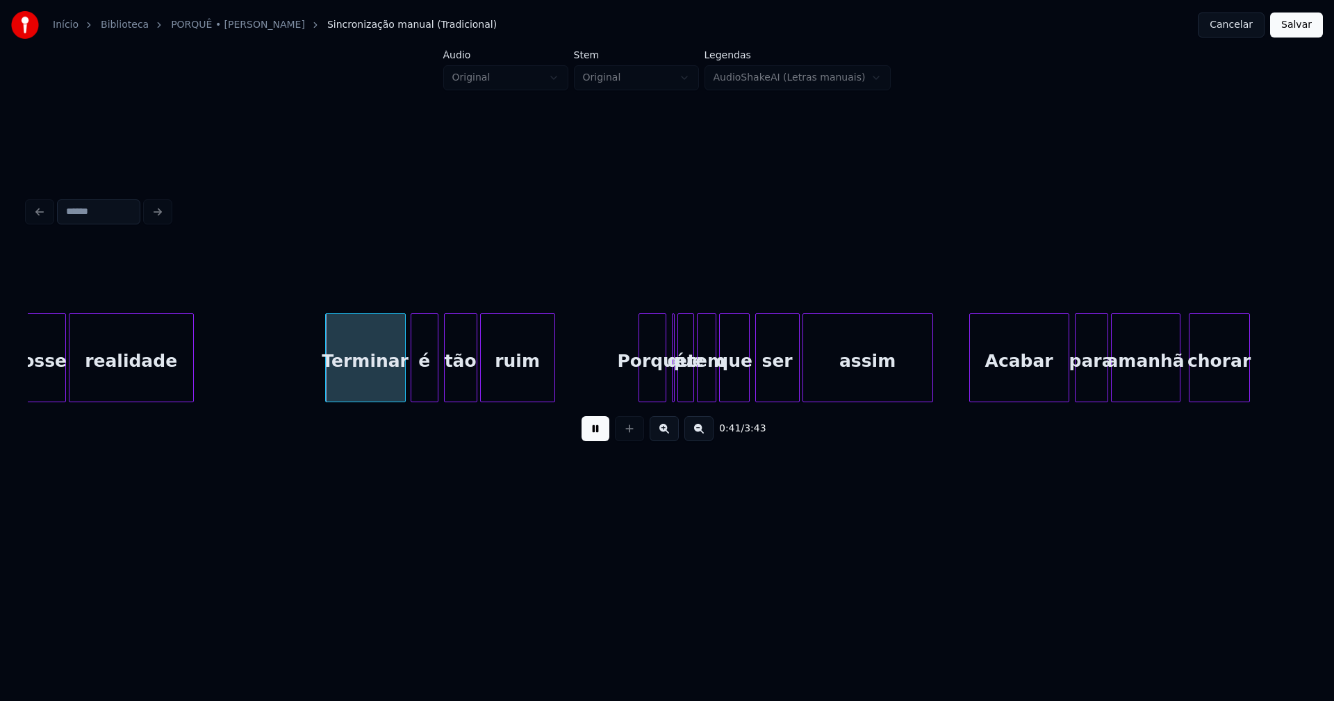
click at [363, 389] on div "Terminar" at bounding box center [365, 361] width 79 height 95
click at [639, 388] on div at bounding box center [639, 358] width 4 height 88
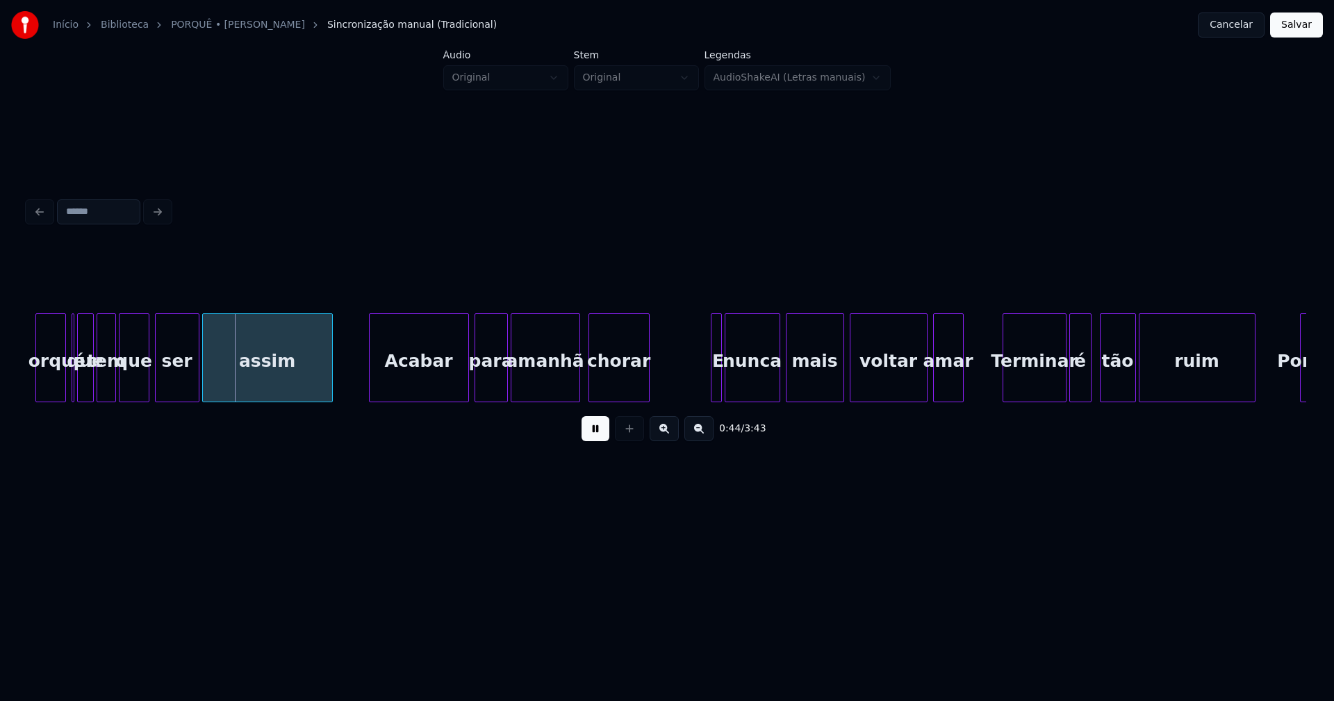
scroll to position [0, 6079]
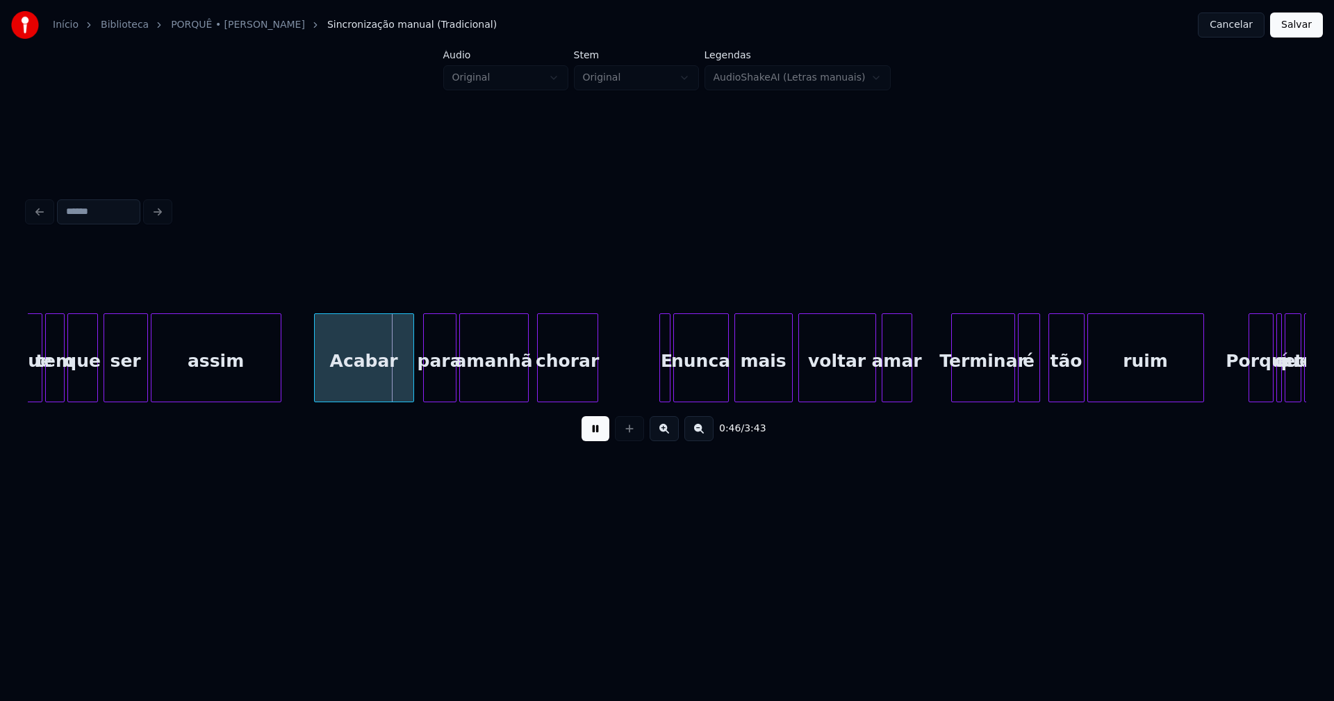
click at [363, 393] on div "Acabar" at bounding box center [364, 361] width 99 height 95
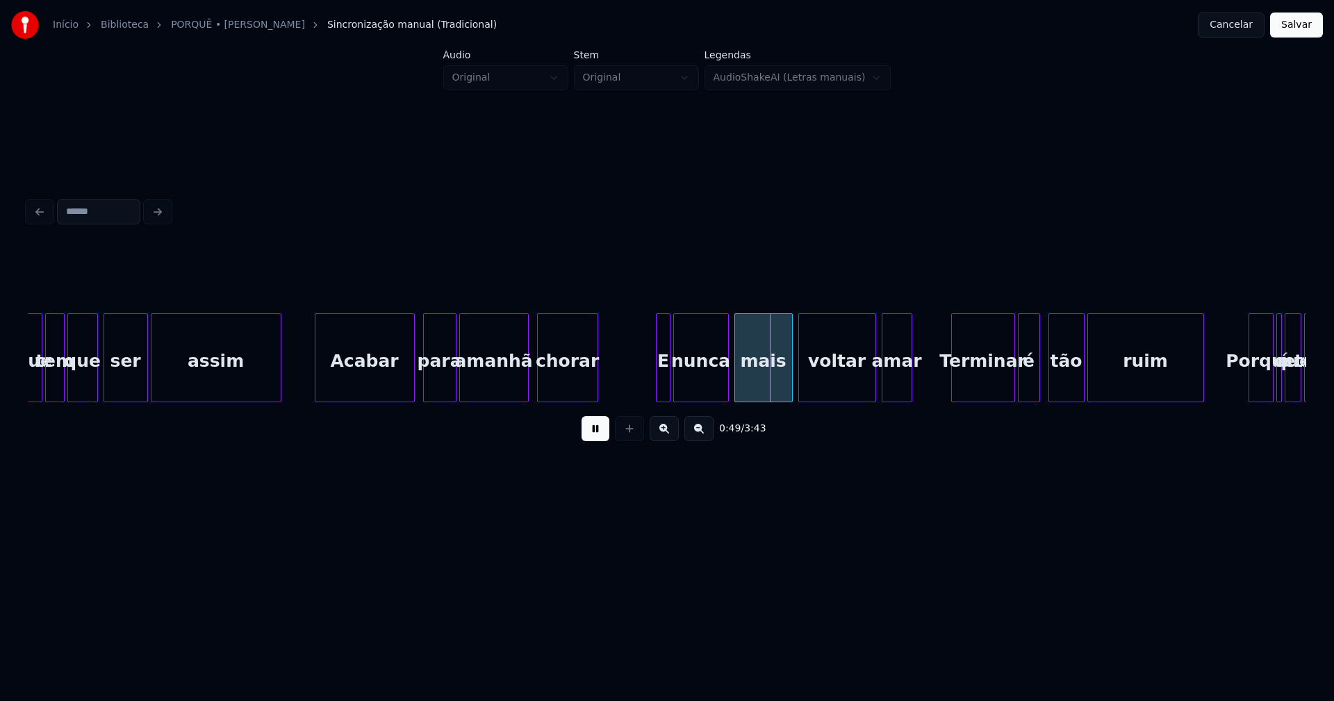
click at [657, 381] on div at bounding box center [659, 358] width 4 height 88
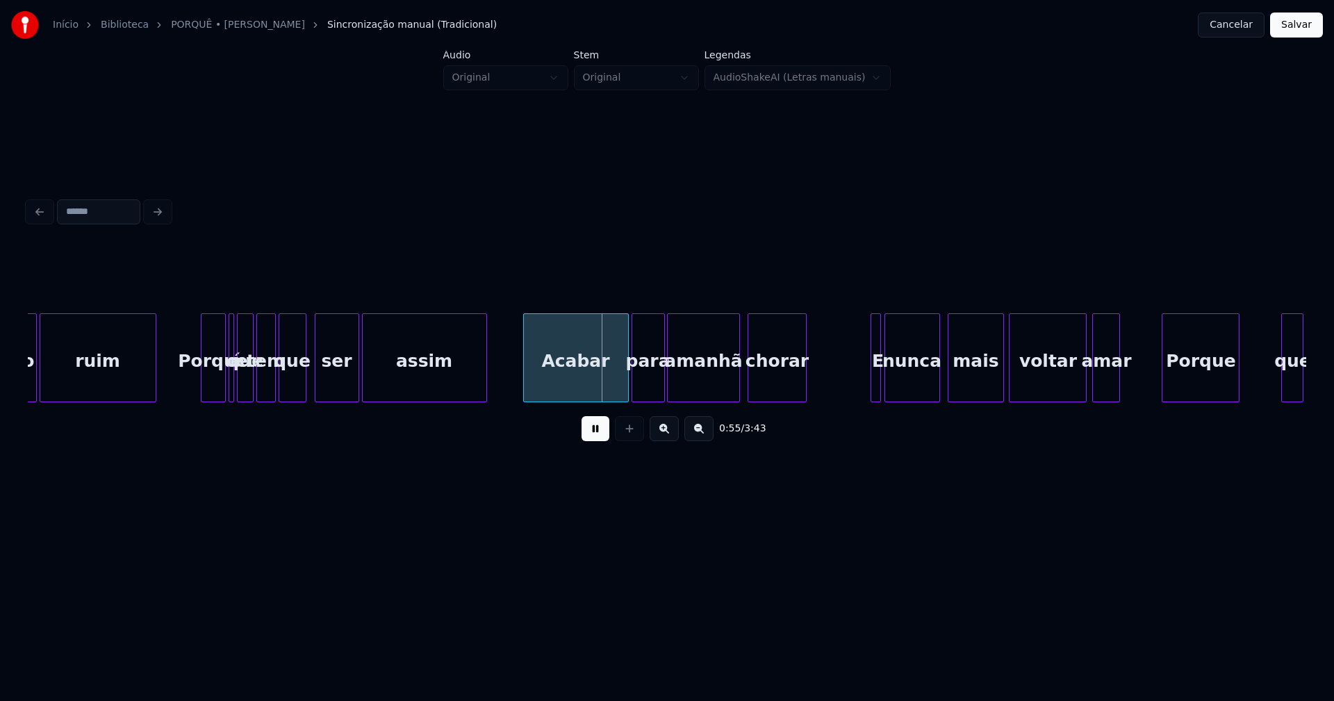
scroll to position [0, 7162]
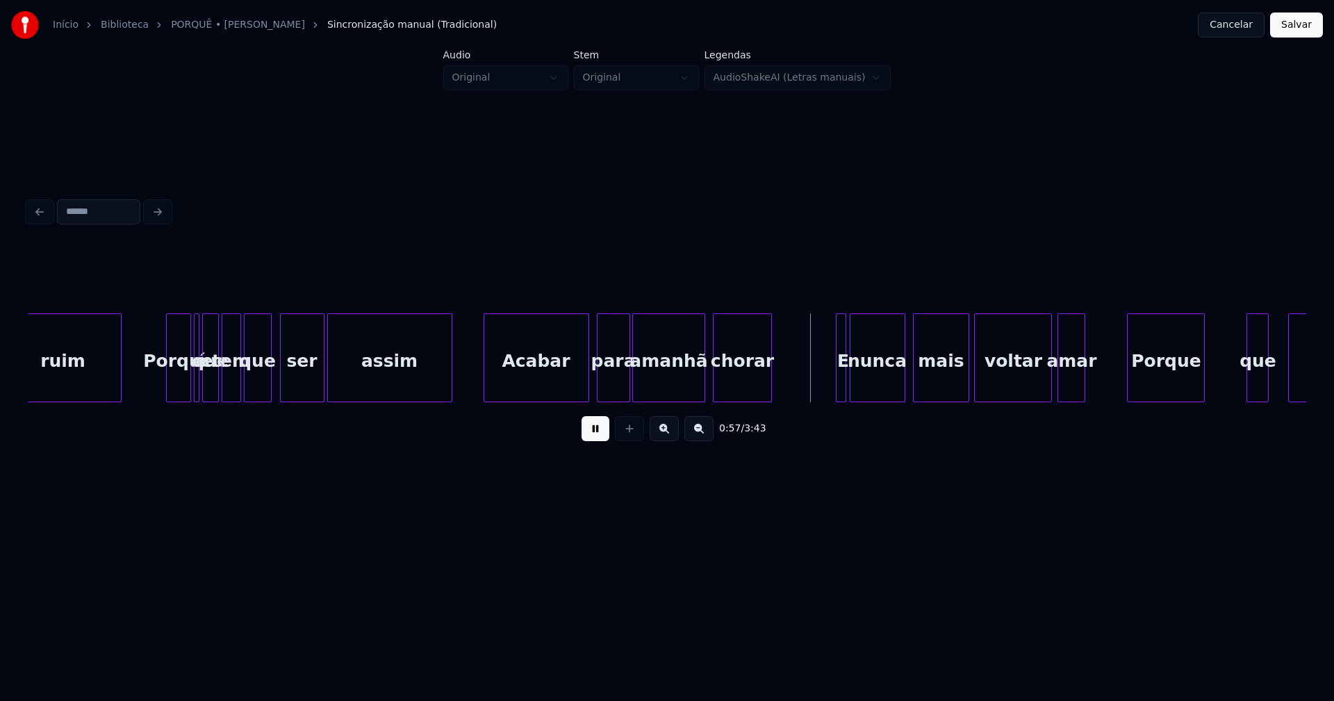
click at [548, 386] on div "Acabar" at bounding box center [536, 361] width 104 height 95
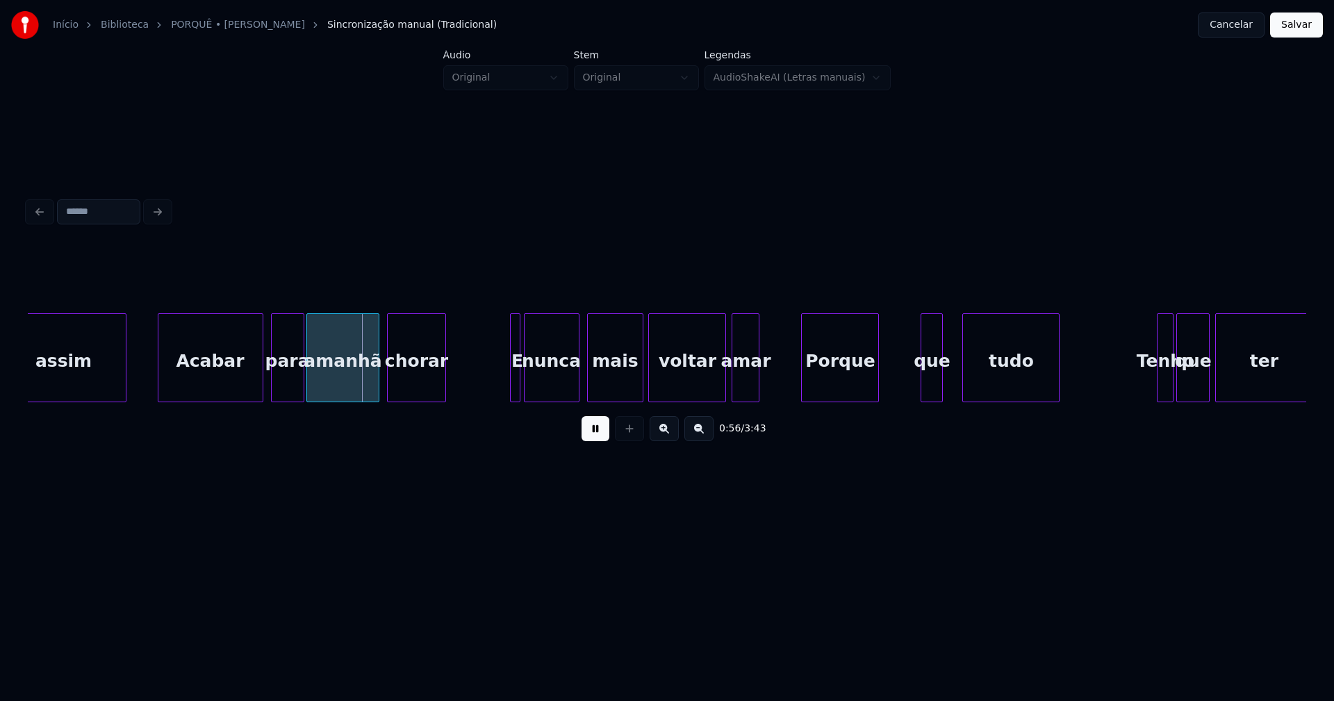
scroll to position [0, 7505]
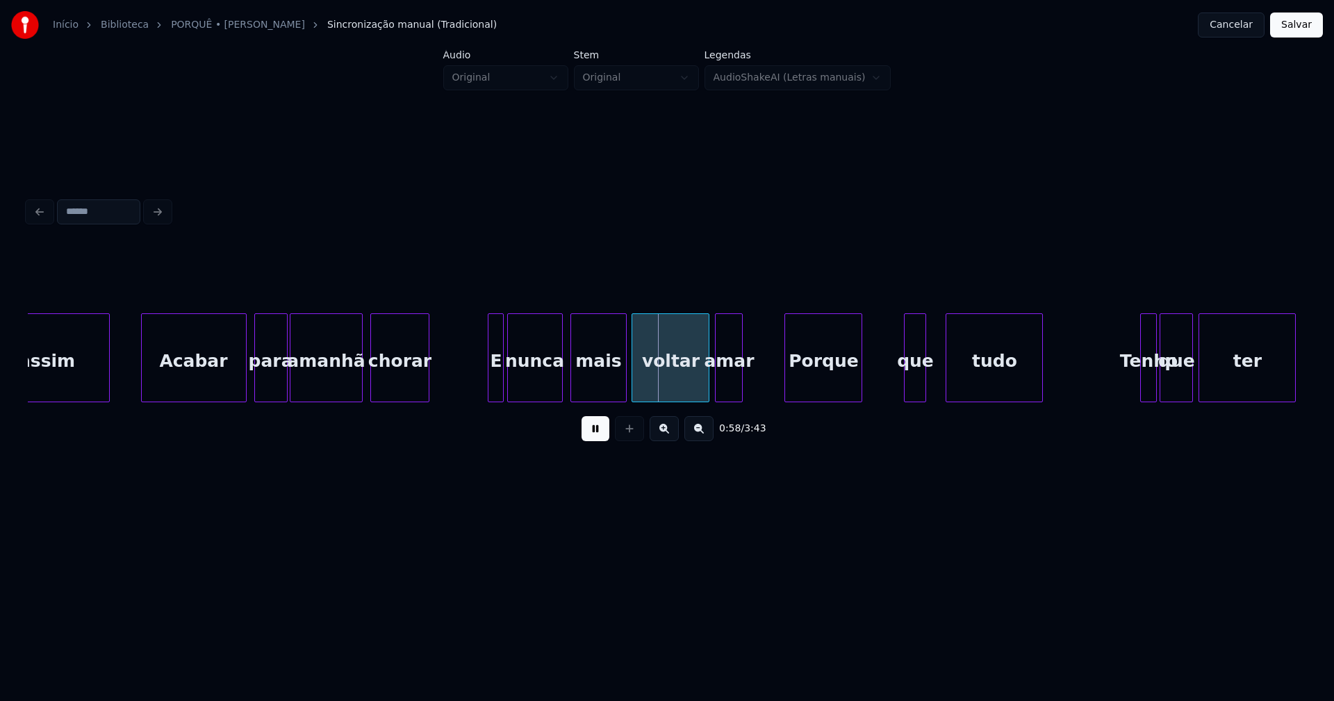
click at [492, 377] on div at bounding box center [491, 358] width 4 height 88
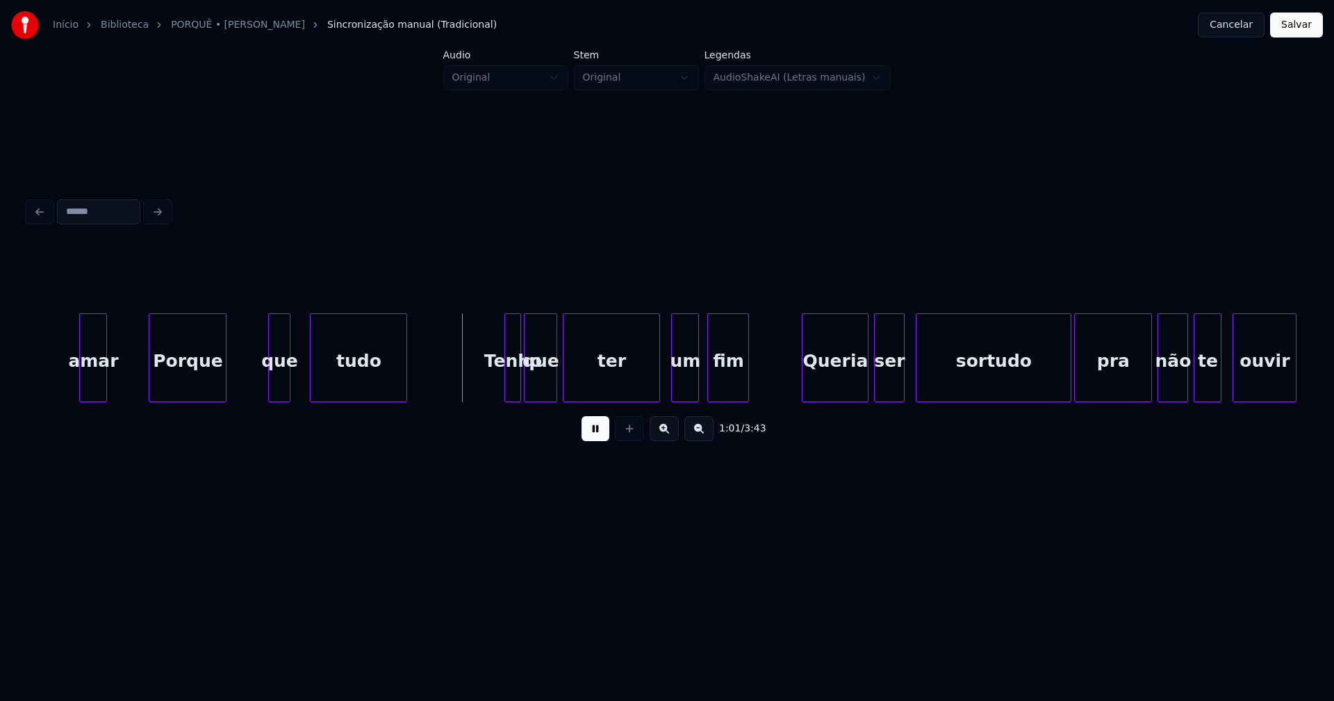
scroll to position [0, 8347]
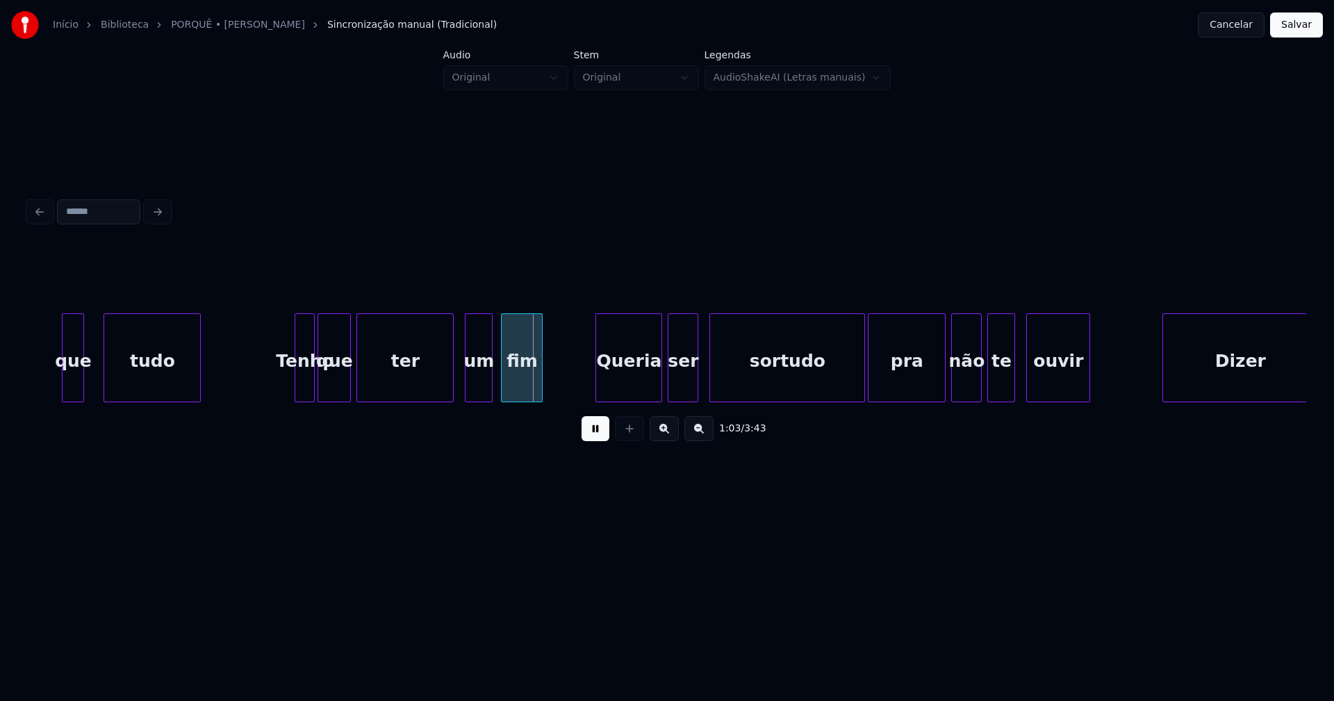
click at [297, 394] on div at bounding box center [297, 358] width 4 height 88
click at [470, 395] on div "um" at bounding box center [474, 361] width 26 height 95
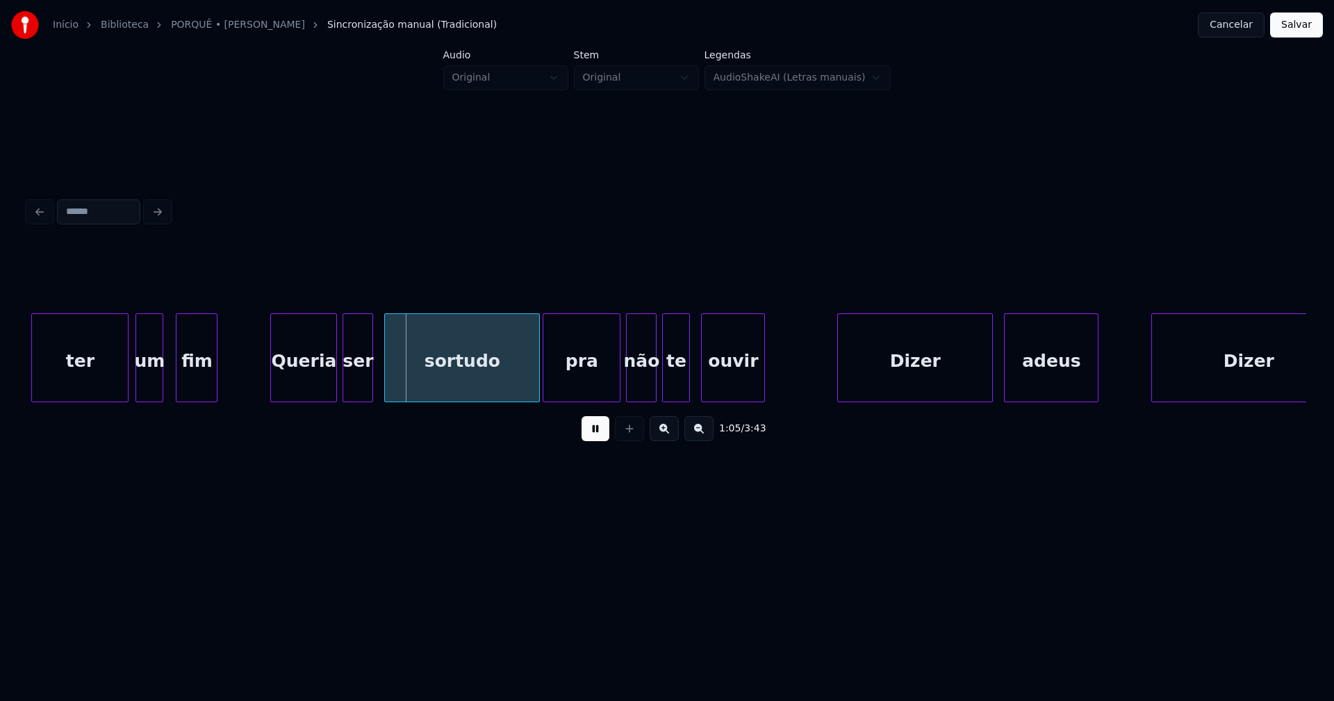
scroll to position [0, 8691]
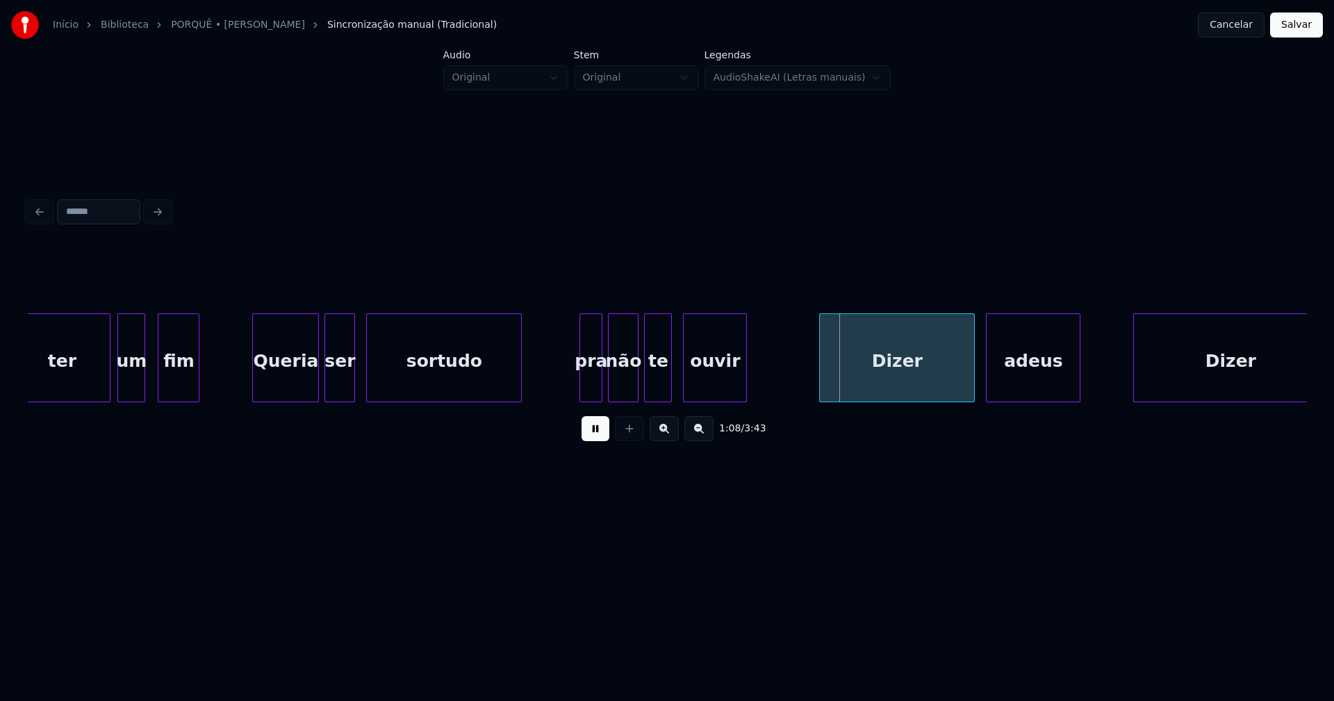
click at [580, 393] on div at bounding box center [582, 358] width 4 height 88
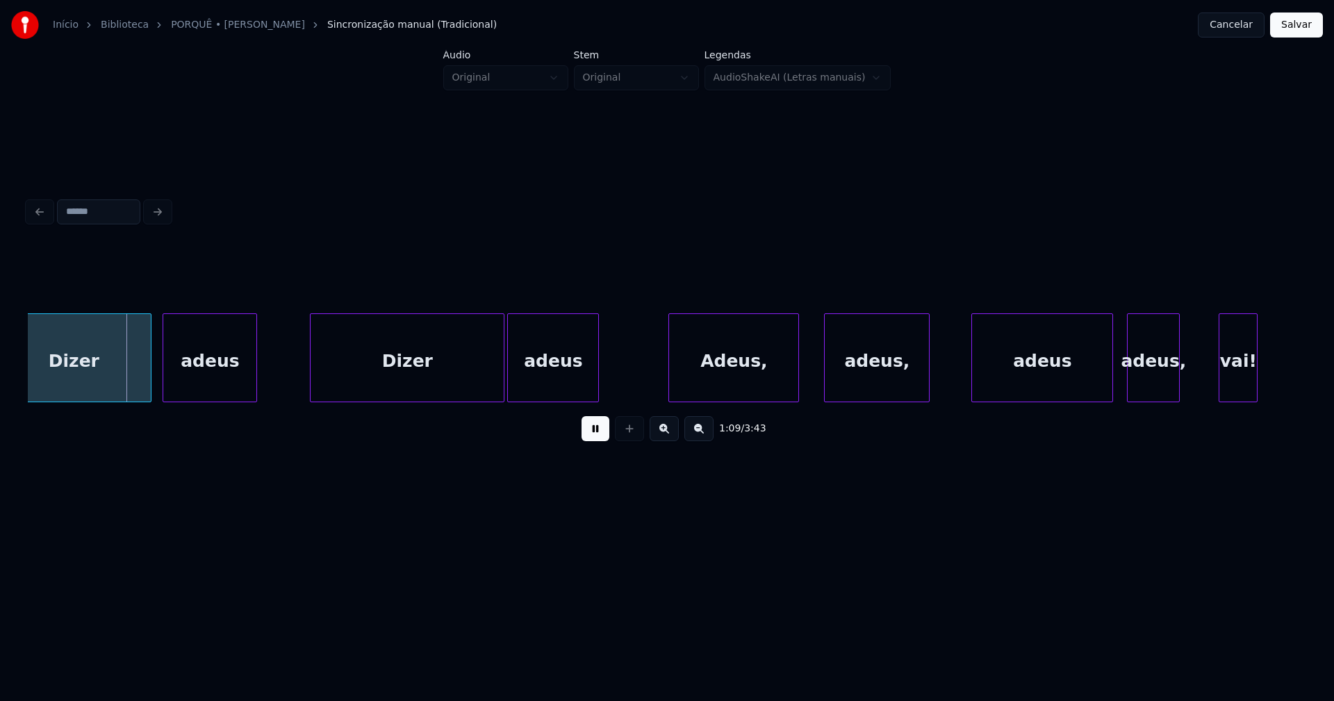
scroll to position [0, 9532]
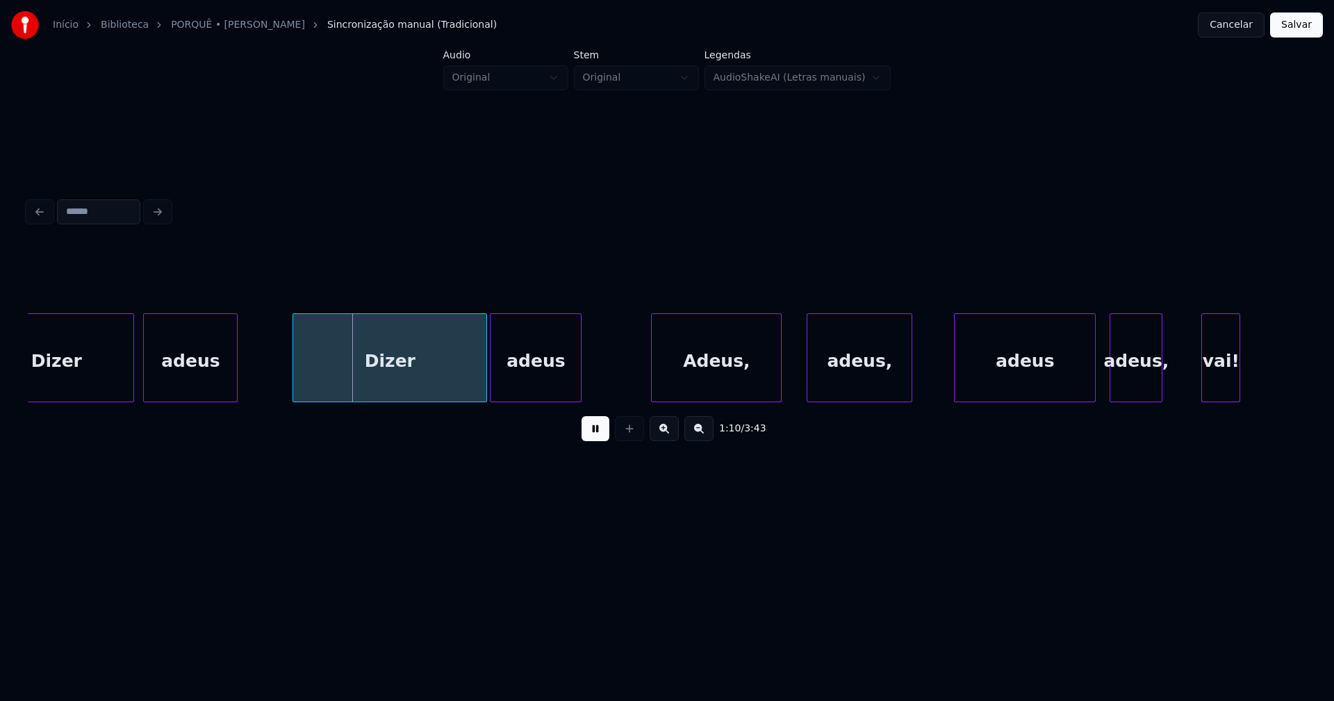
click at [196, 369] on div "adeus" at bounding box center [190, 361] width 93 height 95
click at [435, 382] on div "Dizer" at bounding box center [387, 361] width 193 height 95
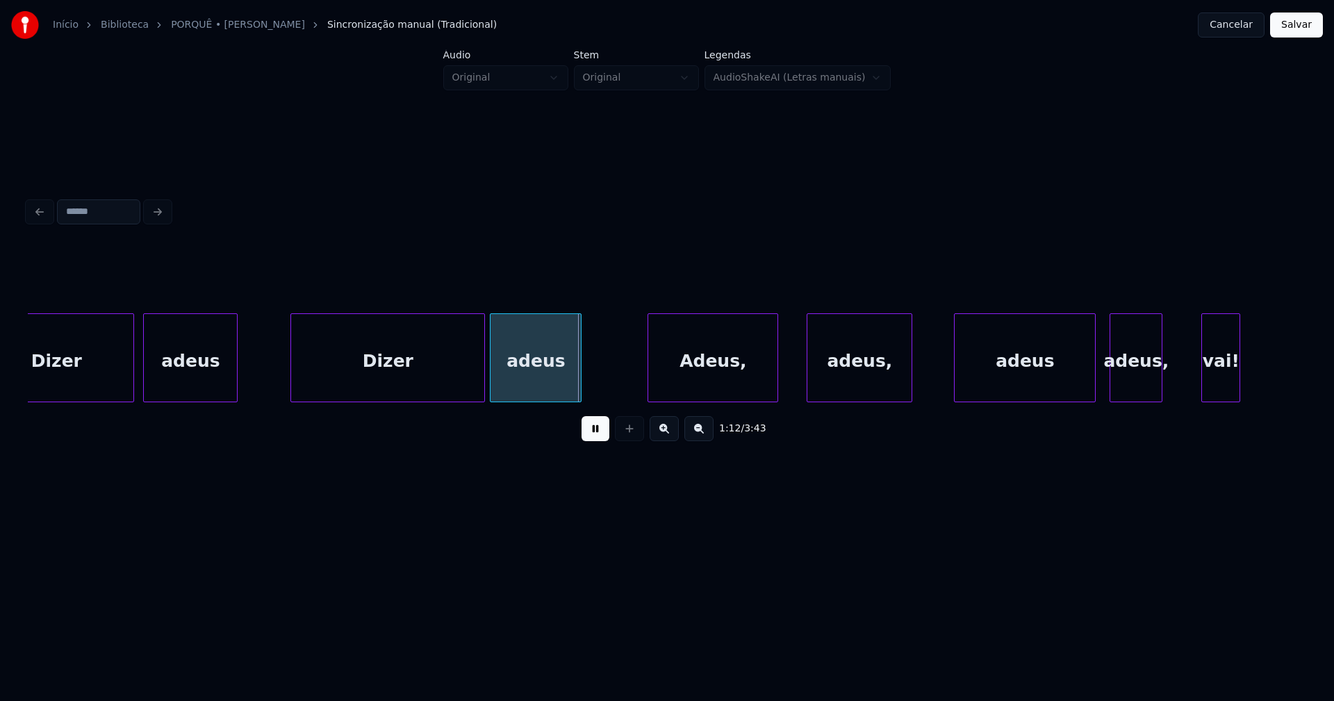
click at [711, 377] on div "Adeus," at bounding box center [712, 361] width 129 height 95
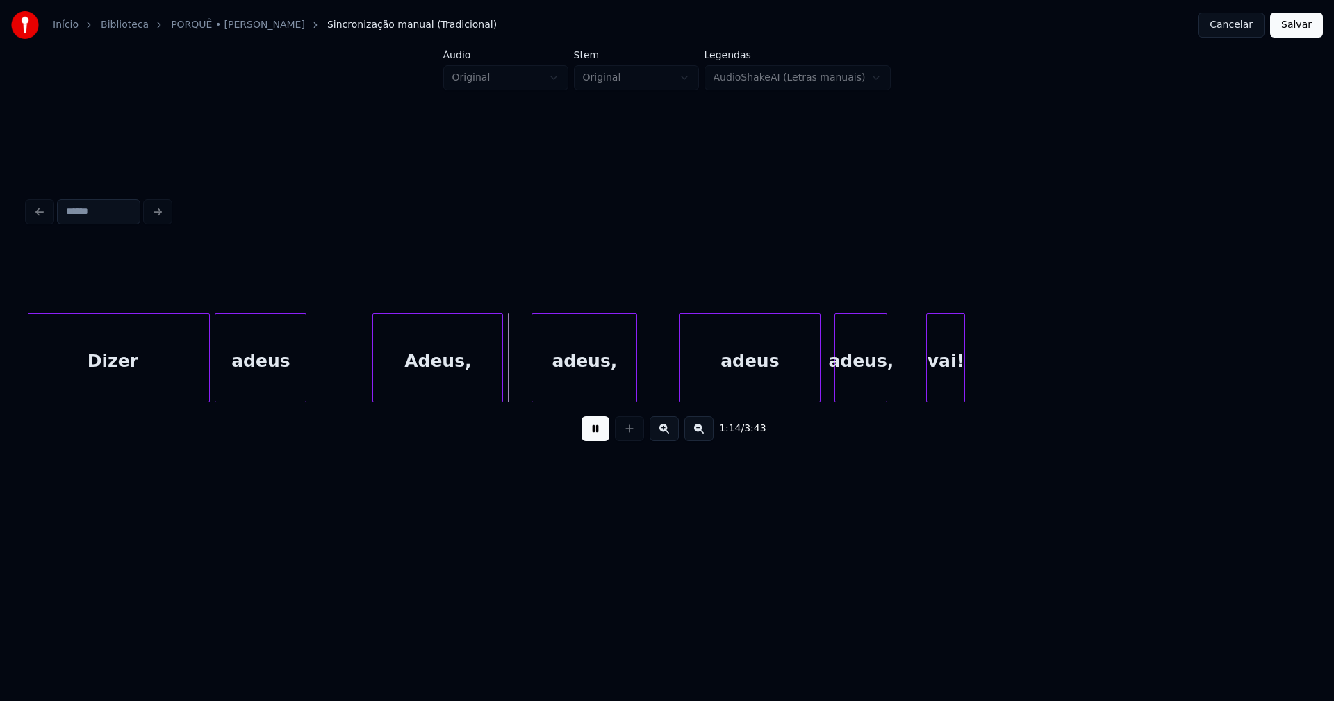
scroll to position [0, 10202]
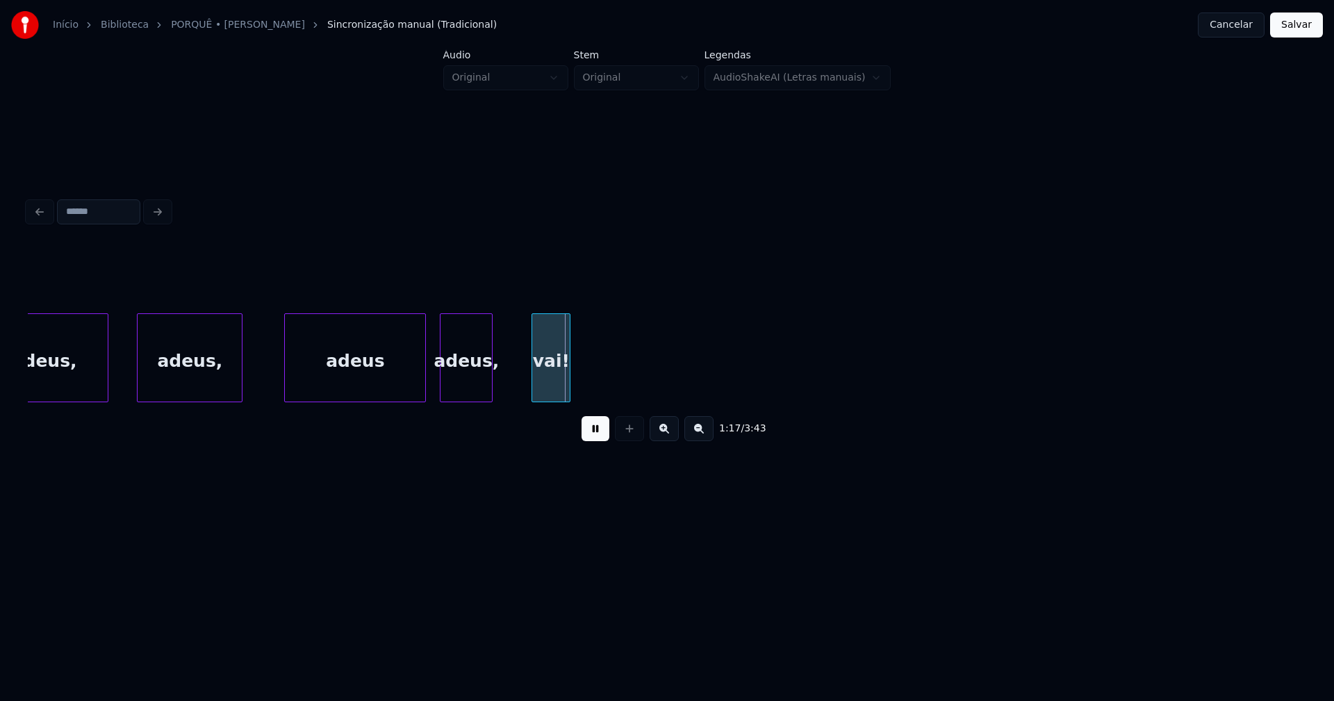
click at [591, 435] on button at bounding box center [596, 428] width 28 height 25
click at [552, 365] on div "vai!" at bounding box center [551, 361] width 38 height 95
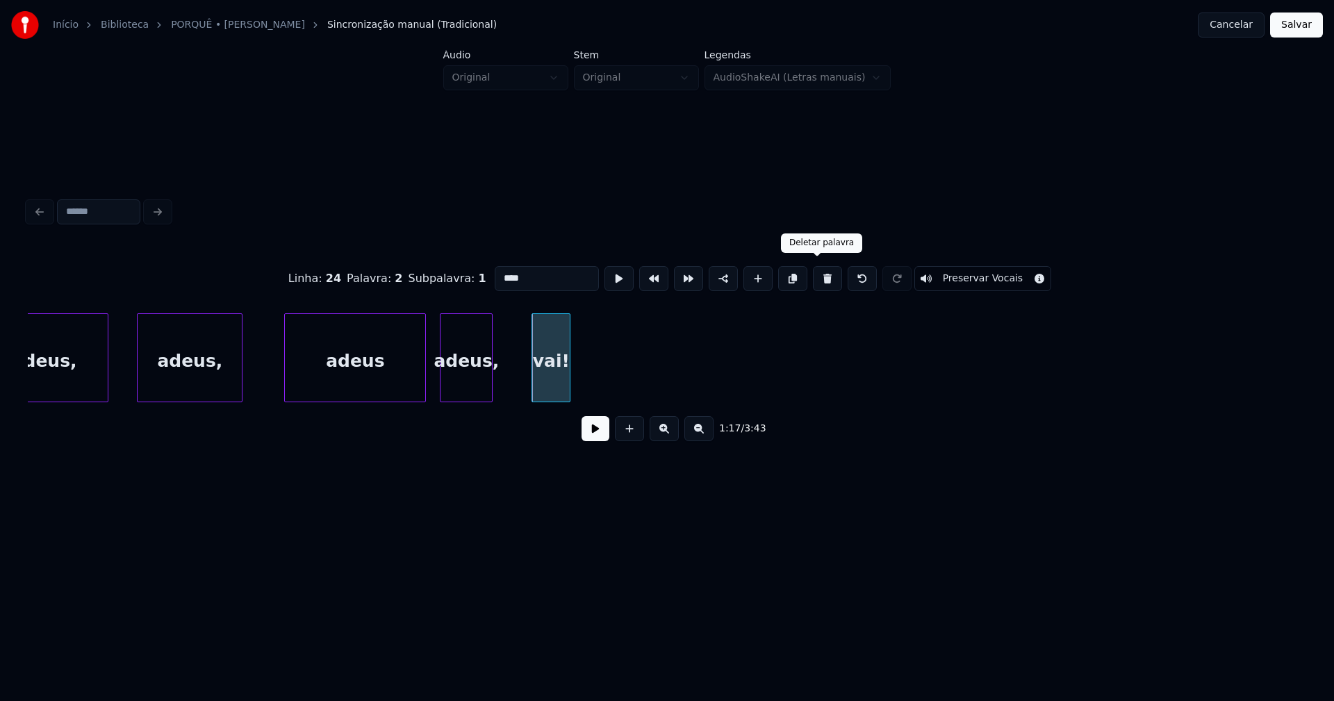
click at [817, 275] on button at bounding box center [827, 278] width 29 height 25
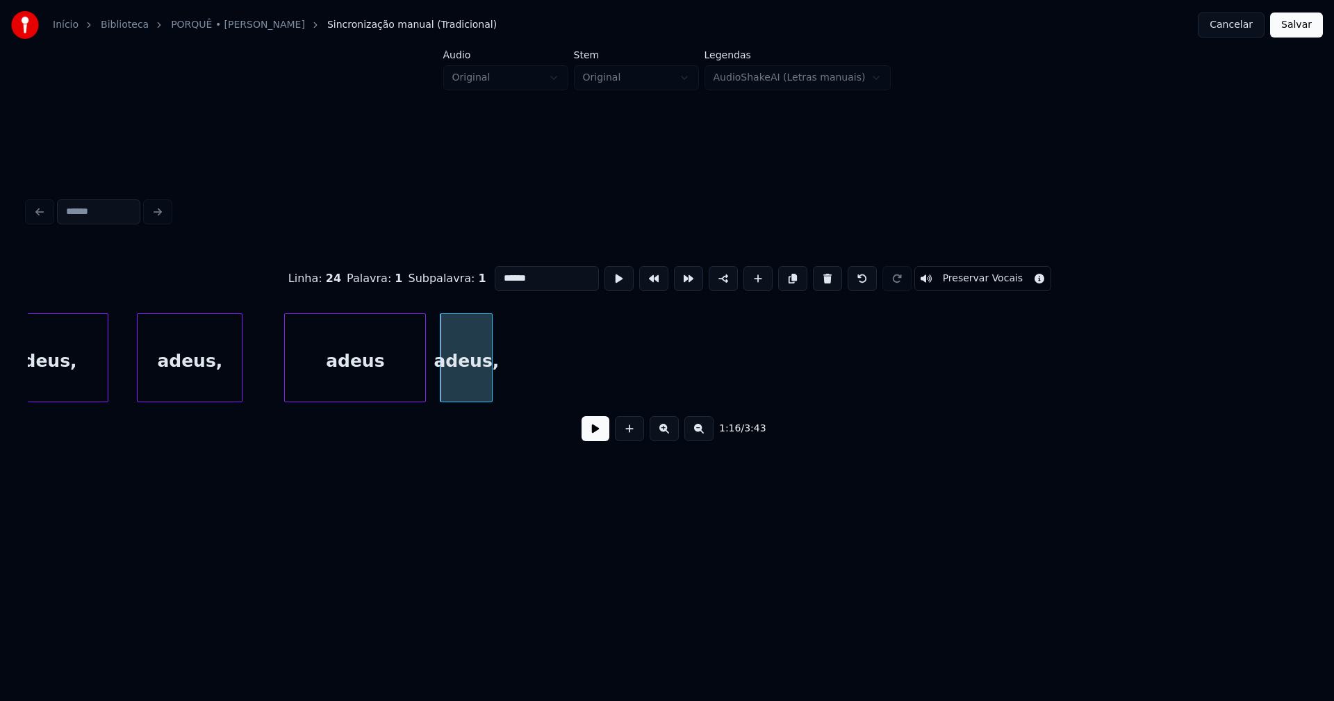
click at [816, 277] on button at bounding box center [827, 278] width 29 height 25
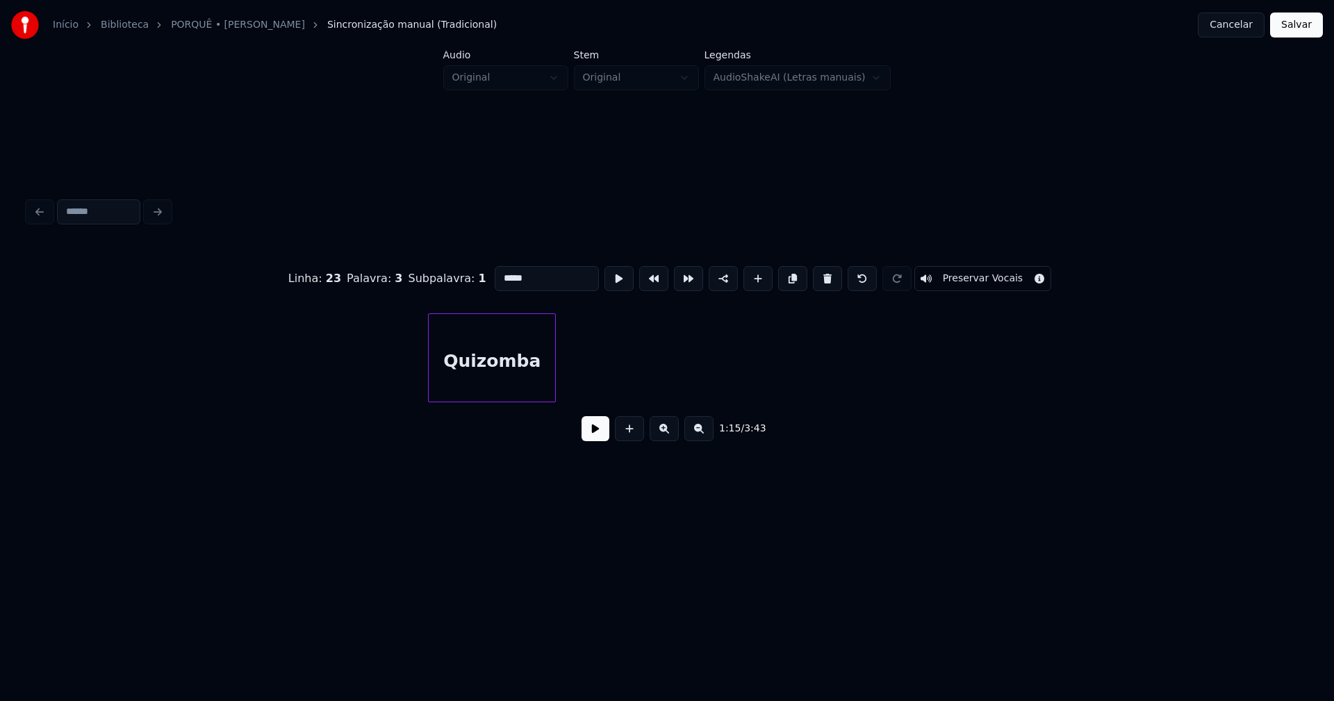
scroll to position [0, 11507]
click at [523, 376] on div "Quizomba" at bounding box center [491, 361] width 126 height 95
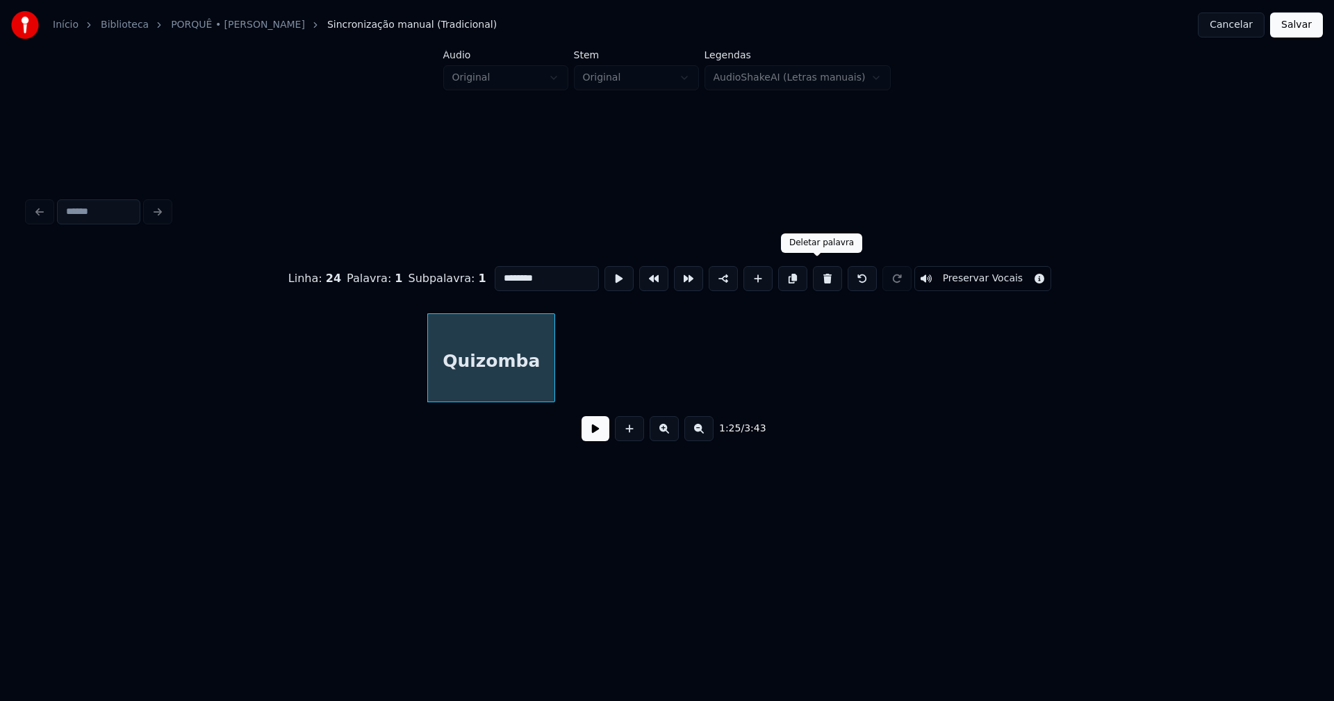
click at [817, 279] on button at bounding box center [827, 278] width 29 height 25
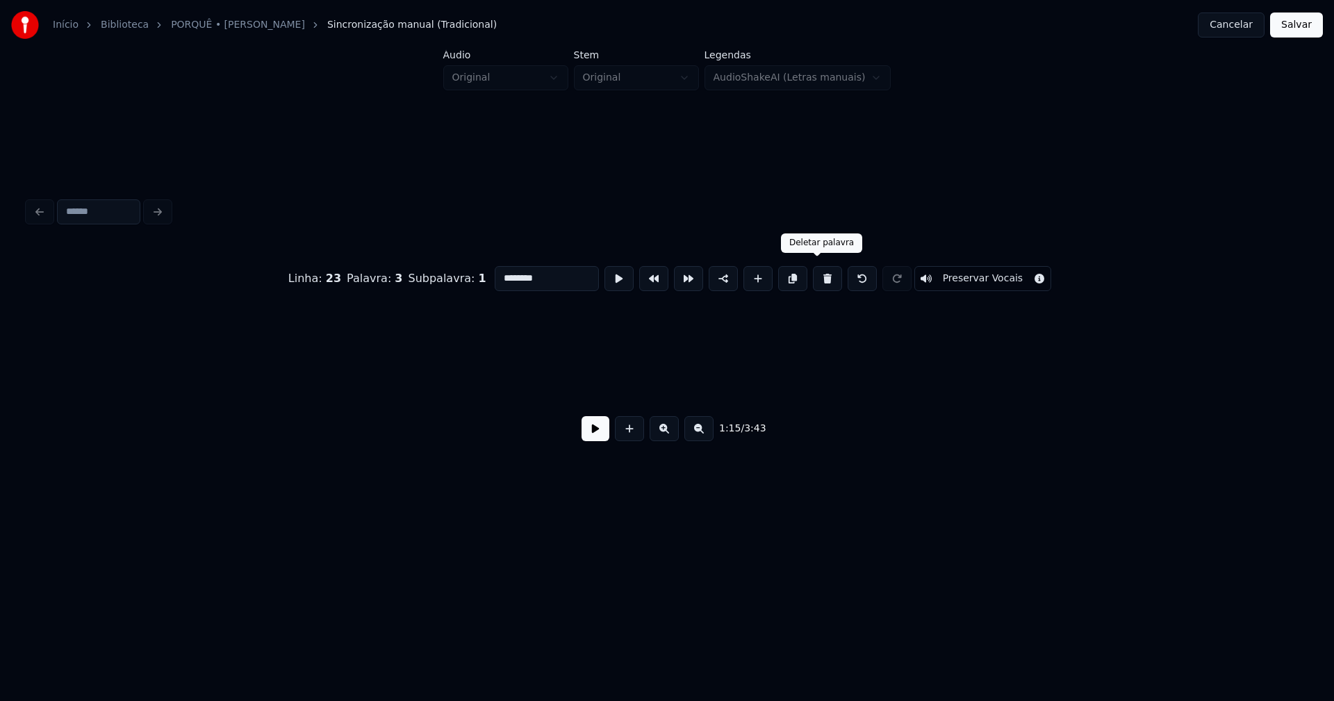
type input "*****"
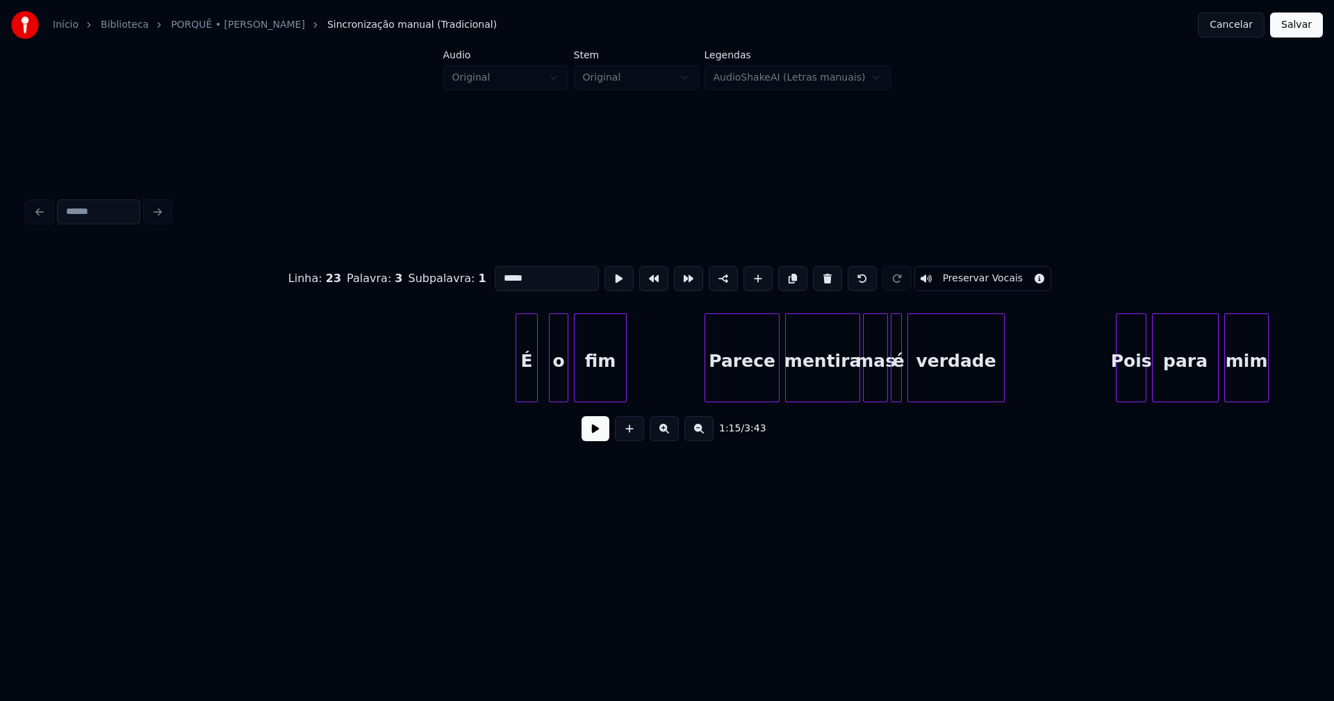
scroll to position [0, 12812]
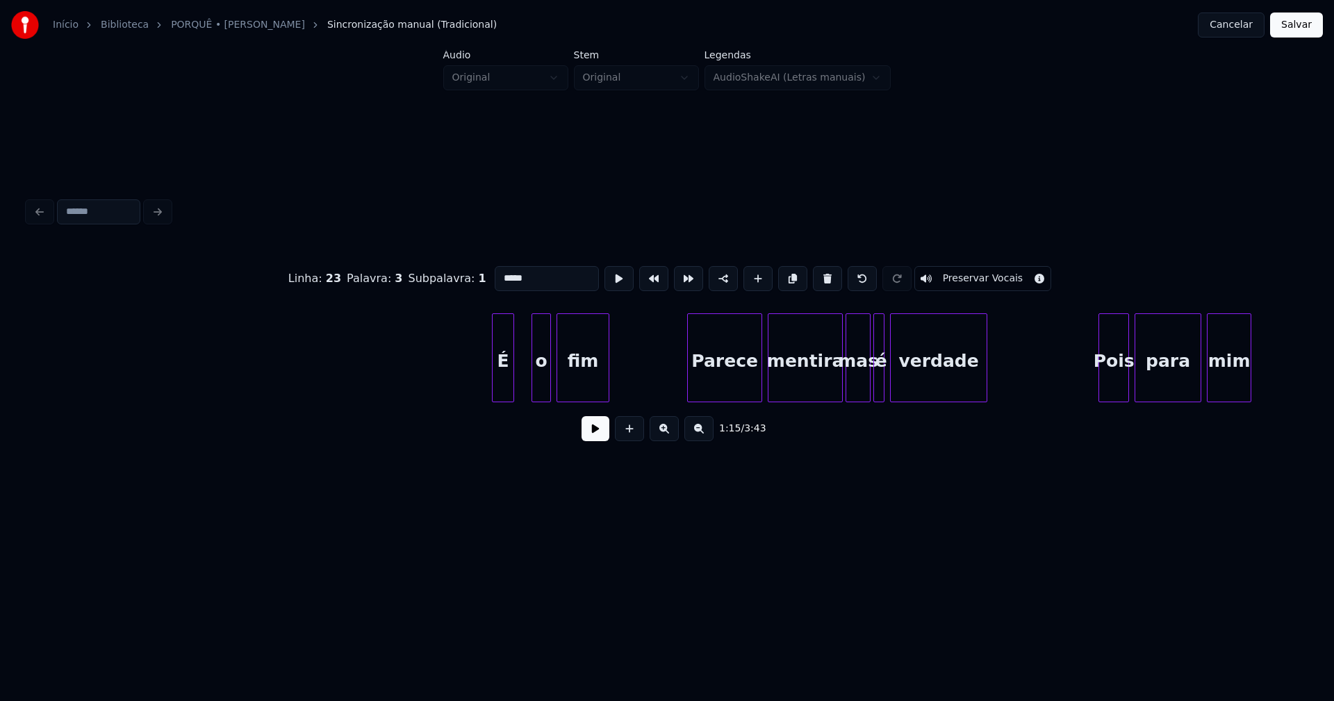
click at [505, 386] on div "É" at bounding box center [503, 361] width 21 height 95
click at [550, 381] on div at bounding box center [552, 358] width 4 height 88
click at [530, 390] on div "o" at bounding box center [530, 361] width 22 height 95
click at [523, 386] on div at bounding box center [525, 358] width 4 height 88
click at [516, 391] on div at bounding box center [517, 358] width 4 height 88
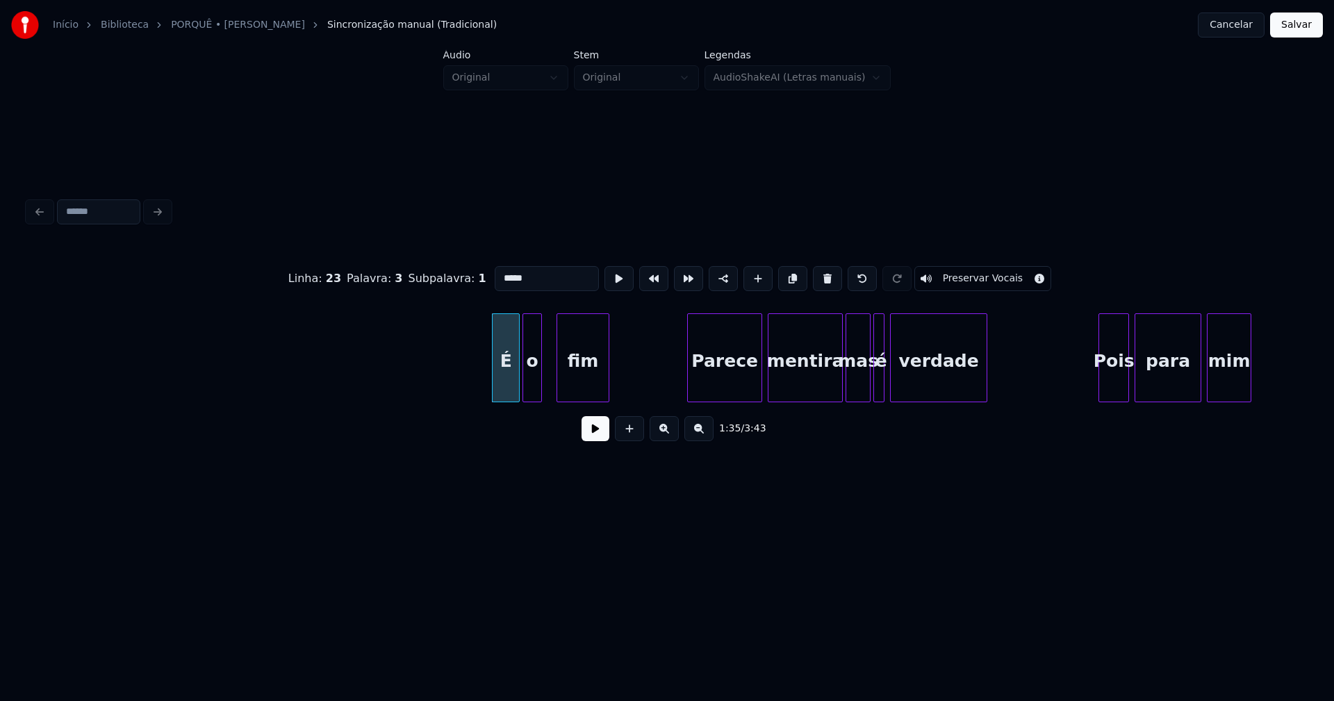
click at [592, 441] on button at bounding box center [596, 428] width 28 height 25
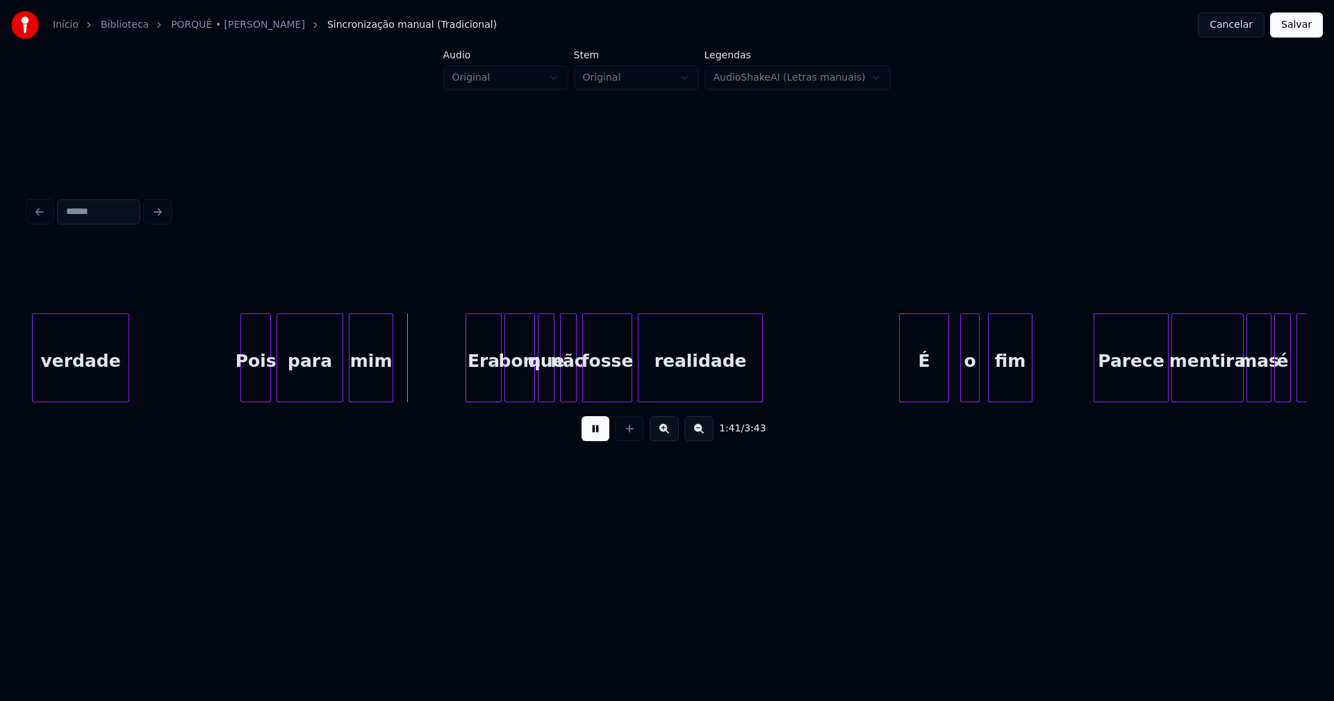
scroll to position [0, 13688]
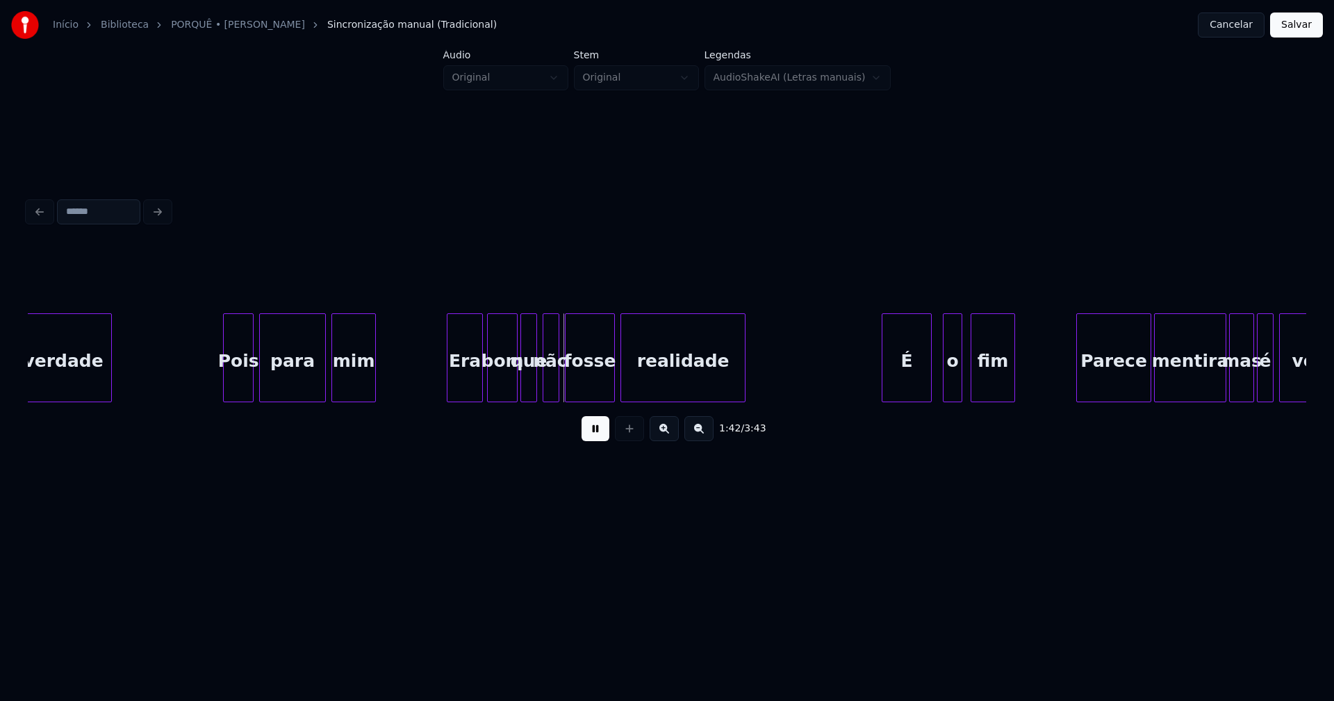
click at [467, 391] on div "Era" at bounding box center [465, 361] width 35 height 95
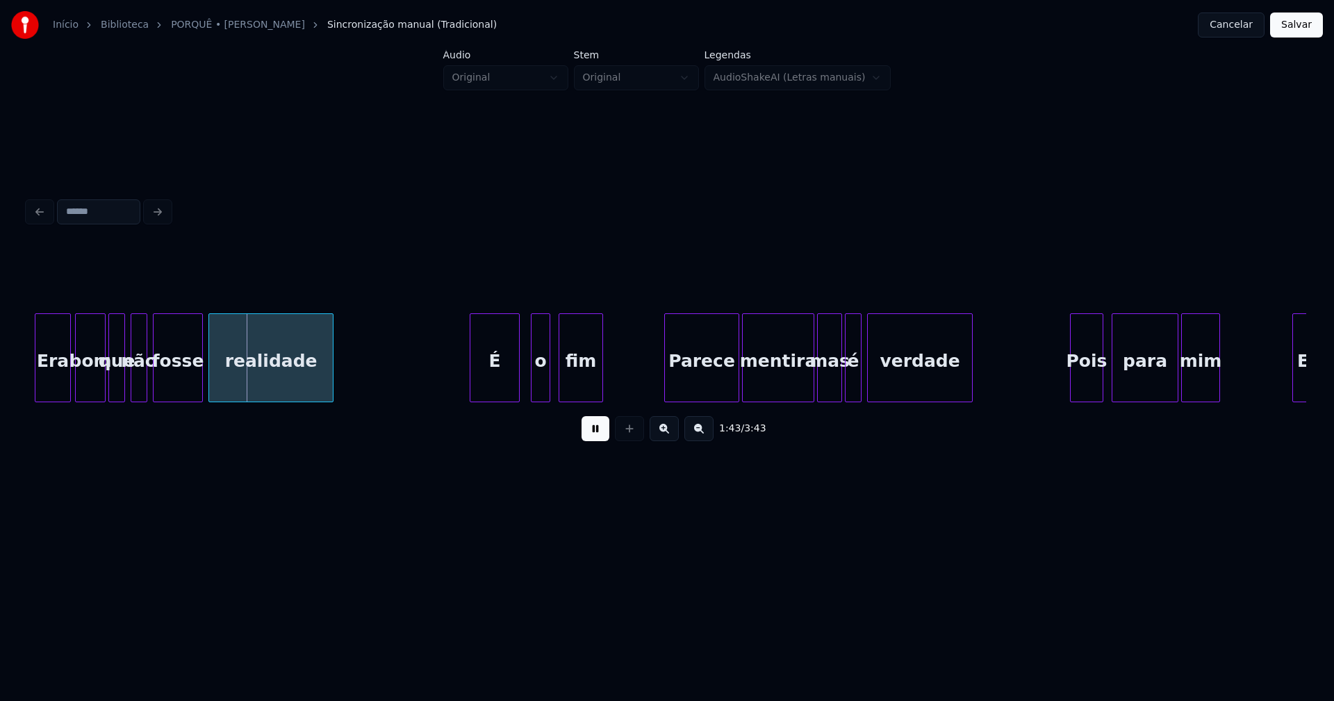
scroll to position [0, 14117]
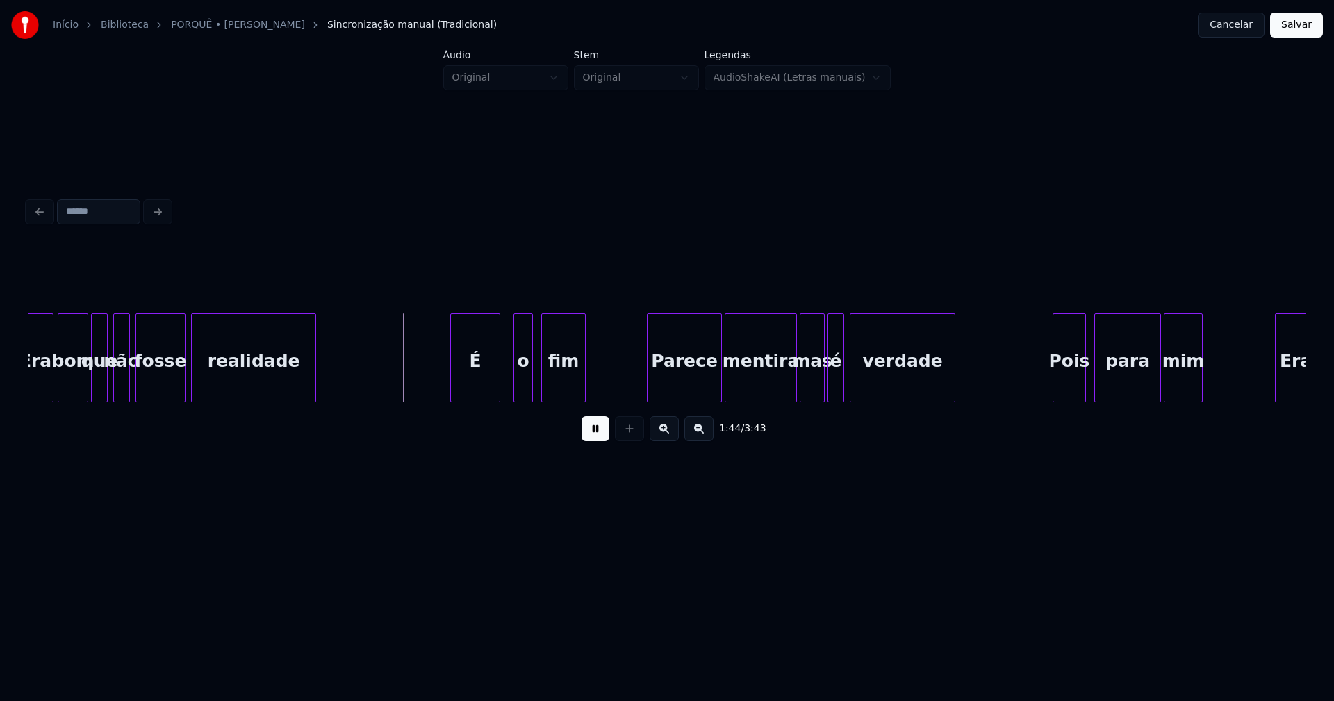
click at [480, 389] on div "É" at bounding box center [475, 361] width 49 height 95
click at [517, 386] on div "o" at bounding box center [516, 361] width 18 height 95
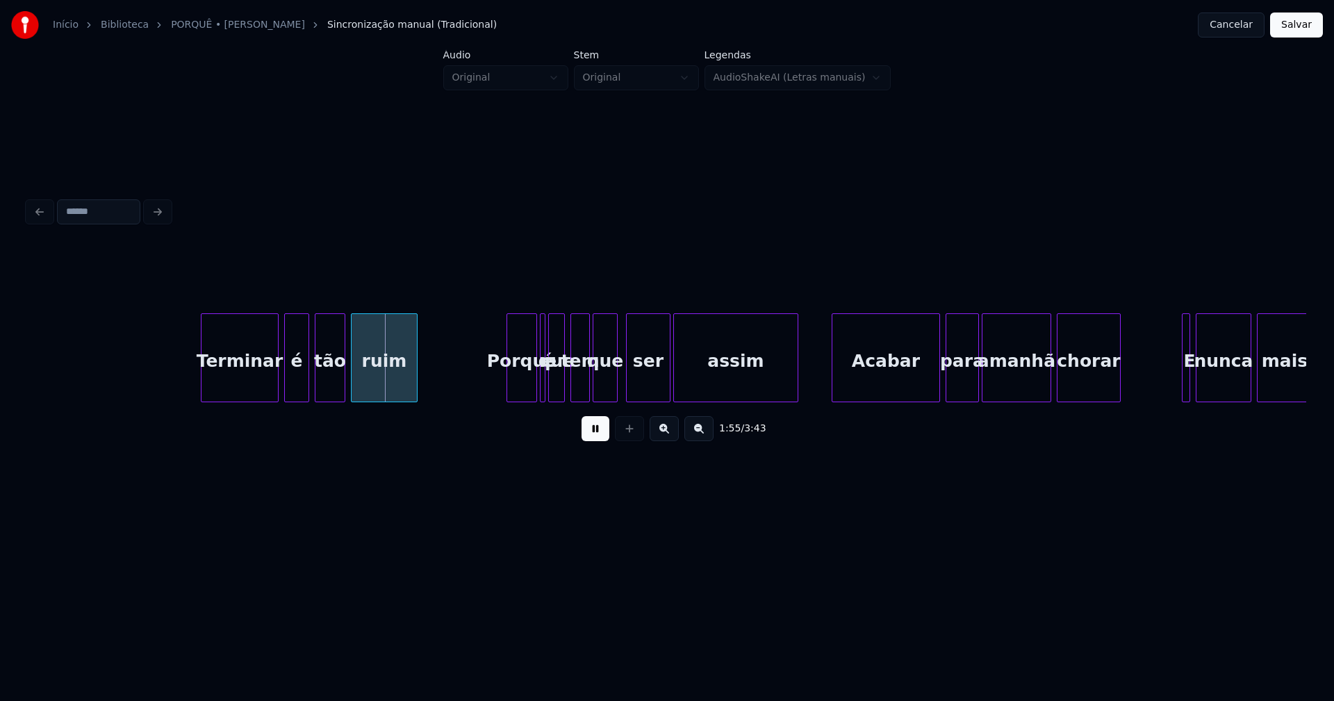
scroll to position [0, 15766]
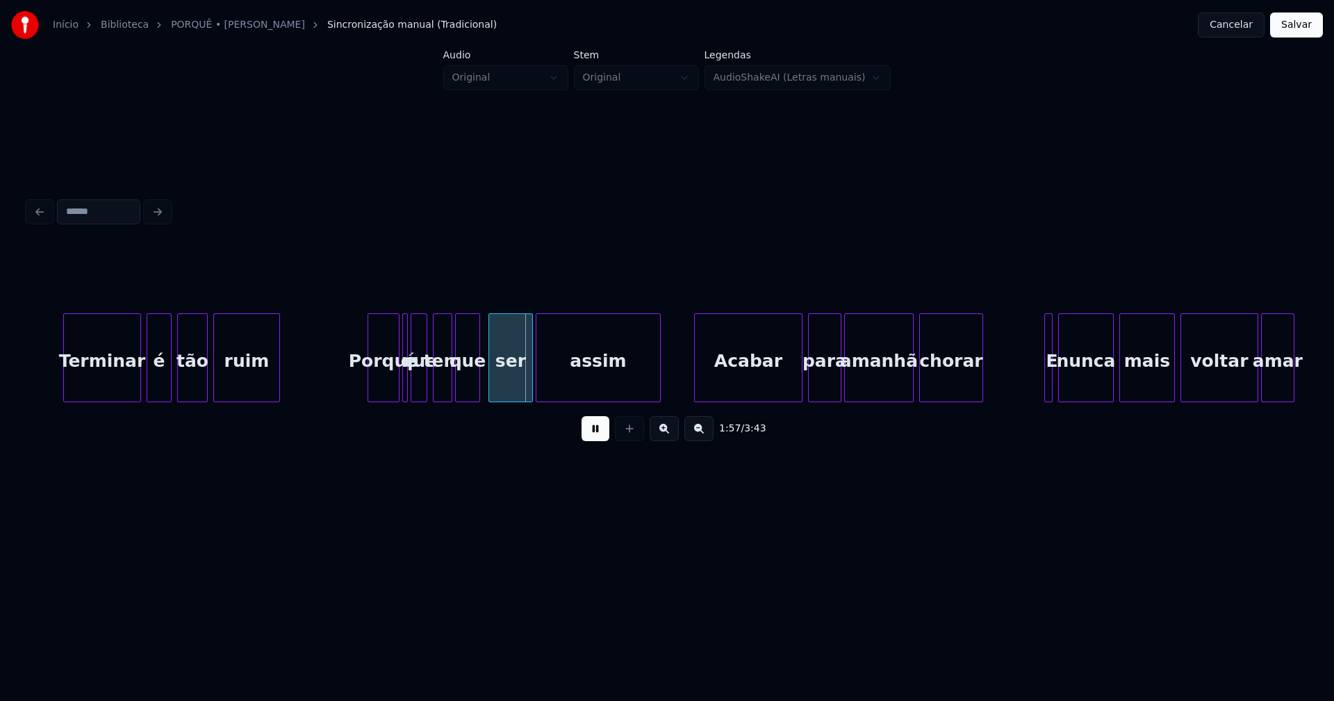
click at [370, 388] on div at bounding box center [370, 358] width 4 height 88
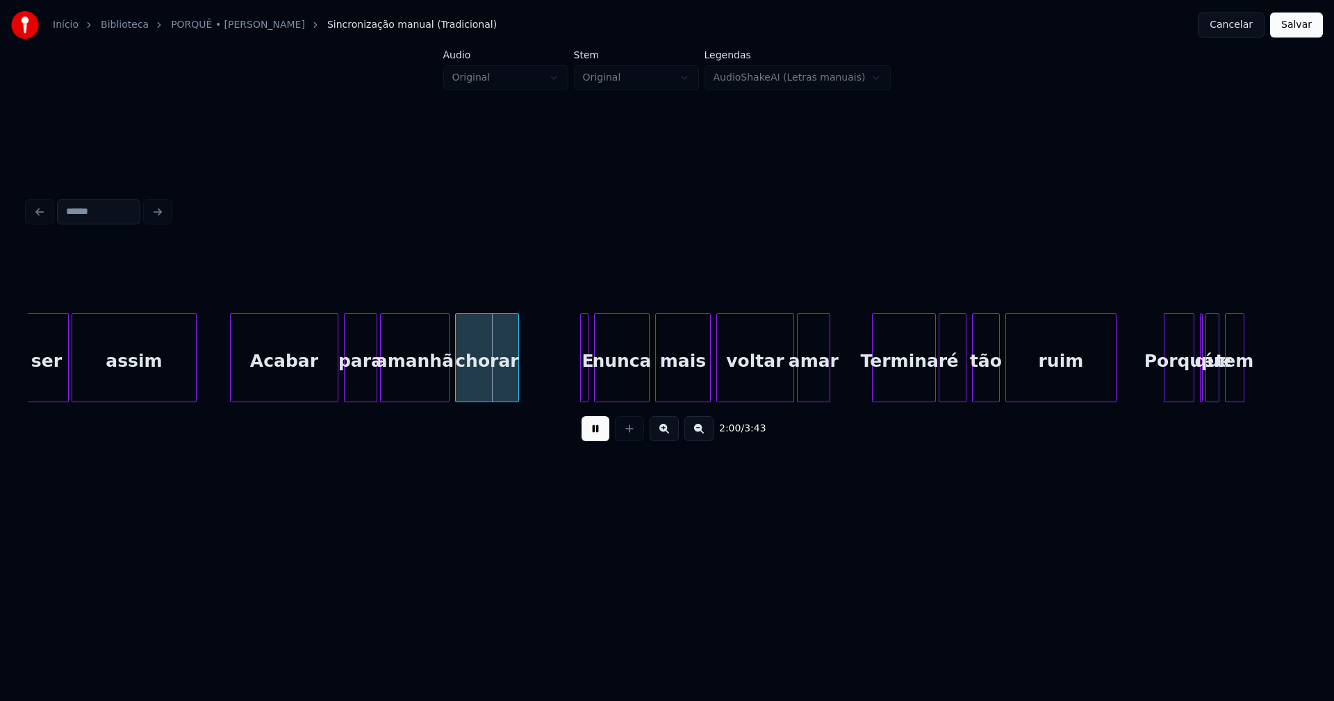
scroll to position [0, 16264]
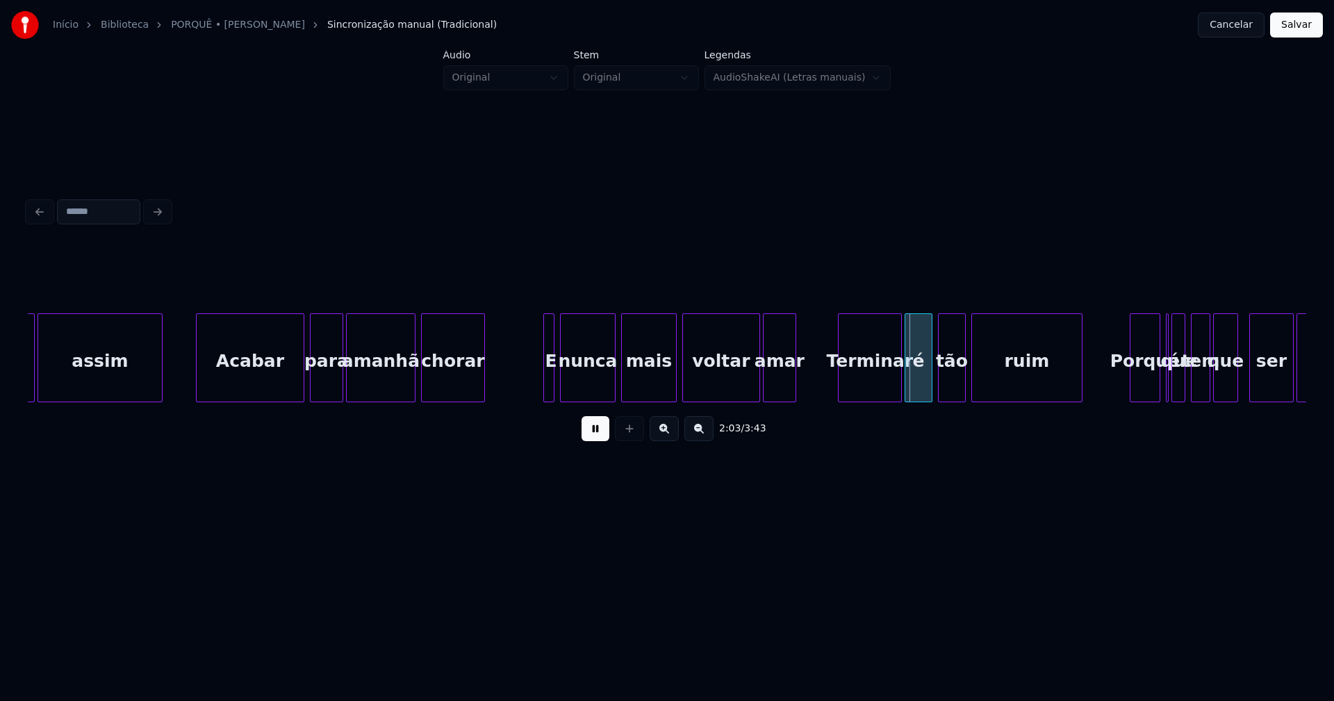
click at [545, 395] on div at bounding box center [546, 358] width 4 height 88
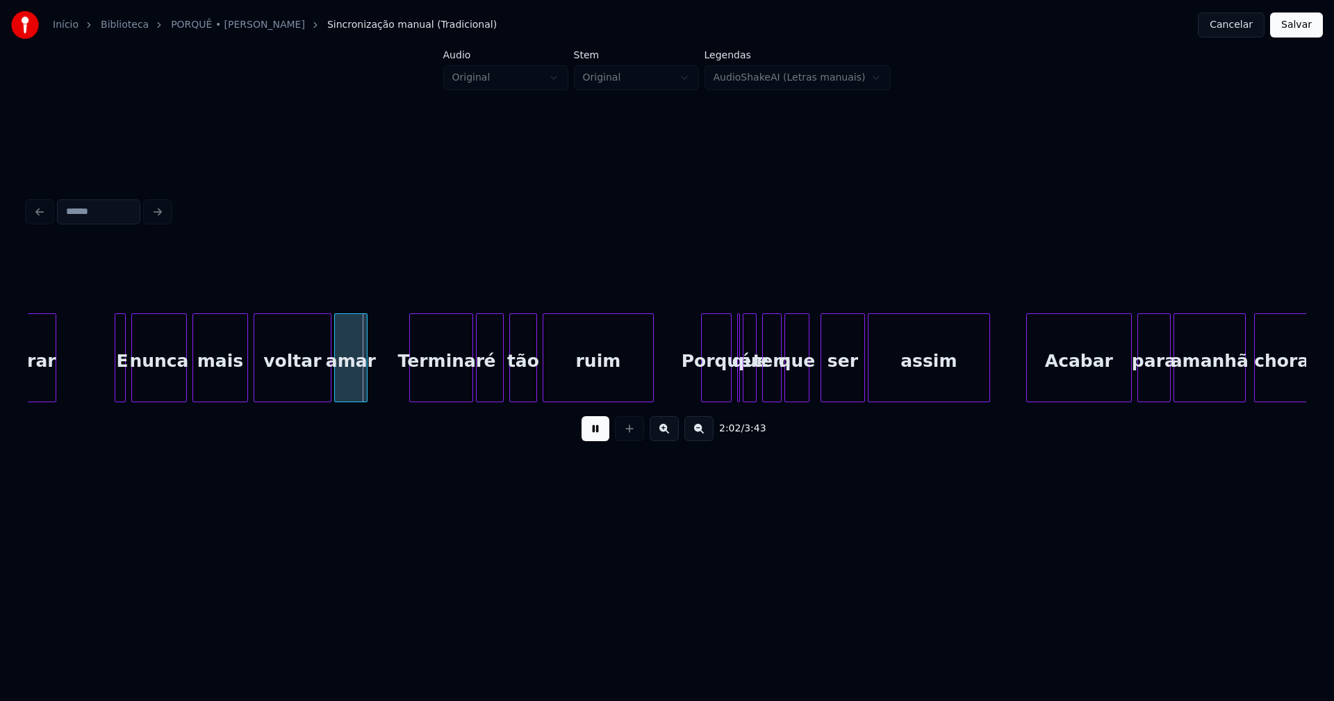
scroll to position [0, 16710]
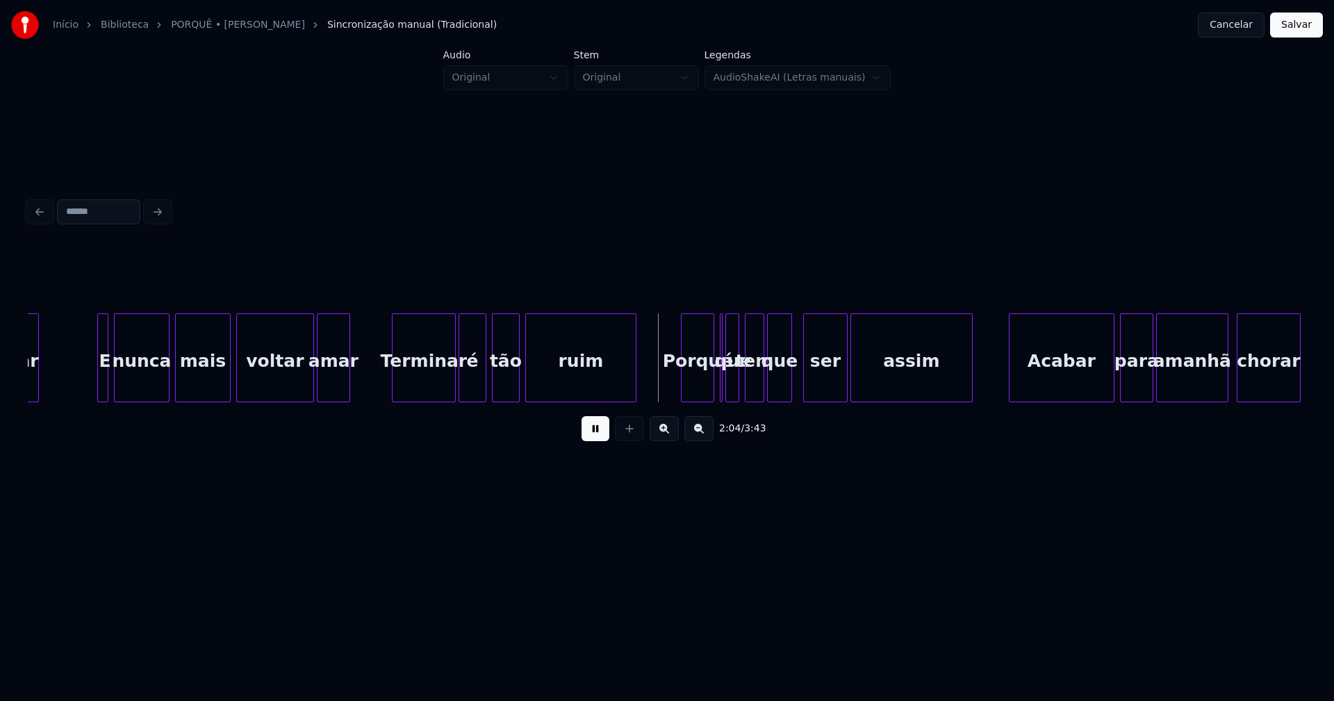
click at [685, 389] on div at bounding box center [684, 358] width 4 height 88
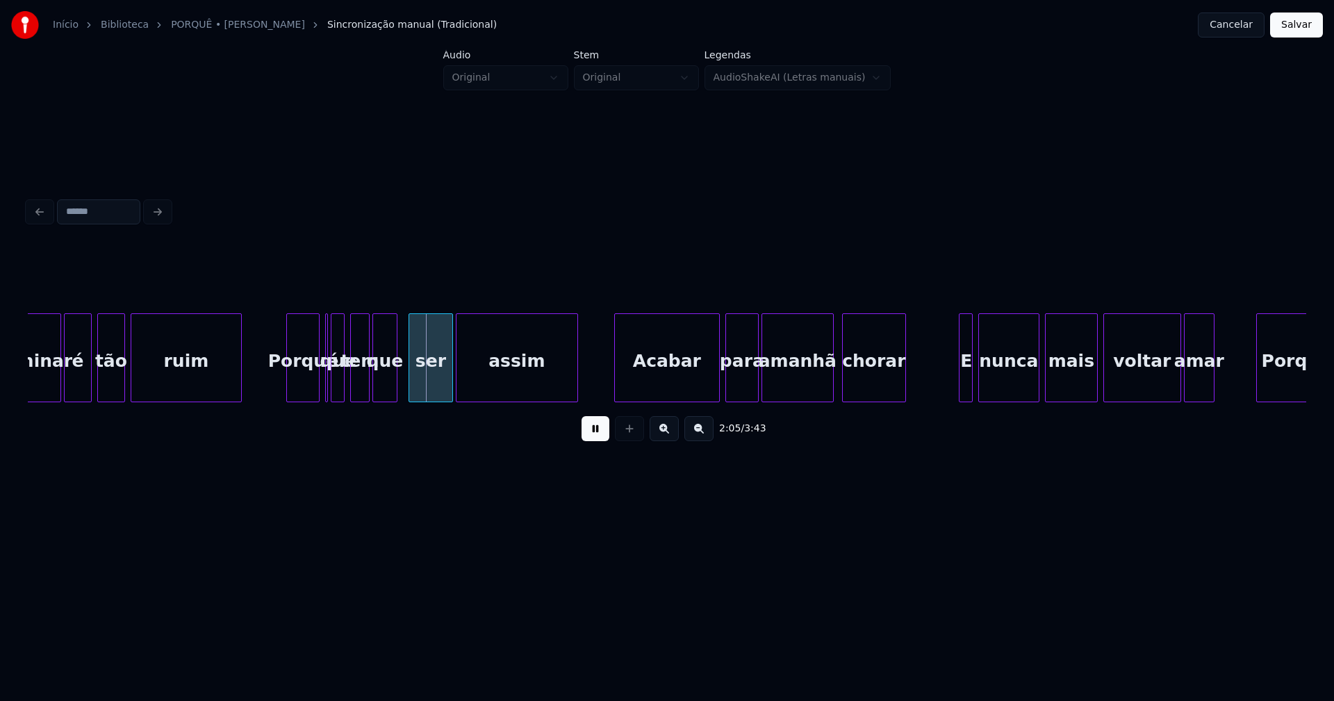
scroll to position [0, 17123]
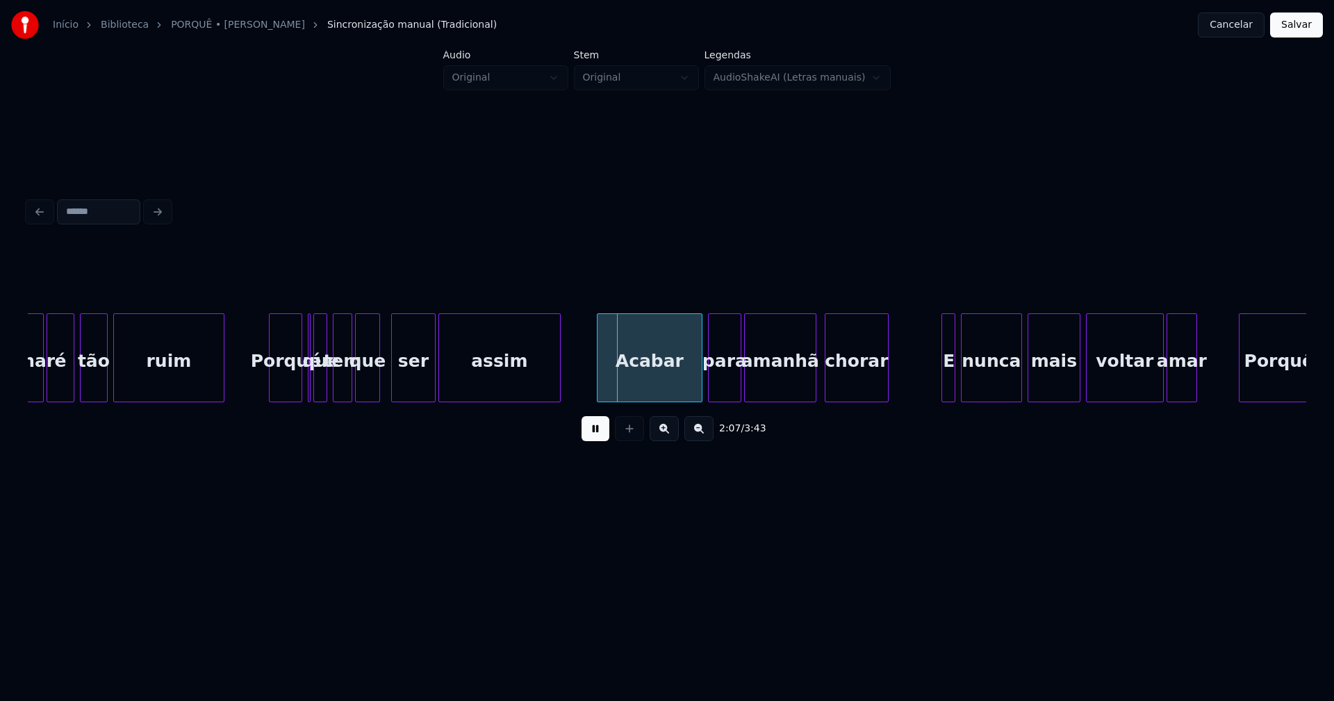
click at [591, 433] on button at bounding box center [596, 428] width 28 height 25
click at [309, 390] on div at bounding box center [311, 358] width 4 height 88
click at [590, 436] on button at bounding box center [596, 428] width 28 height 25
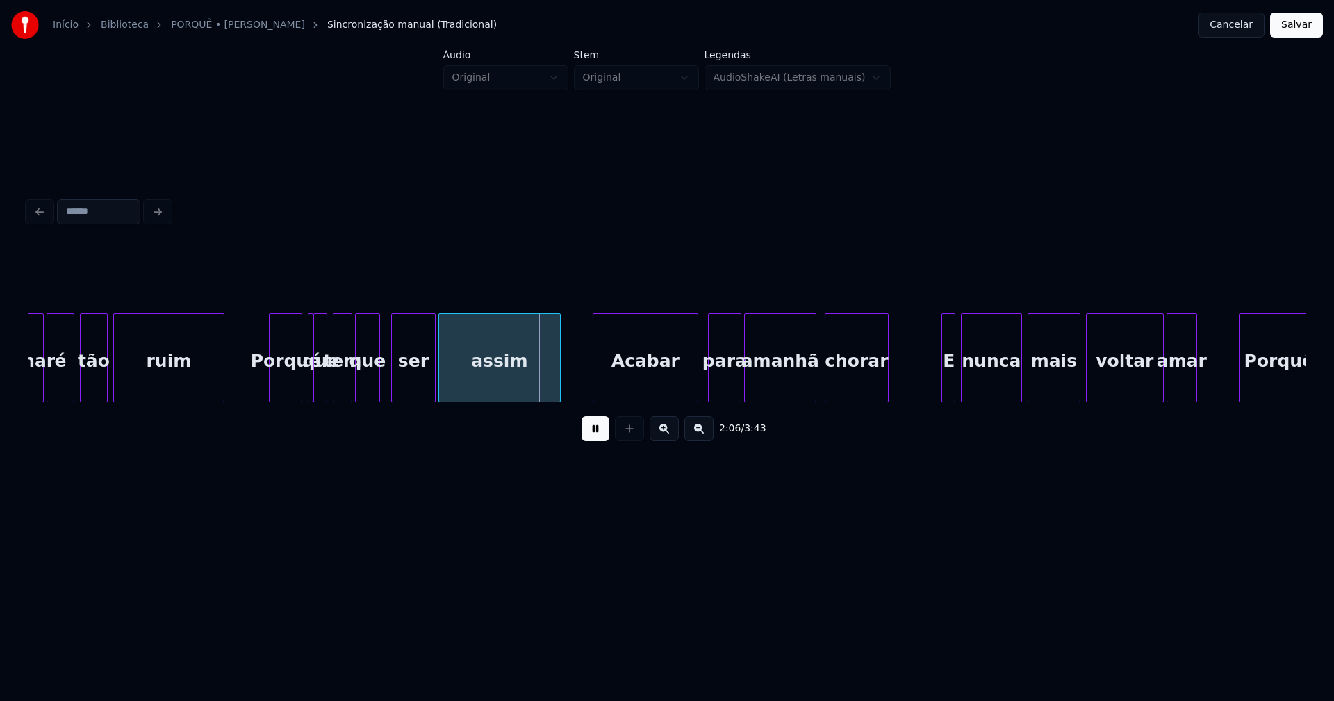
click at [628, 389] on div "Acabar" at bounding box center [646, 361] width 104 height 95
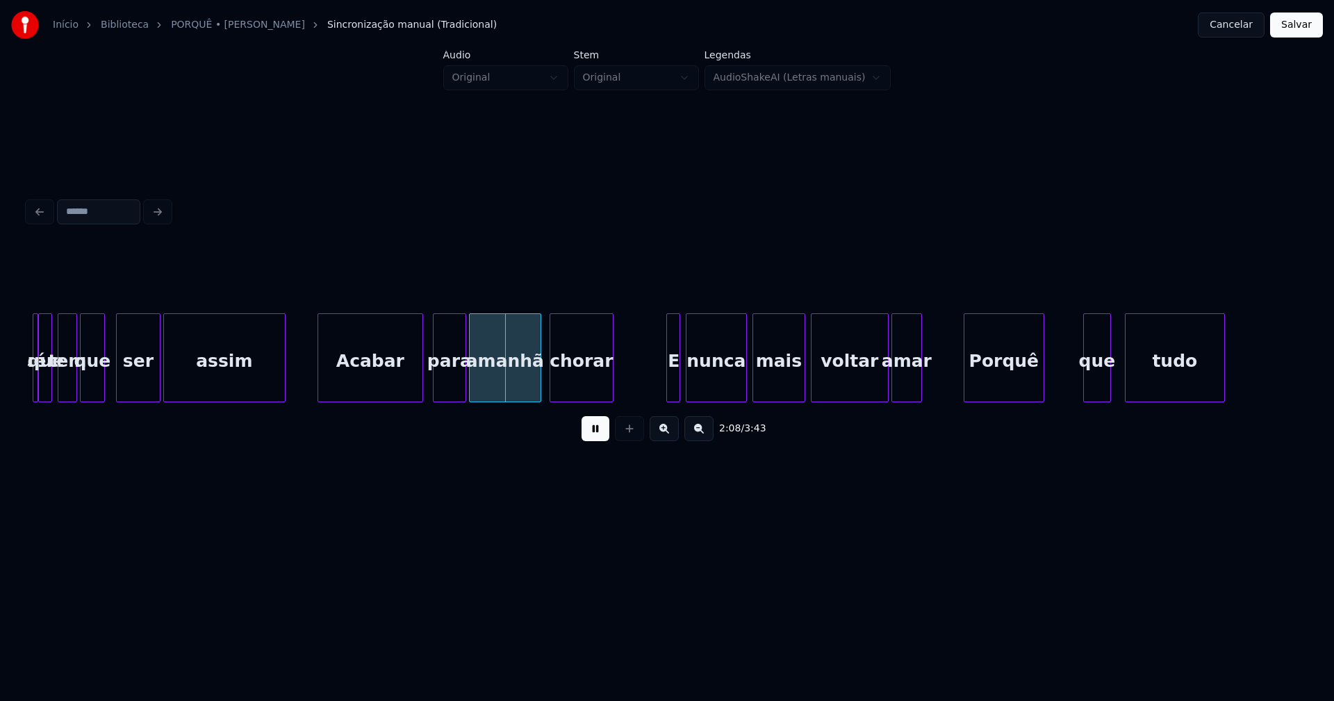
scroll to position [0, 17535]
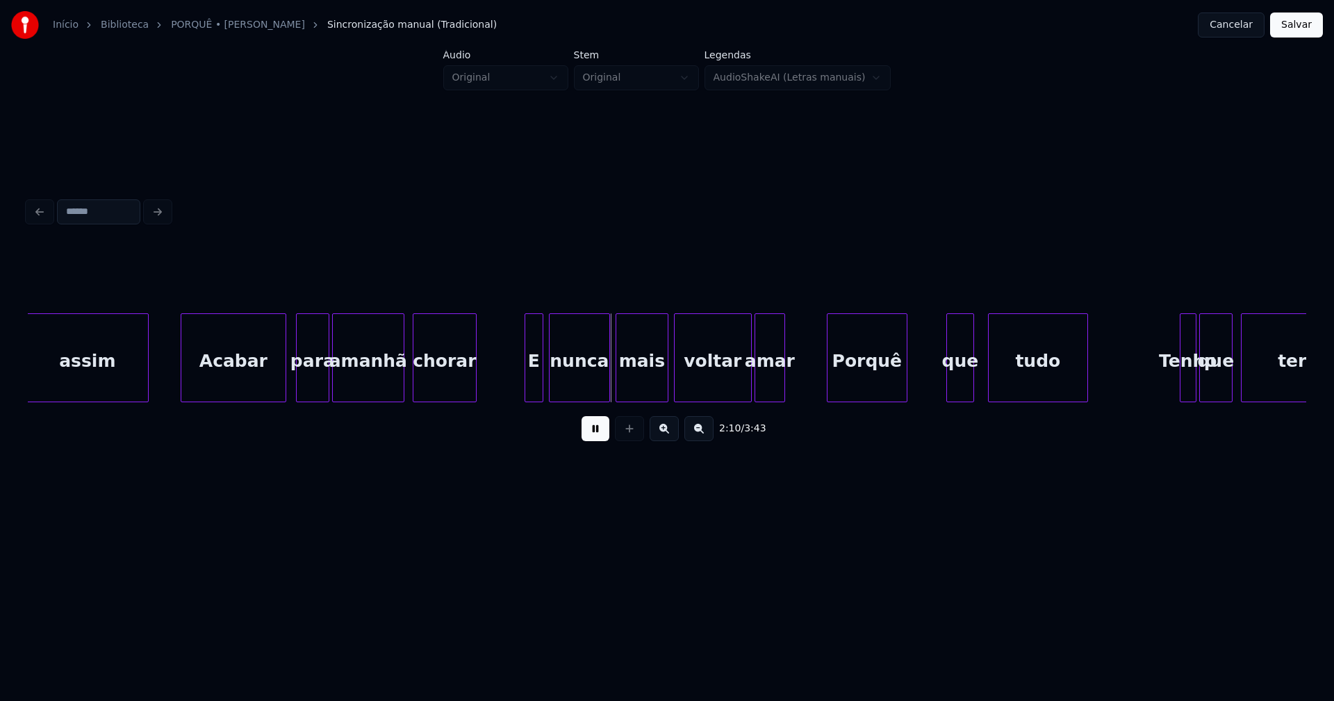
click at [528, 391] on div at bounding box center [527, 358] width 4 height 88
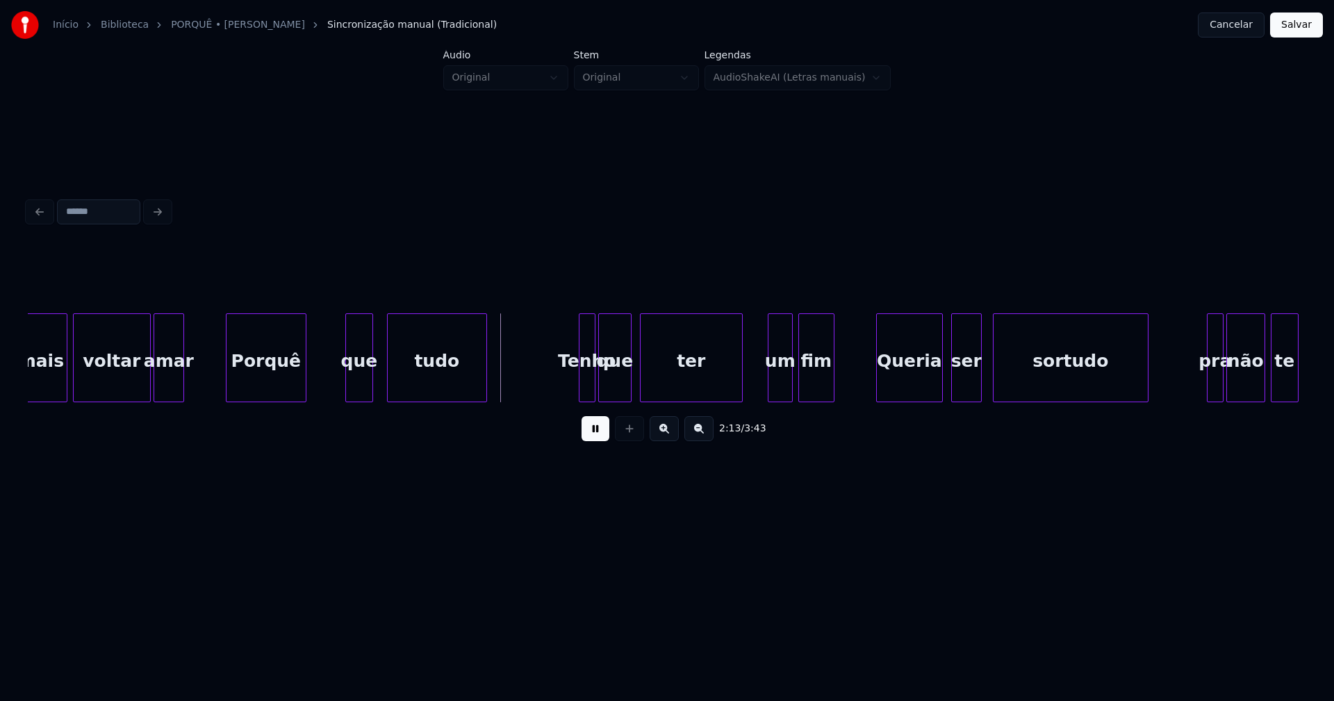
scroll to position [0, 18119]
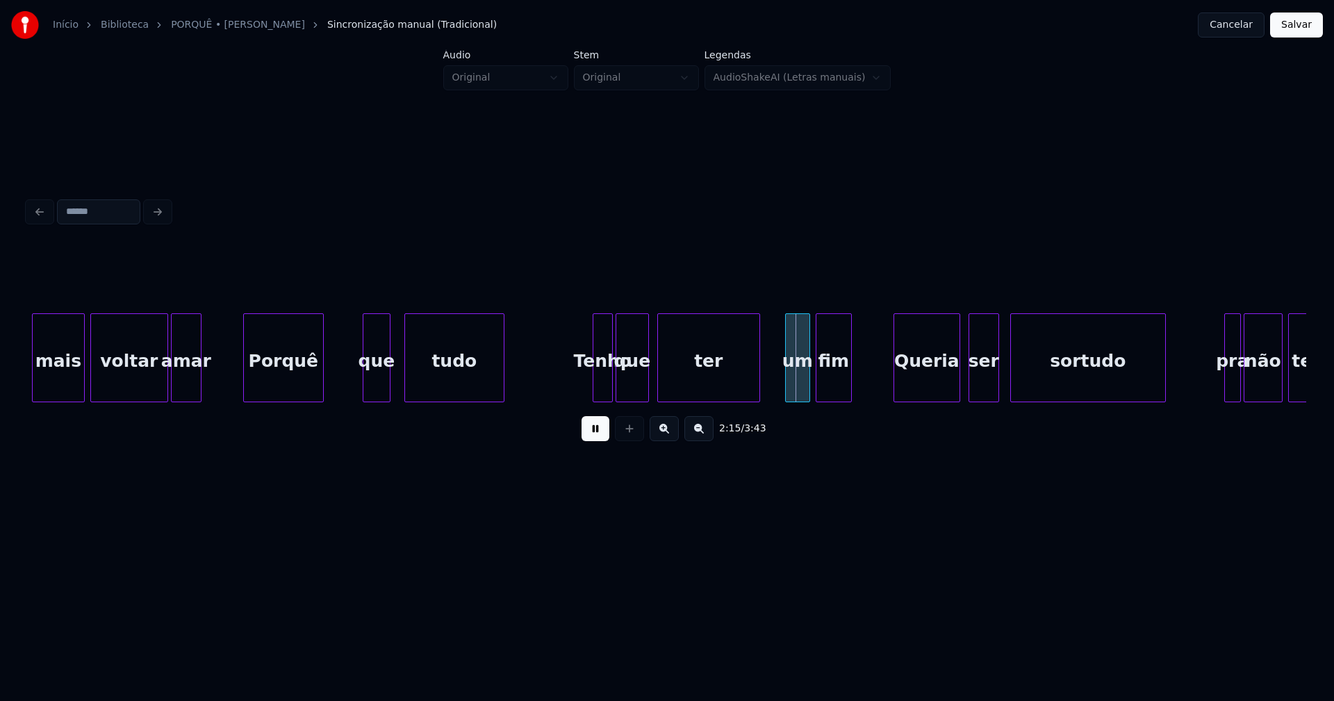
click at [596, 382] on div at bounding box center [596, 358] width 4 height 88
click at [599, 434] on button at bounding box center [596, 428] width 28 height 25
click at [595, 429] on button at bounding box center [596, 428] width 28 height 25
drag, startPoint x: 591, startPoint y: 435, endPoint x: 597, endPoint y: 416, distance: 20.4
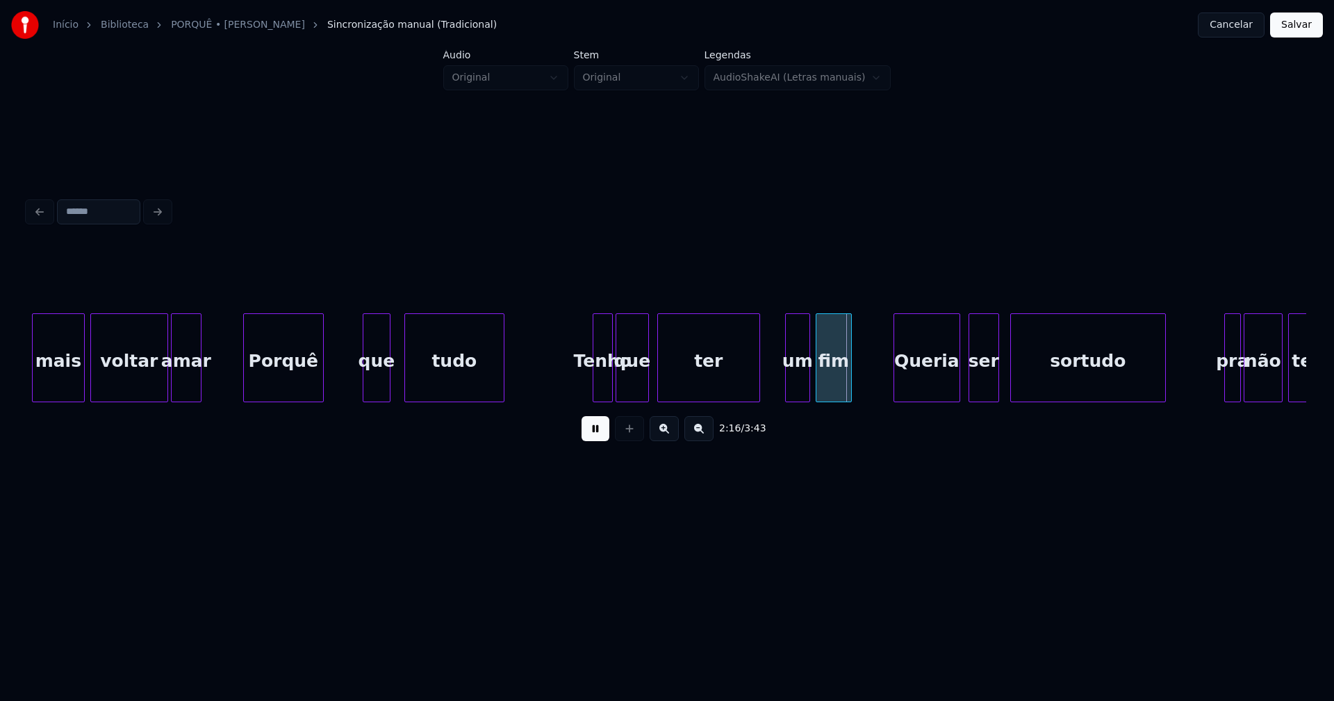
click at [591, 435] on button at bounding box center [596, 428] width 28 height 25
click at [598, 383] on div "Tenho" at bounding box center [603, 361] width 19 height 95
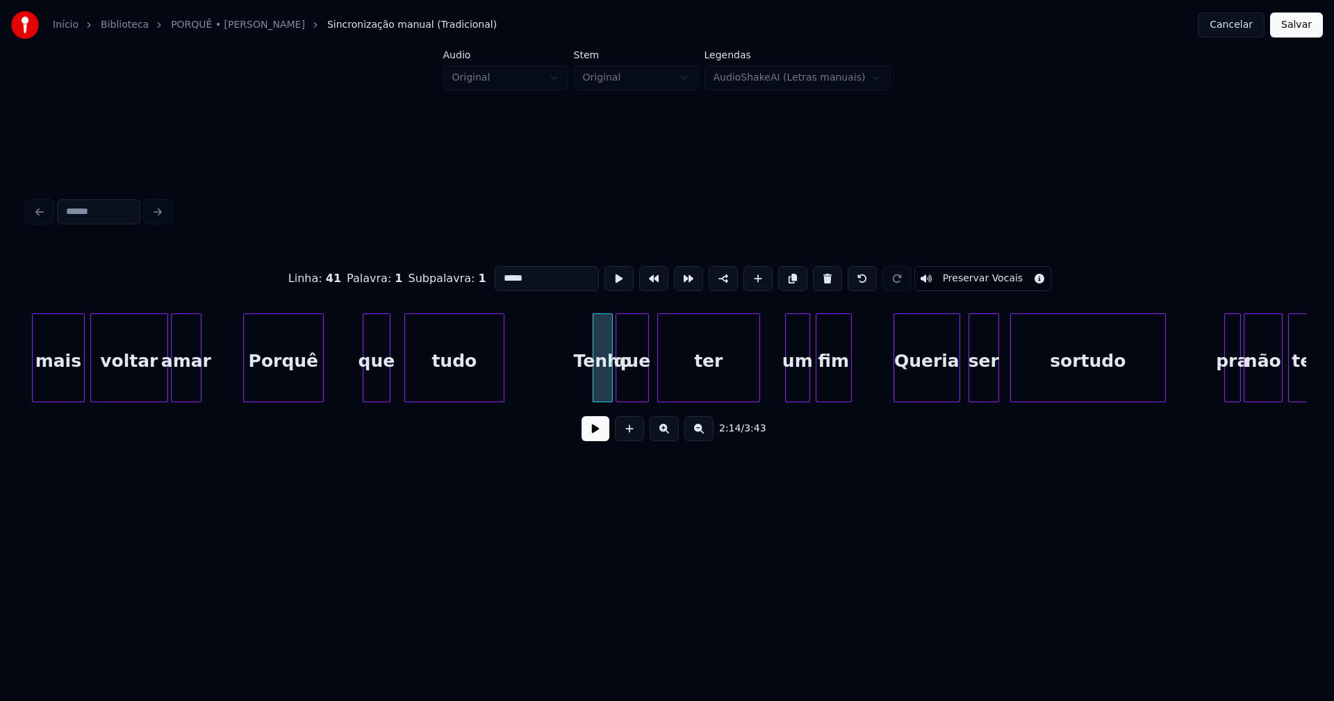
click at [528, 277] on input "*****" at bounding box center [547, 278] width 104 height 25
type input "***"
click at [590, 437] on button at bounding box center [596, 428] width 28 height 25
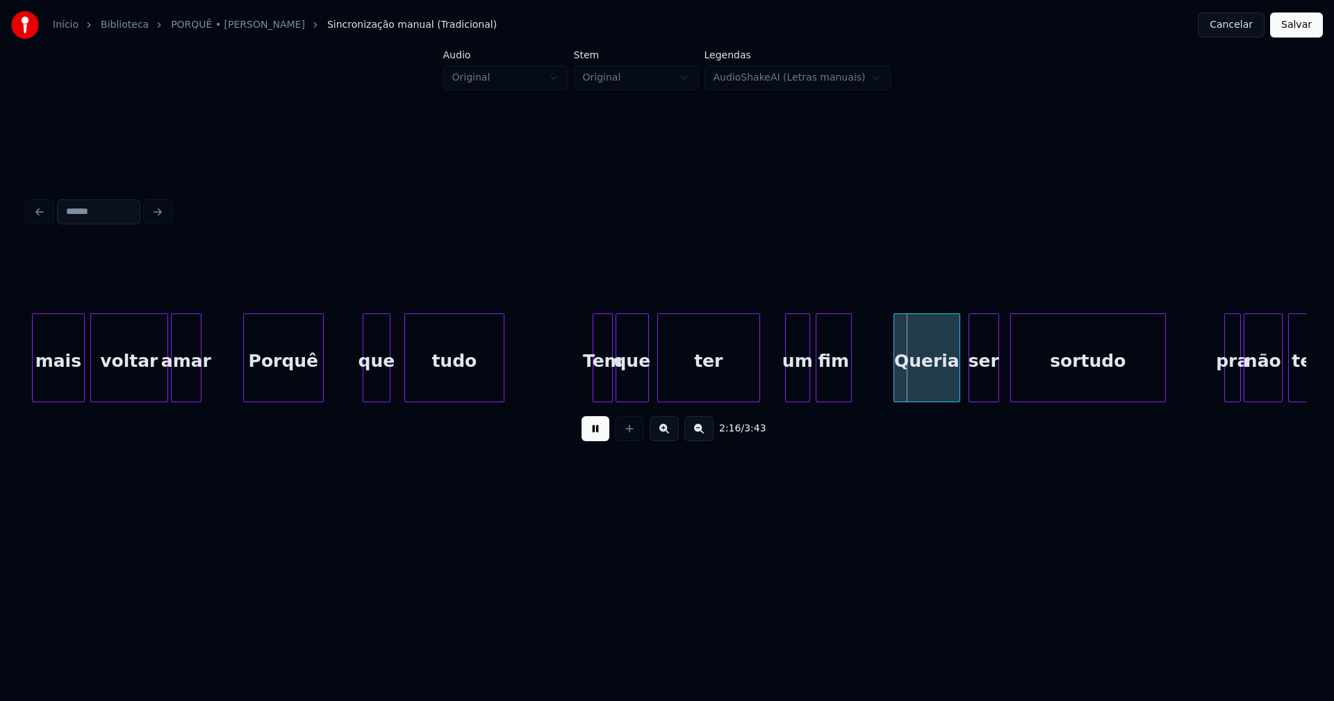
click at [596, 441] on button at bounding box center [596, 428] width 28 height 25
click at [712, 402] on div "mais voltar amar Porquê que tudo Tem que ter um fim Queria ser sortudo pra não …" at bounding box center [667, 357] width 1279 height 89
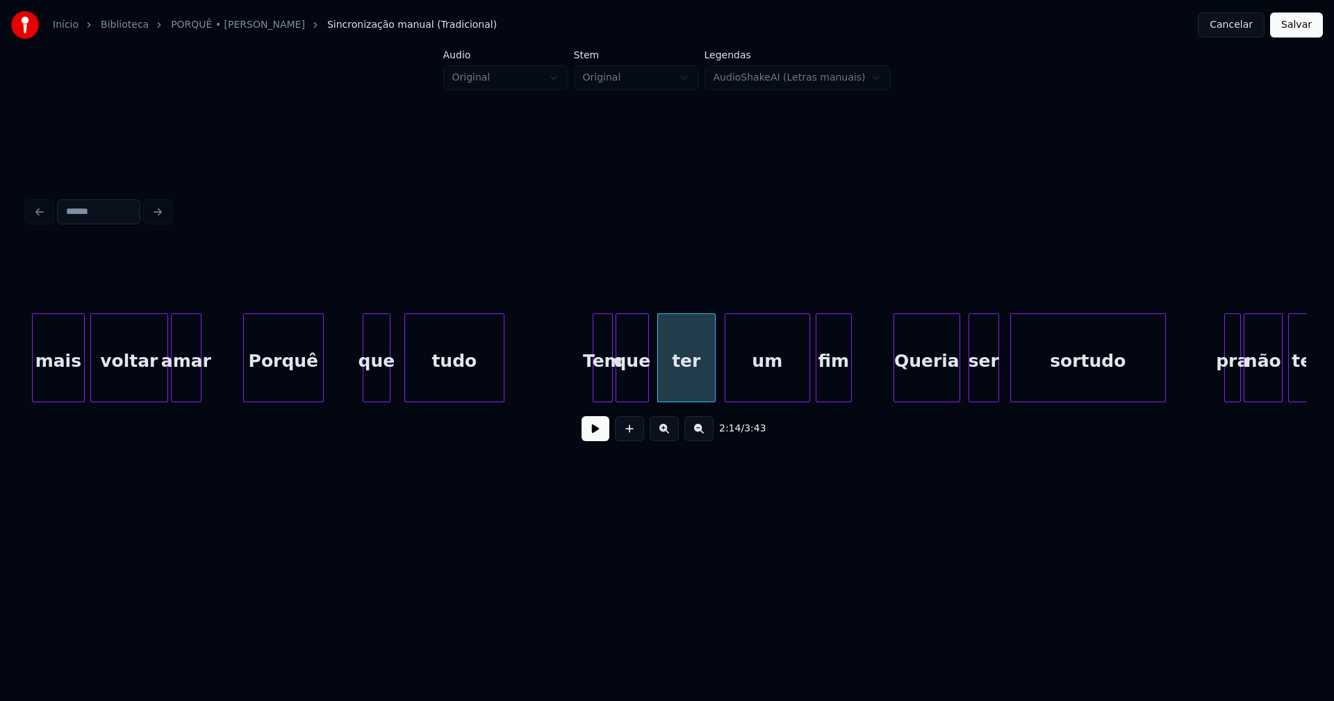
click at [728, 402] on div "mais voltar amar Porquê que tudo Tem que ter um fim Queria ser sortudo pra não …" at bounding box center [667, 357] width 1279 height 89
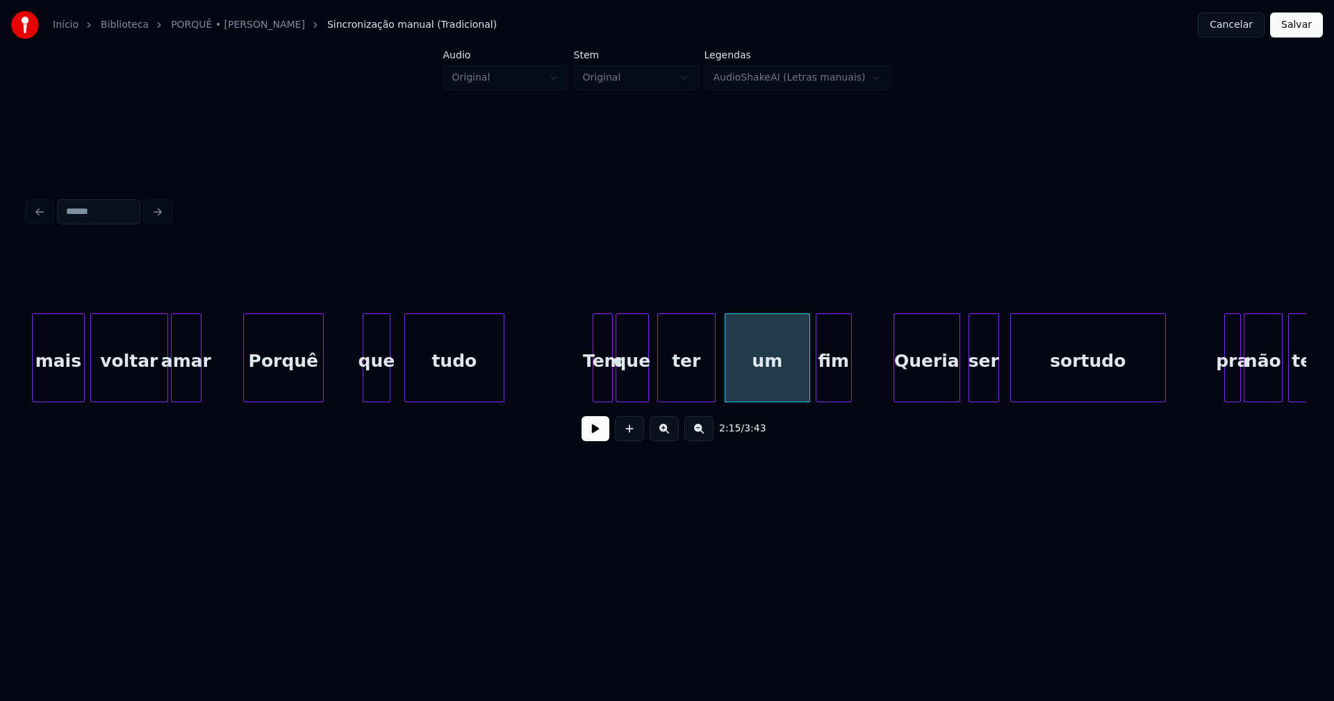
click at [588, 432] on button at bounding box center [596, 428] width 28 height 25
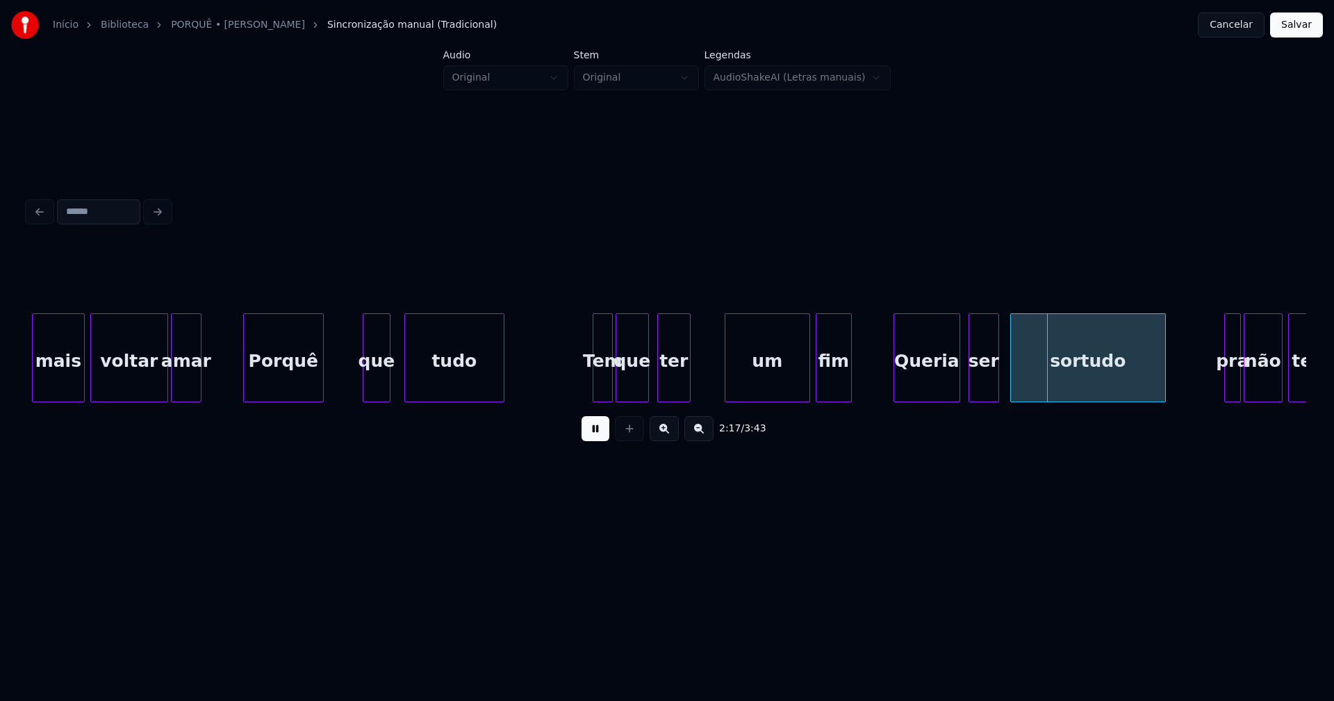
click at [687, 396] on div "ter" at bounding box center [673, 357] width 33 height 89
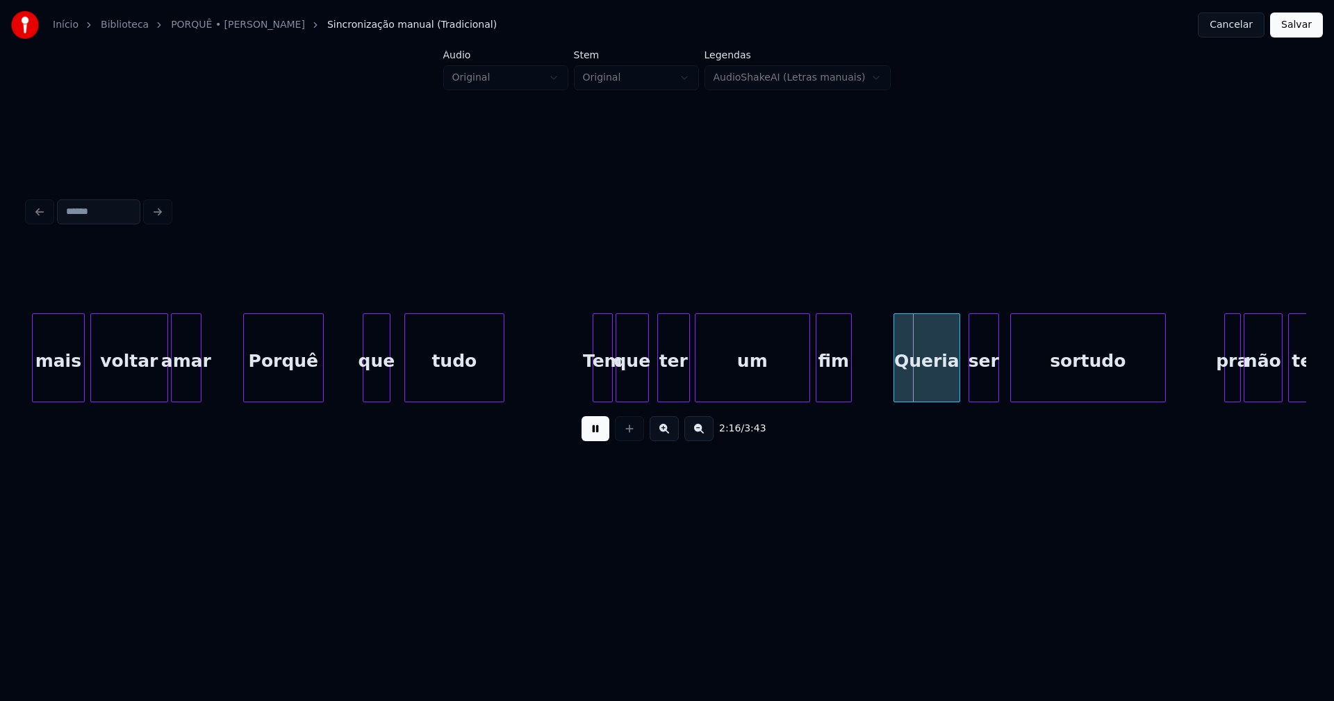
click at [696, 391] on div at bounding box center [698, 358] width 4 height 88
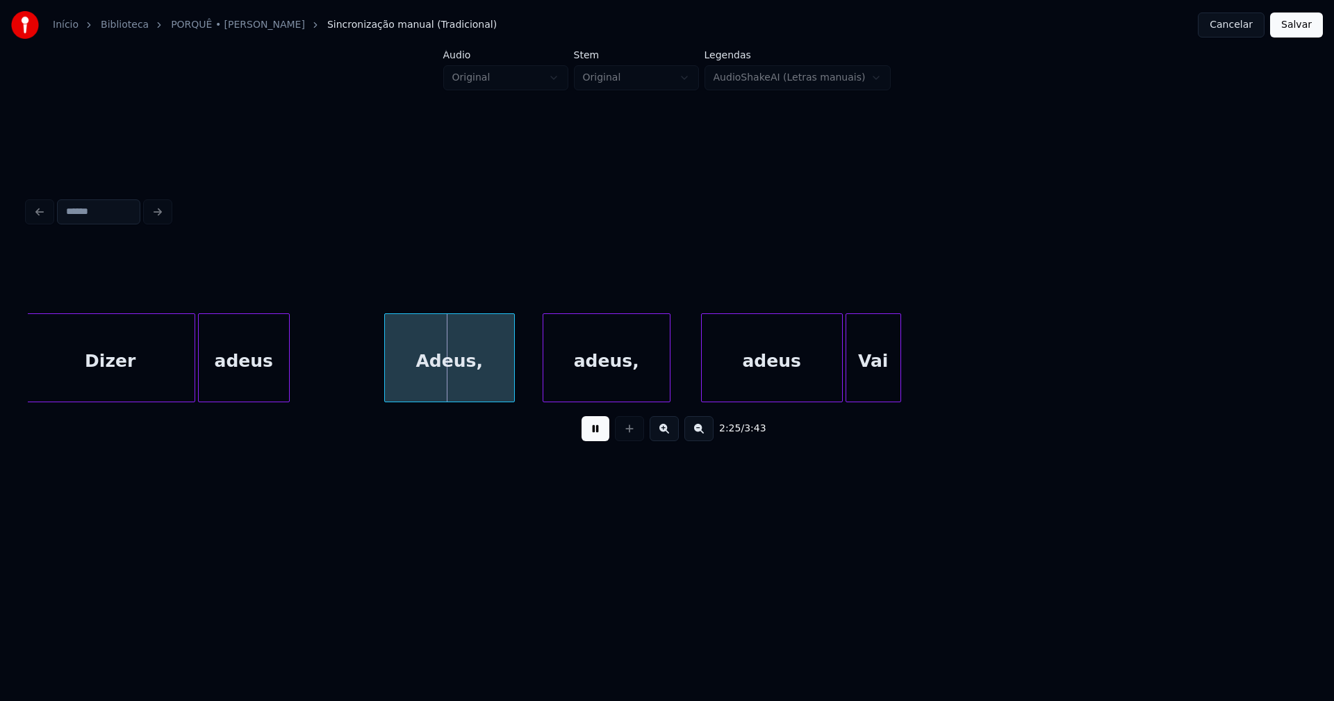
scroll to position [0, 19888]
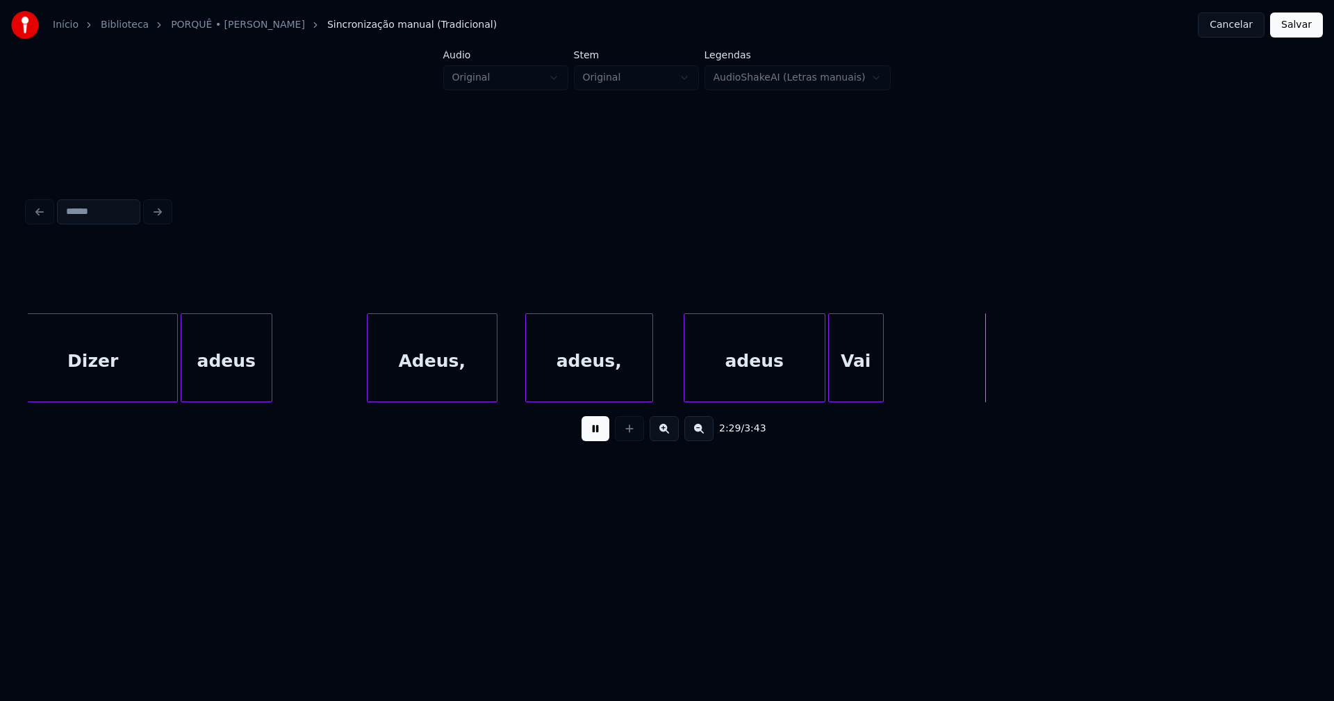
drag, startPoint x: 591, startPoint y: 437, endPoint x: 812, endPoint y: 402, distance: 224.4
click at [592, 436] on button at bounding box center [596, 428] width 28 height 25
click at [857, 378] on div "Vai" at bounding box center [856, 361] width 54 height 95
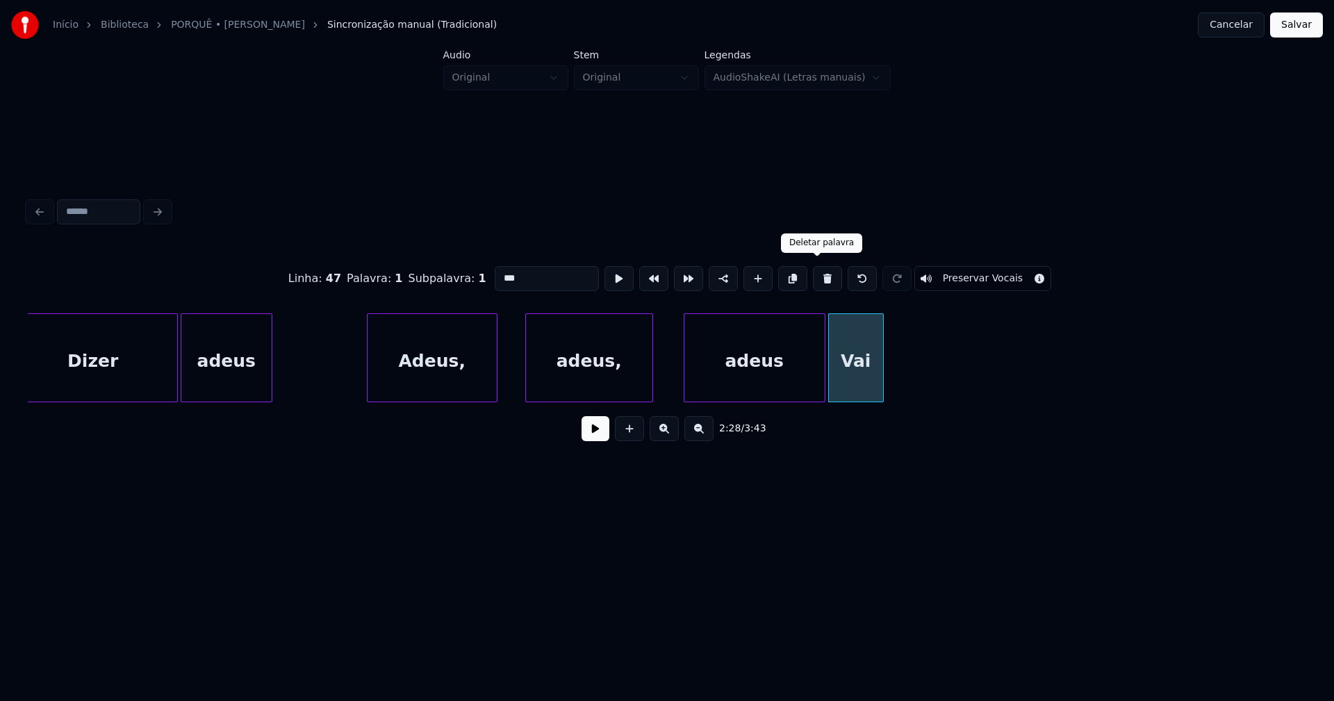
click at [813, 275] on button at bounding box center [827, 278] width 29 height 25
type input "*****"
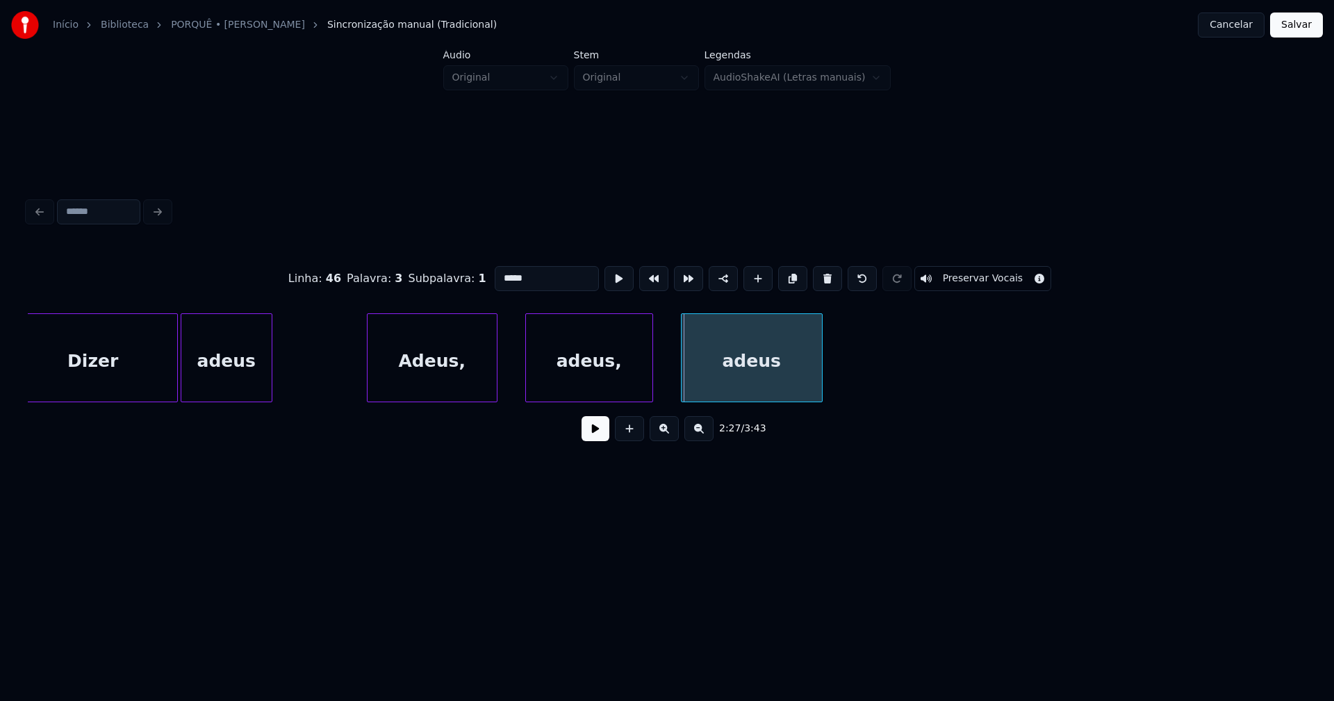
click at [747, 377] on div "adeus" at bounding box center [752, 361] width 140 height 95
click at [598, 434] on button at bounding box center [596, 428] width 28 height 25
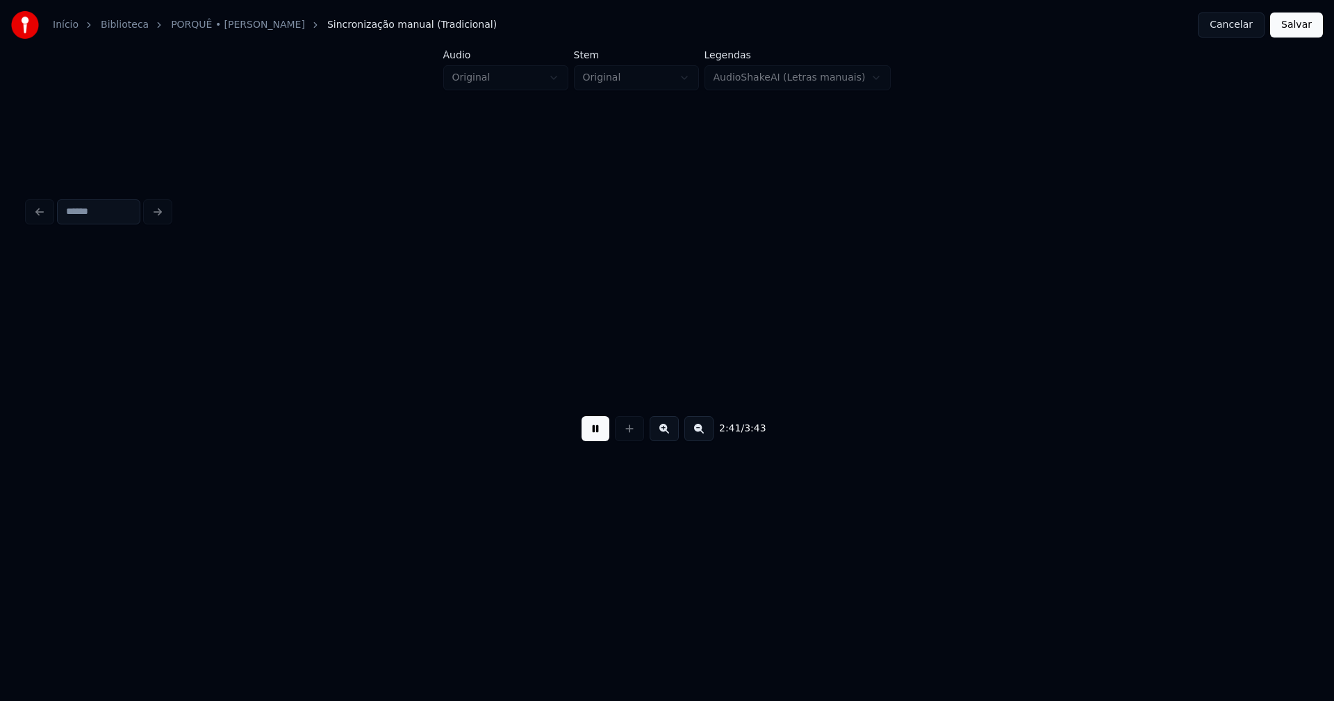
scroll to position [0, 22448]
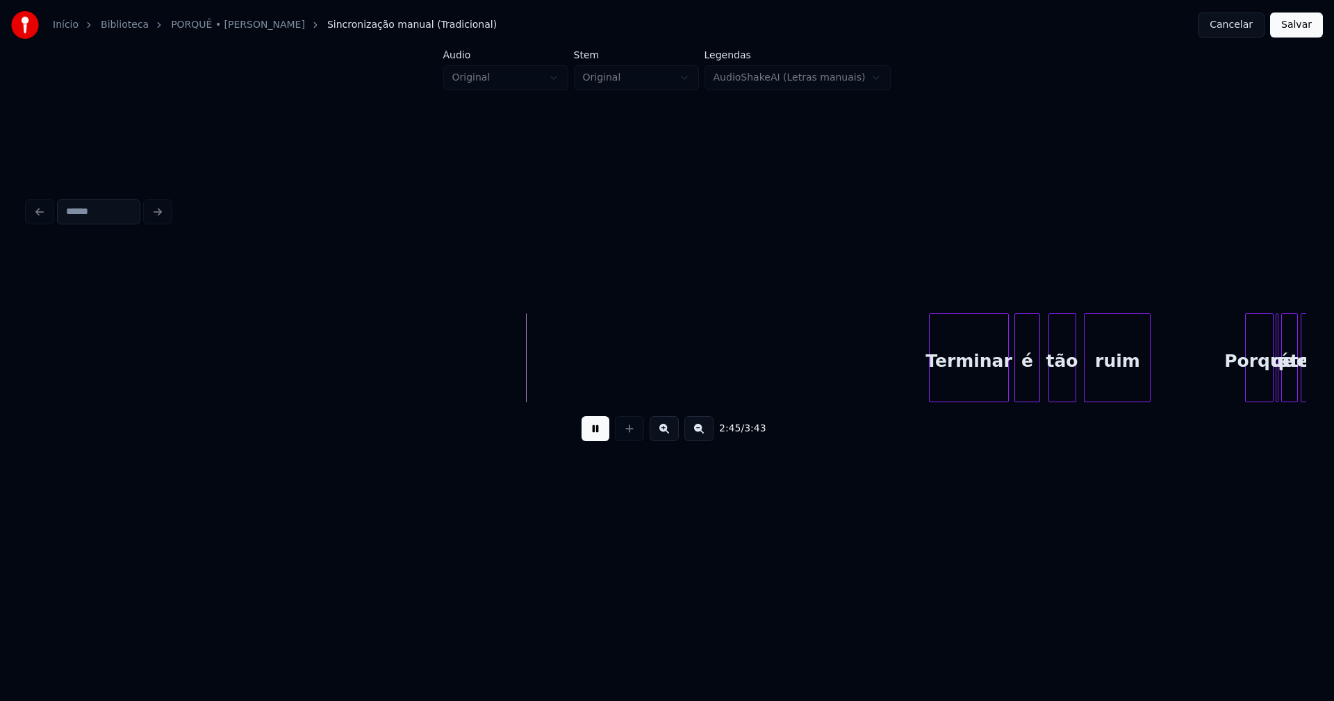
click at [977, 391] on div "Terminar" at bounding box center [969, 361] width 79 height 95
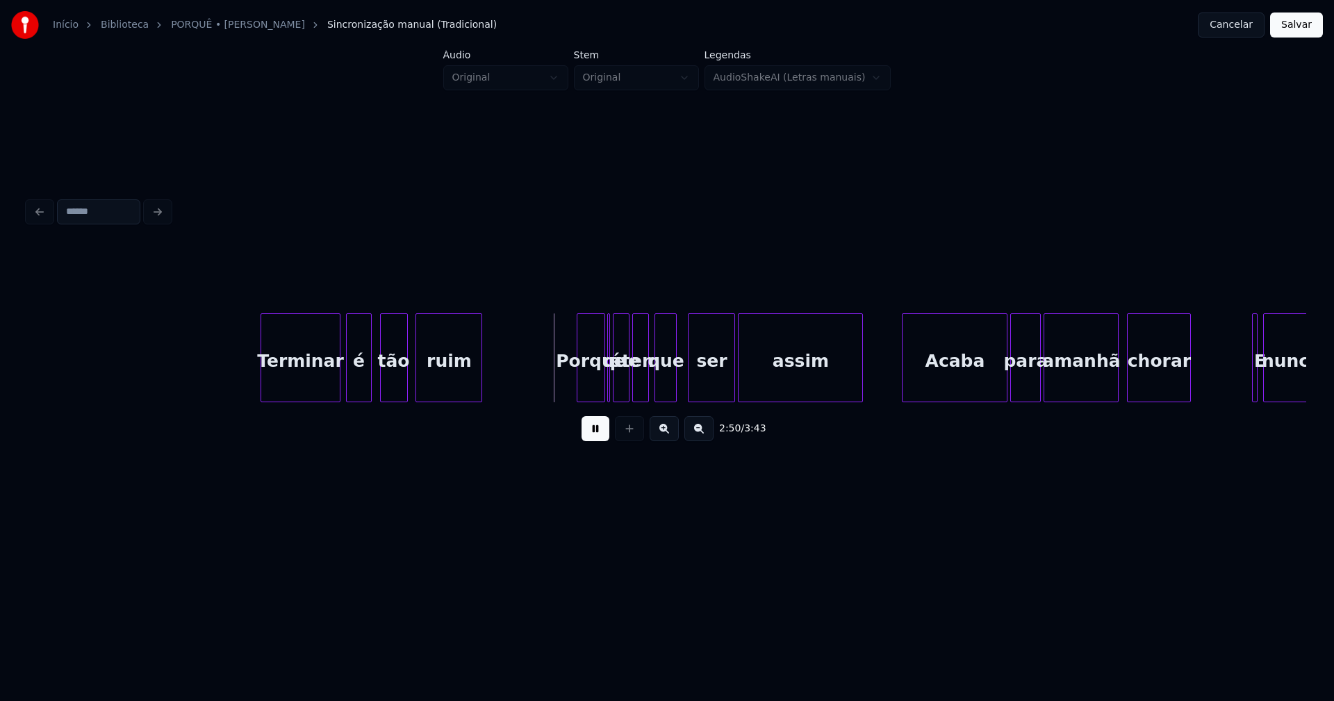
scroll to position [0, 23133]
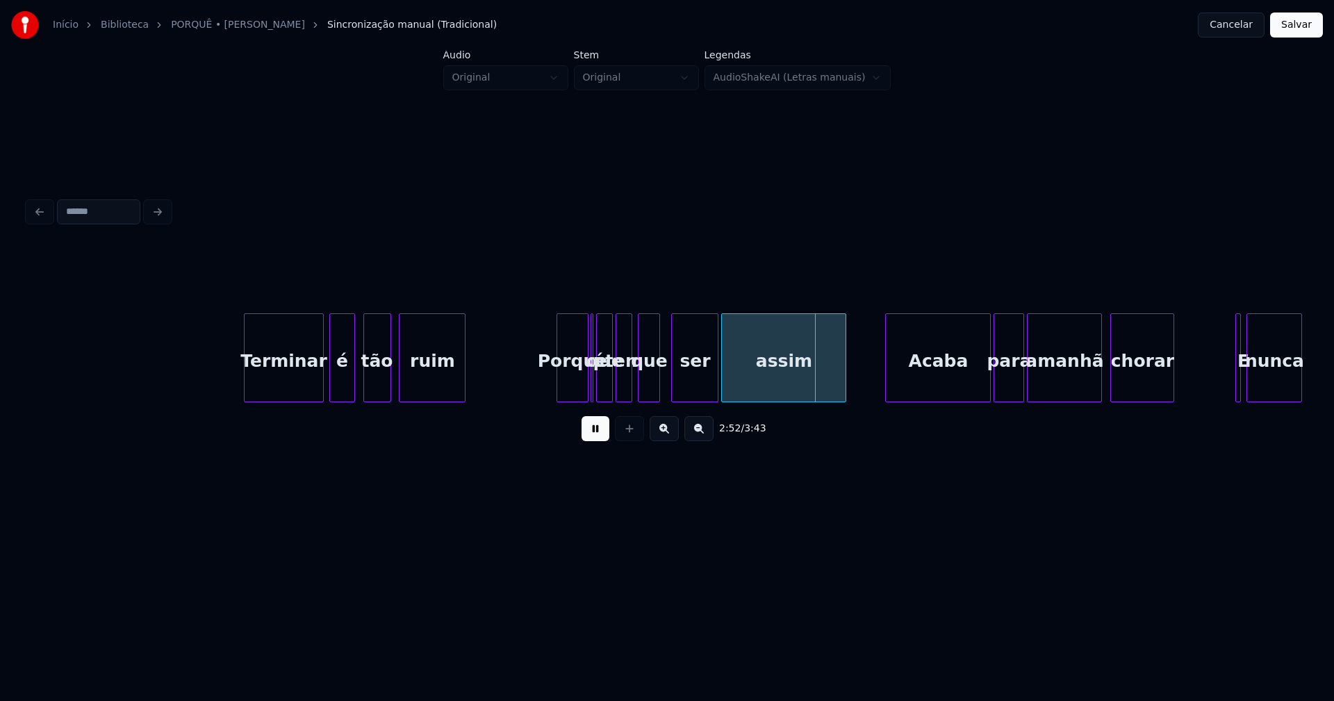
click at [559, 384] on div at bounding box center [559, 358] width 4 height 88
click at [591, 391] on div at bounding box center [593, 358] width 4 height 88
click at [956, 382] on div "Acaba" at bounding box center [935, 361] width 104 height 95
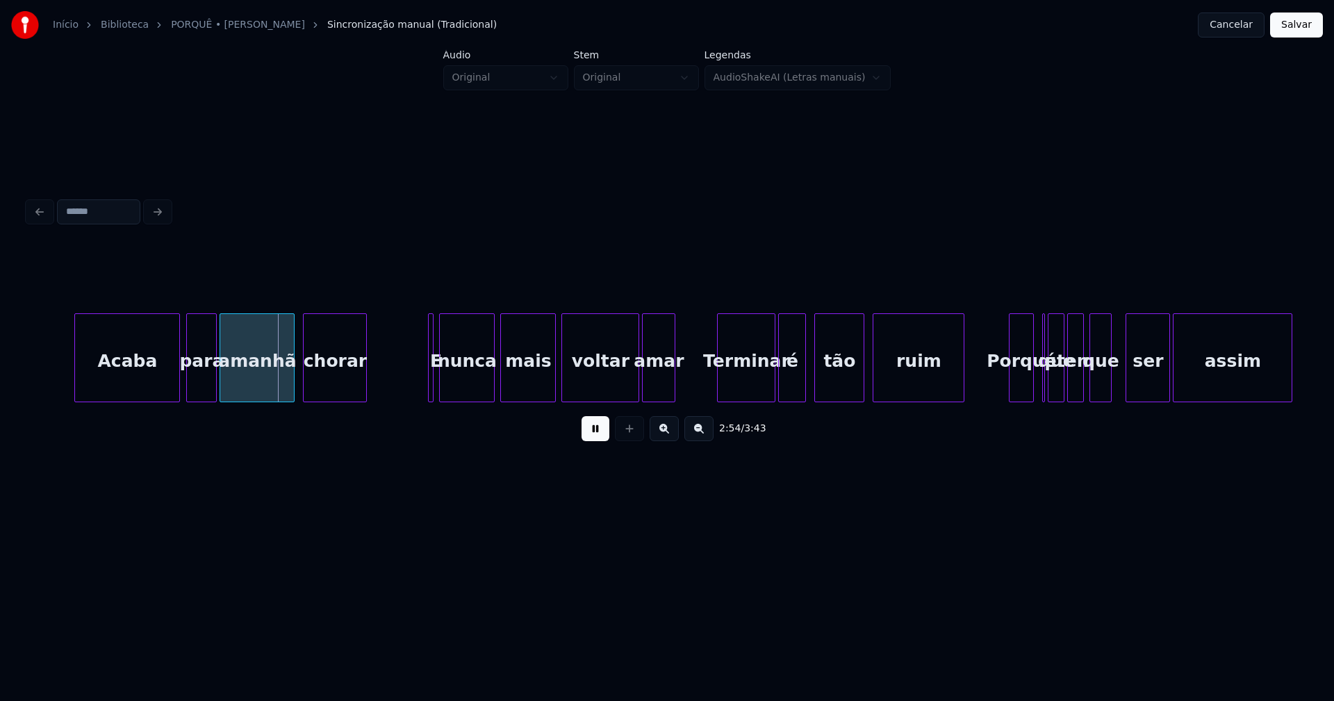
scroll to position [0, 23975]
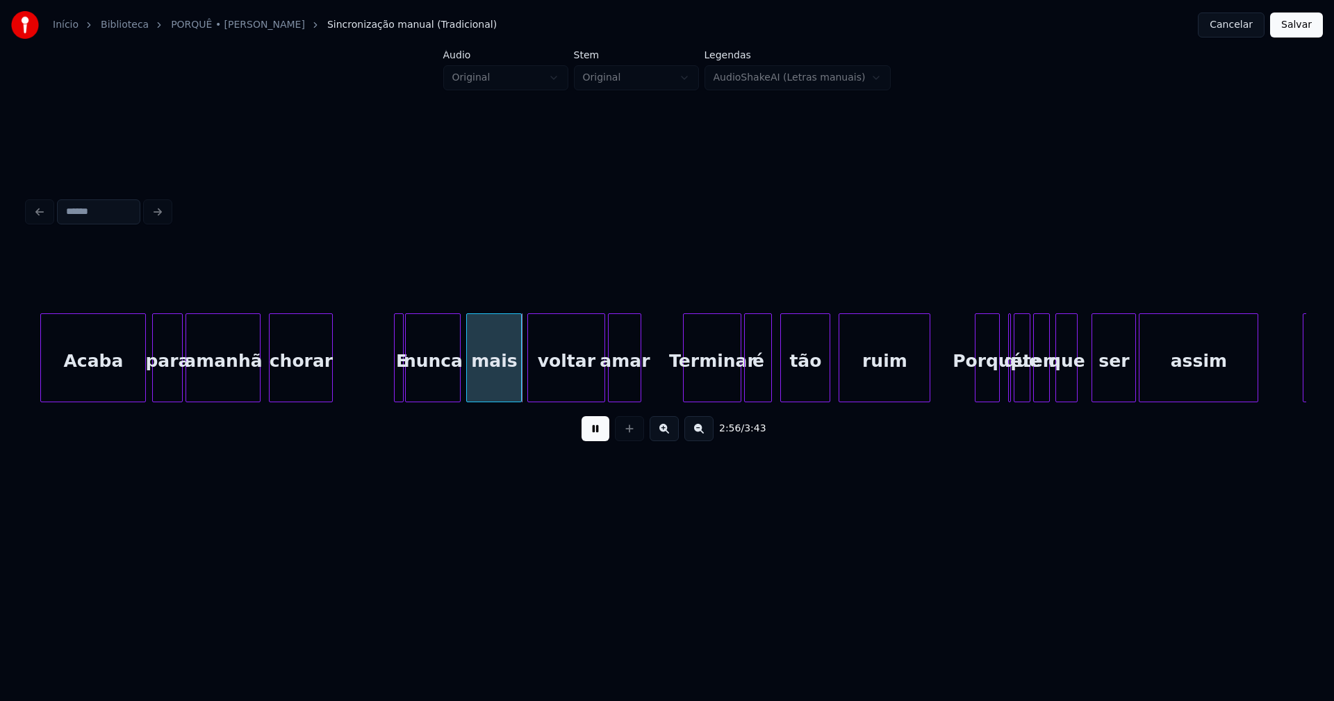
click at [400, 377] on div at bounding box center [401, 358] width 4 height 88
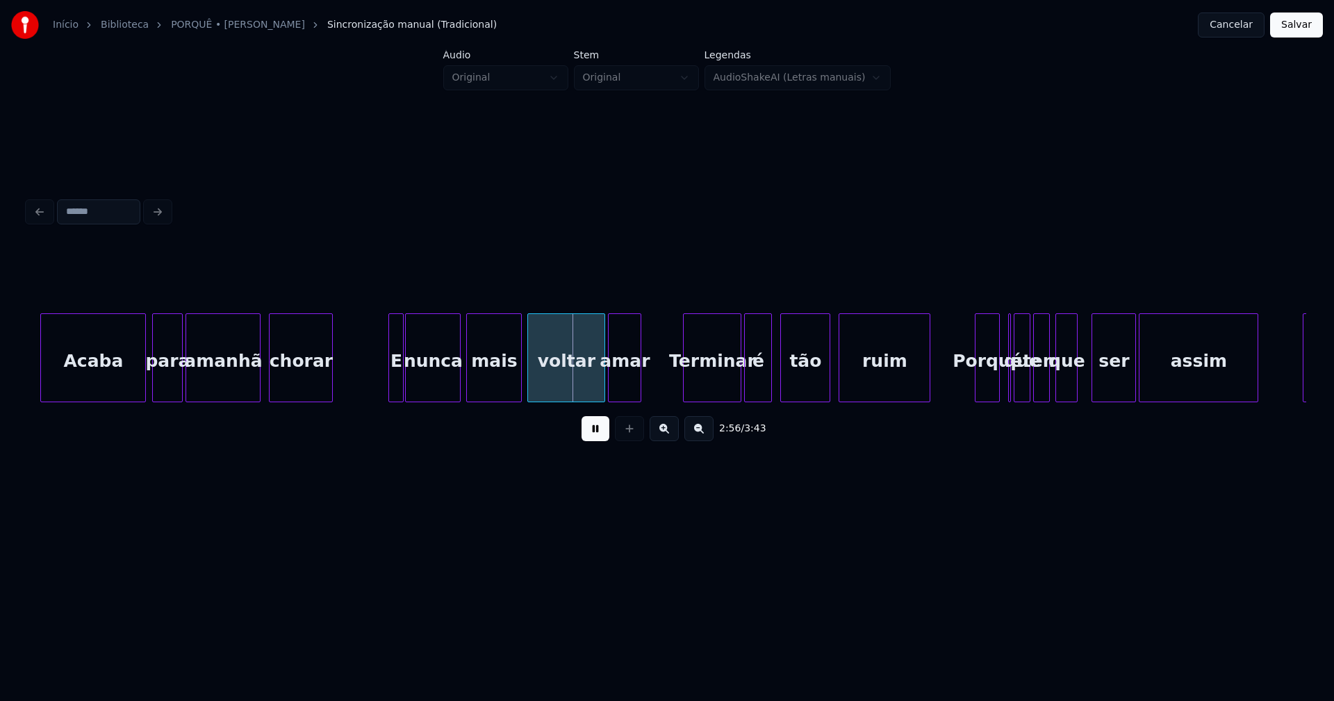
click at [391, 382] on div at bounding box center [391, 358] width 4 height 88
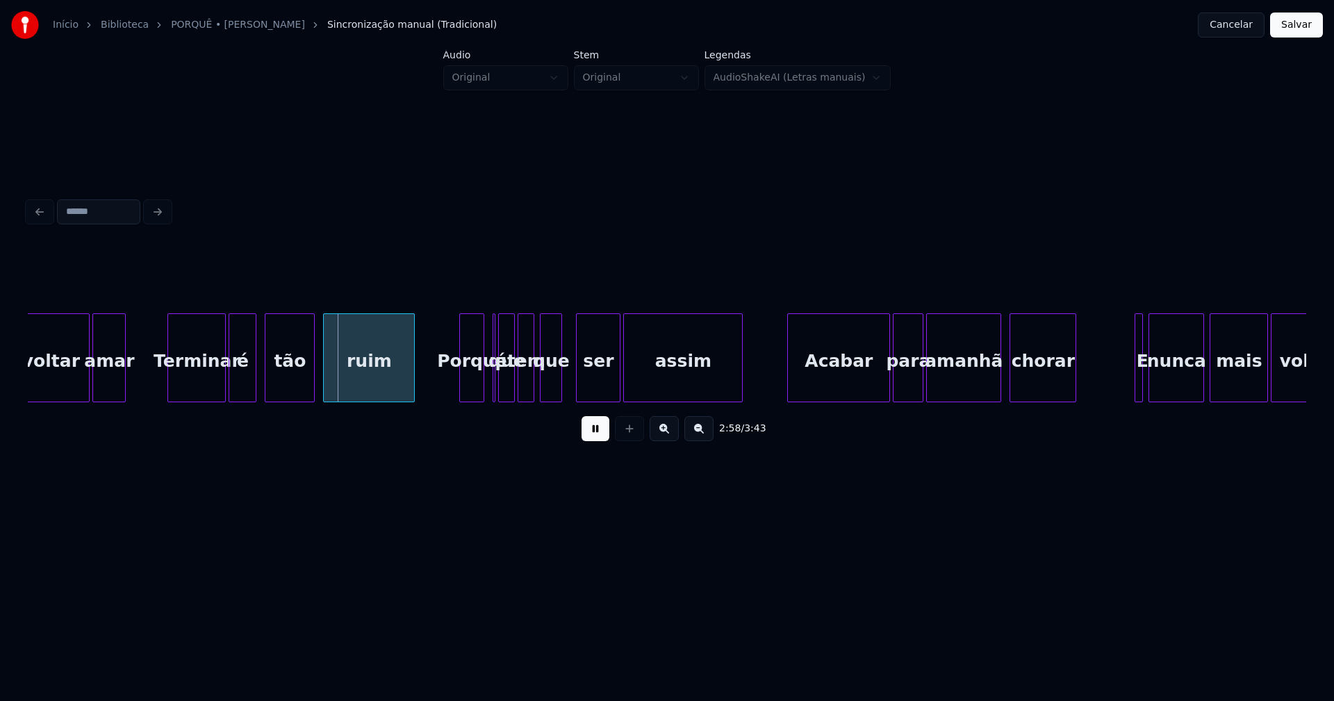
scroll to position [0, 24559]
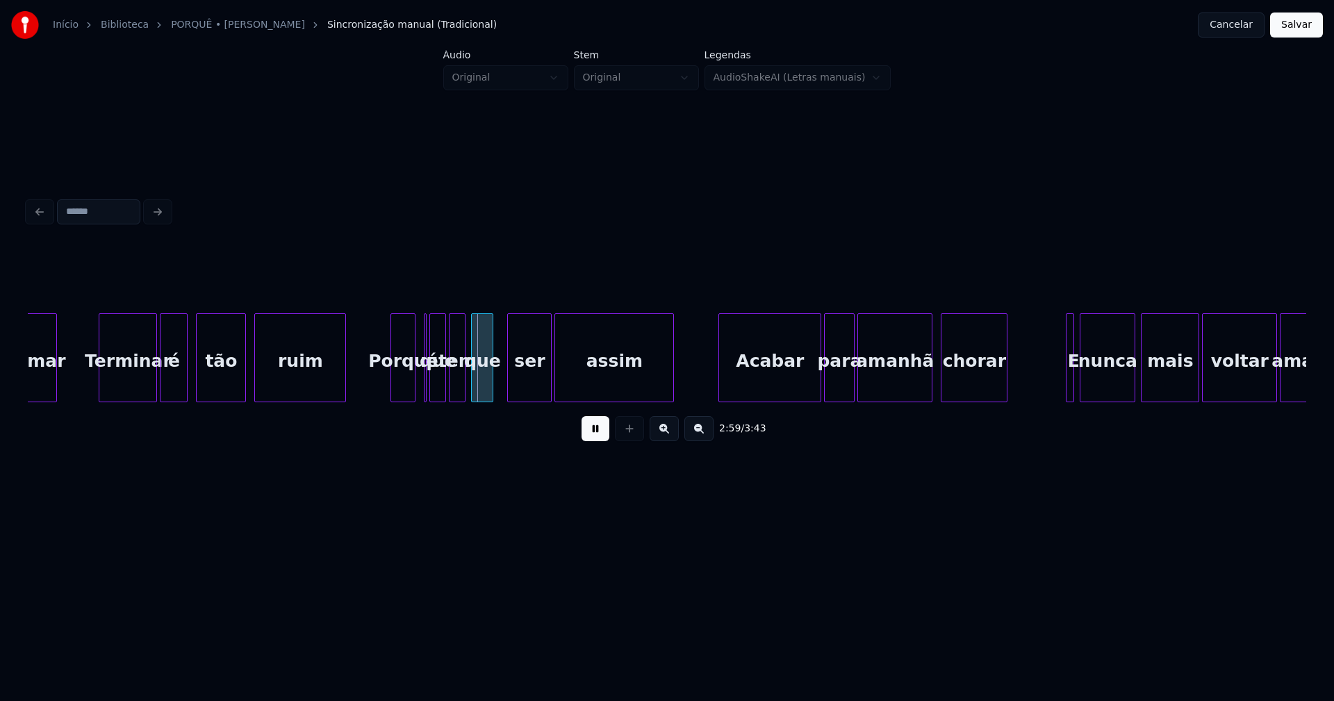
drag, startPoint x: 596, startPoint y: 437, endPoint x: 457, endPoint y: 407, distance: 141.5
click at [596, 434] on button at bounding box center [596, 428] width 28 height 25
click at [427, 391] on div at bounding box center [427, 358] width 4 height 88
click at [419, 386] on div "é" at bounding box center [422, 357] width 6 height 89
click at [423, 391] on div at bounding box center [425, 358] width 4 height 88
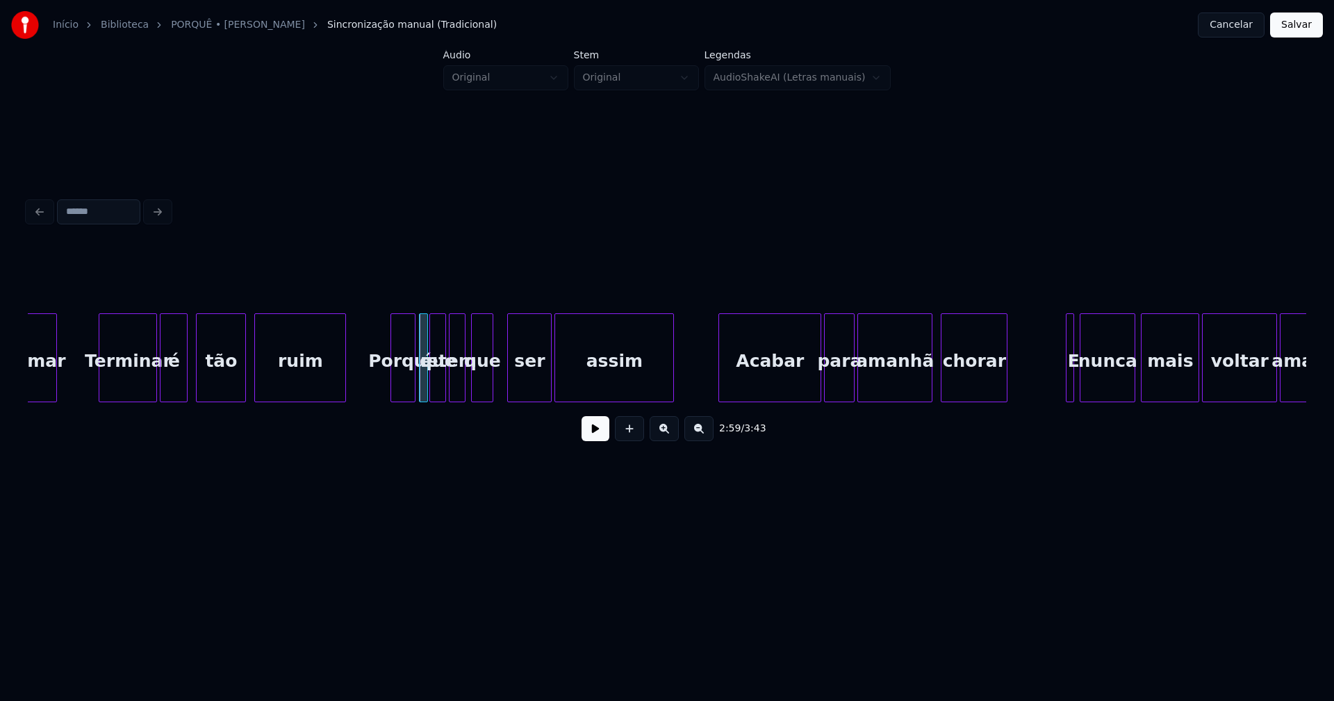
click at [596, 436] on button at bounding box center [596, 428] width 28 height 25
click at [775, 383] on div "Acabar" at bounding box center [766, 361] width 101 height 95
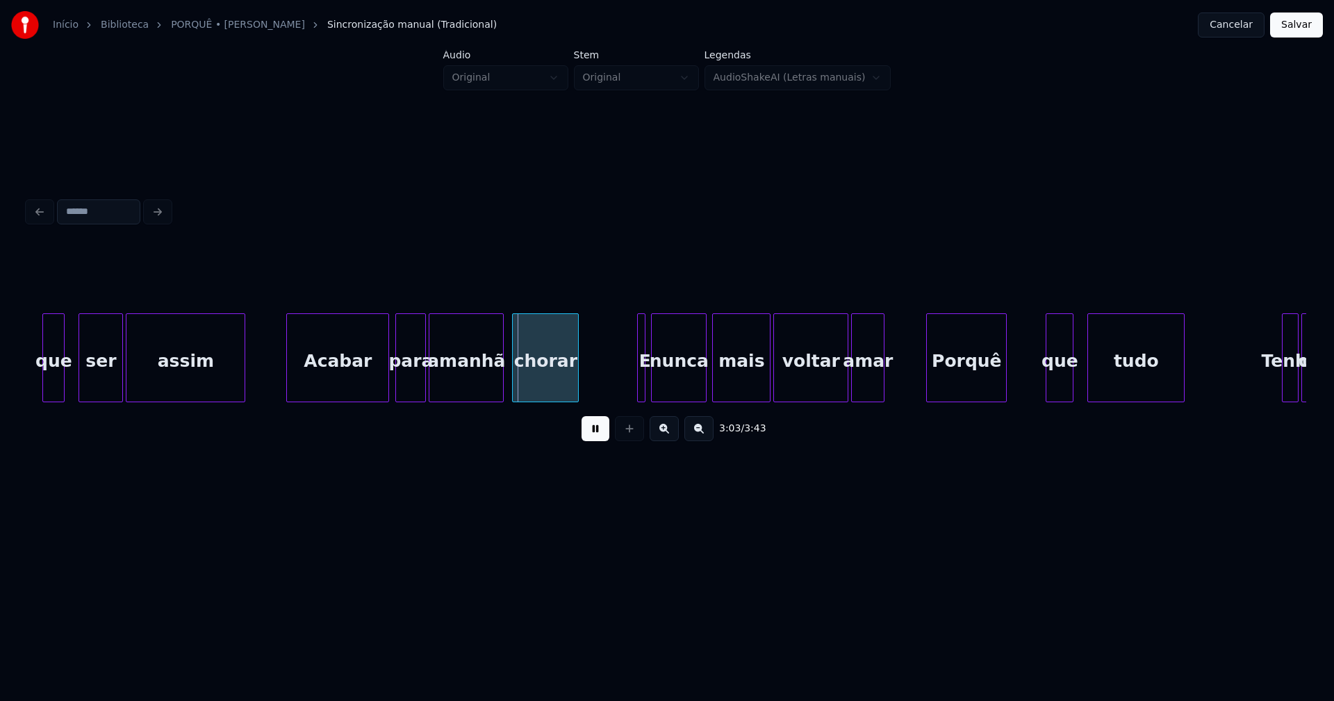
scroll to position [0, 25006]
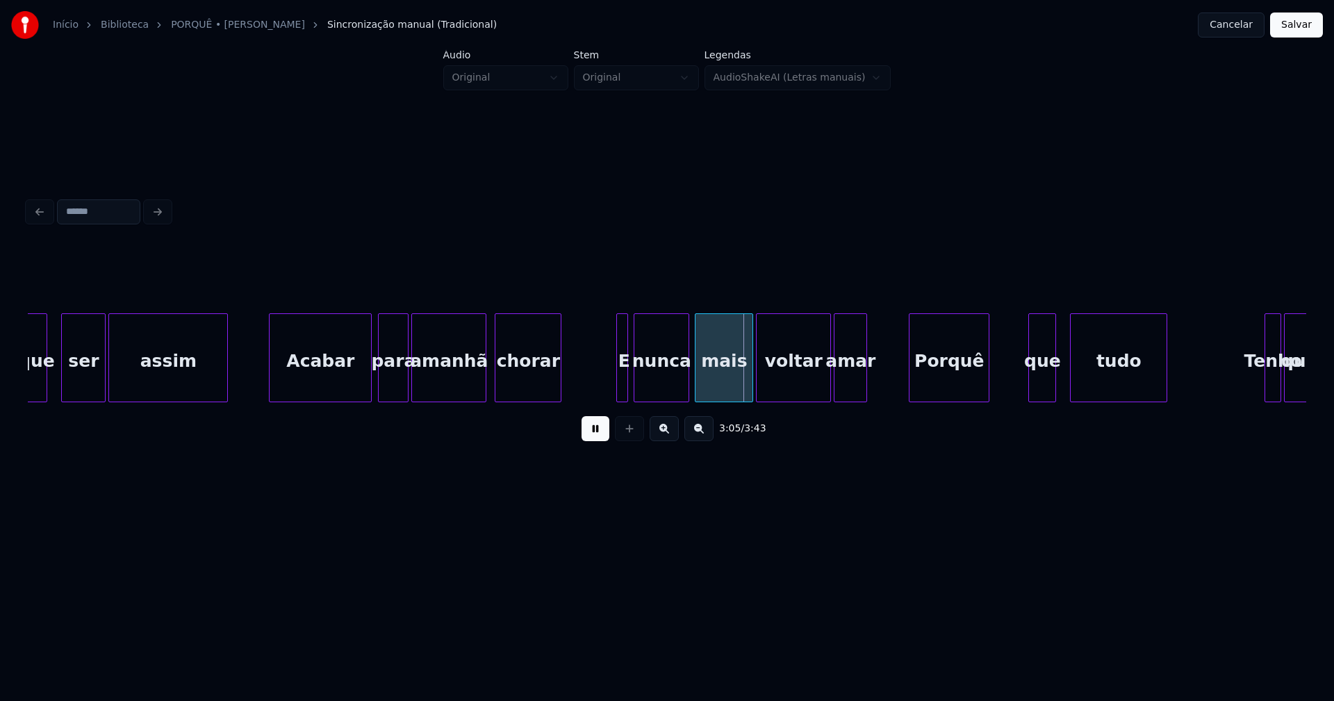
click at [617, 386] on div at bounding box center [619, 358] width 4 height 88
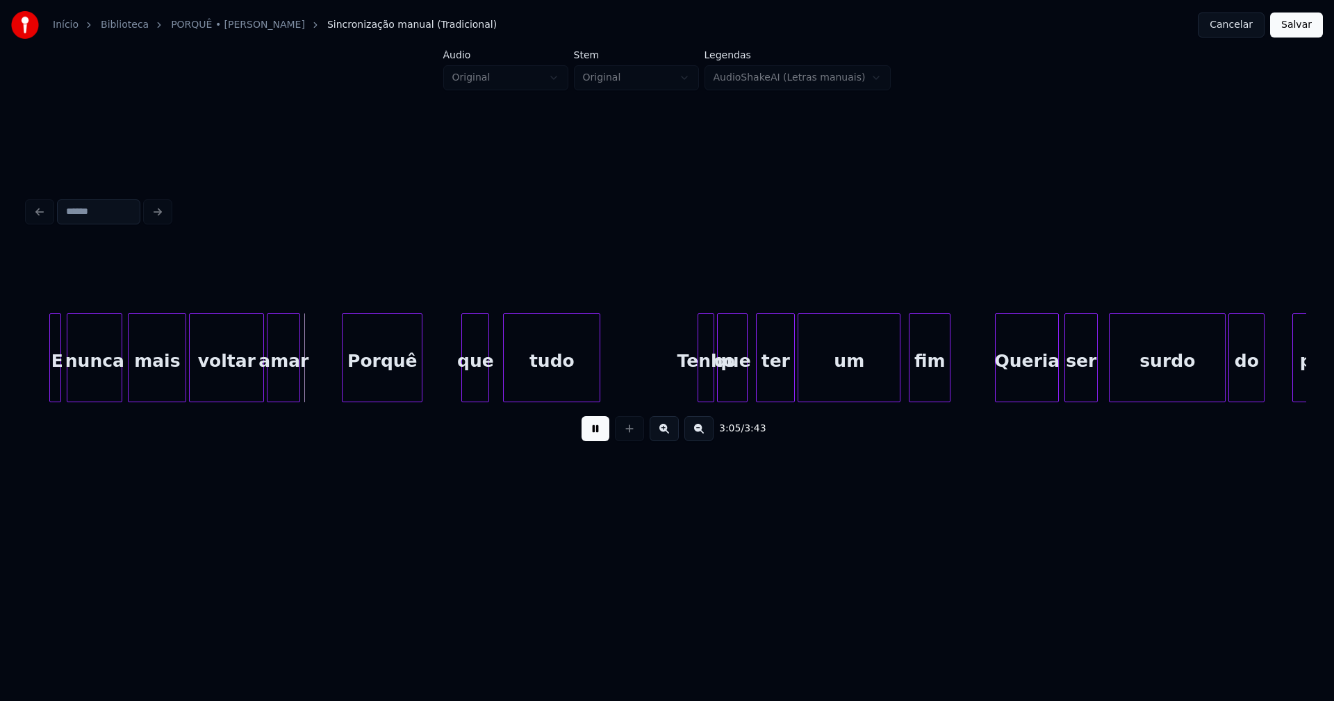
scroll to position [0, 25589]
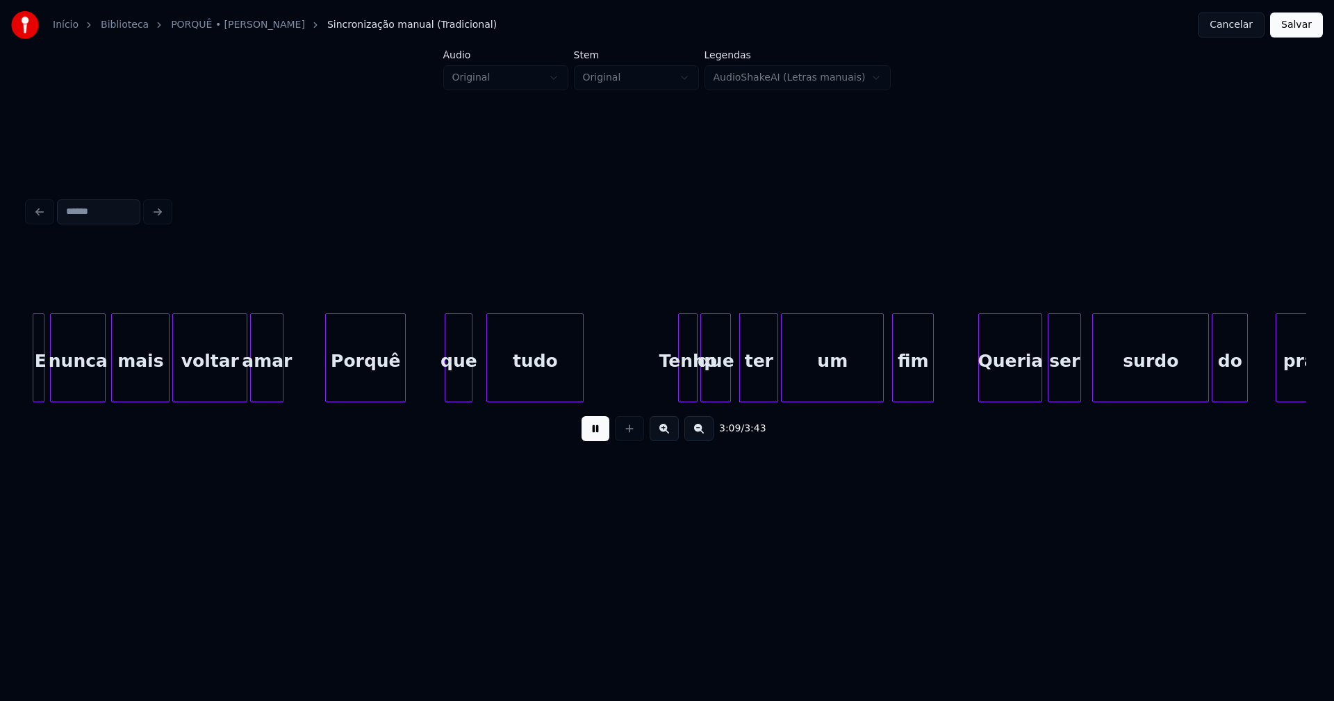
click at [683, 381] on div at bounding box center [681, 358] width 4 height 88
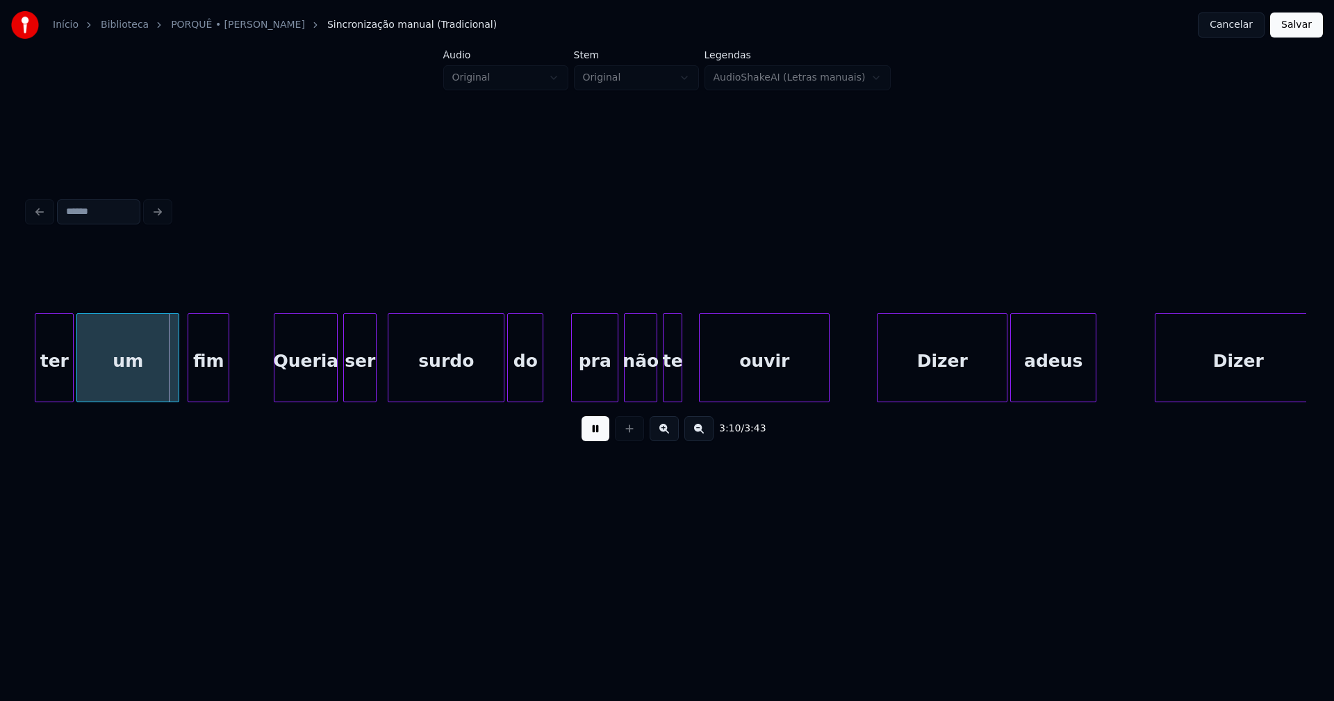
scroll to position [0, 26311]
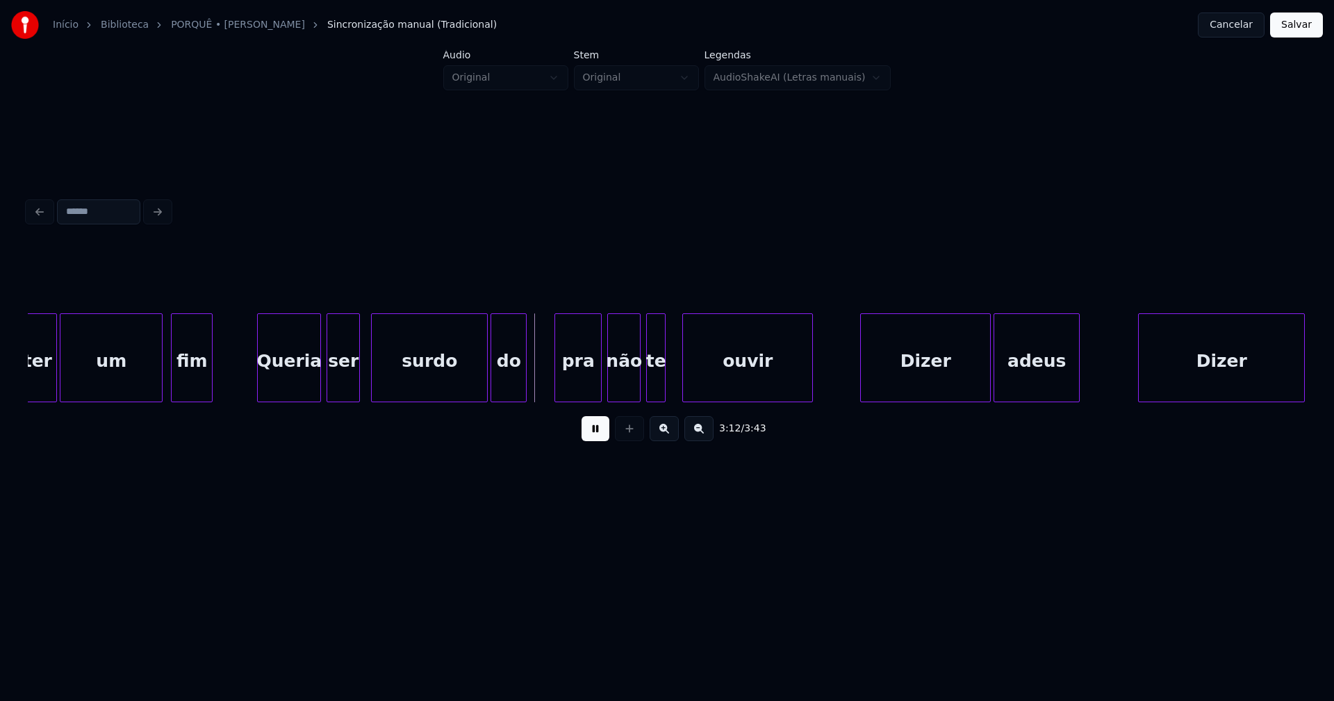
click at [598, 434] on button at bounding box center [596, 428] width 28 height 25
click at [513, 376] on div "do" at bounding box center [508, 361] width 35 height 95
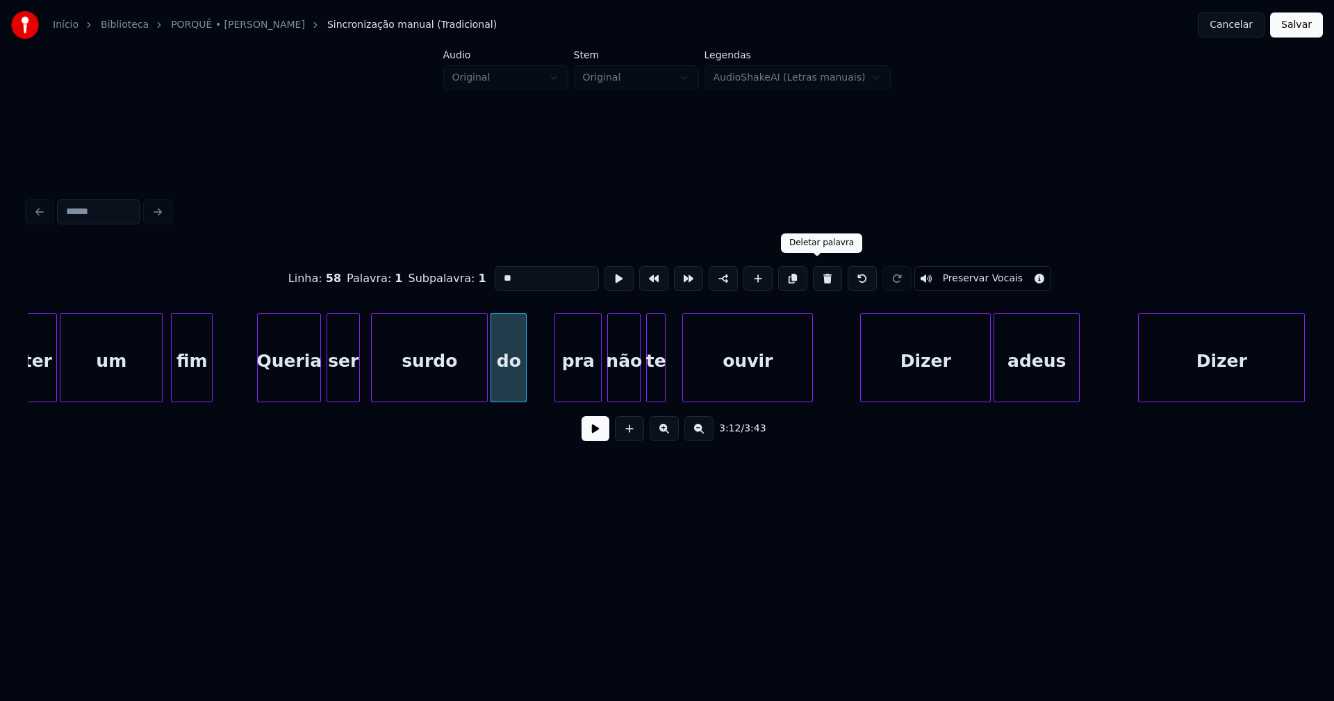
click at [817, 272] on button at bounding box center [827, 278] width 29 height 25
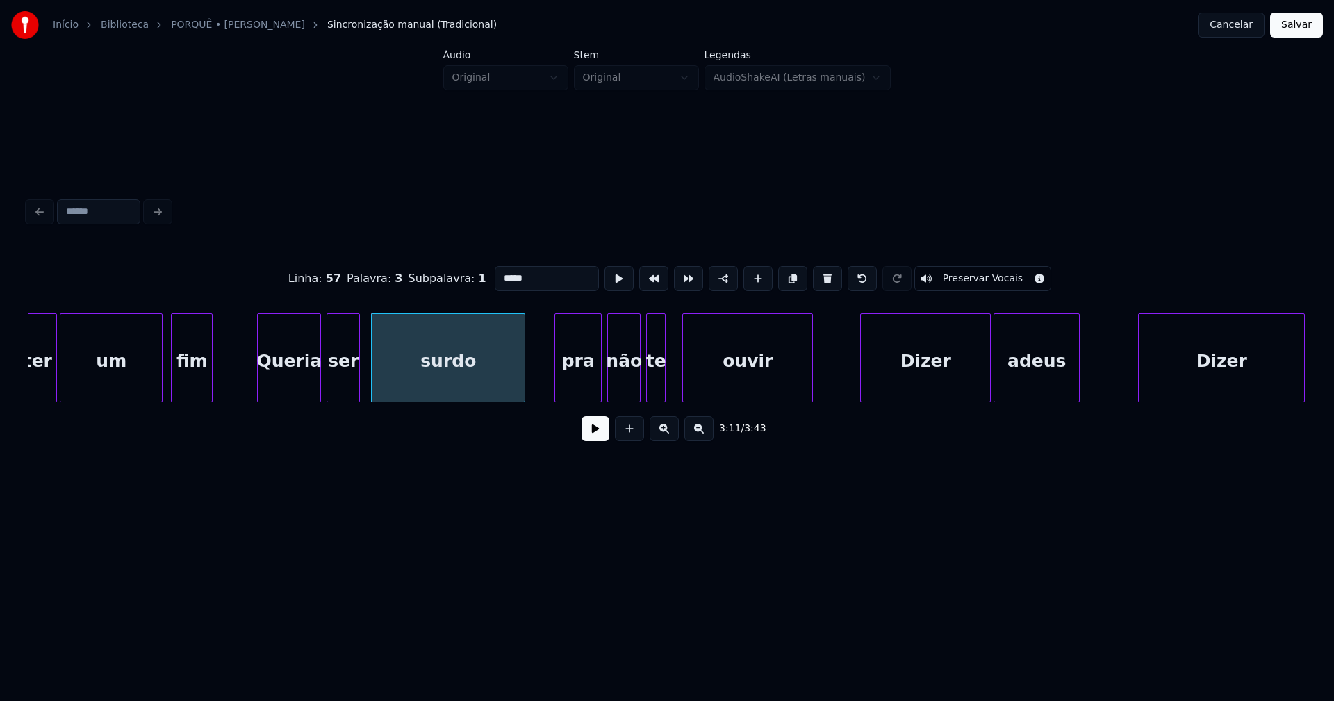
click at [523, 396] on div "surdo" at bounding box center [448, 357] width 154 height 89
click at [580, 391] on div at bounding box center [580, 358] width 4 height 88
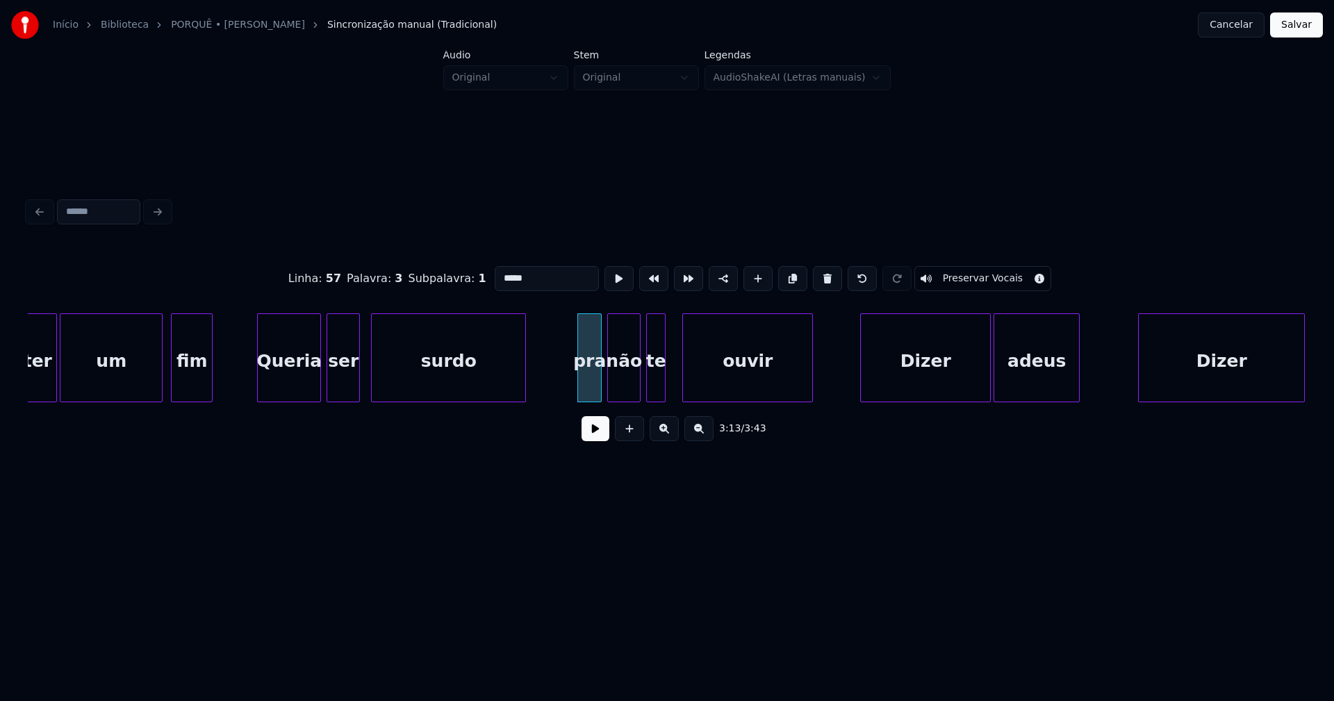
click at [436, 378] on div "surdo" at bounding box center [449, 361] width 154 height 95
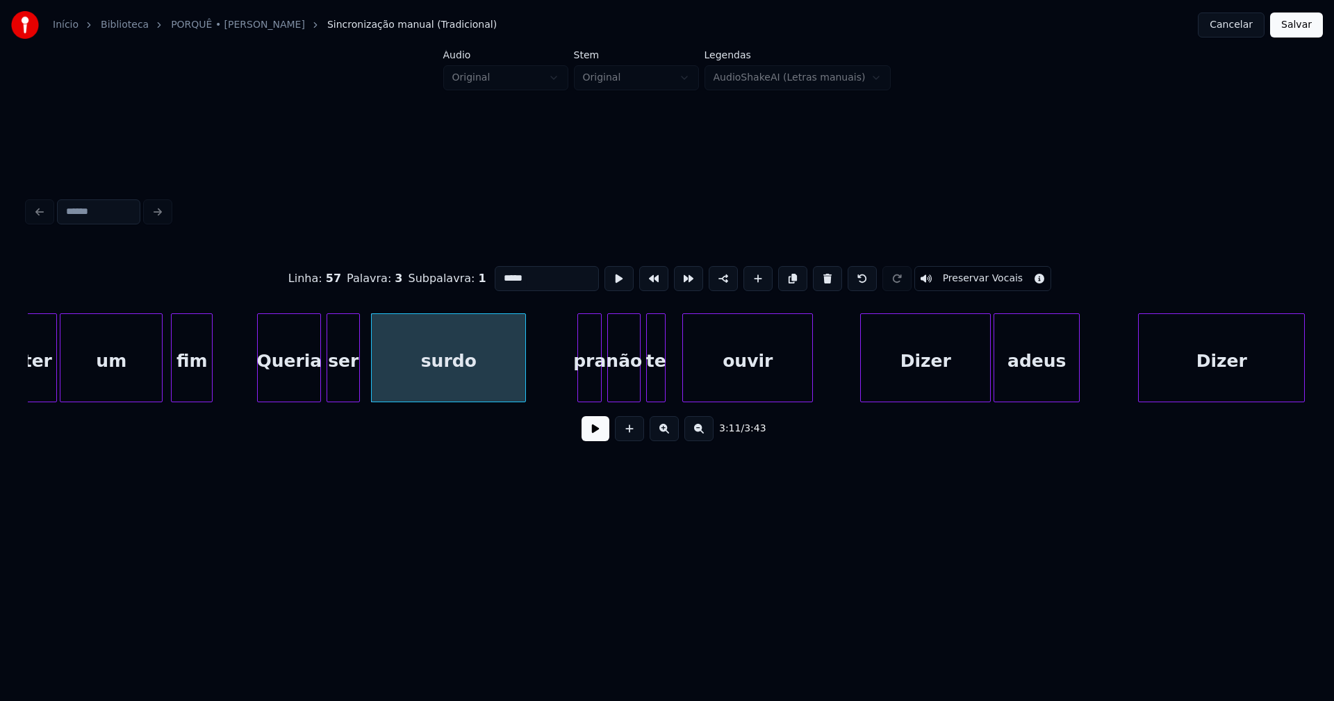
click at [525, 275] on input "*****" at bounding box center [547, 278] width 104 height 25
type input "*"
type input "*******"
click at [592, 436] on button at bounding box center [596, 428] width 28 height 25
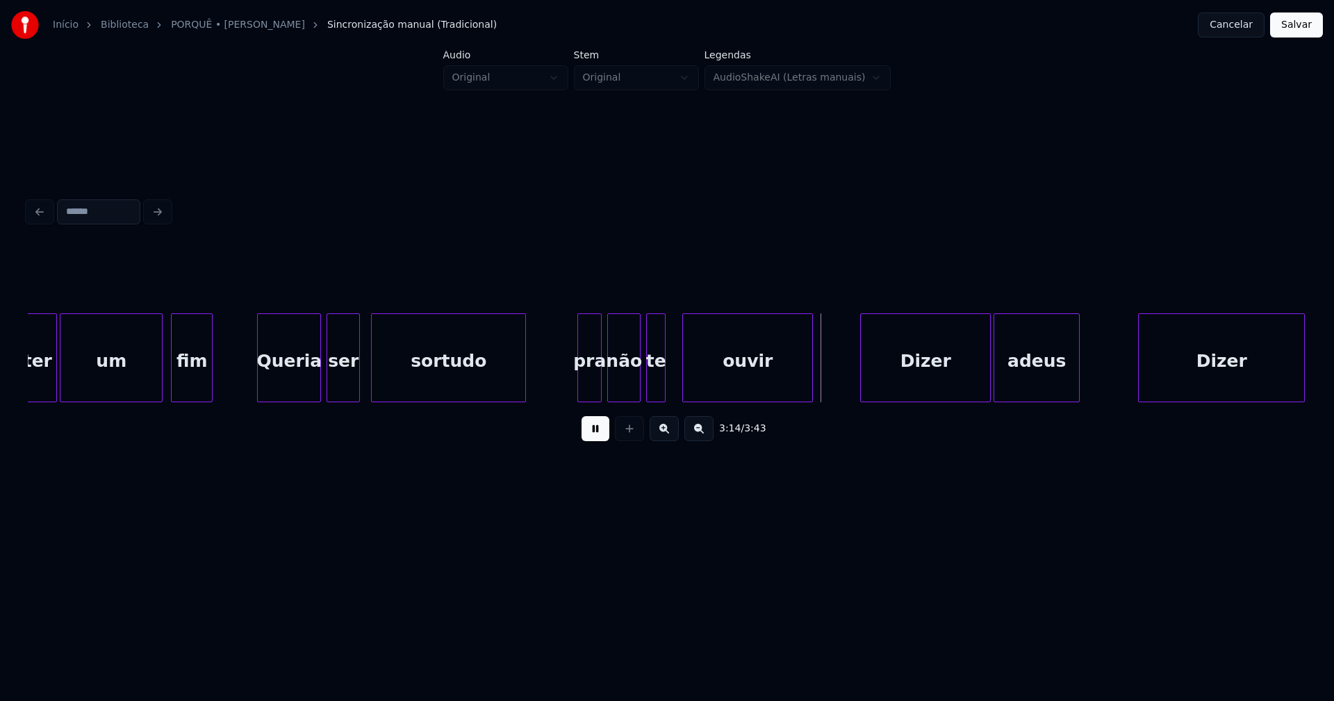
click at [673, 384] on div at bounding box center [673, 358] width 4 height 88
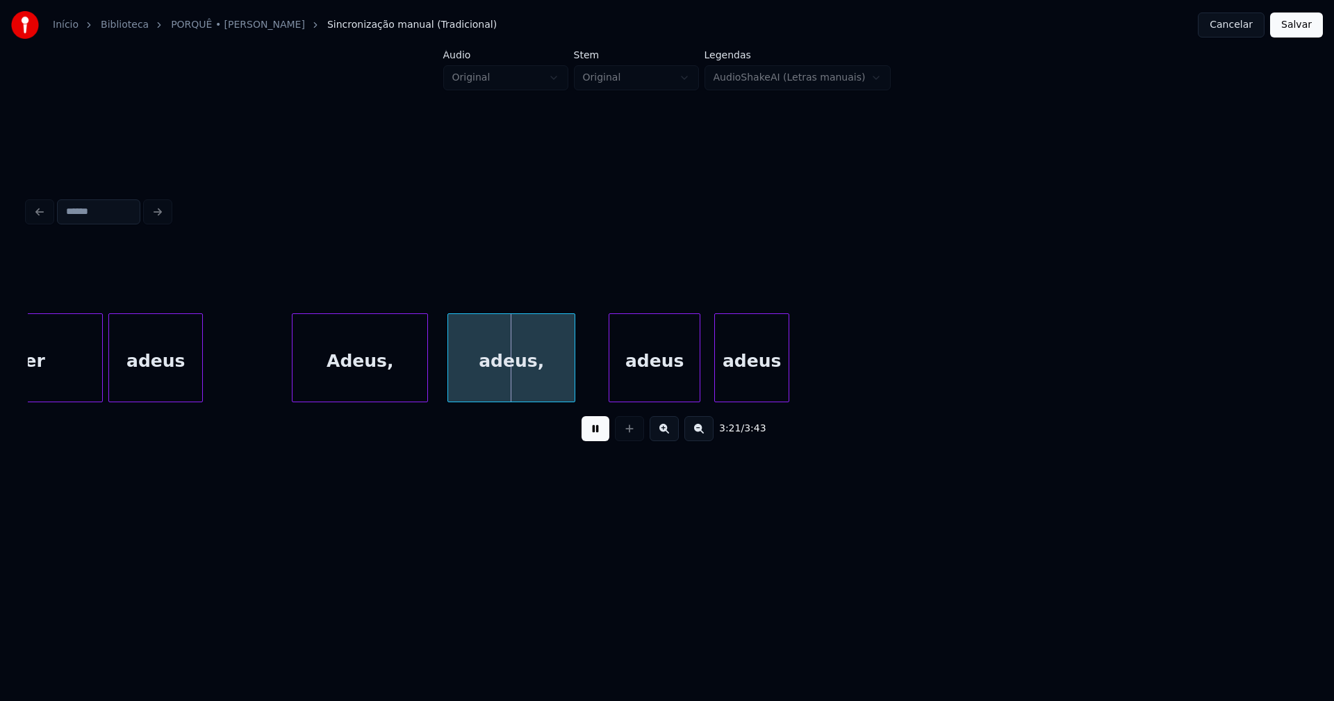
scroll to position [0, 27548]
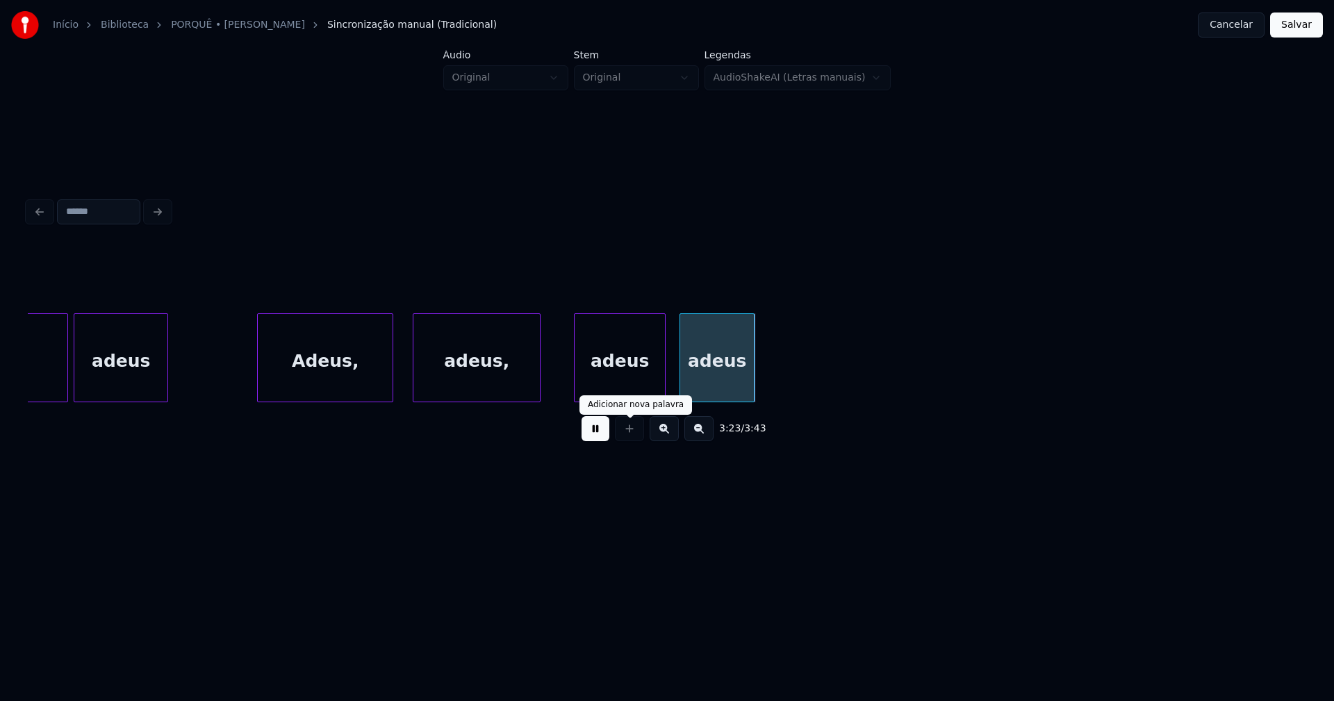
click at [591, 436] on button at bounding box center [596, 428] width 28 height 25
click at [698, 388] on div "adeus" at bounding box center [717, 361] width 74 height 95
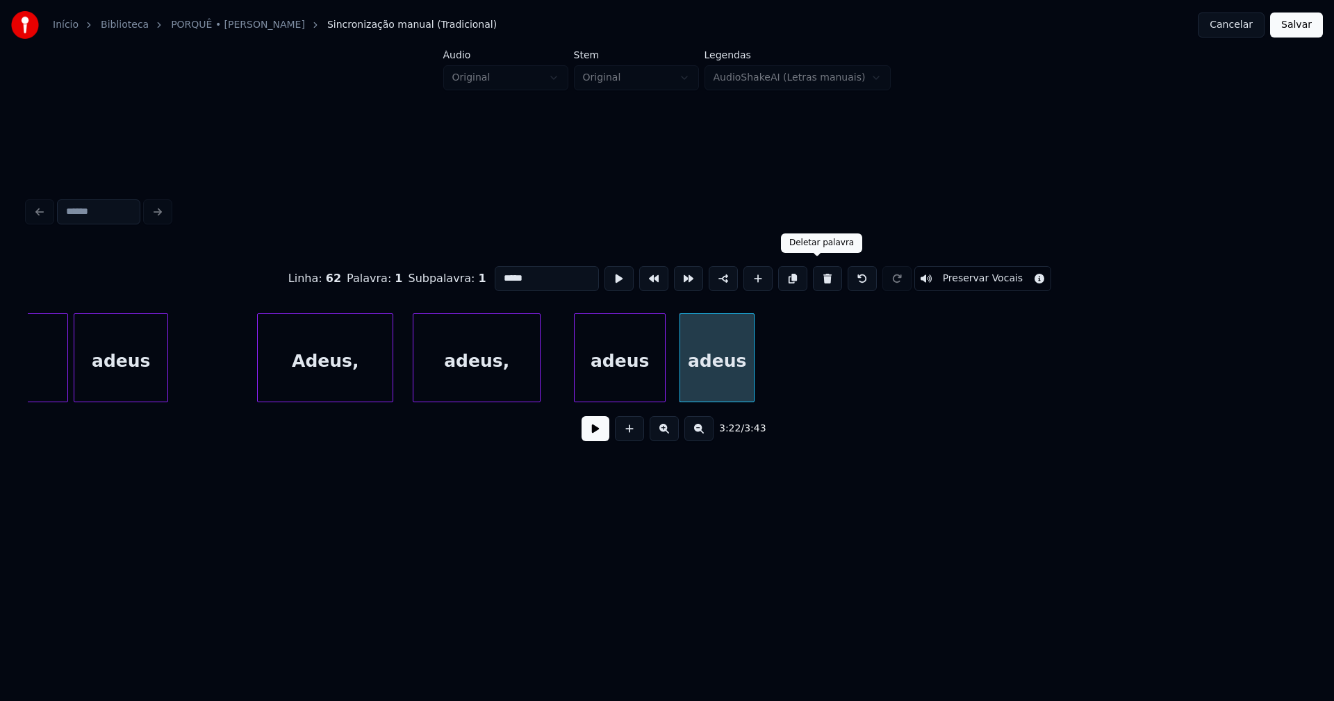
drag, startPoint x: 818, startPoint y: 273, endPoint x: 823, endPoint y: 281, distance: 9.7
click at [819, 274] on button at bounding box center [827, 278] width 29 height 25
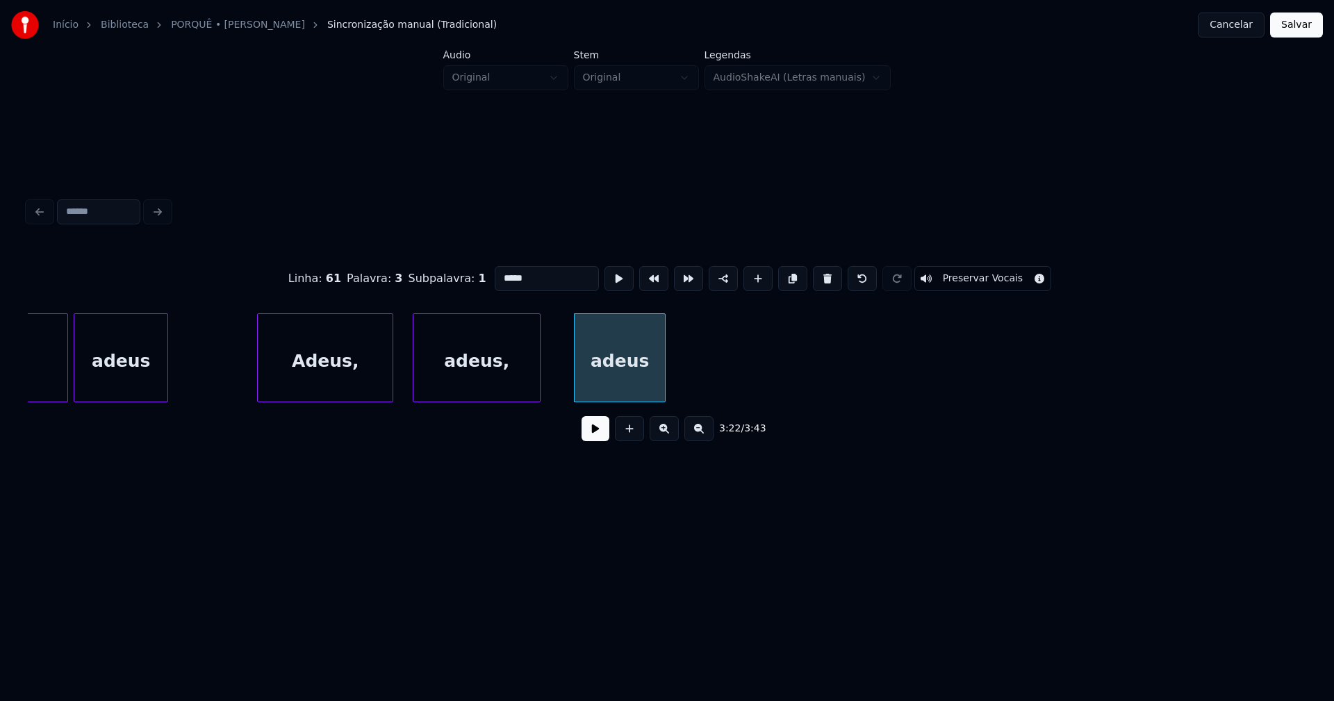
click at [1292, 29] on button "Salvar" at bounding box center [1297, 25] width 53 height 25
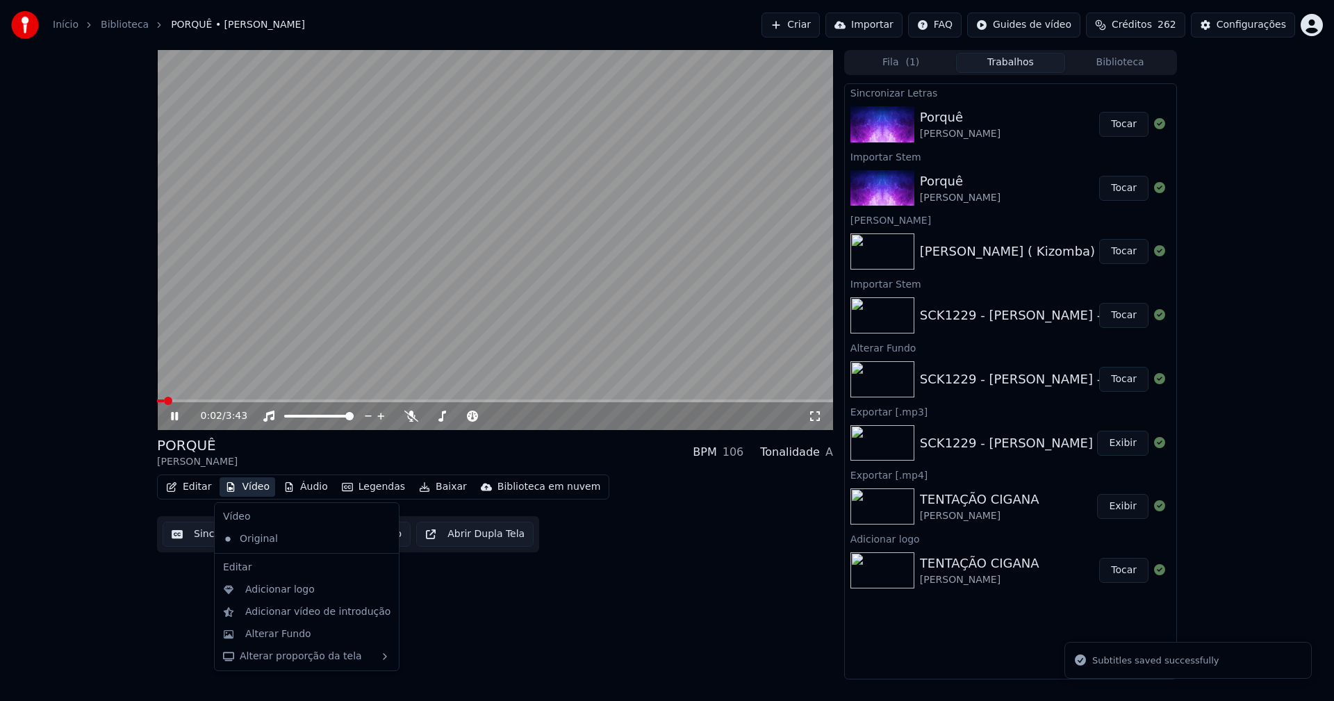
click at [252, 491] on button "Vídeo" at bounding box center [248, 486] width 56 height 19
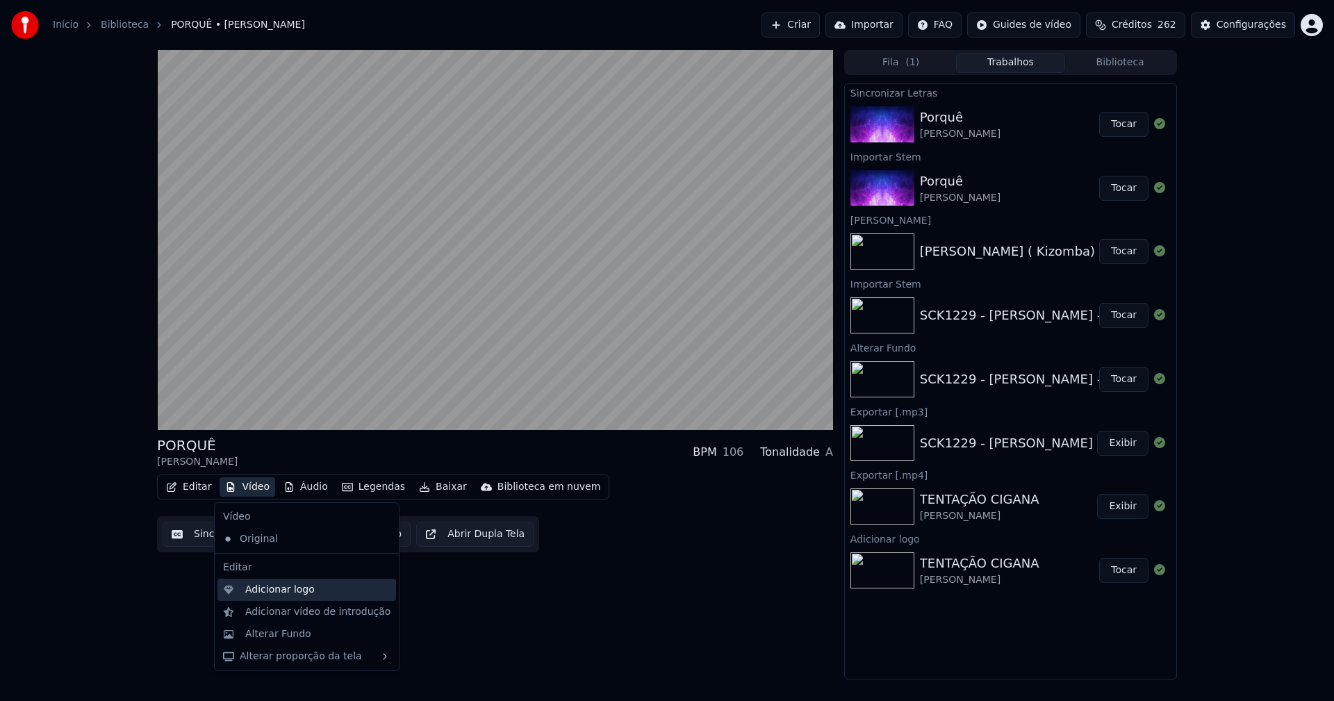
click at [285, 591] on div "Adicionar logo" at bounding box center [280, 590] width 70 height 14
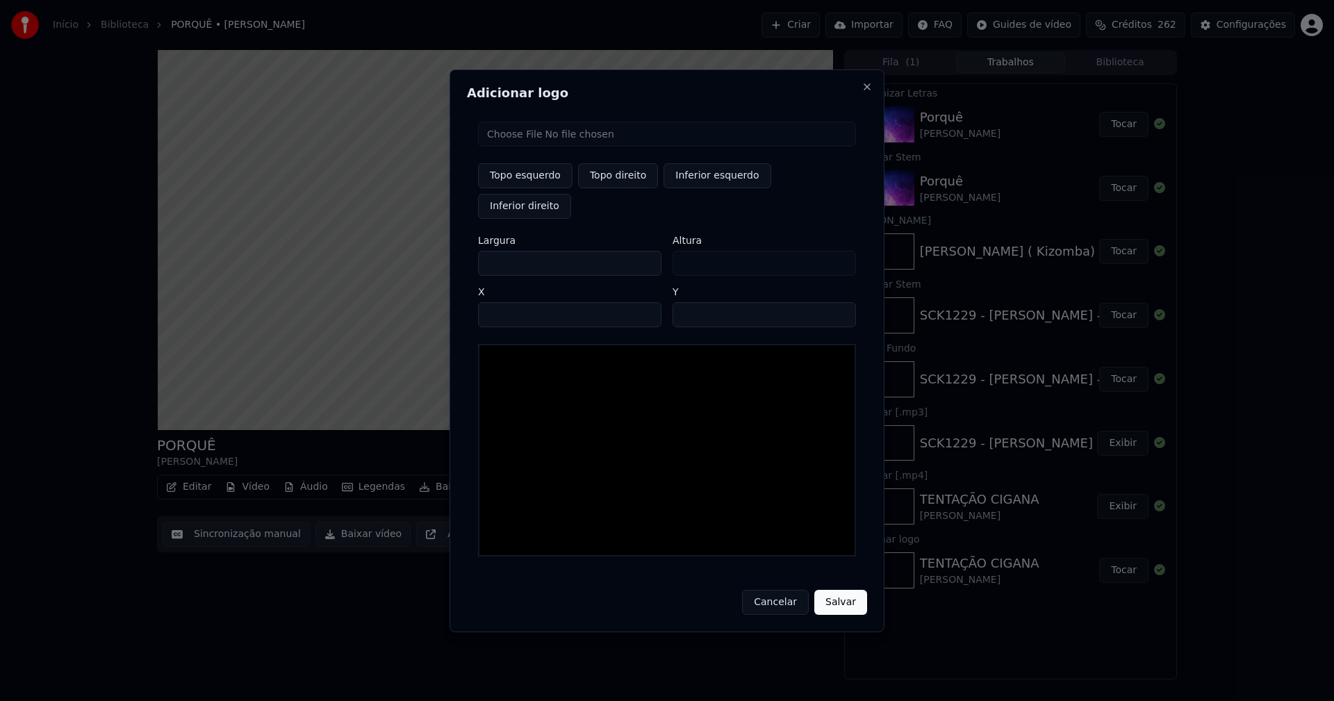
click at [523, 147] on input "file" at bounding box center [667, 134] width 378 height 25
type input "**********"
drag, startPoint x: 606, startPoint y: 190, endPoint x: 524, endPoint y: 240, distance: 96.1
click at [605, 188] on button "Topo direito" at bounding box center [618, 175] width 80 height 25
type input "****"
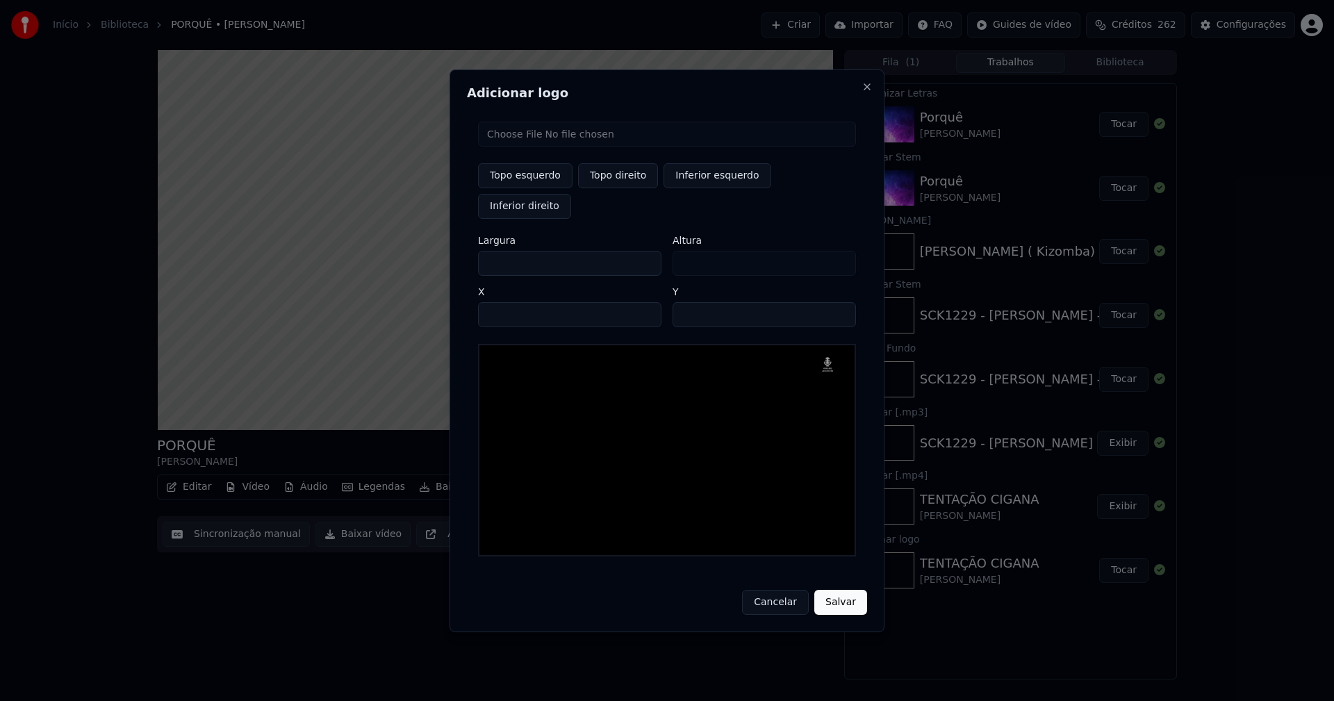
drag, startPoint x: 501, startPoint y: 249, endPoint x: 372, endPoint y: 277, distance: 132.4
click at [405, 261] on body "Início Biblioteca PORQUÊ • [PERSON_NAME] Importar FAQ Guides de vídeo Créditos …" at bounding box center [667, 350] width 1334 height 701
type input "**"
type input "***"
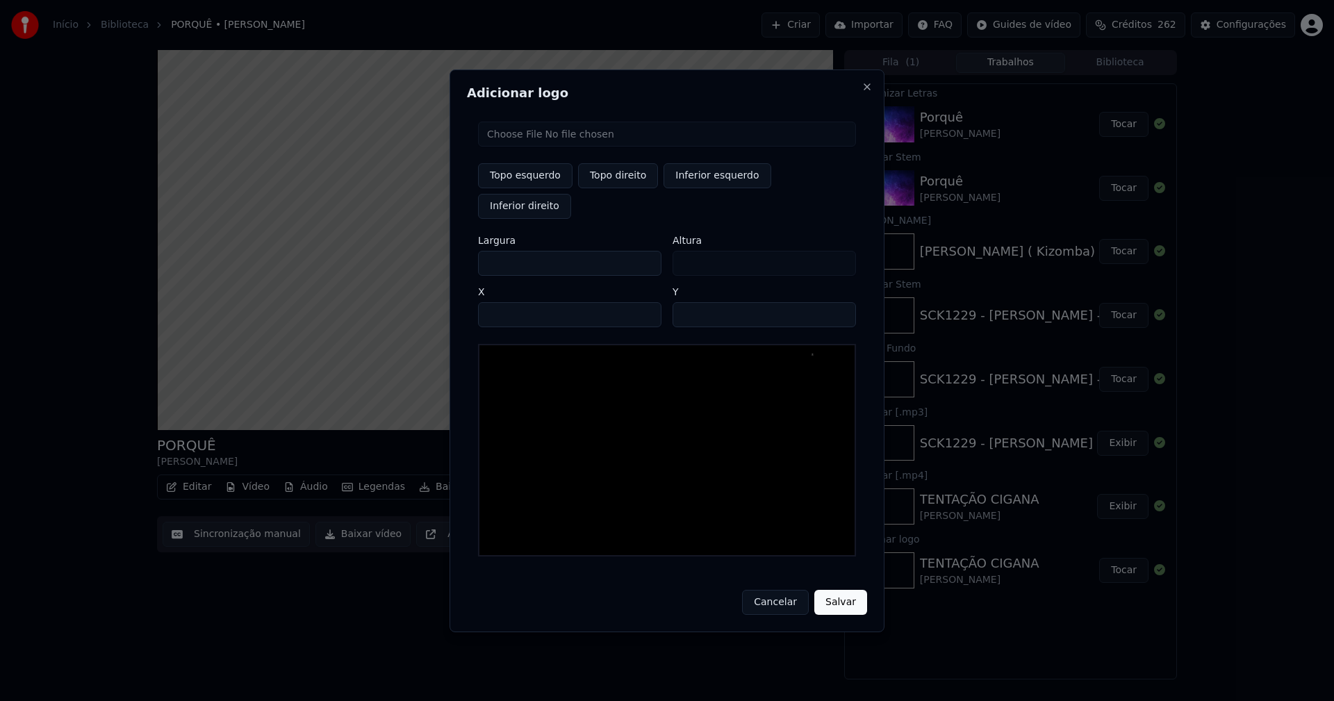
type input "***"
click at [505, 302] on input "****" at bounding box center [569, 314] width 183 height 25
type input "****"
click at [686, 302] on input "**" at bounding box center [764, 314] width 183 height 25
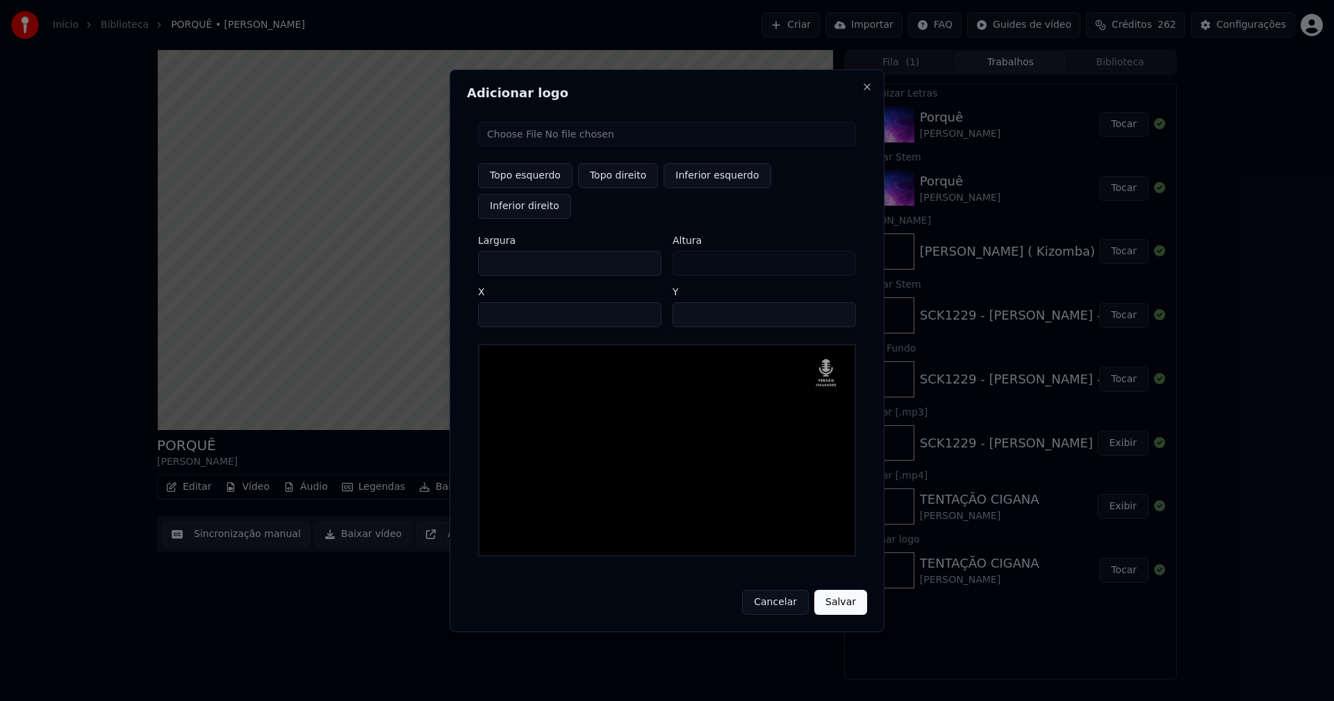
type input "**"
click at [840, 590] on button "Salvar" at bounding box center [841, 602] width 53 height 25
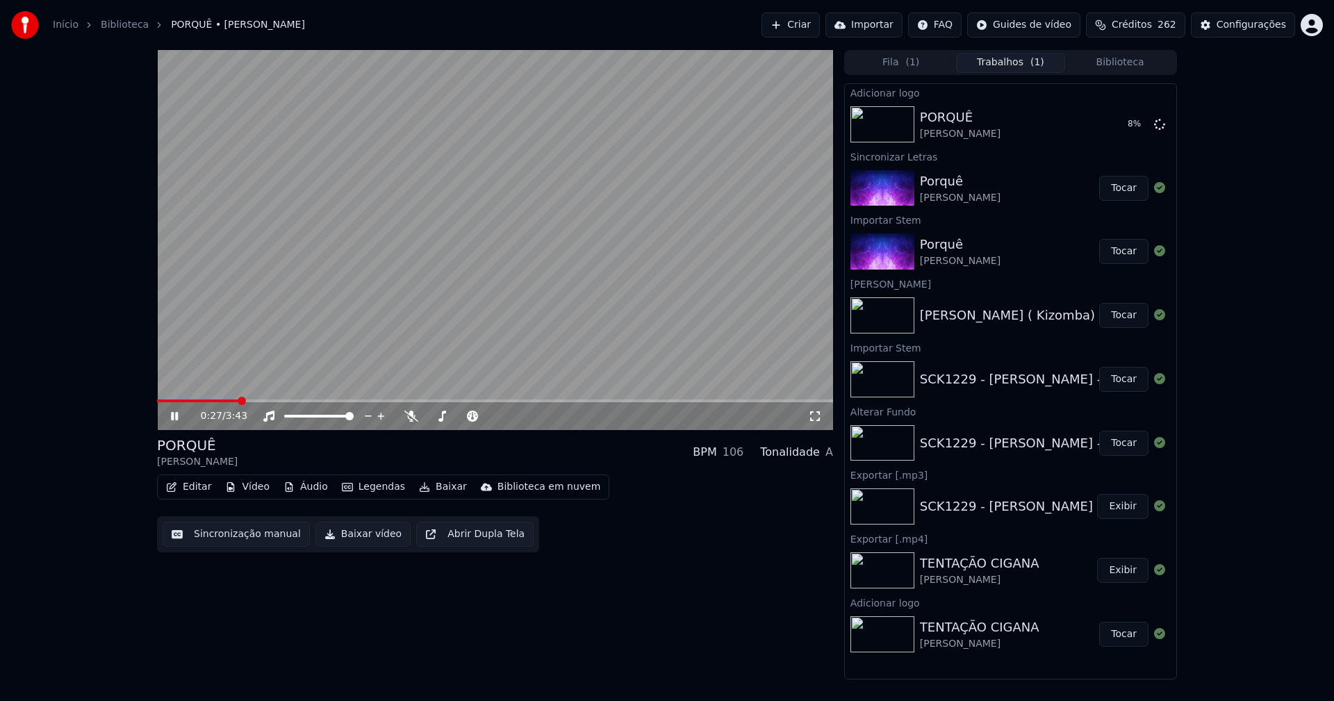
drag, startPoint x: 815, startPoint y: 414, endPoint x: 815, endPoint y: 430, distance: 16.7
click at [815, 414] on icon at bounding box center [815, 416] width 14 height 11
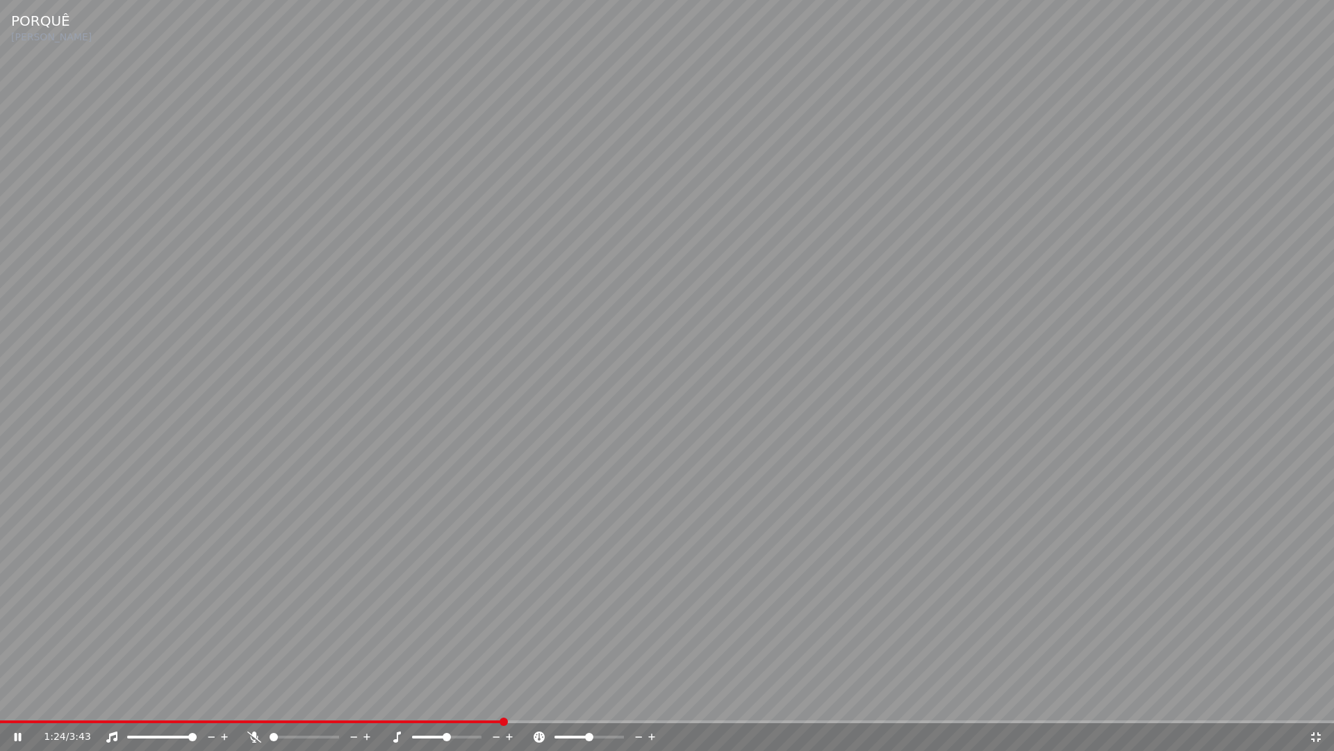
click at [1314, 701] on icon at bounding box center [1317, 737] width 10 height 10
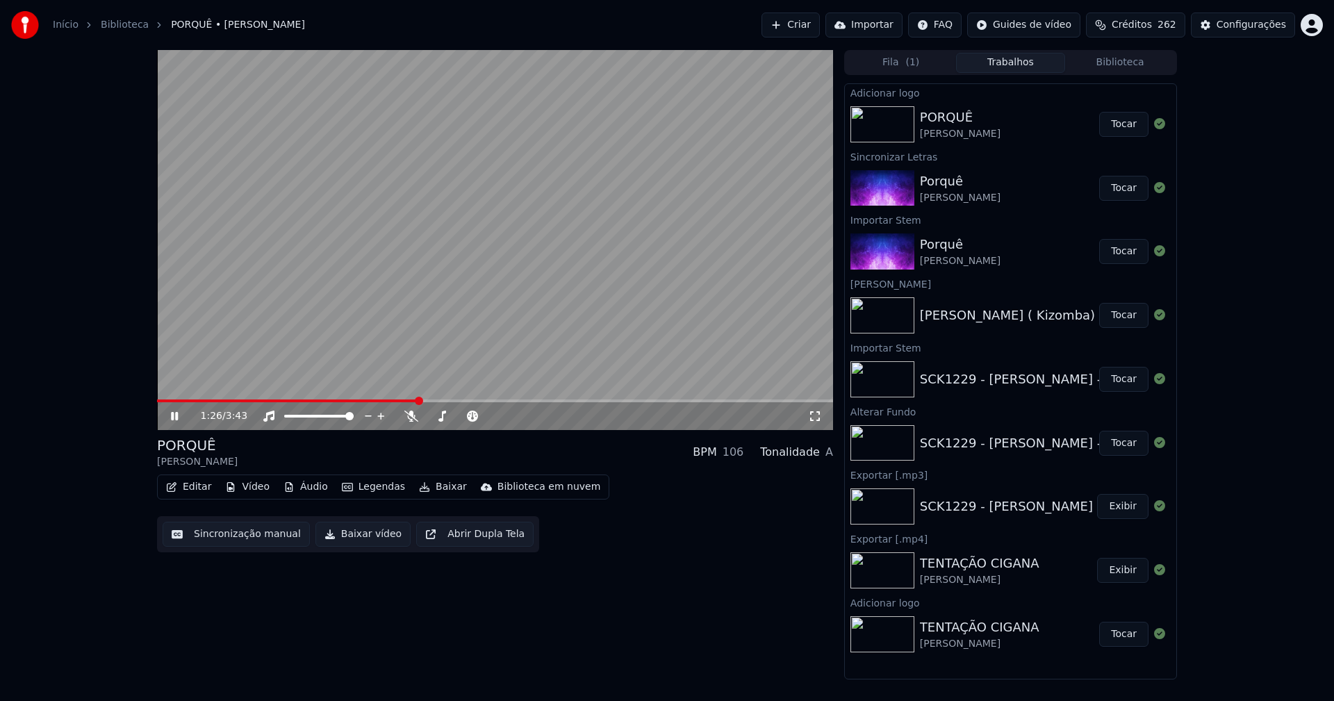
click at [1127, 125] on button "Tocar" at bounding box center [1124, 124] width 49 height 25
drag, startPoint x: 178, startPoint y: 408, endPoint x: 197, endPoint y: 489, distance: 83.6
click at [178, 409] on div "0:01 / 3:43" at bounding box center [495, 416] width 676 height 28
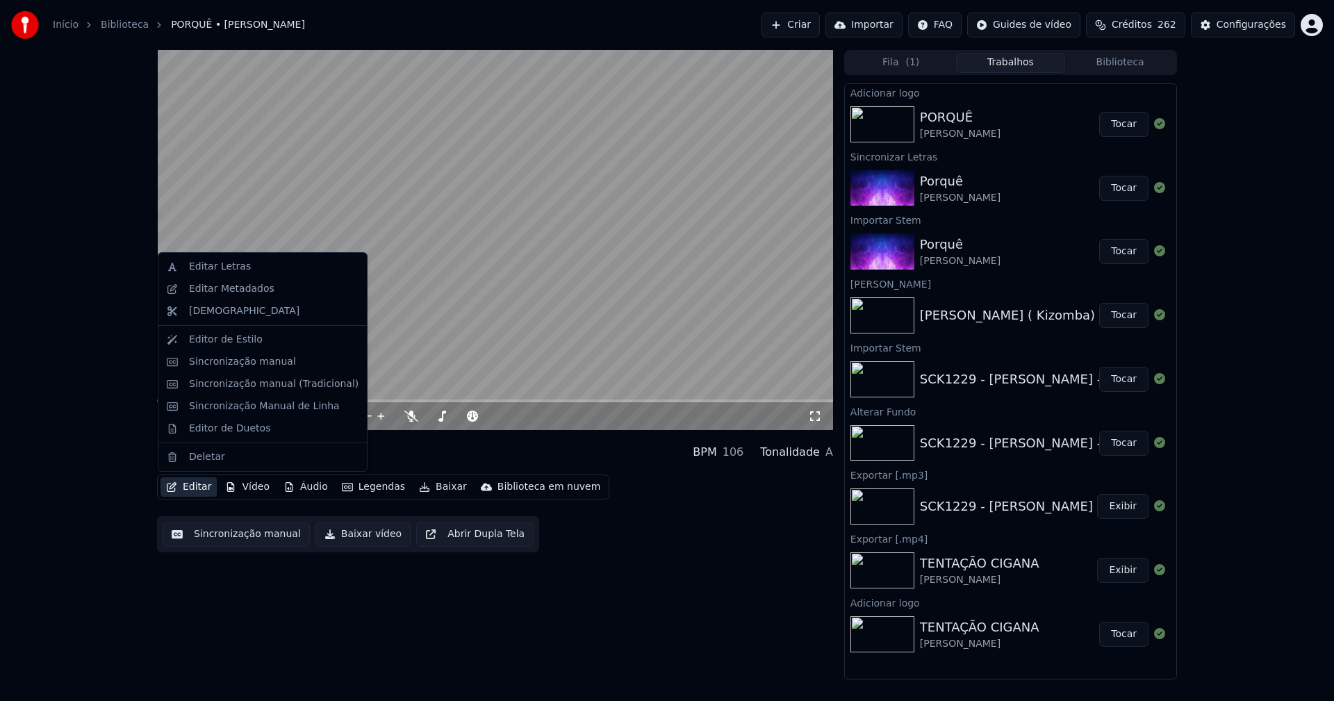
click at [198, 490] on button "Editar" at bounding box center [189, 486] width 56 height 19
click at [236, 387] on div "Sincronização manual (Tradicional)" at bounding box center [274, 384] width 170 height 14
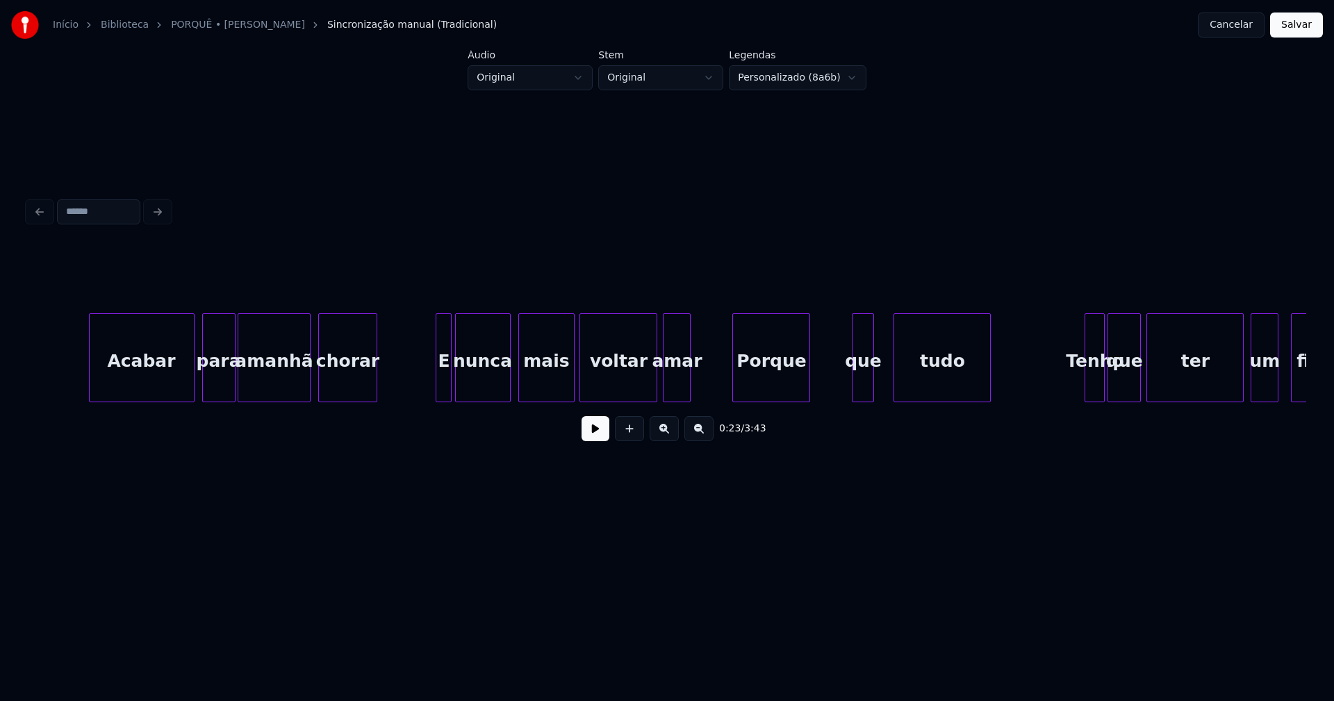
scroll to position [0, 7608]
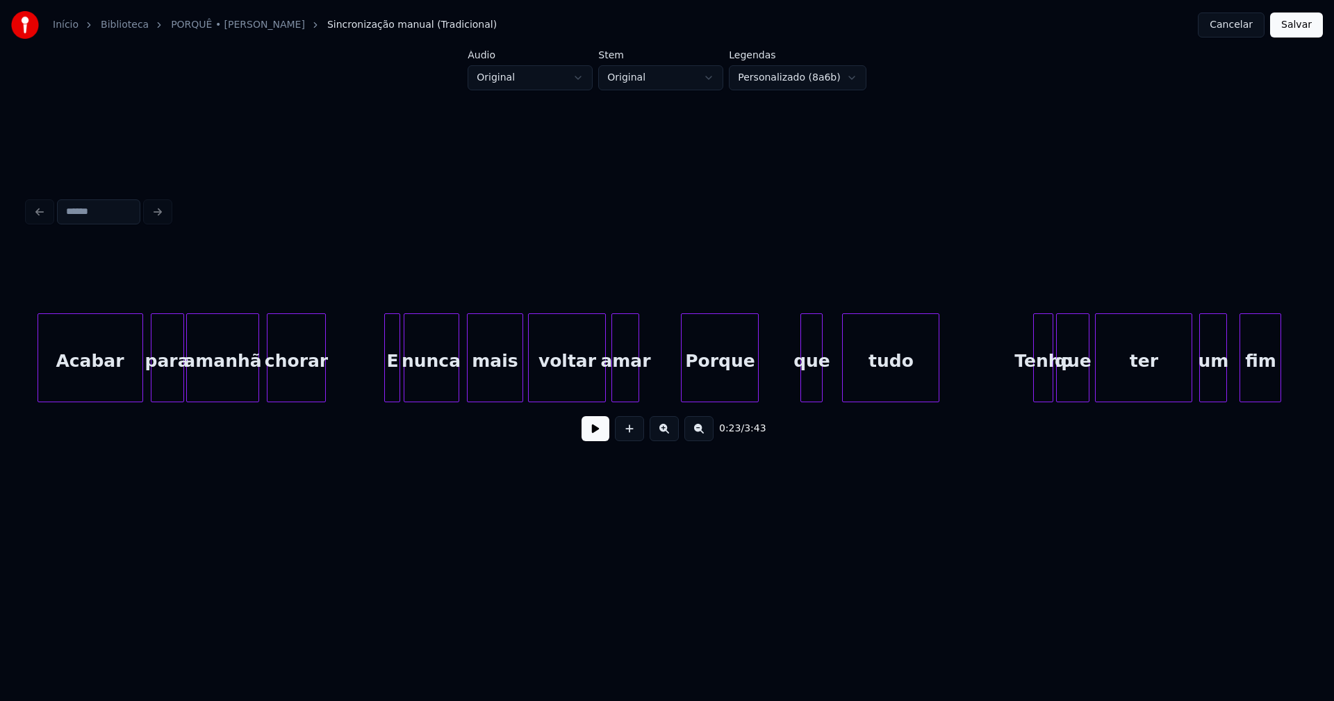
click at [740, 377] on div "Porque" at bounding box center [720, 361] width 76 height 95
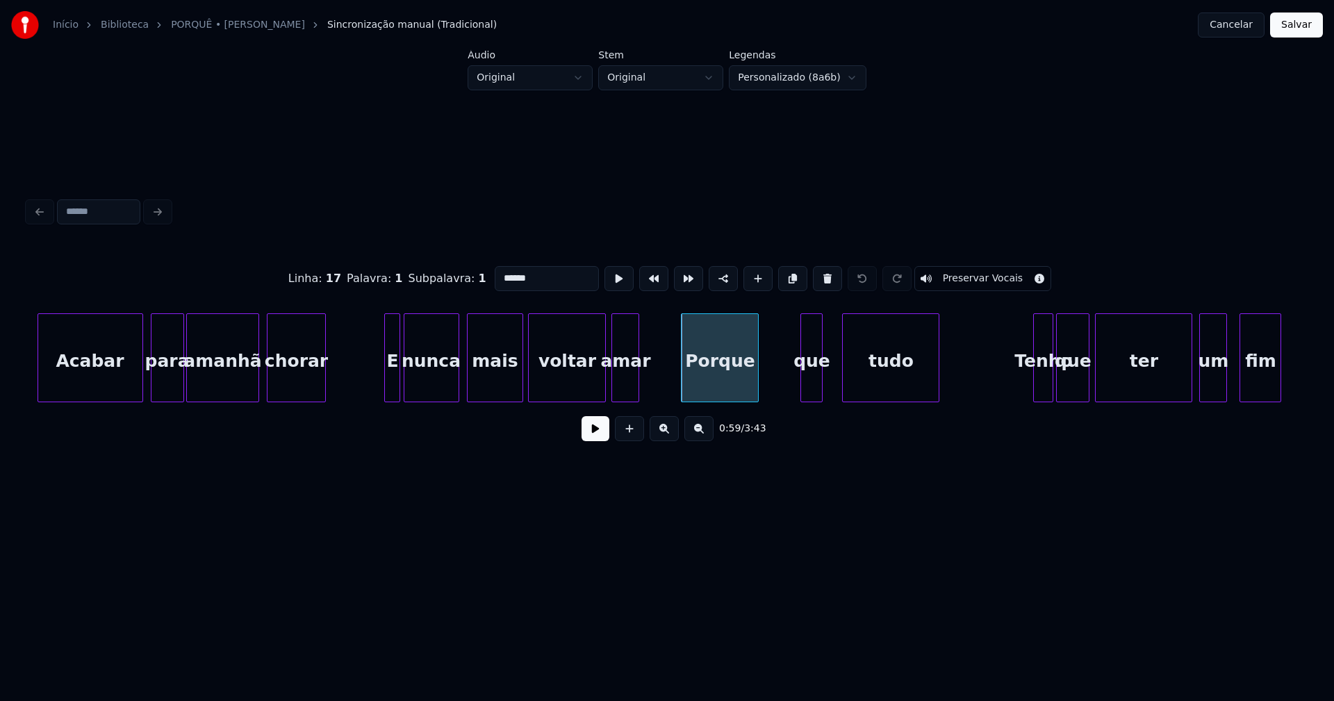
click at [535, 277] on input "******" at bounding box center [547, 278] width 104 height 25
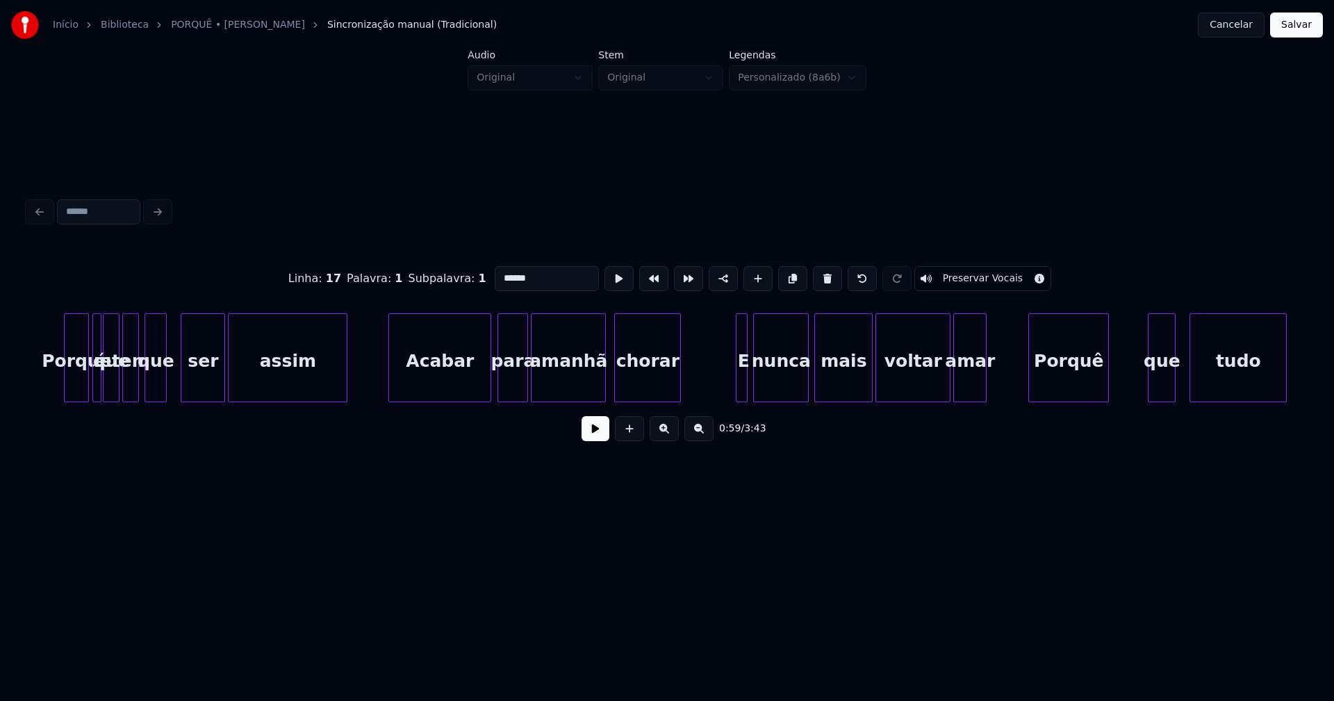
scroll to position [0, 24937]
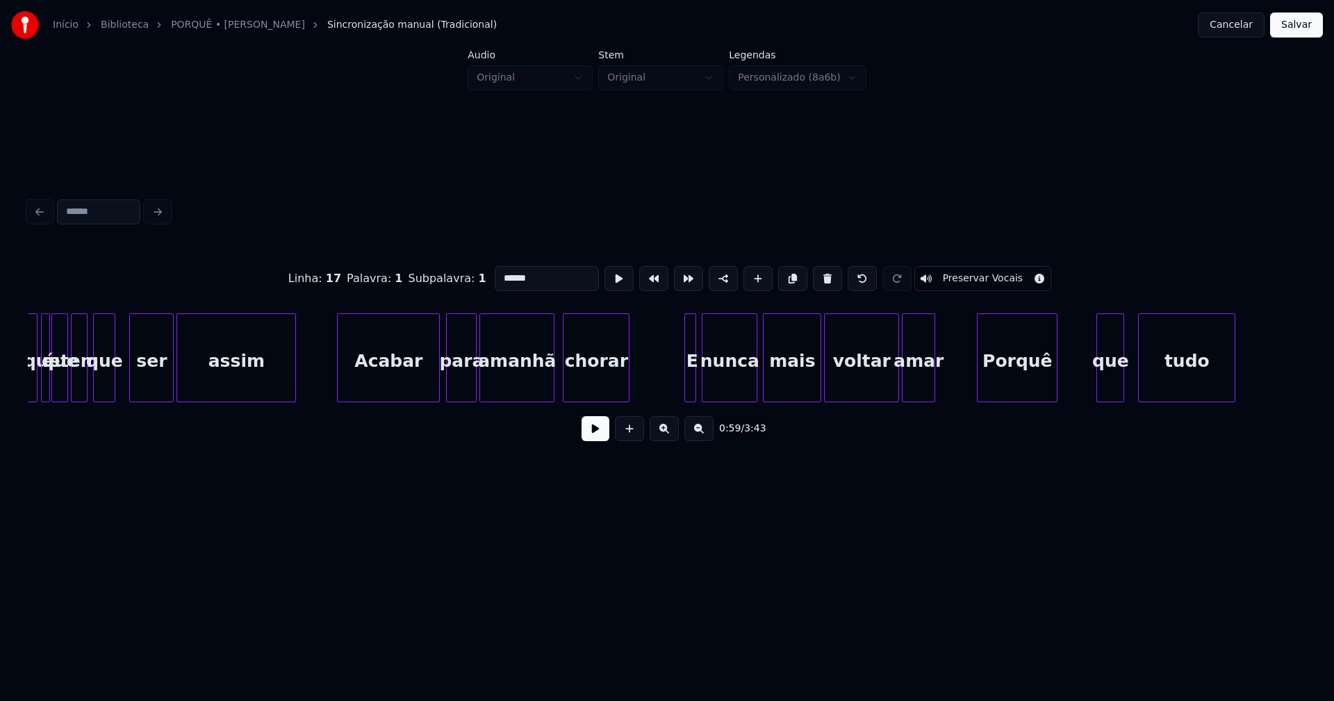
type input "******"
click at [1294, 20] on button "Salvar" at bounding box center [1297, 25] width 53 height 25
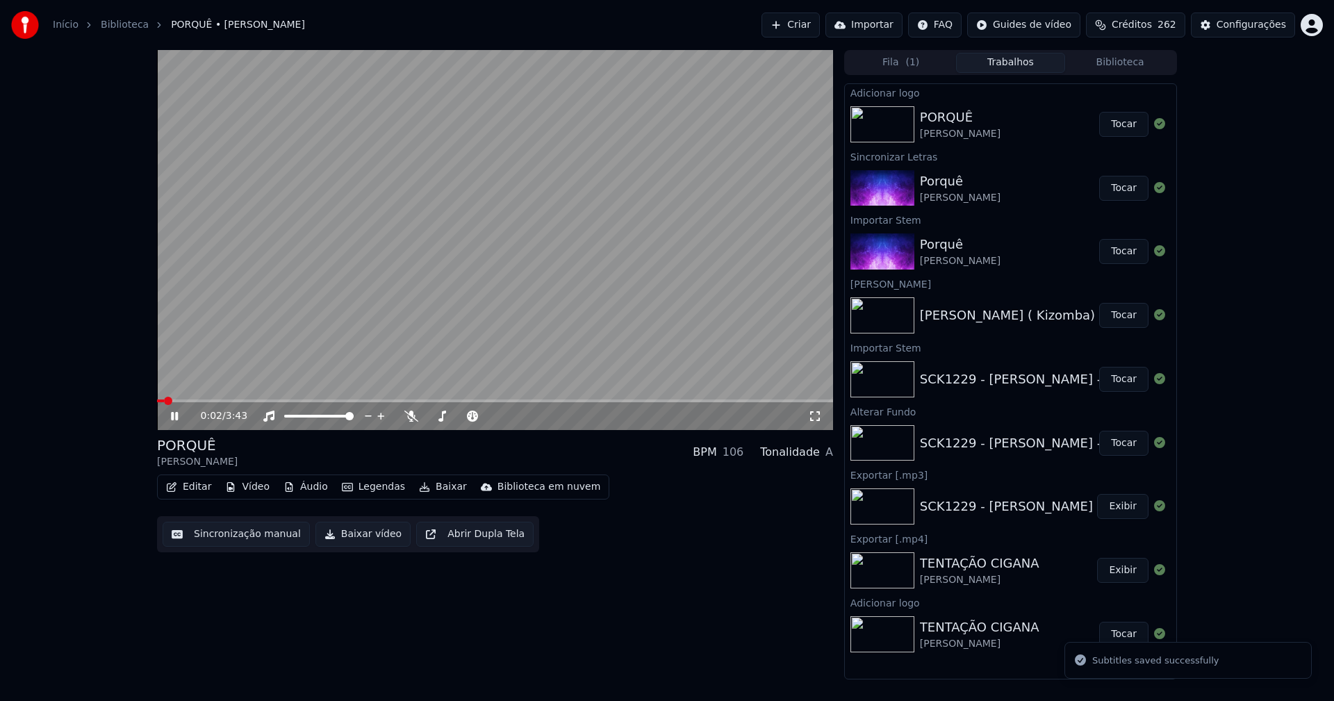
click at [179, 416] on icon at bounding box center [184, 416] width 33 height 11
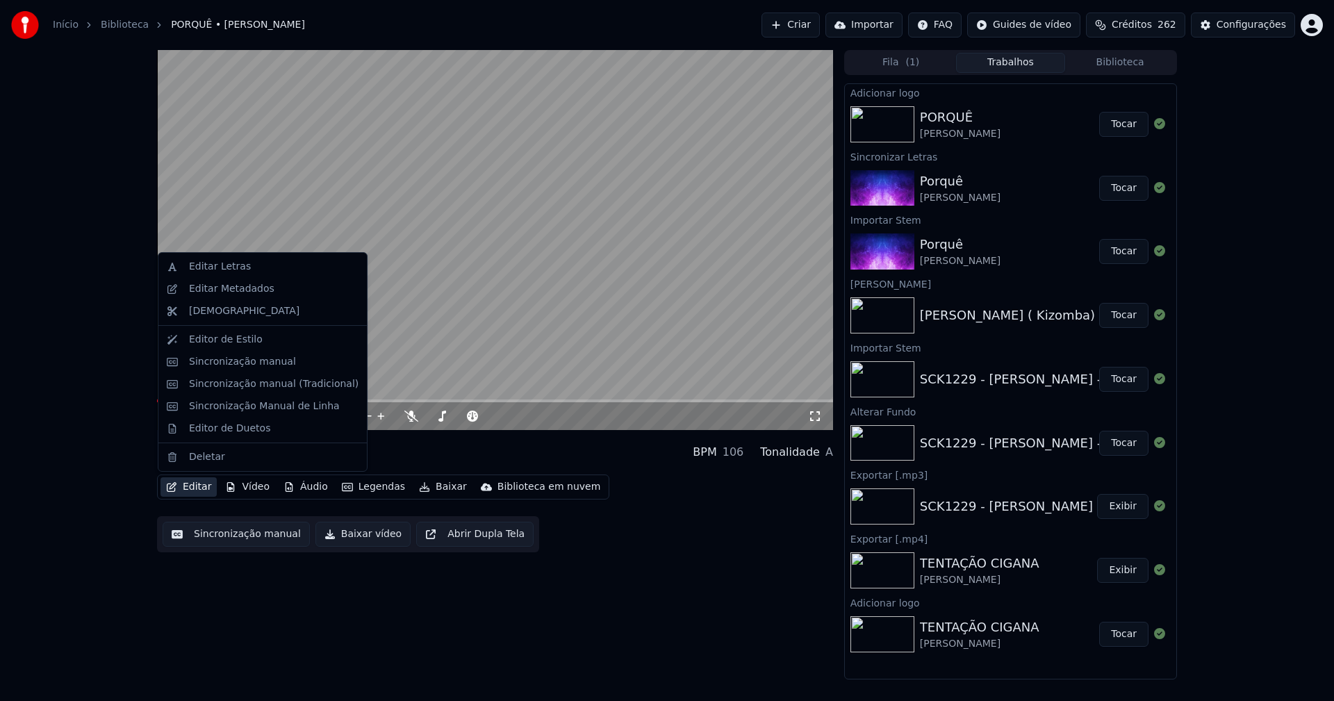
click at [198, 486] on button "Editar" at bounding box center [189, 486] width 56 height 19
click at [245, 293] on div "Editar Metadados" at bounding box center [231, 289] width 85 height 14
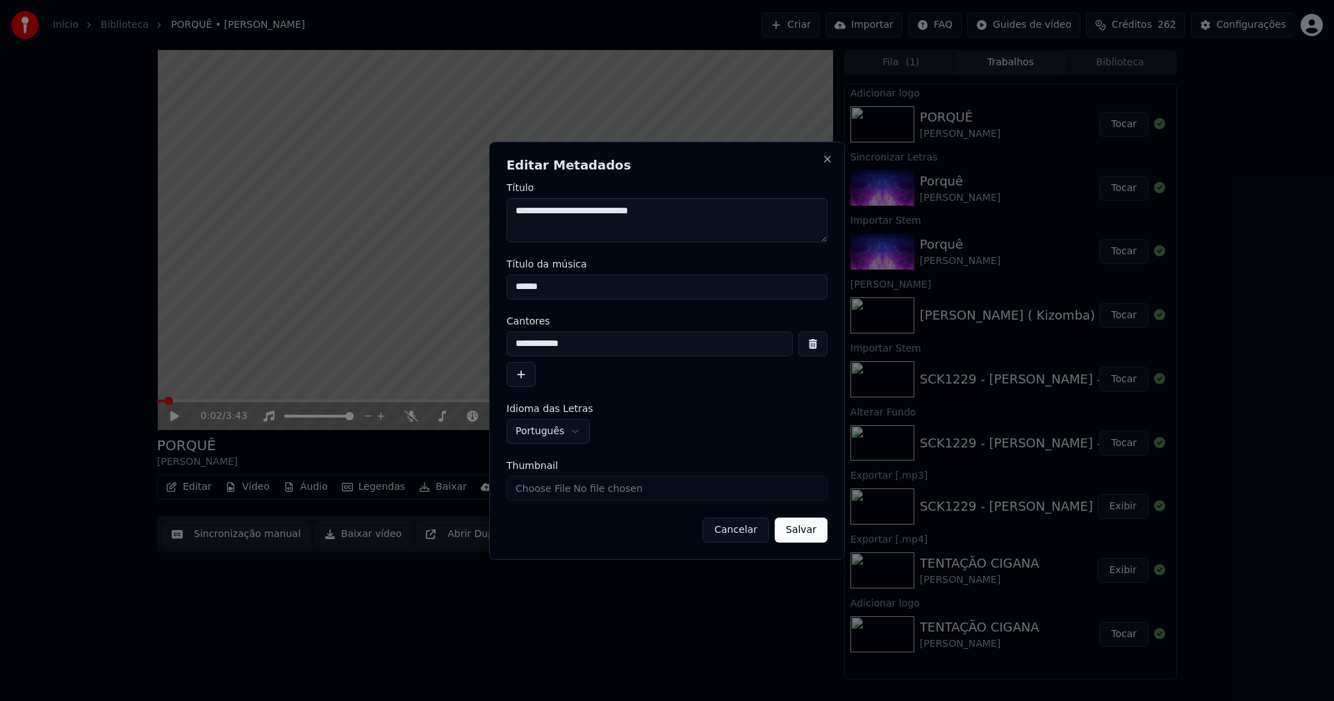
drag, startPoint x: 569, startPoint y: 284, endPoint x: 583, endPoint y: 290, distance: 15.6
click at [571, 284] on input "******" at bounding box center [667, 287] width 321 height 25
type input "**********"
click at [800, 531] on button "Salvar" at bounding box center [801, 530] width 53 height 25
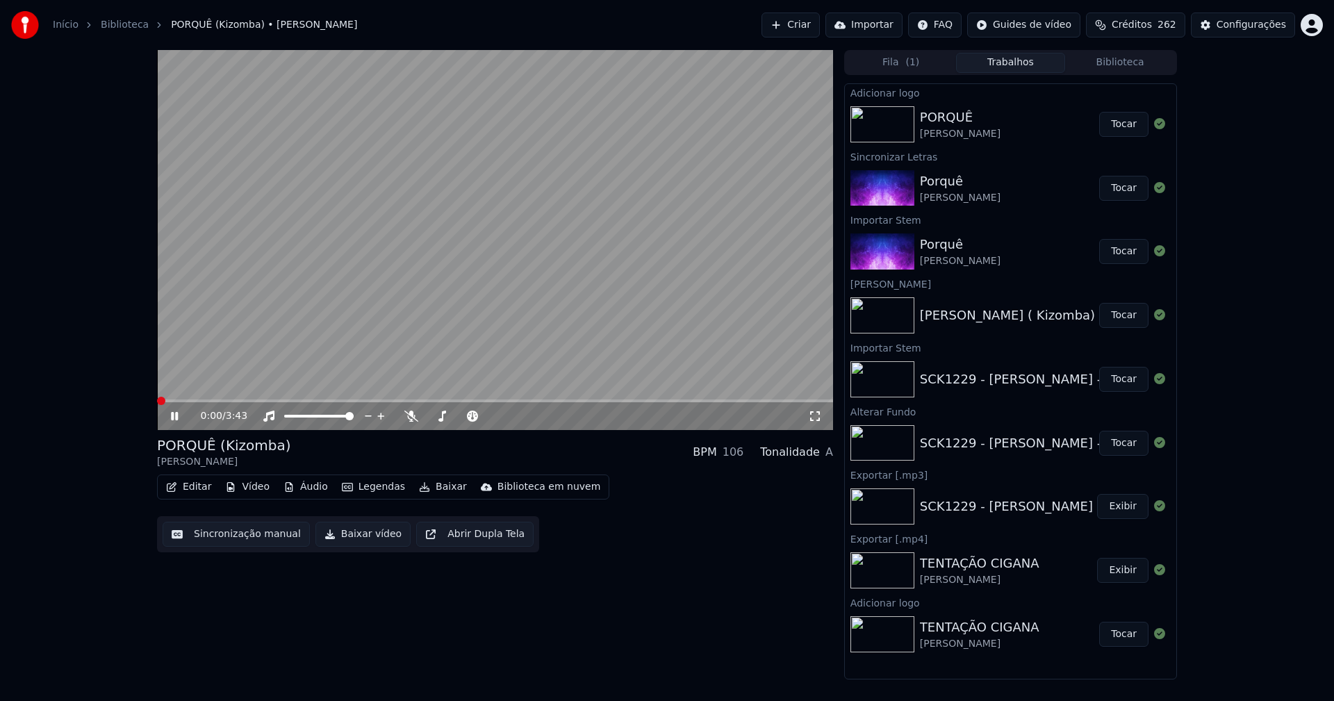
click at [157, 401] on span at bounding box center [157, 401] width 0 height 3
drag, startPoint x: 174, startPoint y: 417, endPoint x: 142, endPoint y: 411, distance: 31.8
click at [175, 416] on icon at bounding box center [184, 416] width 33 height 11
click at [344, 530] on button "Baixar vídeo" at bounding box center [363, 534] width 95 height 25
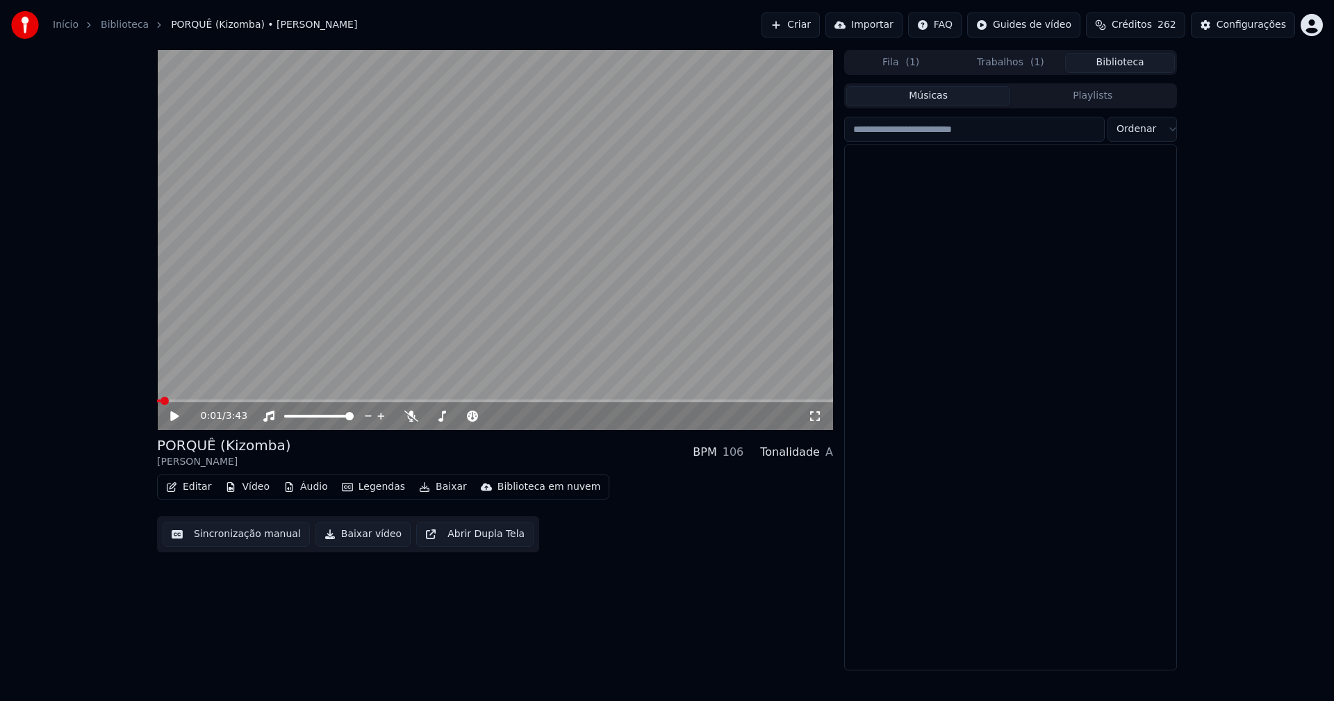
click at [1140, 70] on button "Biblioteca" at bounding box center [1120, 63] width 110 height 20
